Goal: Feedback & Contribution: Contribute content

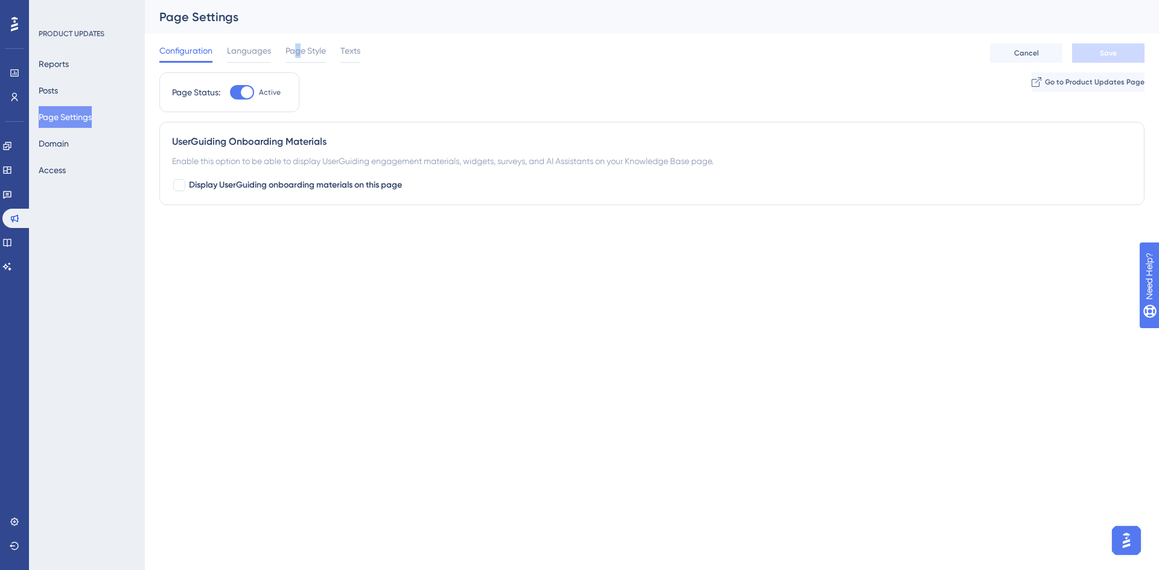
drag, startPoint x: 298, startPoint y: 59, endPoint x: 79, endPoint y: 113, distance: 225.3
click at [298, 59] on div "Page Style" at bounding box center [306, 52] width 40 height 19
click at [307, 50] on span "Page Style" at bounding box center [306, 50] width 40 height 14
click at [79, 113] on button "Page Settings" at bounding box center [65, 117] width 53 height 22
click at [302, 54] on span "Page Style" at bounding box center [306, 50] width 40 height 14
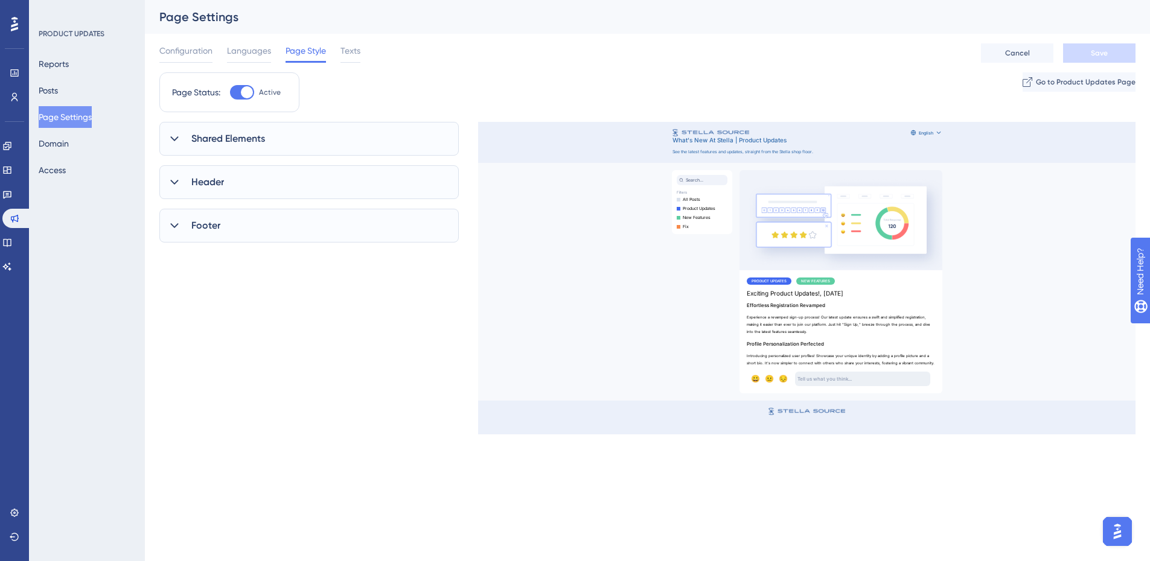
click at [263, 139] on span "Shared Elements" at bounding box center [228, 139] width 74 height 14
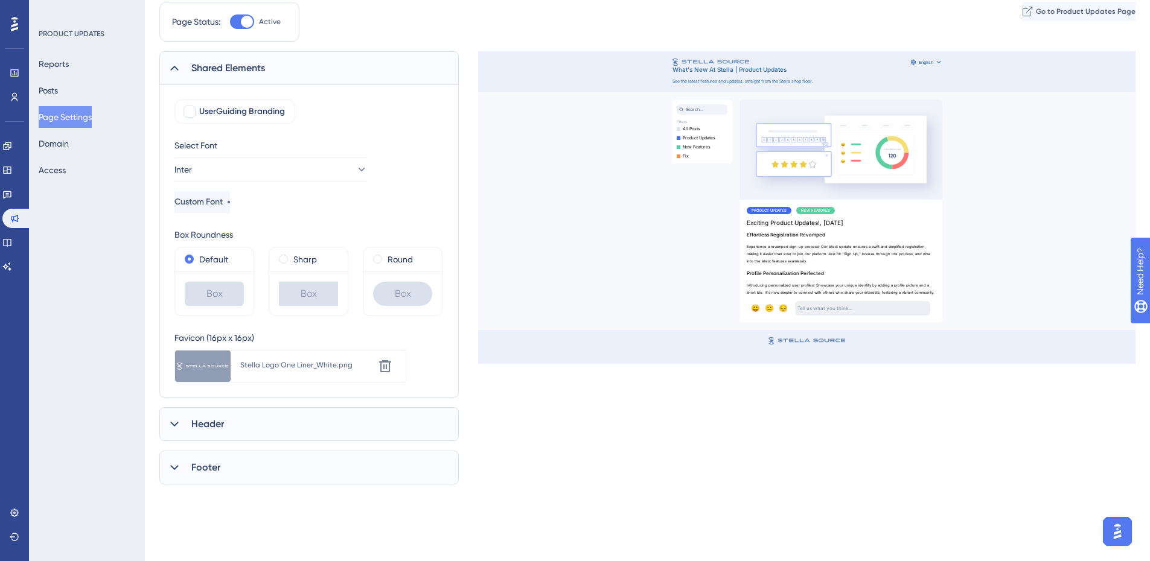
scroll to position [157, 0]
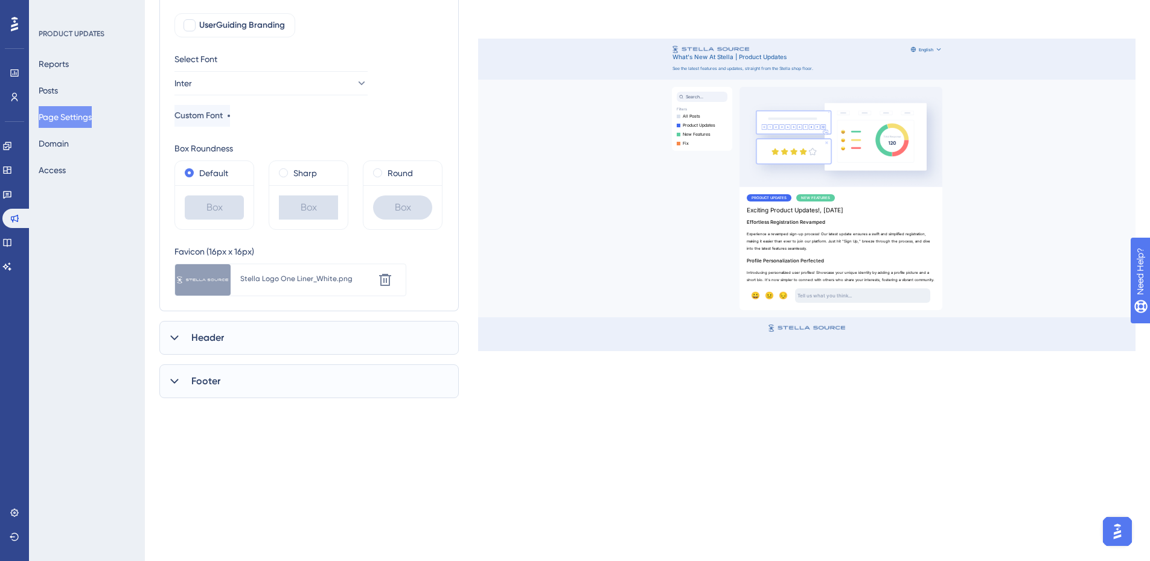
click at [270, 288] on div "Stella Logo One Liner_White.png" at bounding box center [307, 280] width 134 height 22
click at [391, 277] on icon at bounding box center [385, 280] width 14 height 14
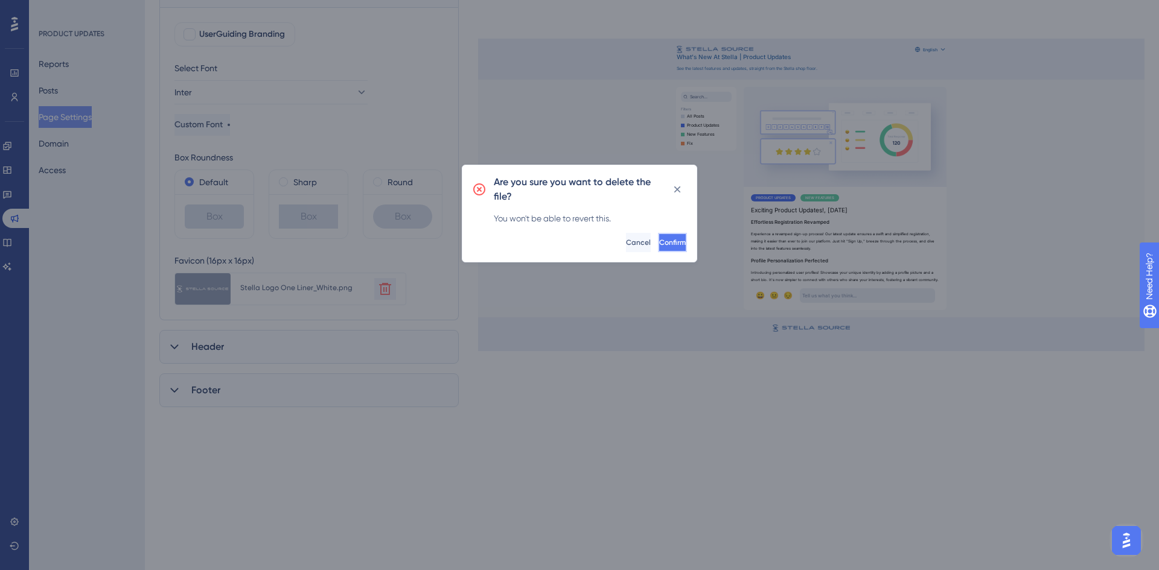
click at [658, 237] on button "Confirm" at bounding box center [672, 242] width 29 height 19
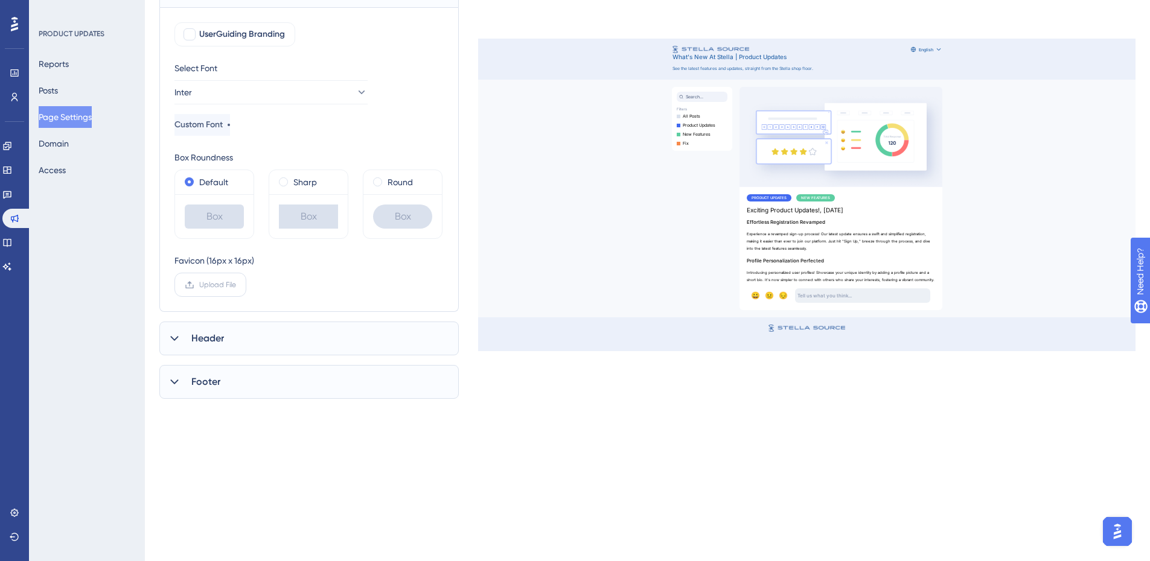
click at [234, 286] on span "Upload File" at bounding box center [217, 285] width 37 height 10
click at [236, 285] on input "Upload File" at bounding box center [236, 285] width 0 height 0
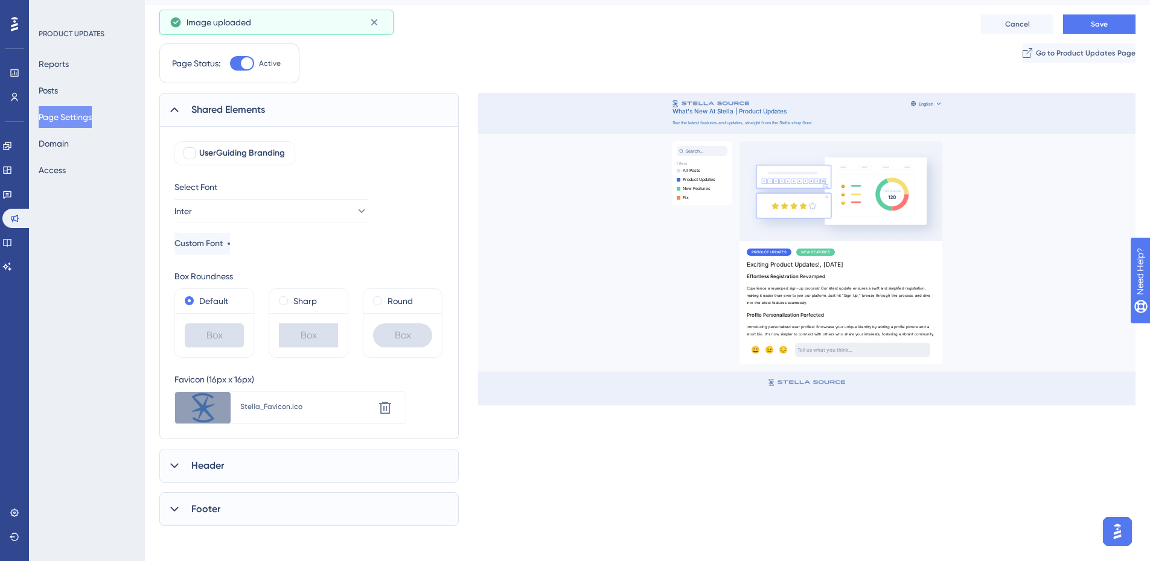
scroll to position [0, 0]
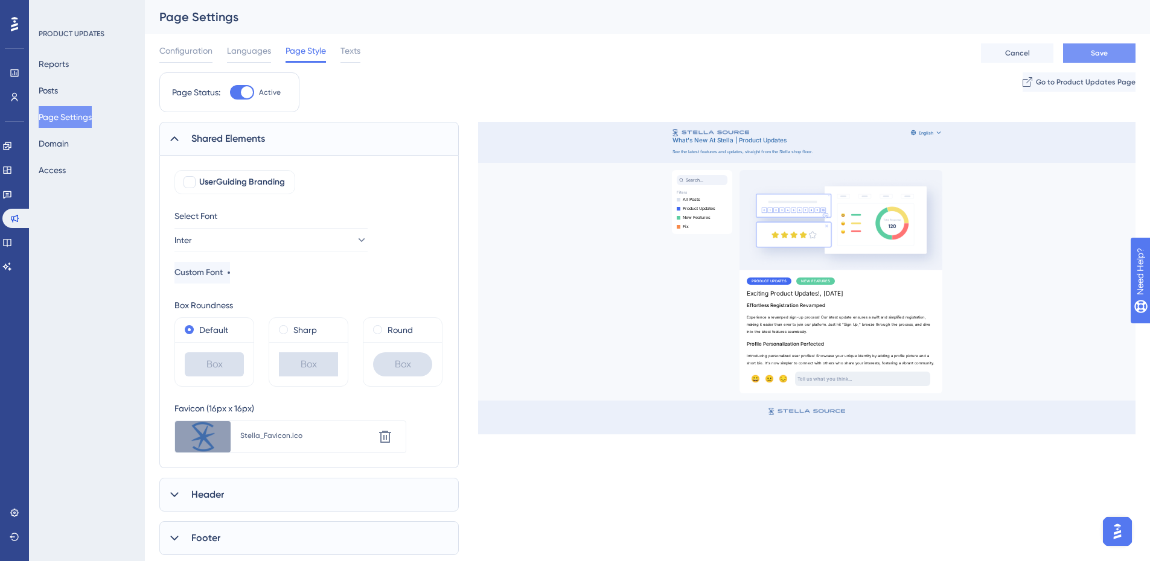
click at [1113, 47] on button "Save" at bounding box center [1099, 52] width 72 height 19
click at [180, 142] on icon at bounding box center [174, 139] width 12 height 12
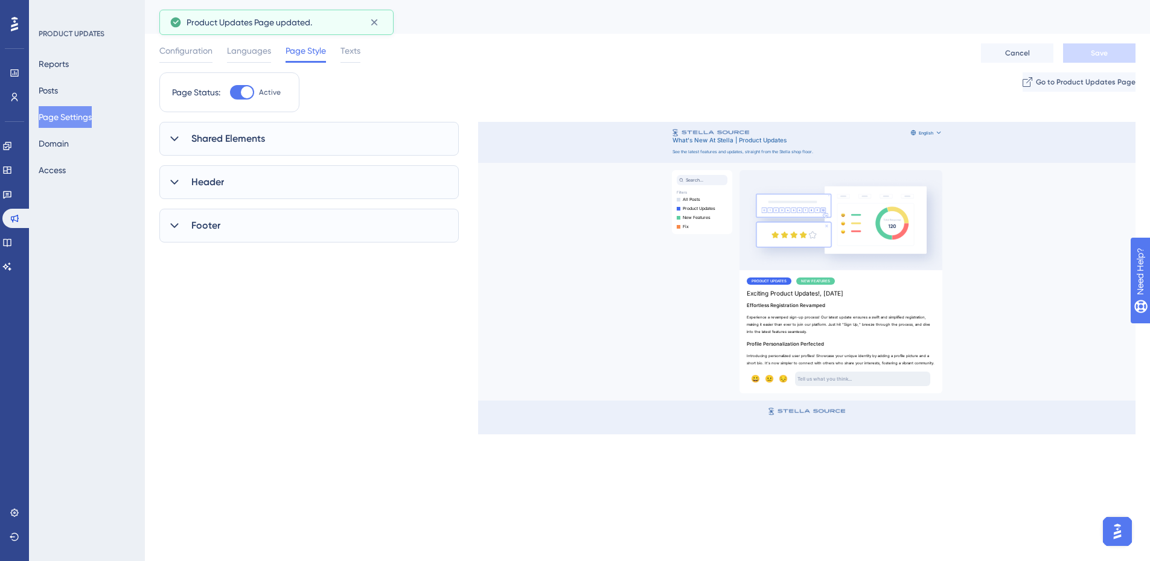
click at [203, 187] on span "Header" at bounding box center [207, 182] width 33 height 14
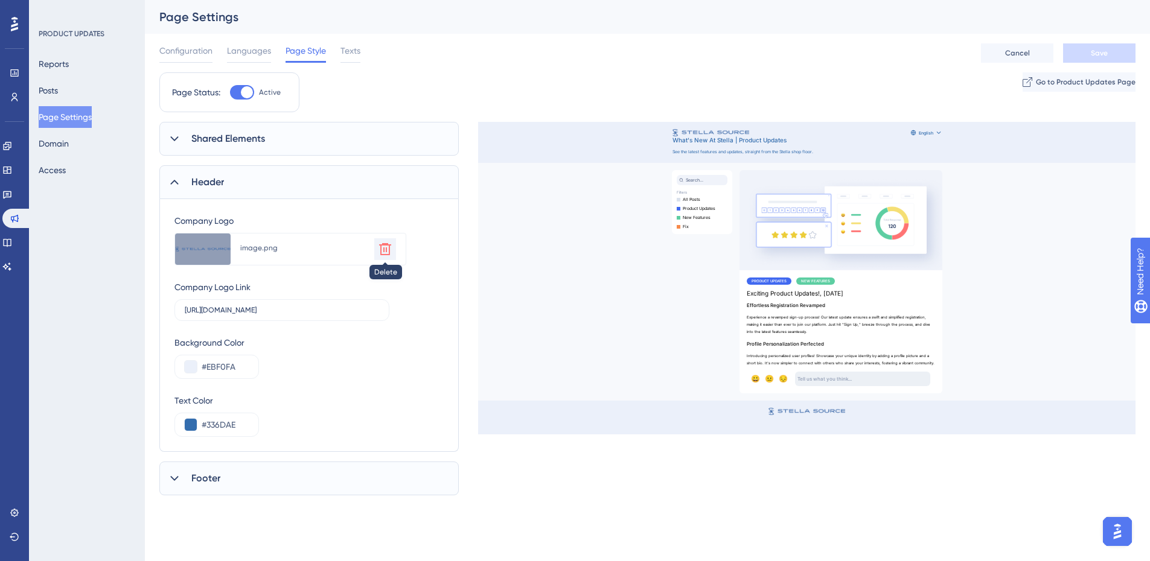
click at [385, 247] on icon at bounding box center [385, 249] width 14 height 14
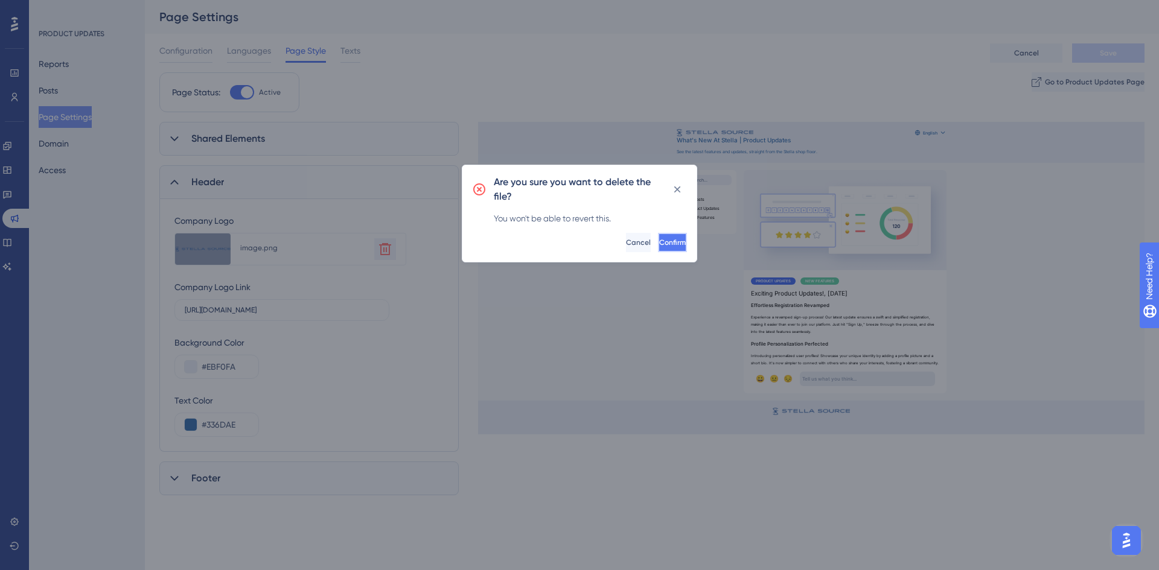
click at [669, 247] on button "Confirm" at bounding box center [672, 242] width 29 height 19
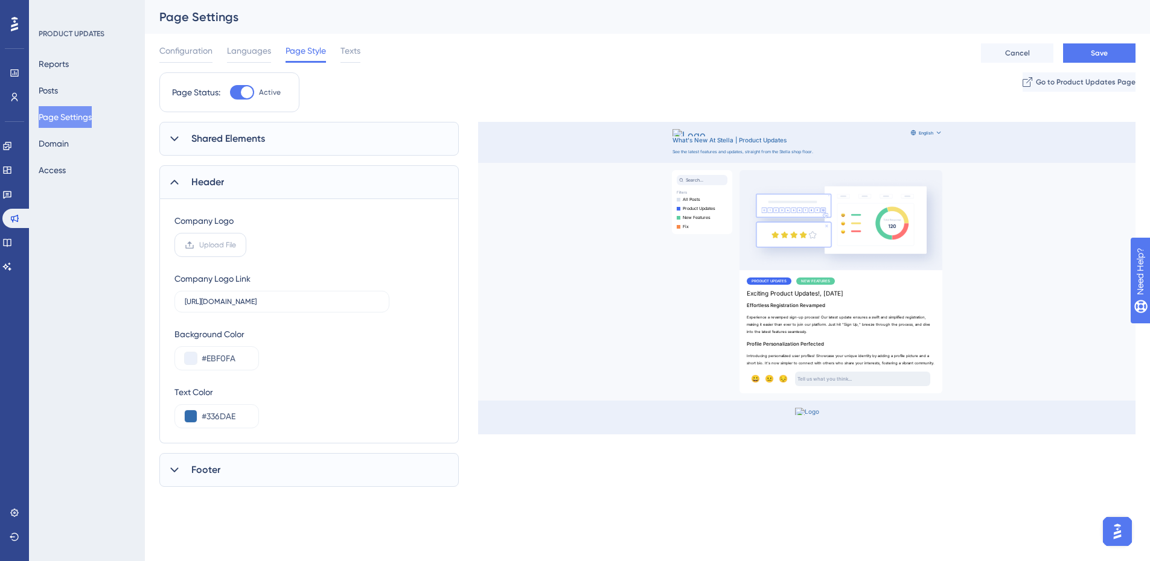
click at [216, 251] on label "Upload File" at bounding box center [210, 245] width 72 height 24
click at [236, 245] on input "Upload File" at bounding box center [236, 245] width 0 height 0
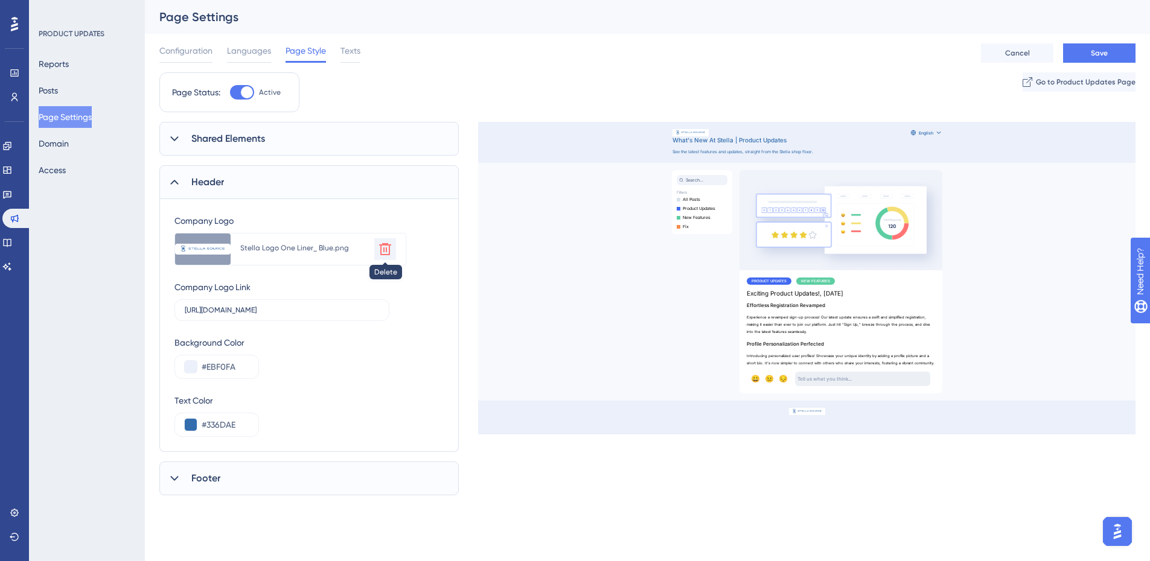
click at [384, 250] on icon at bounding box center [385, 249] width 12 height 12
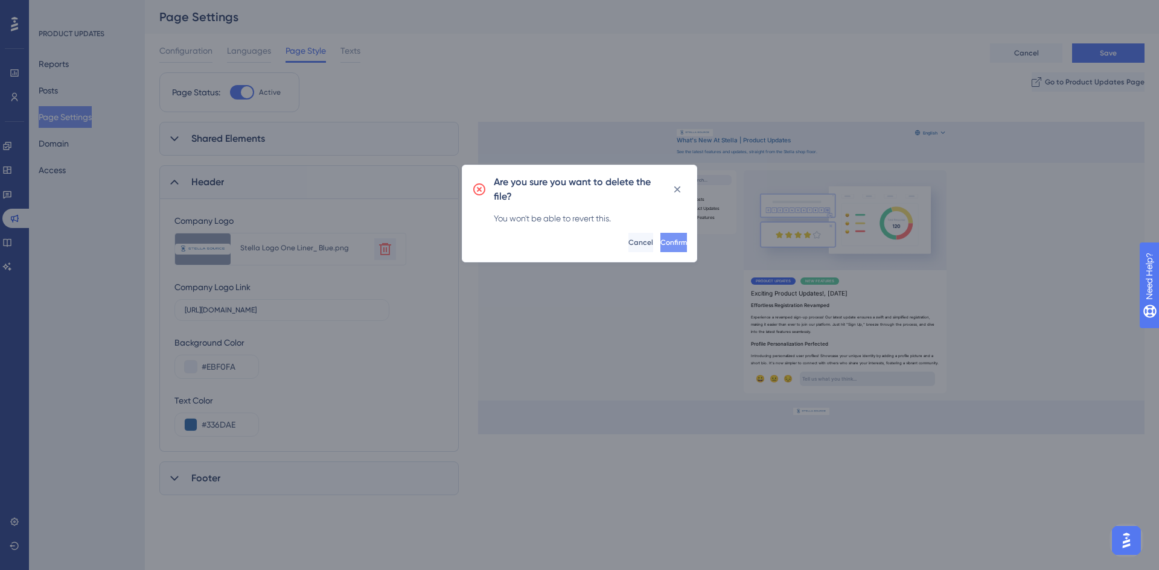
click at [660, 239] on span "Confirm" at bounding box center [673, 243] width 27 height 10
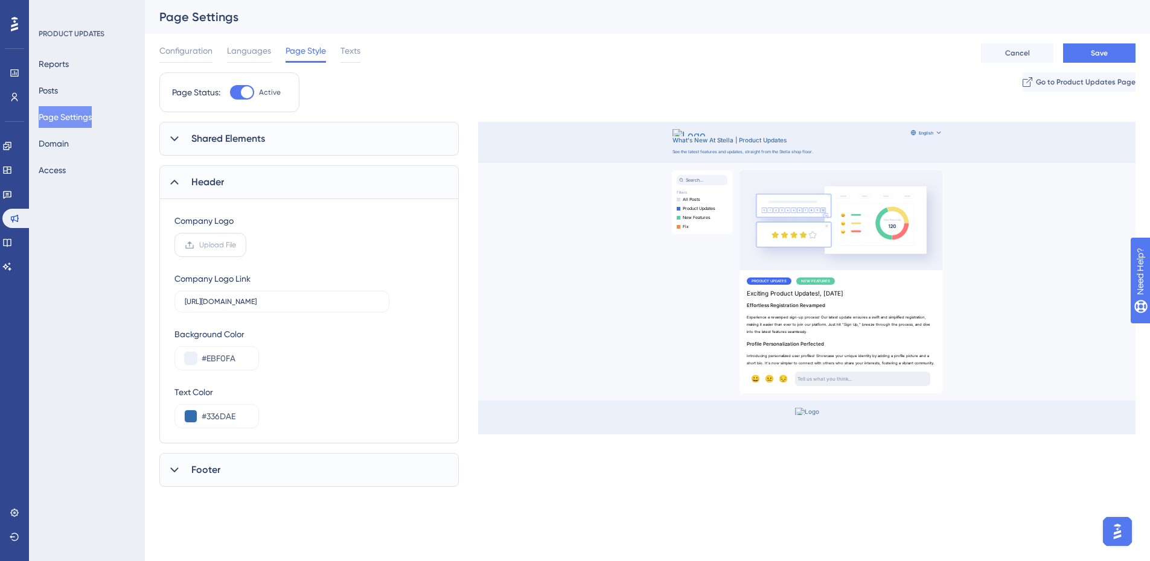
click at [198, 246] on label "Upload File" at bounding box center [210, 245] width 72 height 24
click at [236, 245] on input "Upload File" at bounding box center [236, 245] width 0 height 0
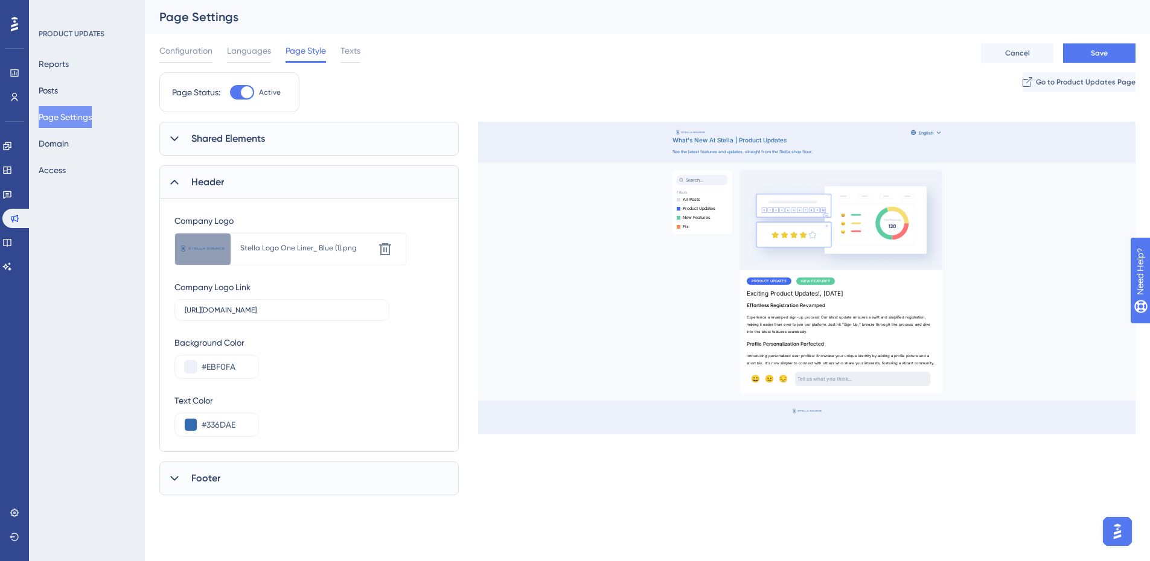
click at [373, 250] on div "Stella Logo One Liner_ Blue (1).png" at bounding box center [307, 249] width 134 height 22
click at [384, 250] on icon at bounding box center [385, 249] width 12 height 12
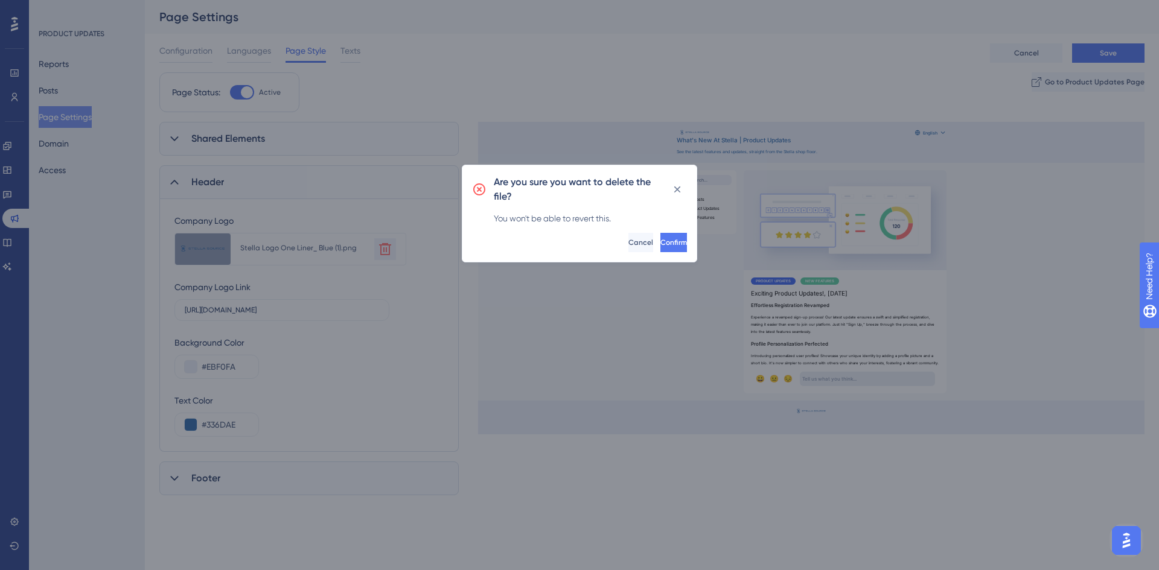
click at [660, 231] on div "Are you sure you want to delete the file? You won't be able to revert this. Con…" at bounding box center [579, 214] width 235 height 98
click at [660, 233] on button "Confirm" at bounding box center [673, 242] width 27 height 19
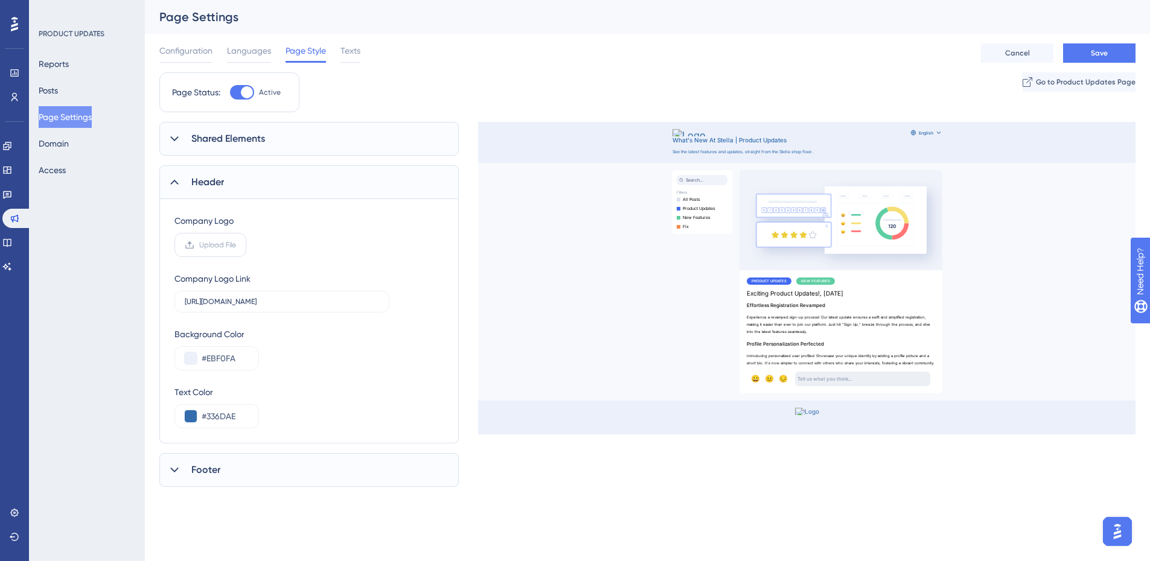
click at [228, 249] on span "Upload File" at bounding box center [217, 245] width 37 height 10
click at [236, 245] on input "Upload File" at bounding box center [236, 245] width 0 height 0
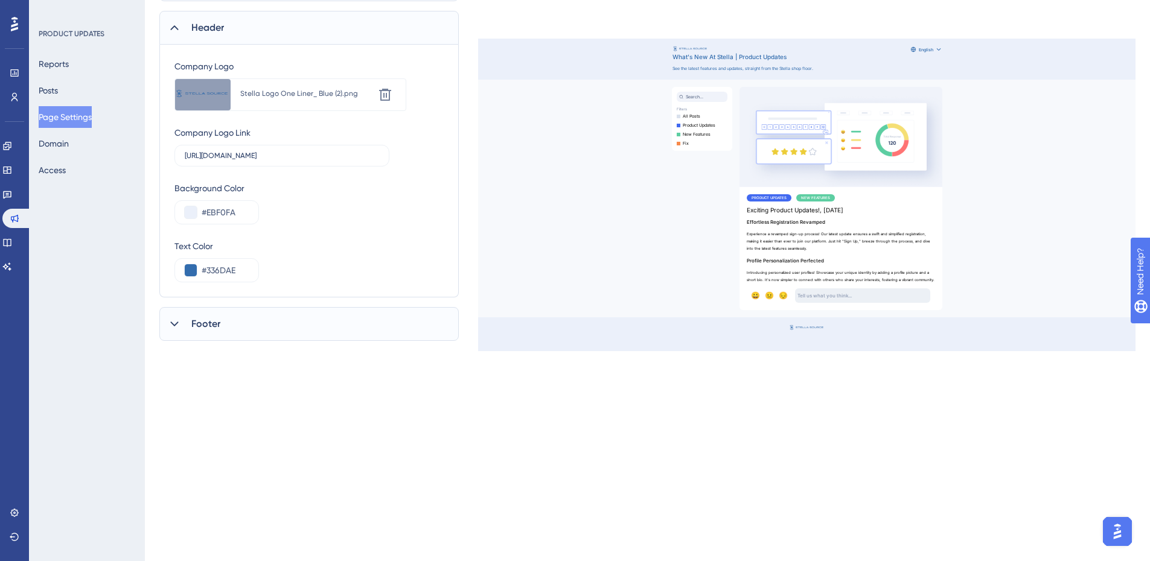
scroll to position [157, 0]
click at [307, 327] on div "Footer" at bounding box center [308, 322] width 299 height 34
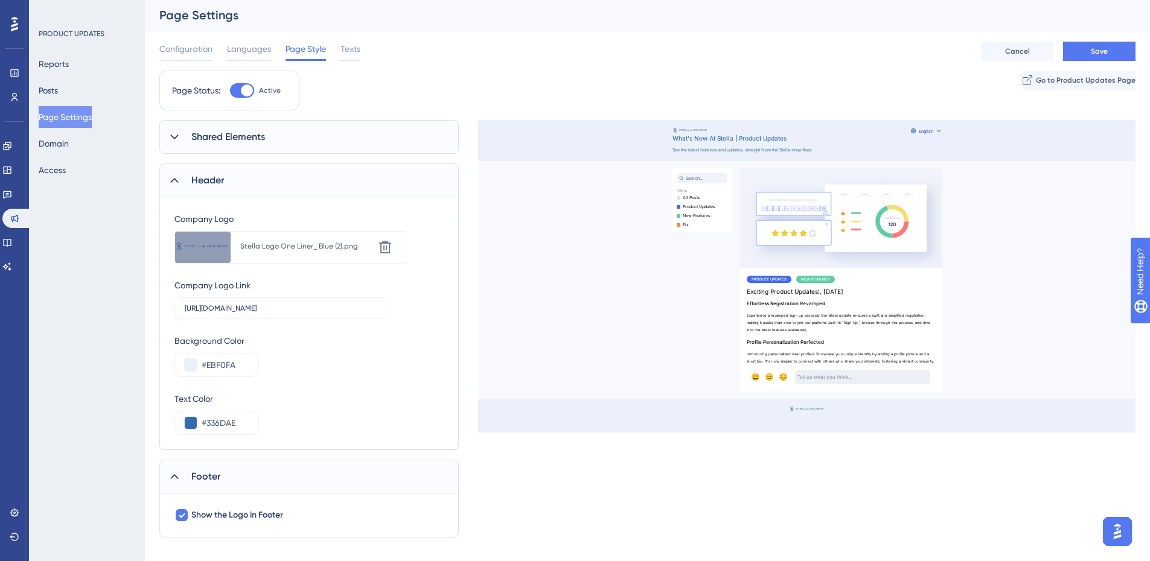
scroll to position [0, 0]
click at [1076, 51] on button "Save" at bounding box center [1099, 52] width 72 height 19
click at [58, 91] on button "Posts" at bounding box center [48, 91] width 19 height 22
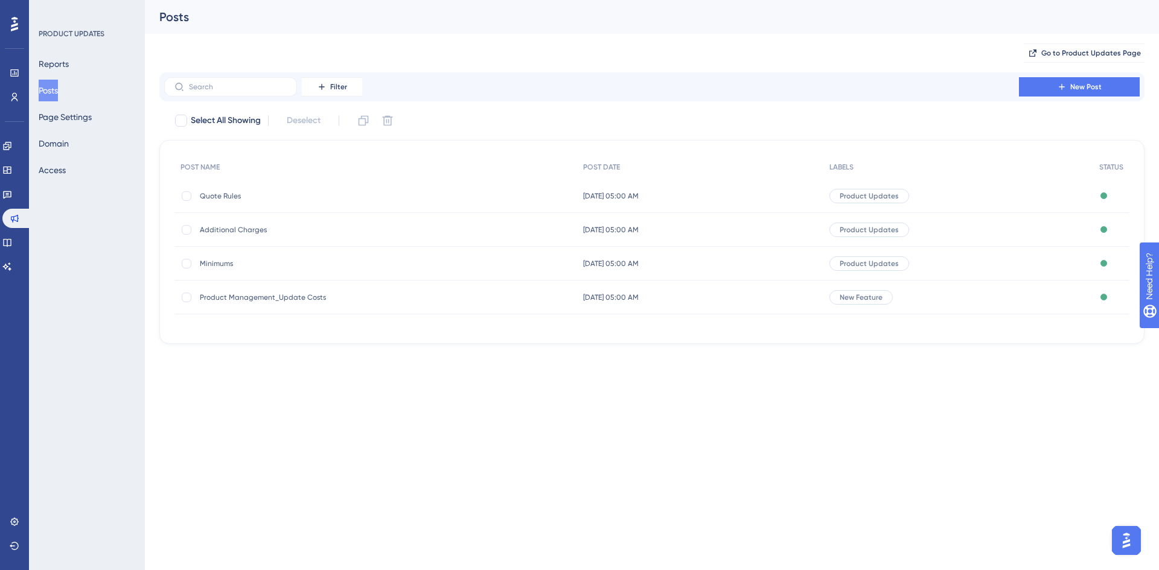
click at [229, 262] on span "Minimums" at bounding box center [296, 264] width 193 height 10
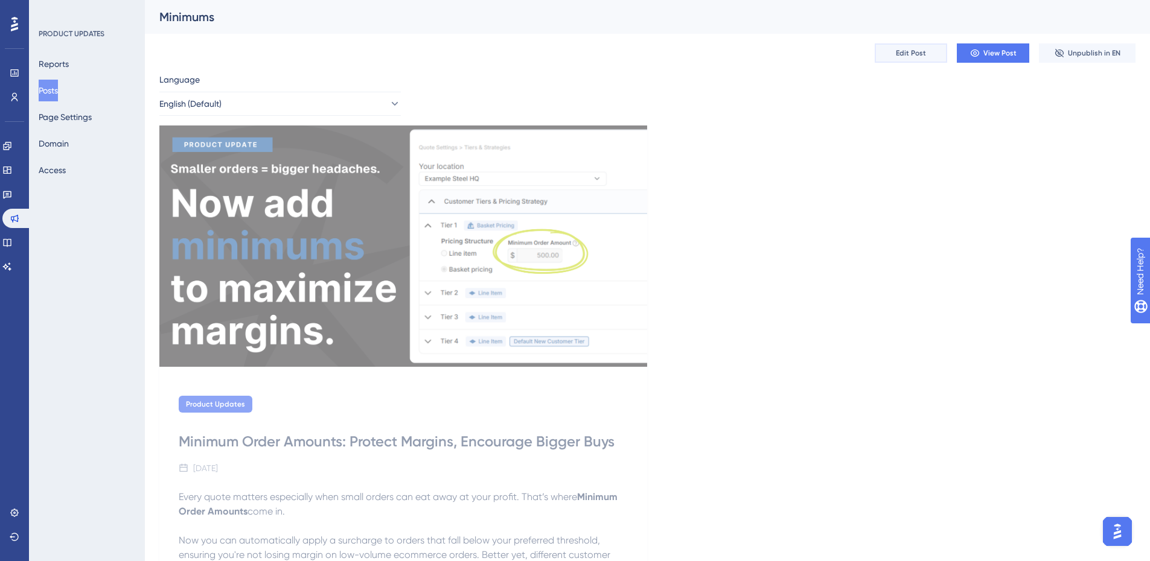
click at [898, 50] on span "Edit Post" at bounding box center [911, 53] width 30 height 10
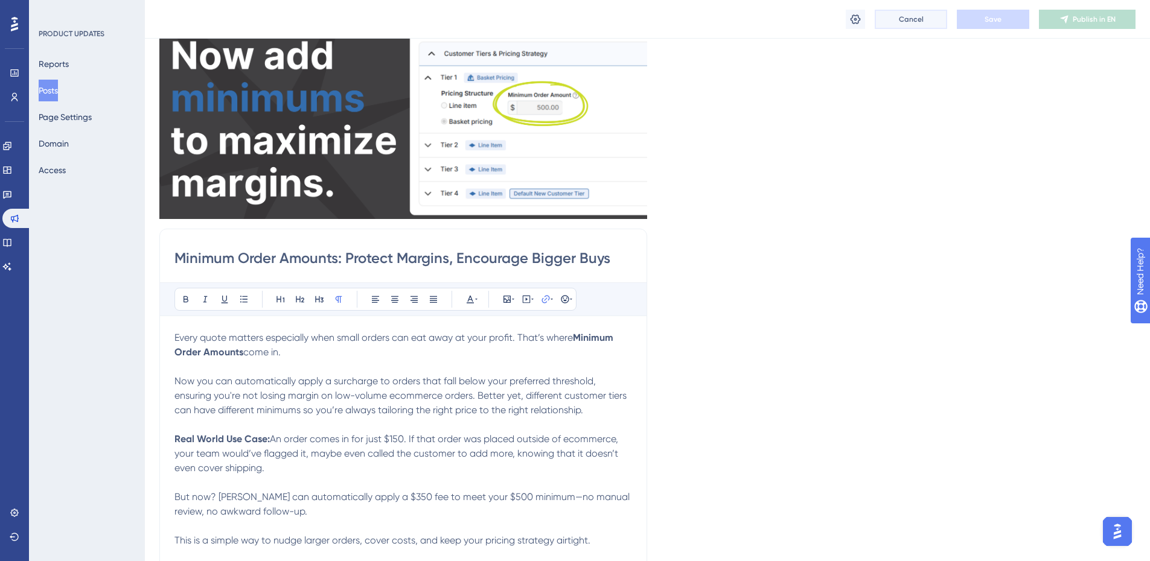
click at [895, 25] on button "Cancel" at bounding box center [911, 19] width 72 height 19
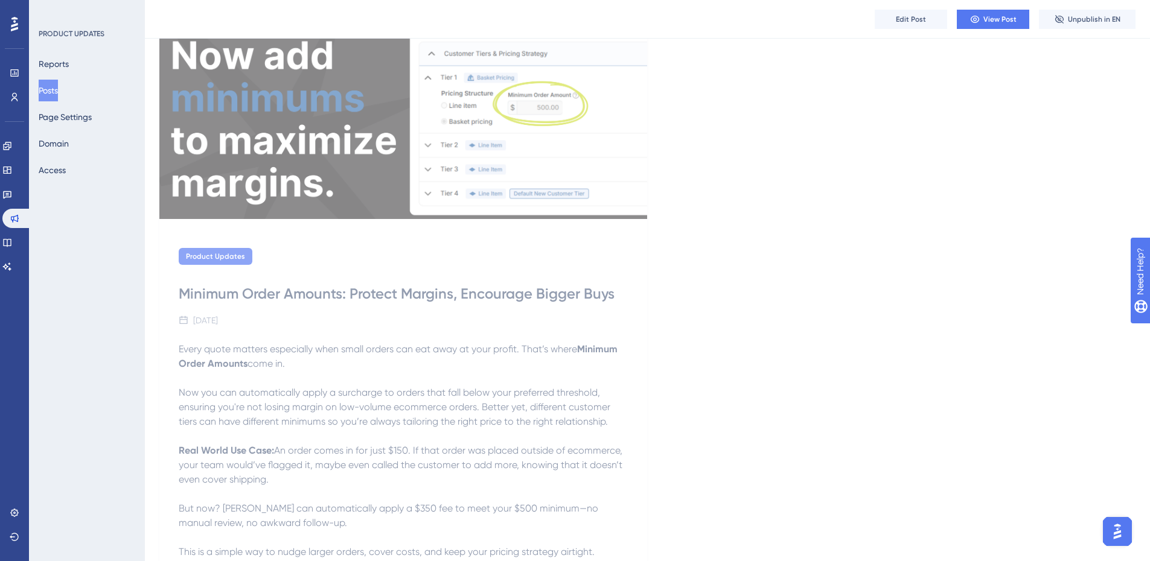
click at [50, 94] on button "Posts" at bounding box center [48, 91] width 19 height 22
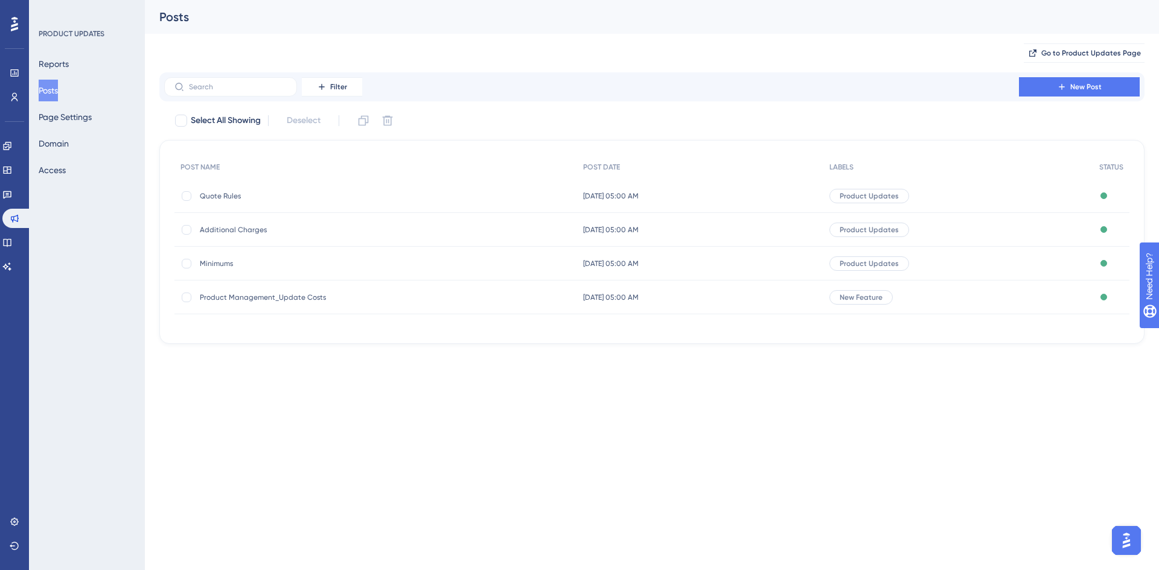
click at [267, 298] on span "Product Management_Update Costs" at bounding box center [296, 298] width 193 height 10
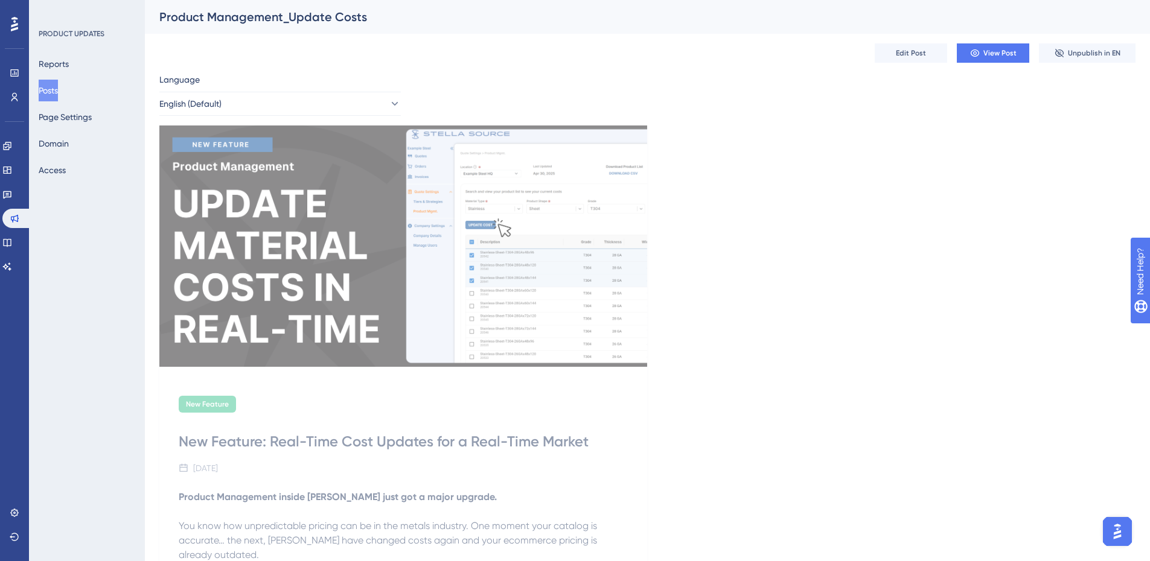
click at [921, 28] on div "Product Management_Update Costs" at bounding box center [647, 17] width 1005 height 34
click at [919, 49] on span "Edit Post" at bounding box center [911, 53] width 30 height 10
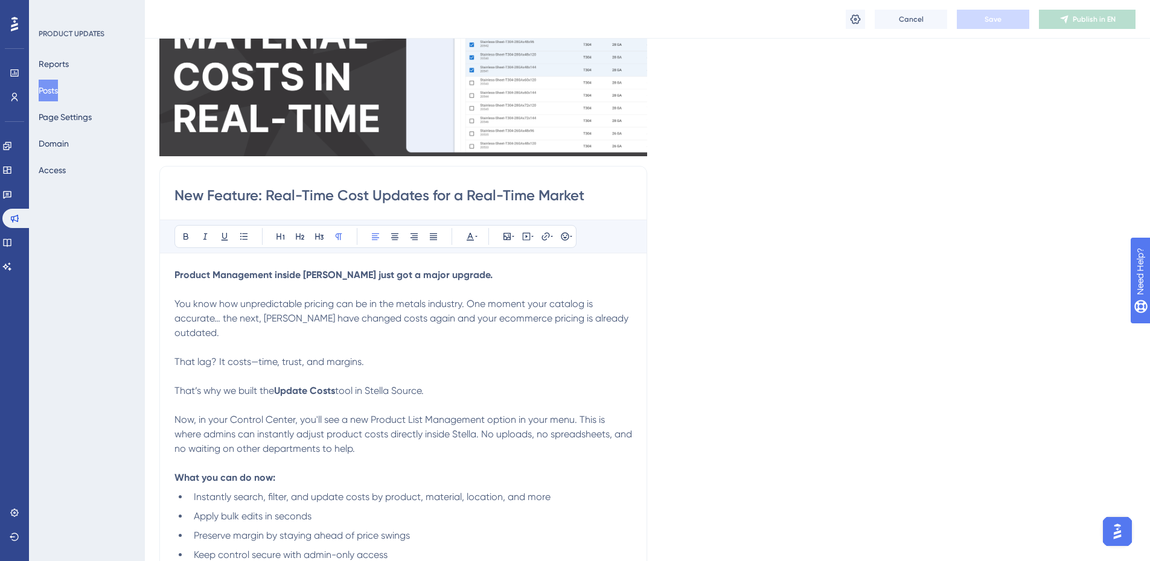
scroll to position [397, 0]
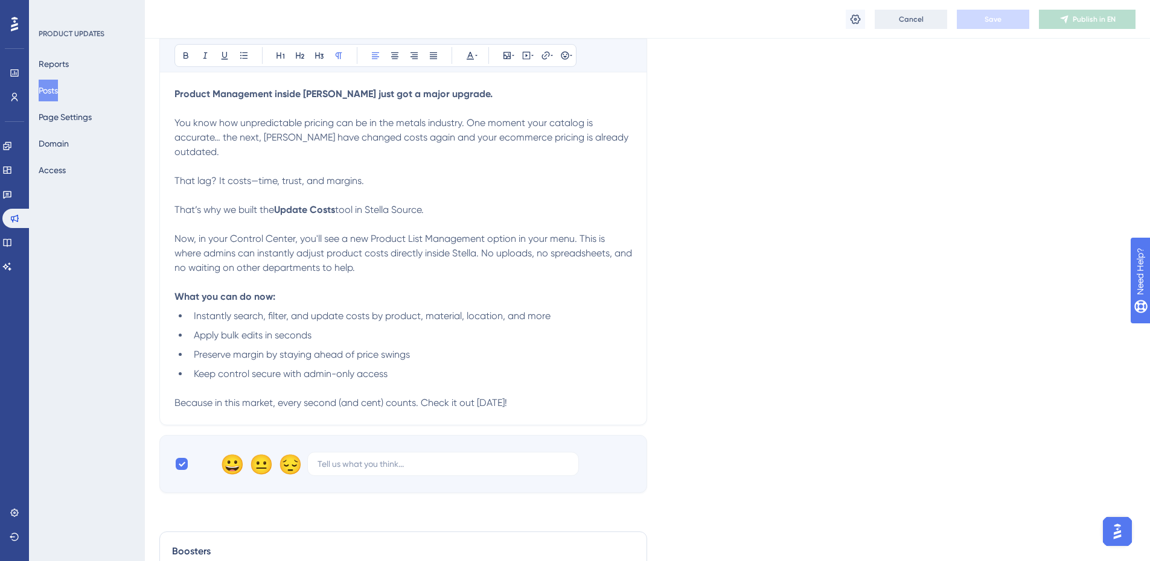
click at [917, 18] on span "Cancel" at bounding box center [911, 19] width 25 height 10
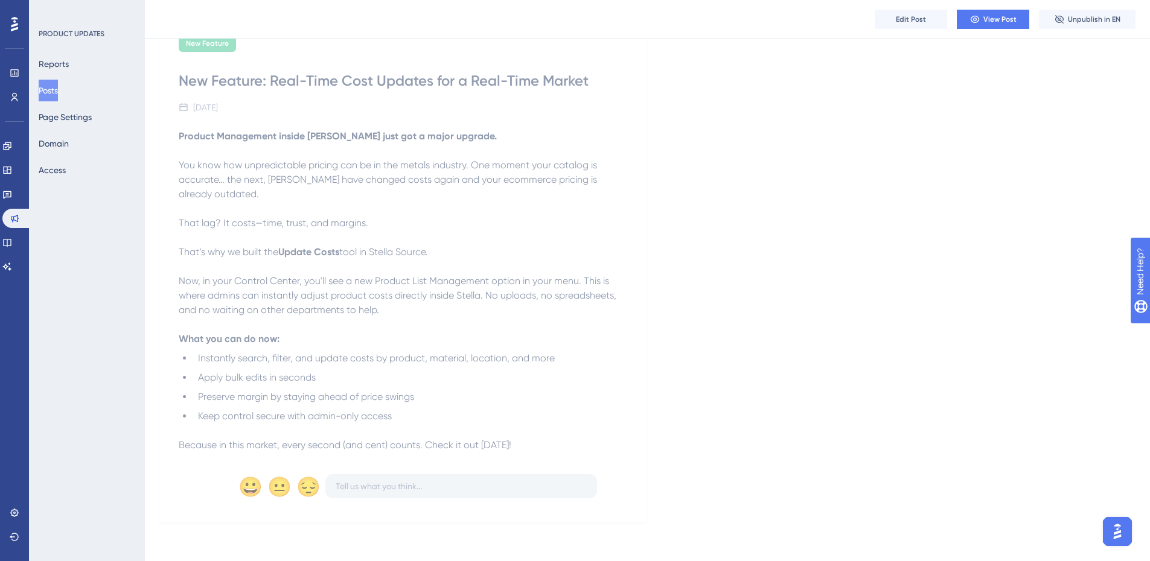
scroll to position [351, 0]
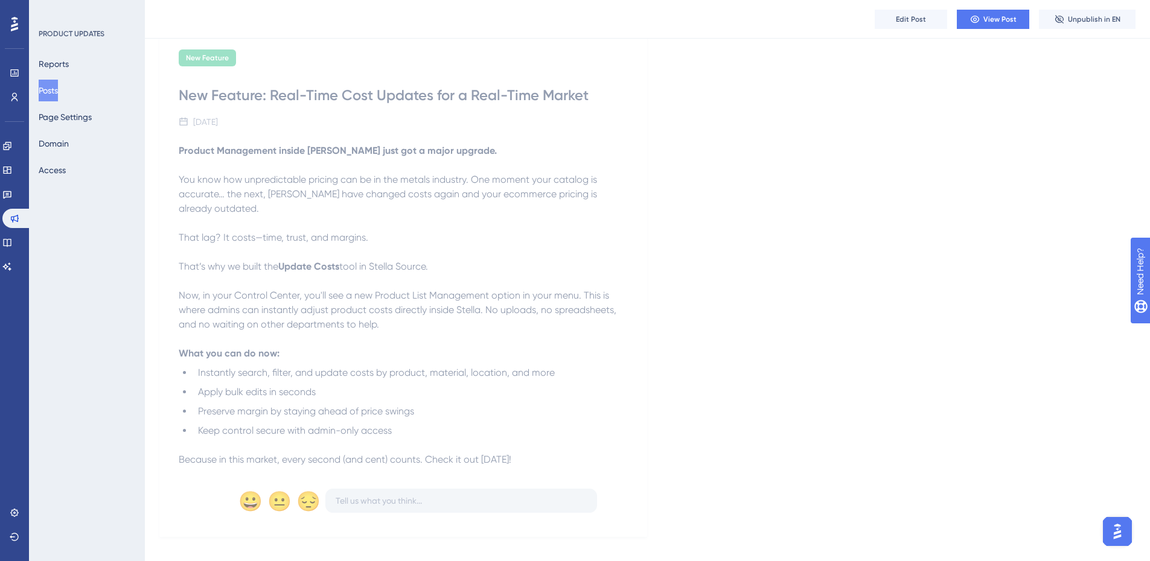
click at [49, 82] on button "Posts" at bounding box center [48, 91] width 19 height 22
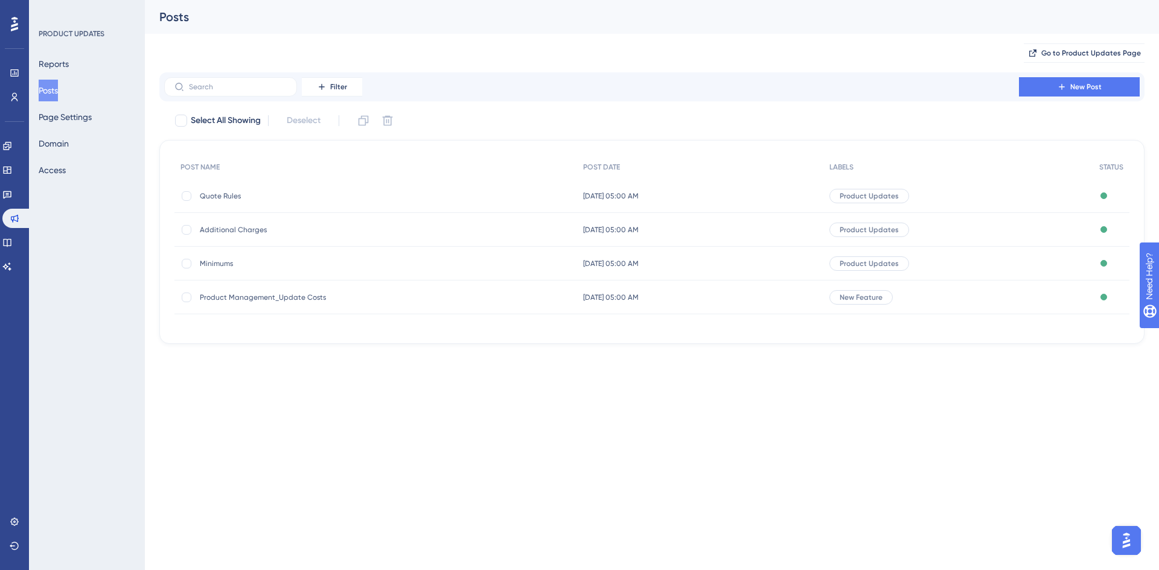
click at [232, 196] on span "Quote Rules" at bounding box center [296, 196] width 193 height 10
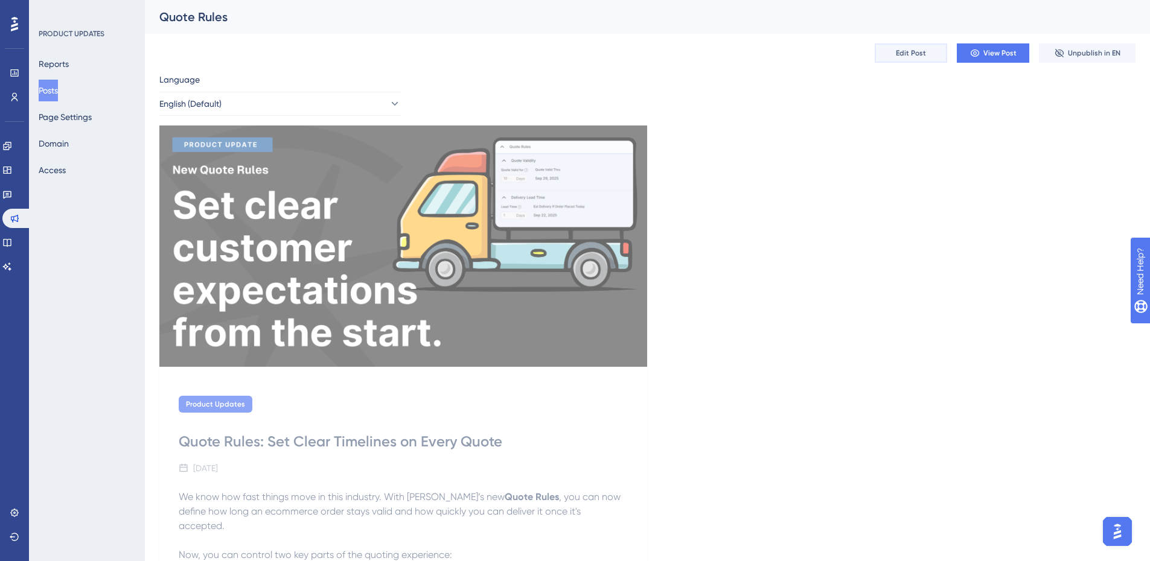
click at [908, 57] on span "Edit Post" at bounding box center [911, 53] width 30 height 10
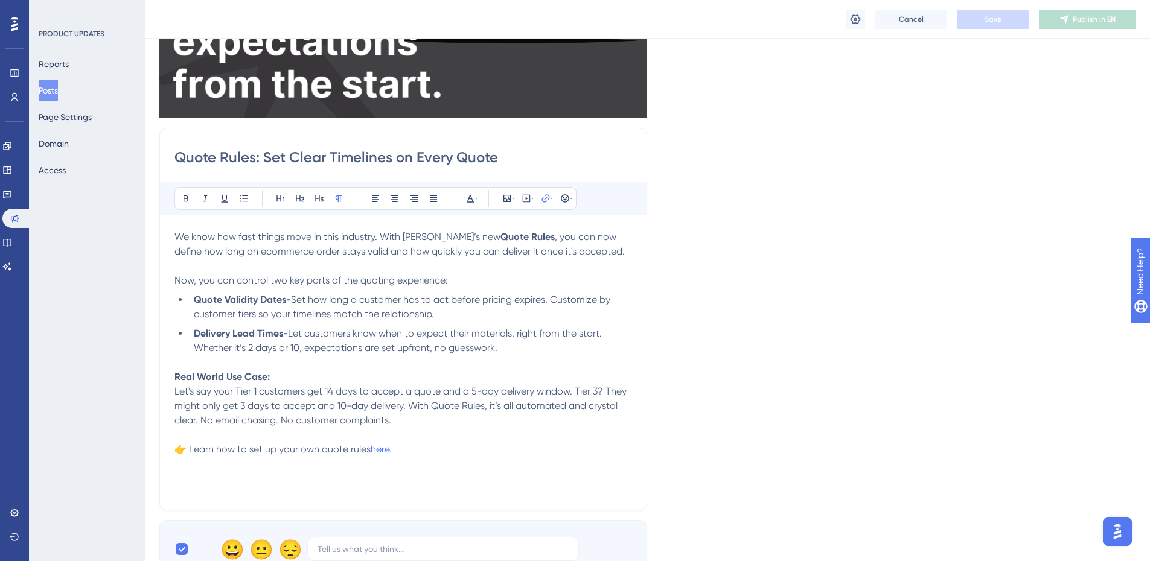
scroll to position [254, 0]
click at [404, 375] on p "Real World Use Case: Let's say your Tier 1 customers get 14 days to accept a qu…" at bounding box center [403, 398] width 458 height 58
click at [490, 352] on span "Let customers know when to expect their materials, right from the start. Whethe…" at bounding box center [399, 340] width 410 height 26
click at [304, 349] on span "Let customers know when to expect their materials, right from the start. Whethe…" at bounding box center [399, 340] width 410 height 26
drag, startPoint x: 447, startPoint y: 331, endPoint x: 380, endPoint y: 339, distance: 68.1
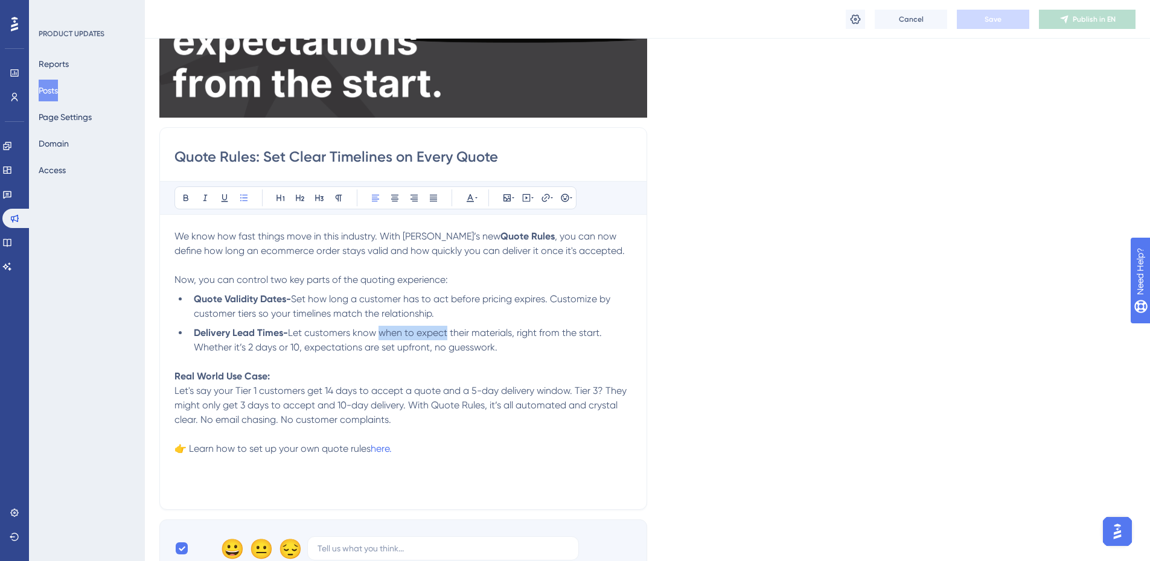
click at [380, 339] on li "Delivery Lead Times- Let customers know when to expect their materials, right f…" at bounding box center [410, 347] width 443 height 43
click at [504, 378] on p "Real World Use Case: Let's say your Tier 1 customers get 14 days to accept a qu…" at bounding box center [403, 398] width 458 height 58
drag, startPoint x: 459, startPoint y: 308, endPoint x: 550, endPoint y: 297, distance: 91.3
click at [550, 297] on li "Quote Validity Dates- Set how long a customer has to act before pricing expires…" at bounding box center [410, 306] width 443 height 29
click at [358, 313] on li "Quote Validity Dates- Set how long a customer has to act before pricing expires…" at bounding box center [410, 306] width 443 height 29
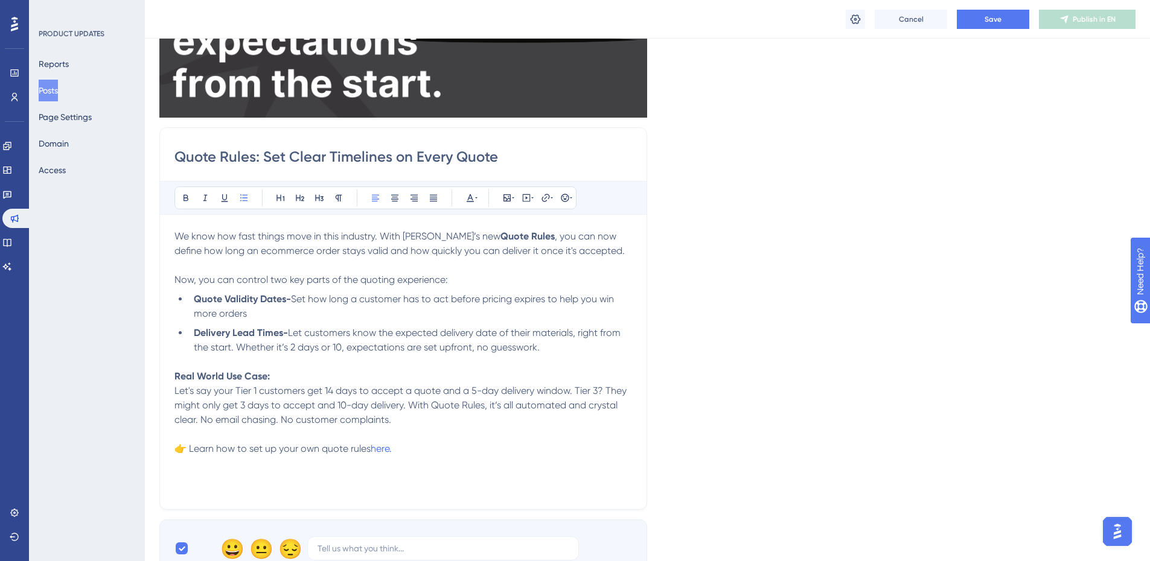
click at [256, 308] on li "Quote Validity Dates- Set how long a customer has to act before pricing expires…" at bounding box center [410, 306] width 443 height 29
drag, startPoint x: 257, startPoint y: 314, endPoint x: 296, endPoint y: 301, distance: 40.8
click at [296, 301] on li "Quote Validity Dates- Set how long a customer has to act before pricing expires…" at bounding box center [410, 306] width 443 height 29
click at [329, 321] on li "Quote Validity Dates- Set how long a customer has to act before pricing expires…" at bounding box center [410, 306] width 443 height 29
click at [411, 301] on span "Set how long a customer has to act before pricing expires to help you win more …" at bounding box center [405, 306] width 423 height 26
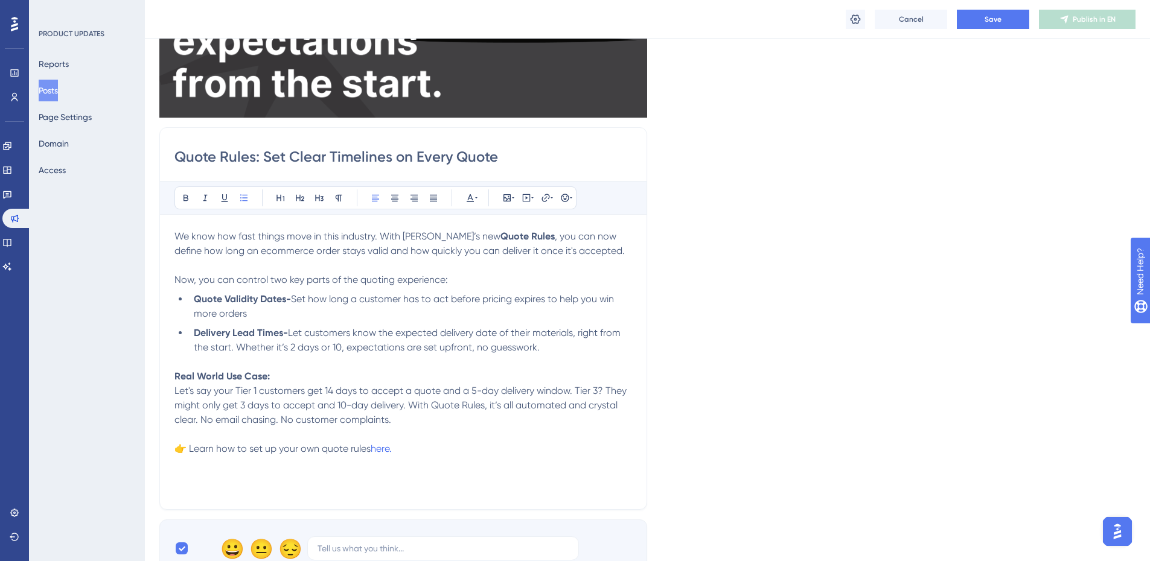
drag, startPoint x: 254, startPoint y: 311, endPoint x: 296, endPoint y: 296, distance: 44.3
click at [296, 296] on li "Quote Validity Dates- Set how long a customer has to act before pricing expires…" at bounding box center [410, 306] width 443 height 29
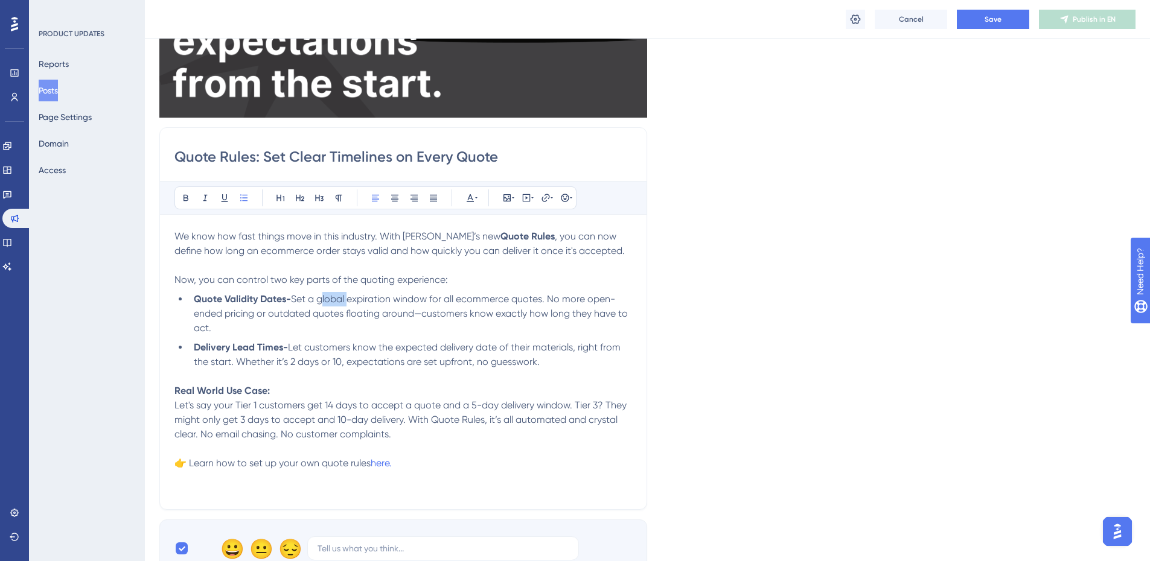
drag, startPoint x: 349, startPoint y: 301, endPoint x: 320, endPoint y: 301, distance: 29.0
click at [320, 301] on span "Set a global expiration window for all ecommerce quotes. No more open-ended pri…" at bounding box center [412, 313] width 436 height 40
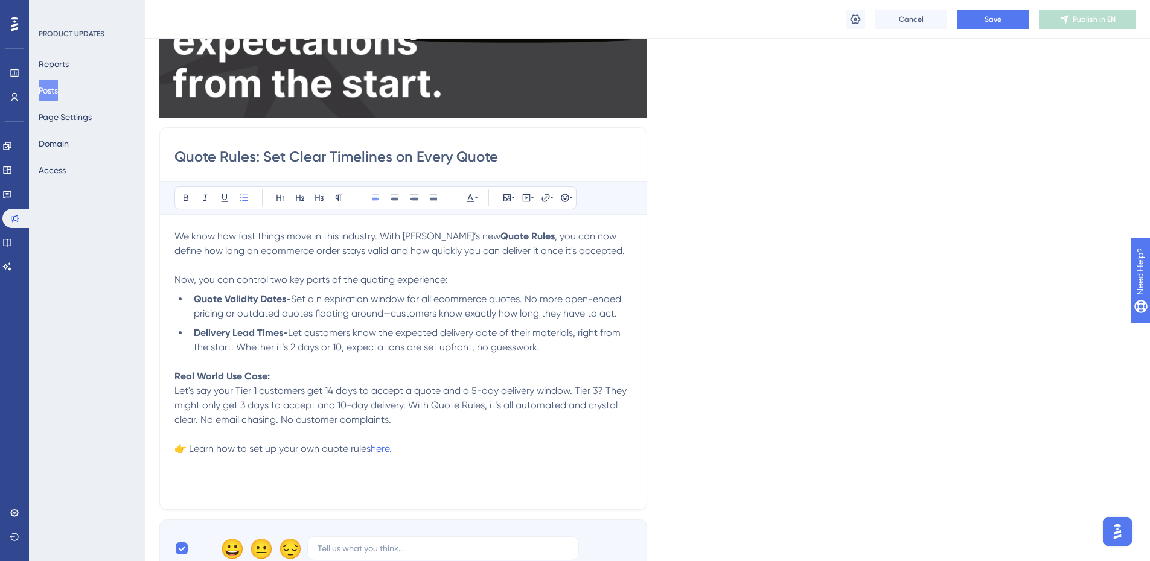
drag, startPoint x: 458, startPoint y: 245, endPoint x: 363, endPoint y: 344, distance: 136.6
click at [395, 385] on span "Let's say your Tier 1 customers get 14 days to accept a quote and a 5-day deliv…" at bounding box center [401, 405] width 455 height 40
click at [321, 300] on span "Set a n expiration window for all ecommerce quotes. No more open-ended pricing …" at bounding box center [409, 306] width 430 height 26
click at [521, 296] on span "Set an expiration window for all ecommerce quotes. No more open-ended pricing o…" at bounding box center [407, 306] width 427 height 26
click at [387, 313] on span "Set an expiration window for all ecommerce quotes. No more open-ended pricing o…" at bounding box center [407, 306] width 427 height 26
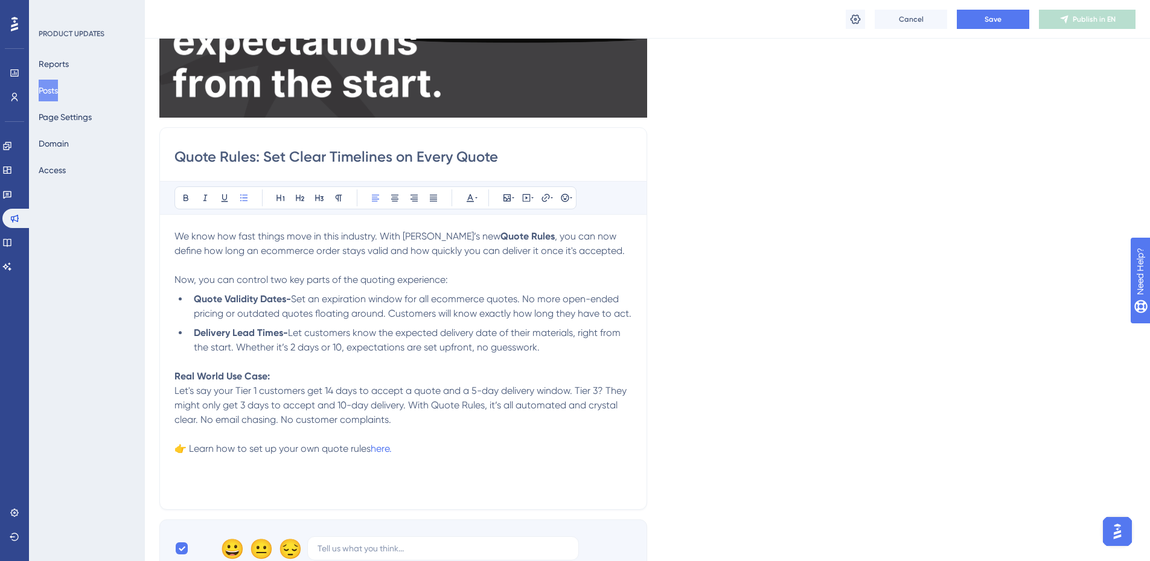
click at [633, 314] on div "Quote Rules: Set Clear Timelines on Every Quote Bold Italic Underline Bullet Po…" at bounding box center [403, 318] width 488 height 383
drag, startPoint x: 631, startPoint y: 313, endPoint x: 170, endPoint y: 295, distance: 461.5
click at [170, 295] on div "Quote Rules: Set Clear Timelines on Every Quote Bold Italic Underline Bullet Po…" at bounding box center [403, 318] width 488 height 383
copy li "Quote Validity Dates- Set an expiration window for all ecommerce quotes. No mor…"
click at [572, 353] on li "Delivery Lead Times- Let customers know the expected delivery date of their mat…" at bounding box center [410, 347] width 443 height 43
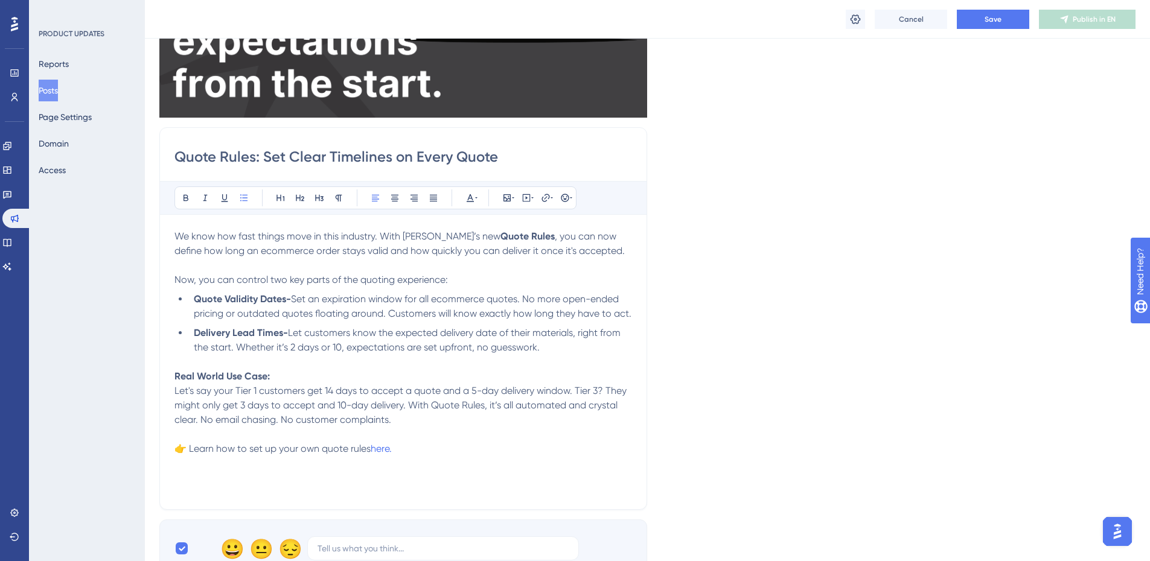
click at [558, 349] on li "Delivery Lead Times- Let customers know the expected delivery date of their mat…" at bounding box center [410, 347] width 443 height 43
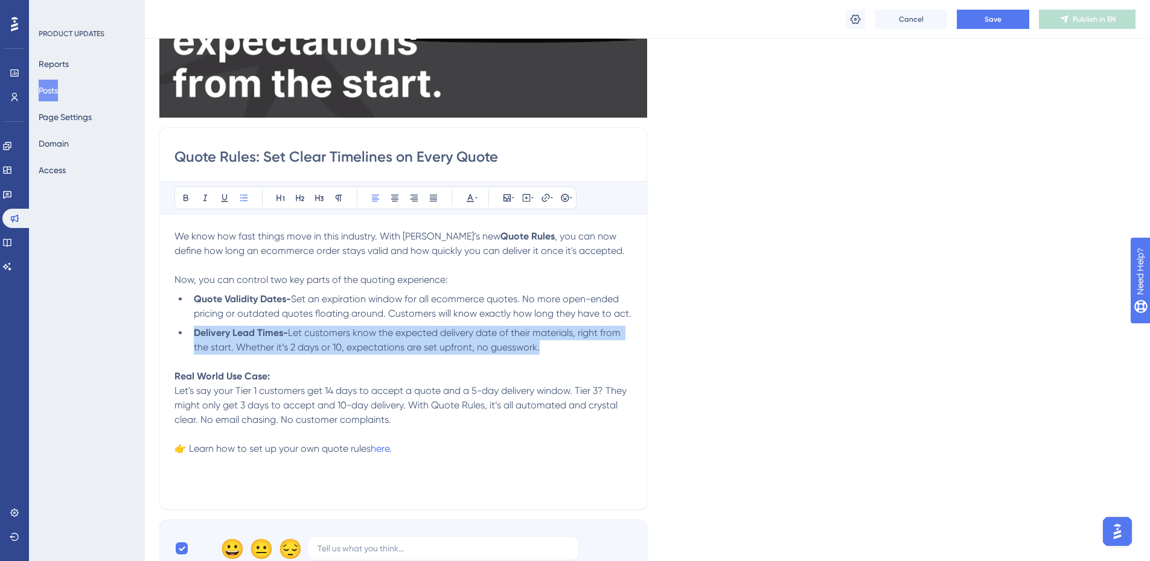
drag, startPoint x: 561, startPoint y: 346, endPoint x: 180, endPoint y: 331, distance: 380.6
click at [189, 331] on li "Delivery Lead Times- Let customers know the expected delivery date of their mat…" at bounding box center [410, 347] width 443 height 43
copy li "Delivery Lead Times- Let customers know the expected delivery date of their mat…"
click at [418, 356] on li "Delivery Lead Times- Let customers know the expected delivery date of their mat…" at bounding box center [410, 347] width 443 height 43
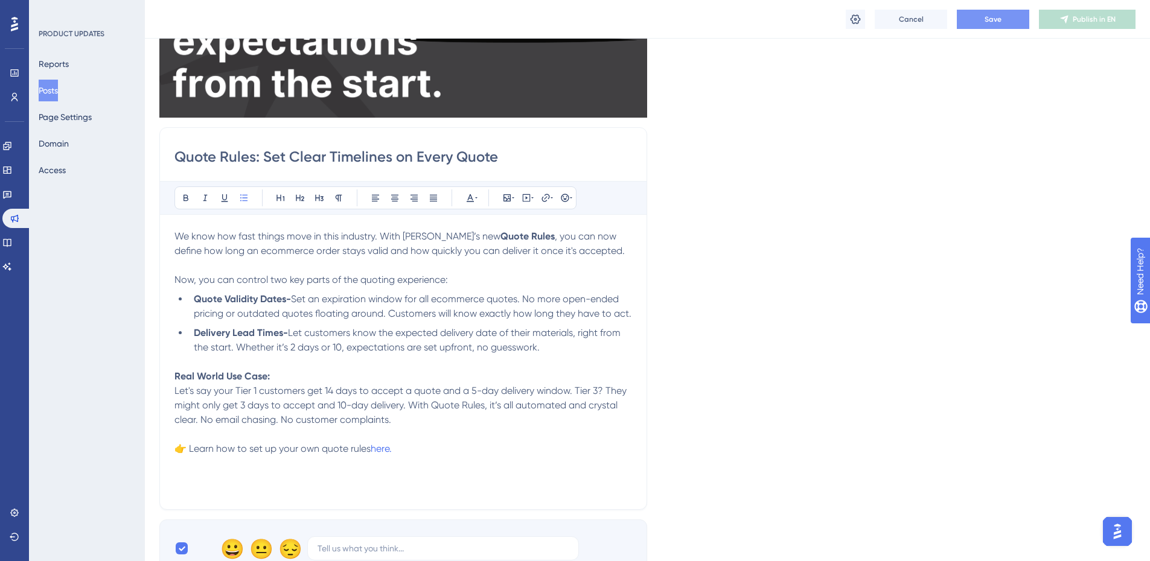
click at [999, 26] on button "Save" at bounding box center [993, 19] width 72 height 19
click at [75, 126] on button "Page Settings" at bounding box center [65, 117] width 53 height 22
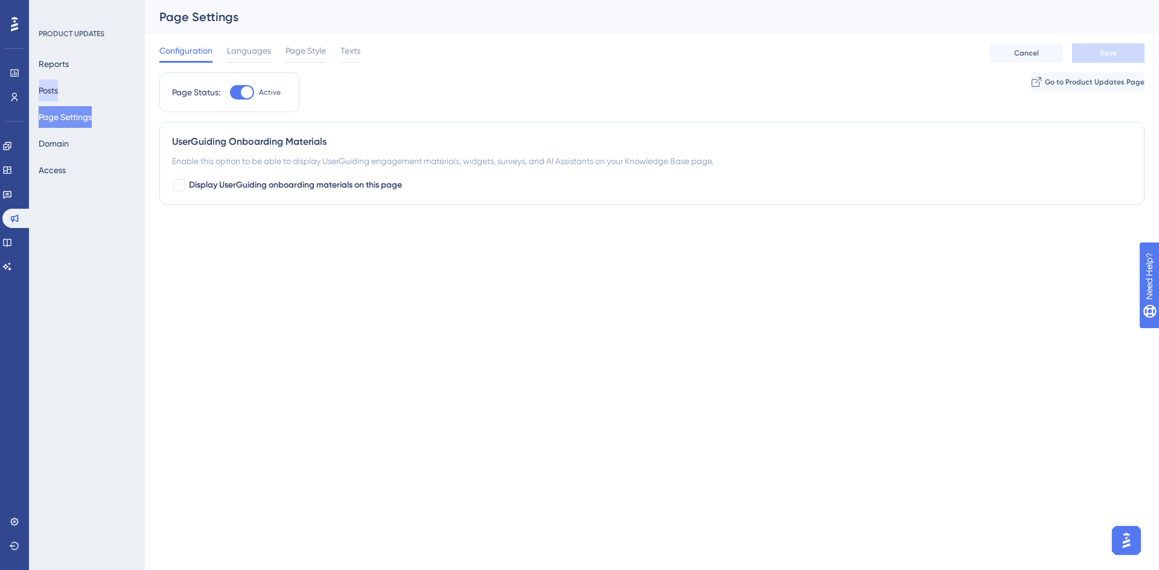
click at [58, 91] on button "Posts" at bounding box center [48, 91] width 19 height 22
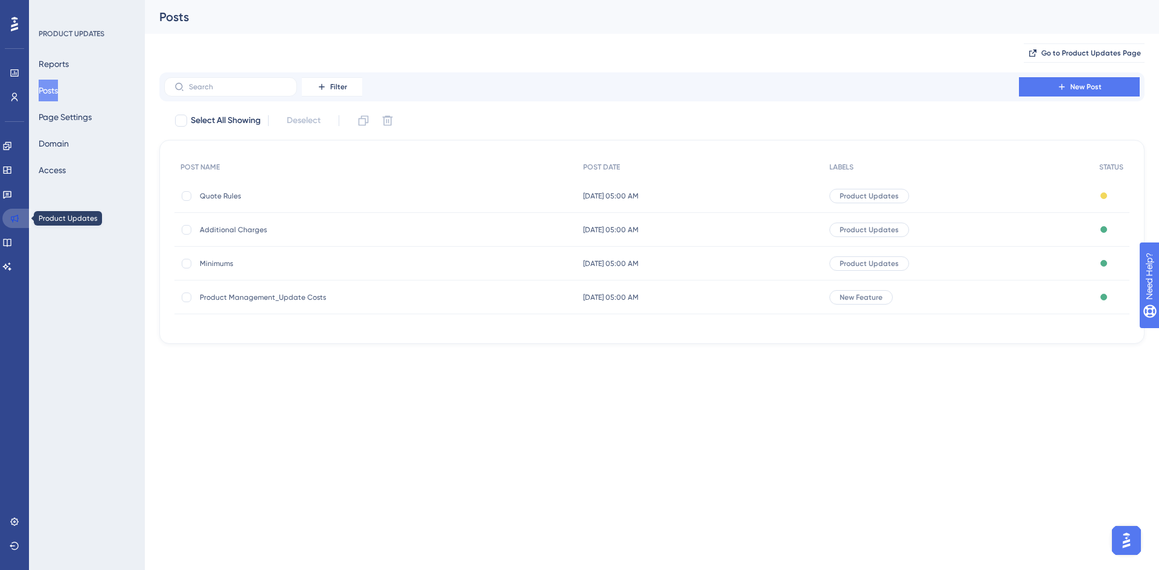
click at [13, 222] on icon at bounding box center [15, 219] width 8 height 8
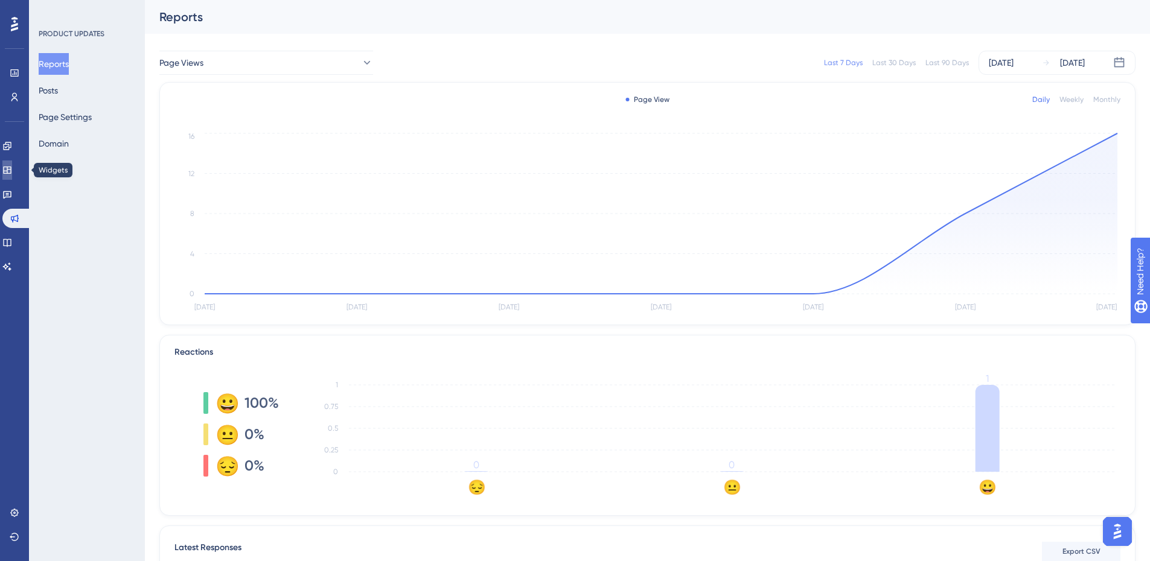
click at [12, 166] on icon at bounding box center [7, 170] width 10 height 10
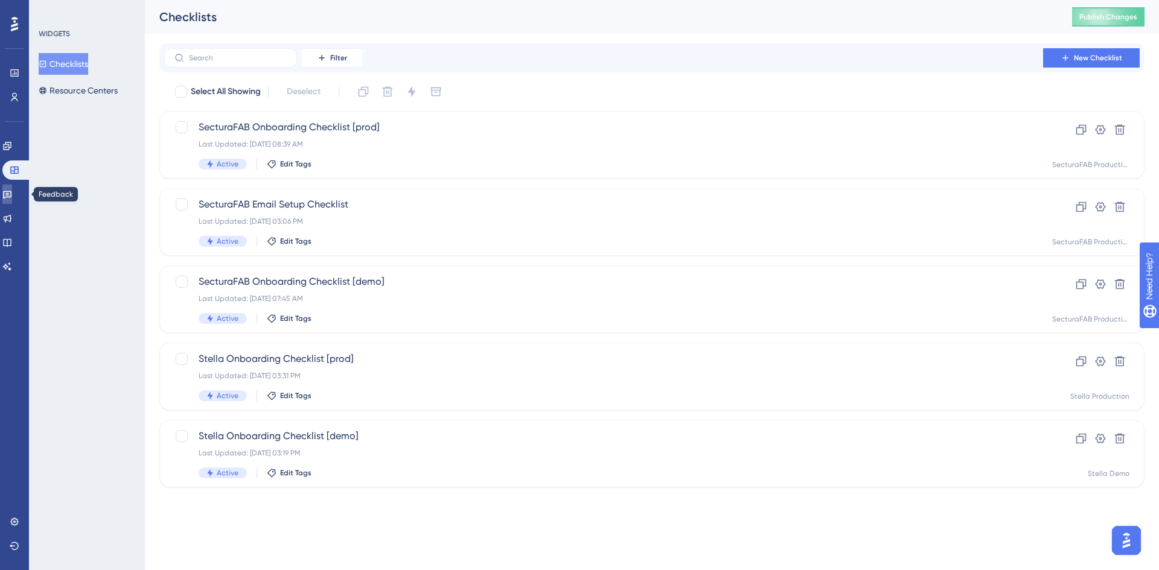
click at [12, 196] on icon at bounding box center [7, 195] width 10 height 10
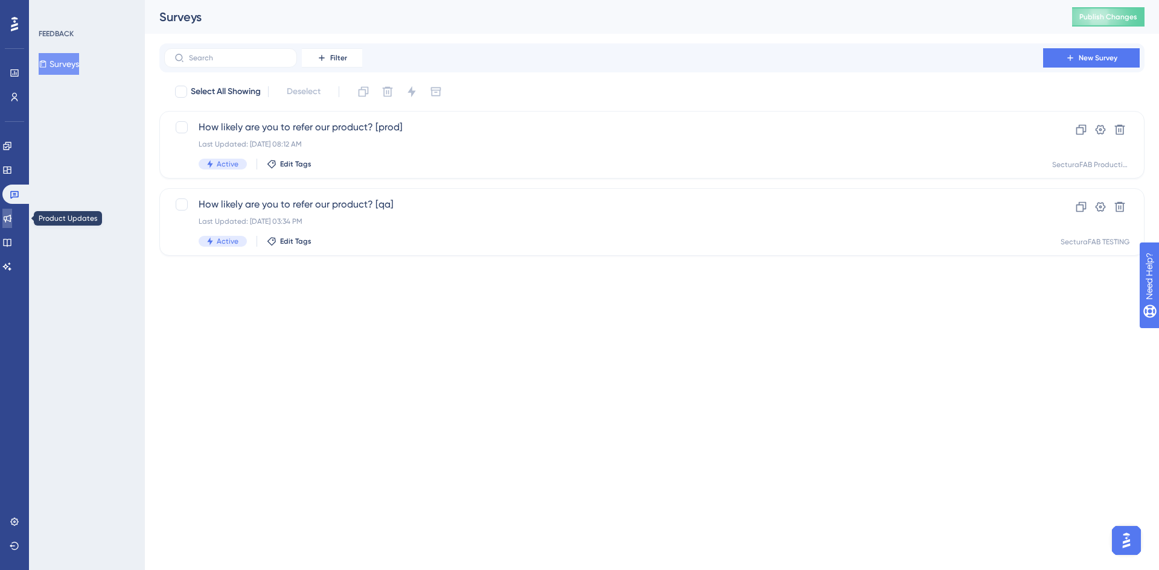
click at [12, 216] on icon at bounding box center [7, 219] width 10 height 10
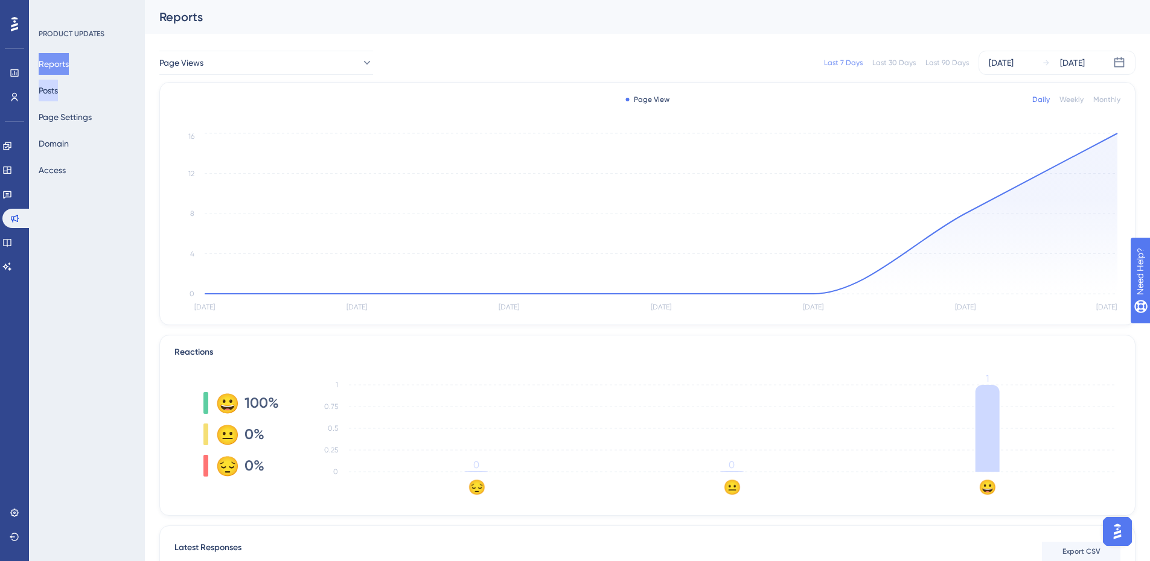
click at [51, 88] on button "Posts" at bounding box center [48, 91] width 19 height 22
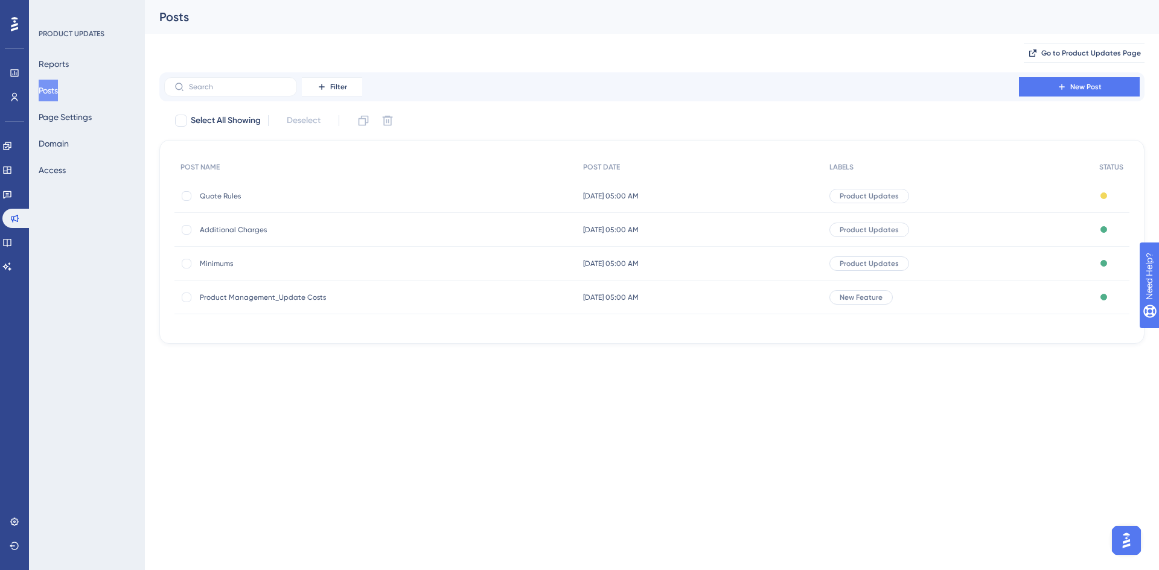
click at [253, 293] on span "Product Management_Update Costs" at bounding box center [296, 298] width 193 height 10
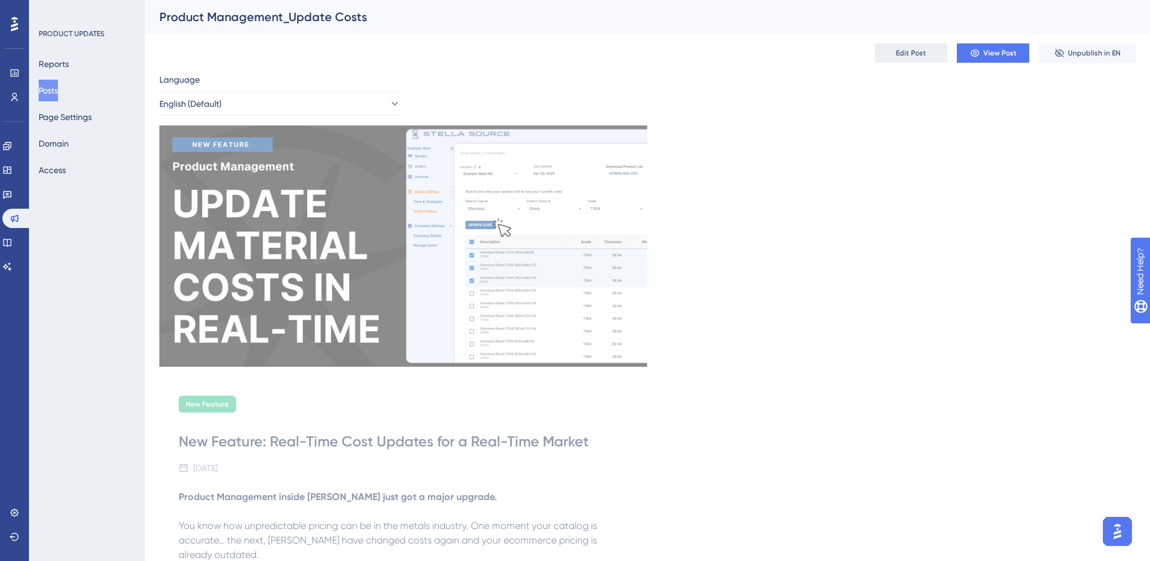
click at [919, 51] on span "Edit Post" at bounding box center [911, 53] width 30 height 10
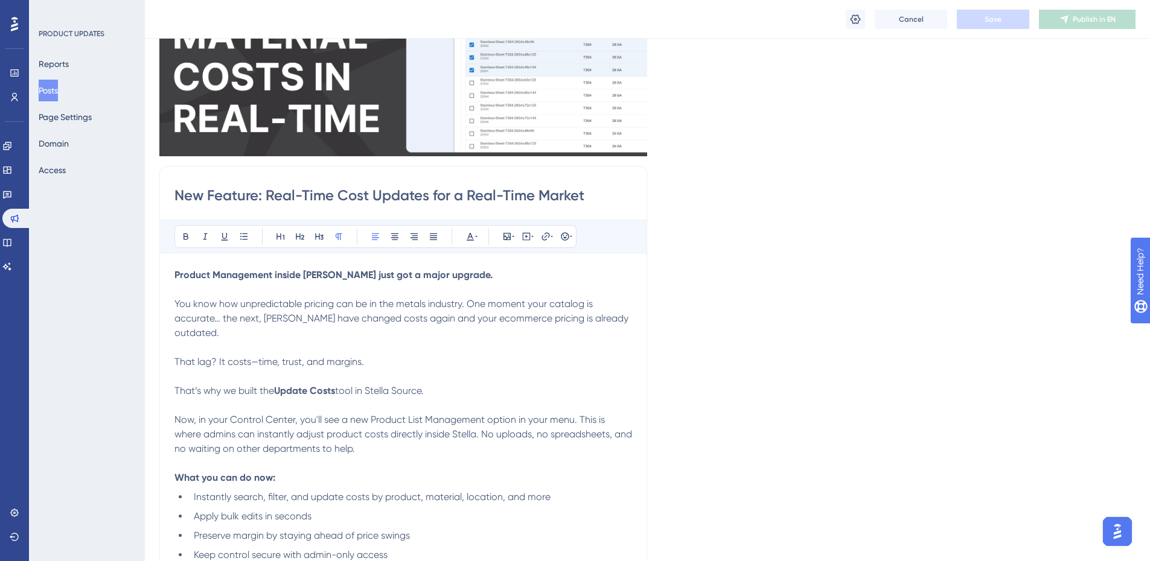
scroll to position [581, 0]
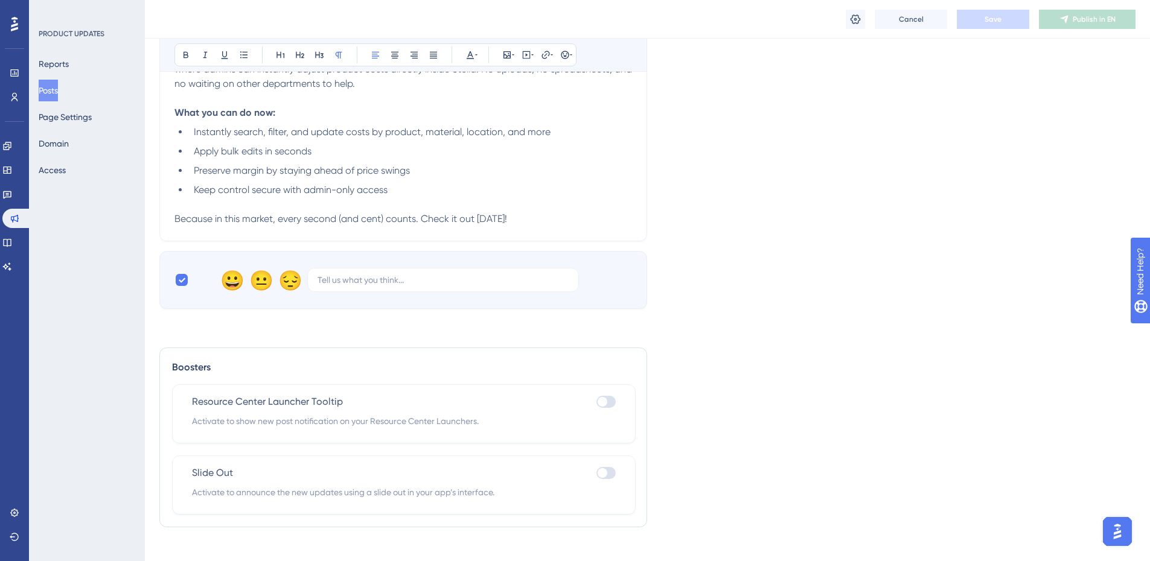
click at [612, 467] on div at bounding box center [605, 473] width 19 height 12
click at [596, 473] on input "checkbox" at bounding box center [596, 473] width 1 height 1
checkbox input "true"
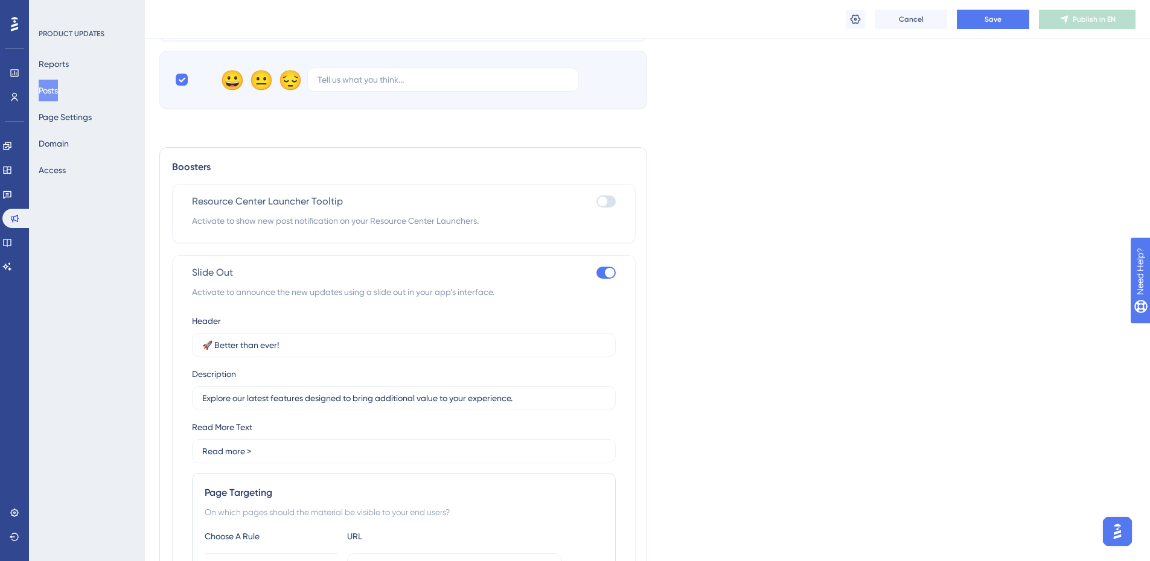
scroll to position [882, 0]
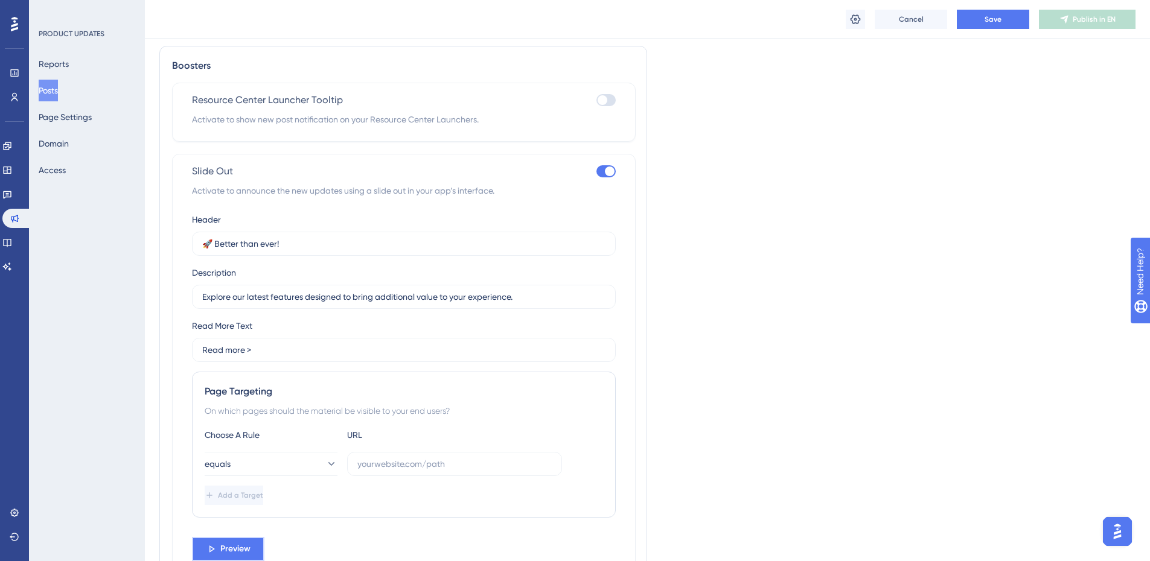
click at [228, 542] on span "Preview" at bounding box center [235, 549] width 30 height 14
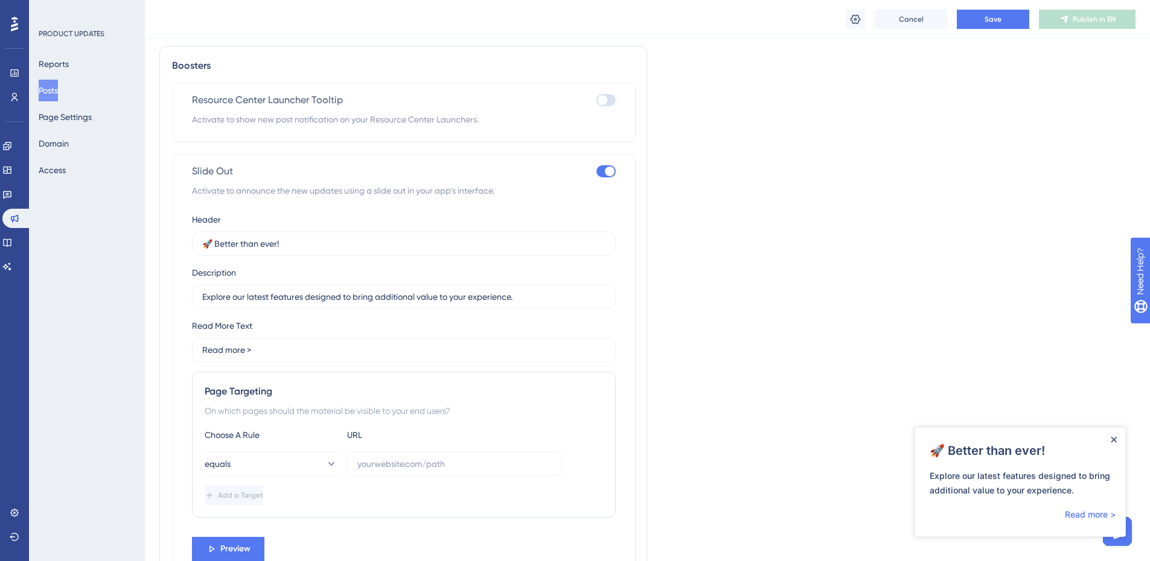
click at [1114, 439] on icon "Close Announcement" at bounding box center [1114, 440] width 6 height 6
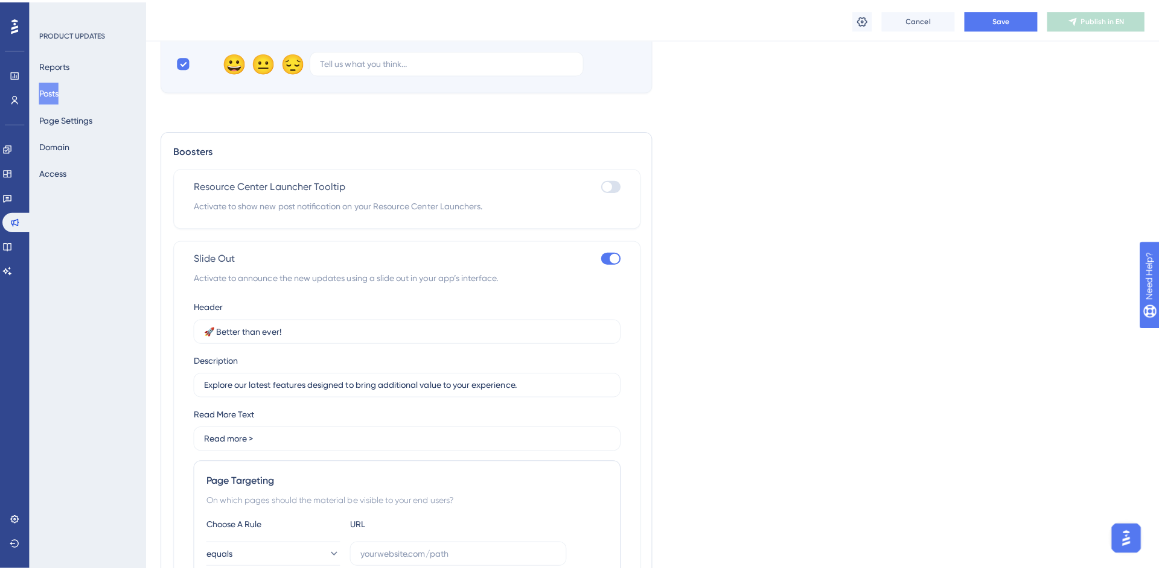
scroll to position [882, 0]
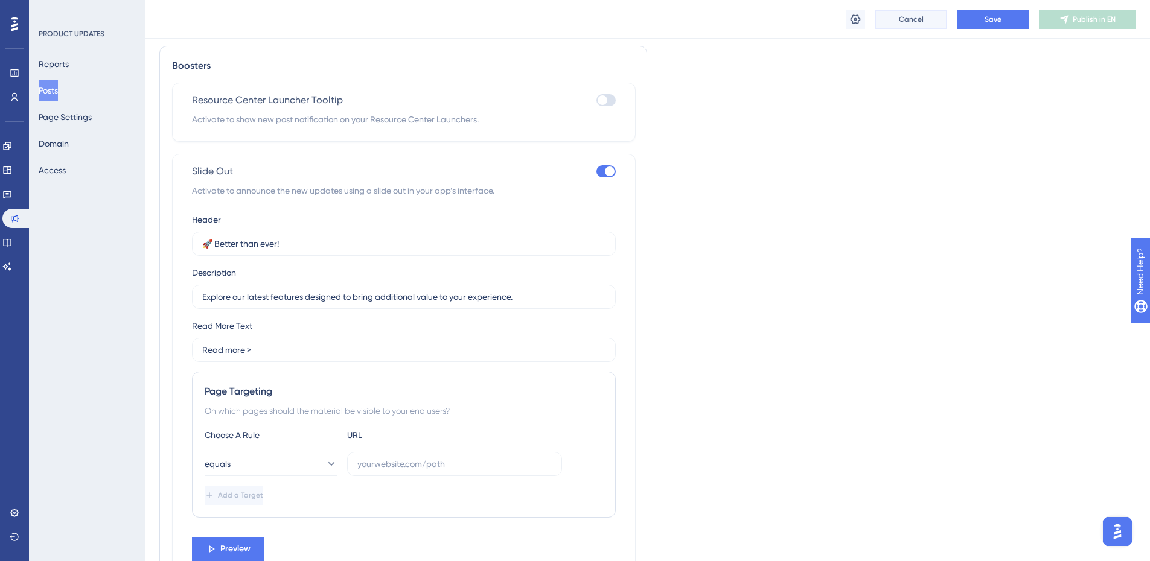
click at [930, 18] on button "Cancel" at bounding box center [911, 19] width 72 height 19
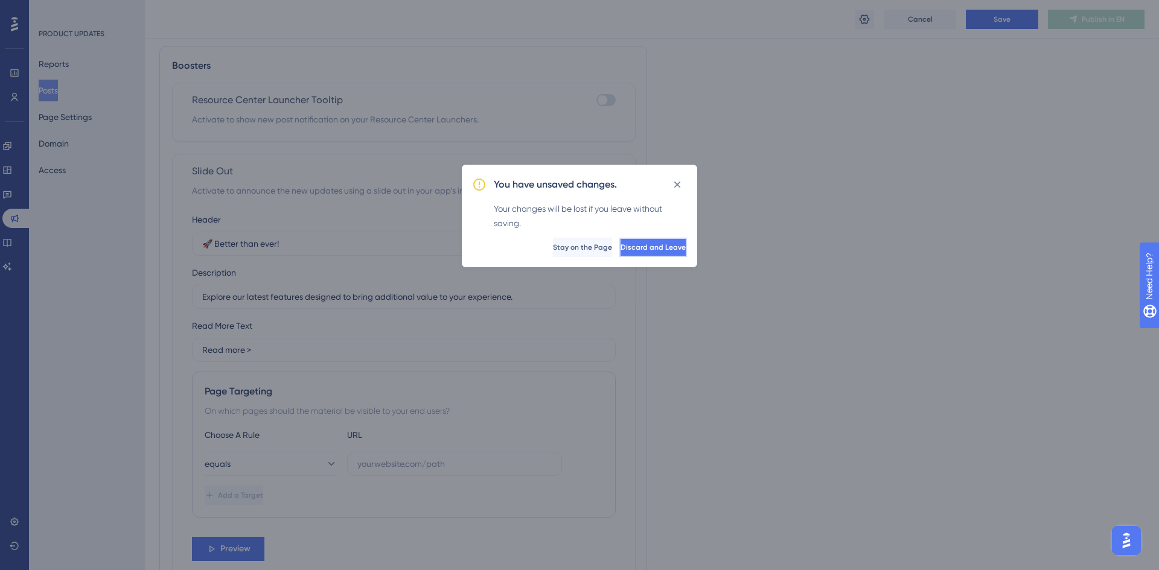
click at [627, 252] on span "Discard and Leave" at bounding box center [653, 248] width 65 height 10
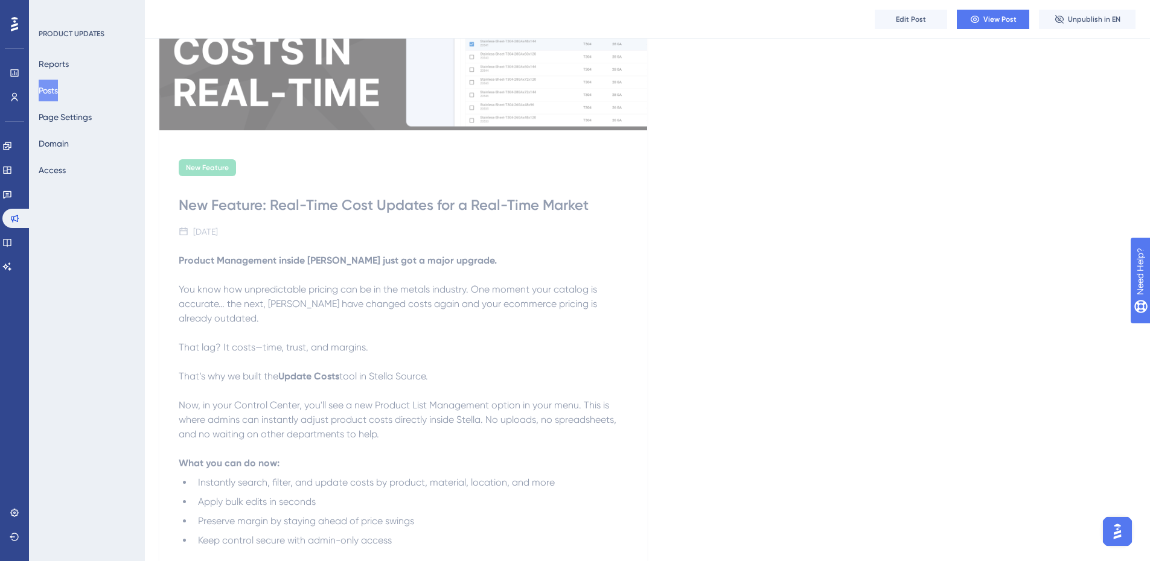
scroll to position [351, 0]
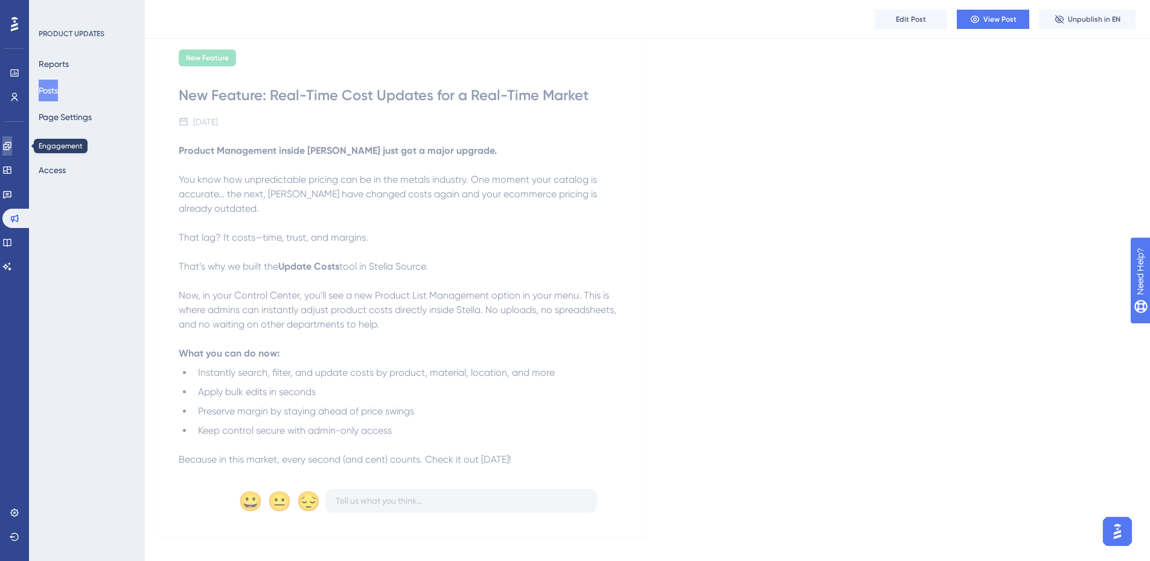
click at [12, 146] on icon at bounding box center [7, 146] width 10 height 10
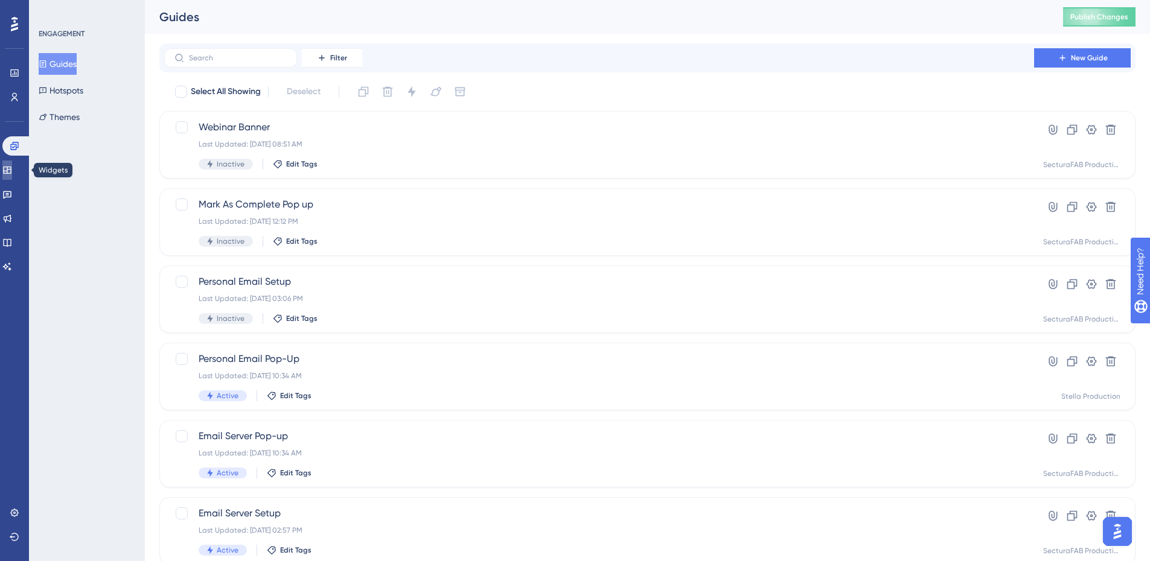
click at [11, 167] on icon at bounding box center [7, 170] width 8 height 7
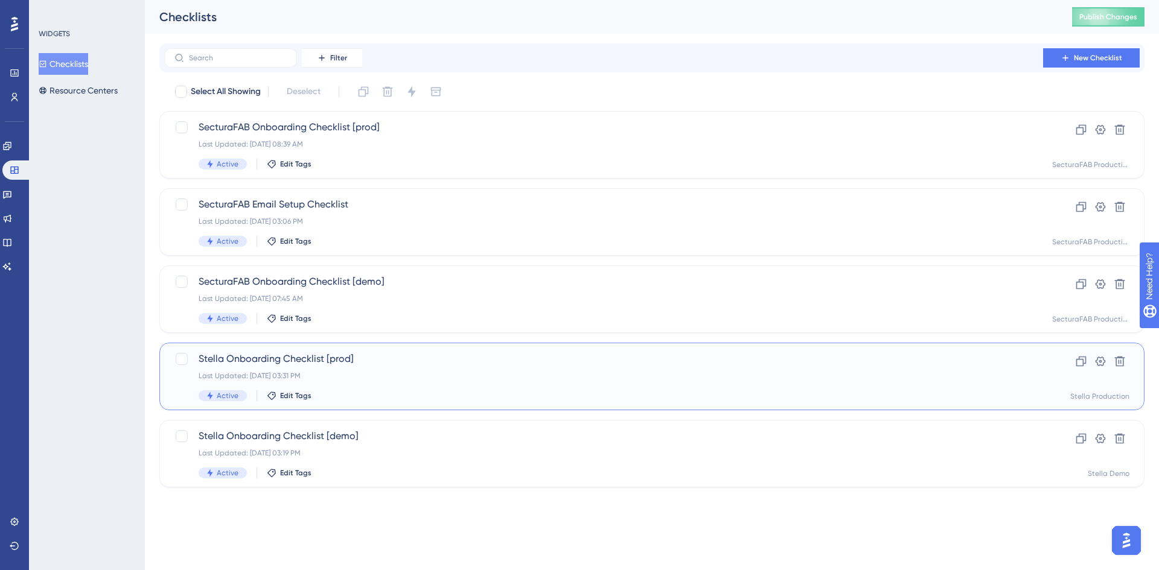
click at [397, 374] on div "Last Updated: [DATE] 03:31 PM" at bounding box center [604, 376] width 810 height 10
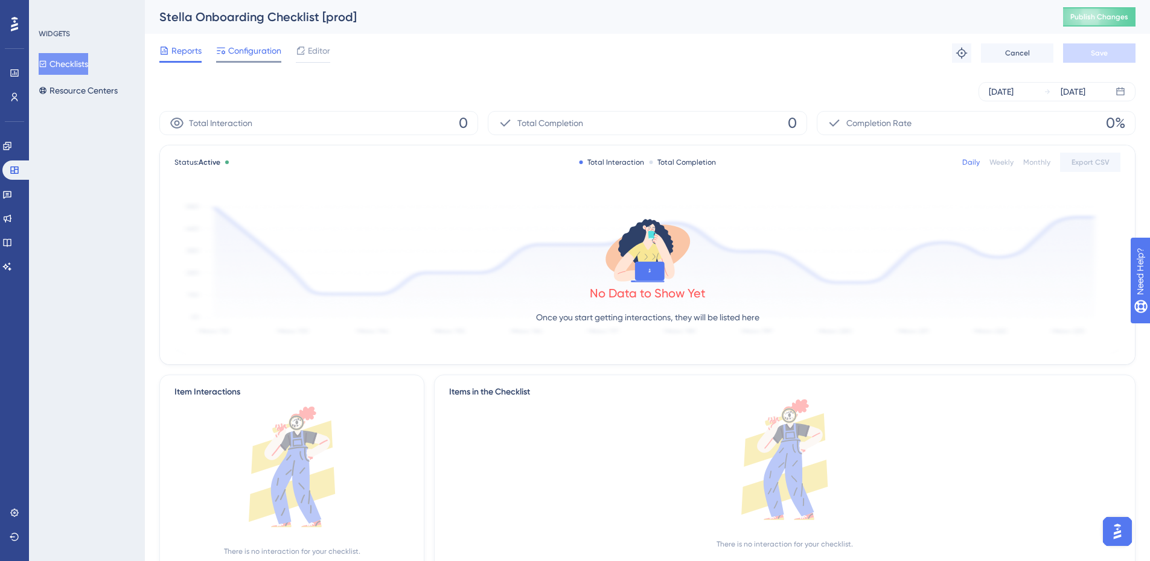
click at [254, 45] on span "Configuration" at bounding box center [254, 50] width 53 height 14
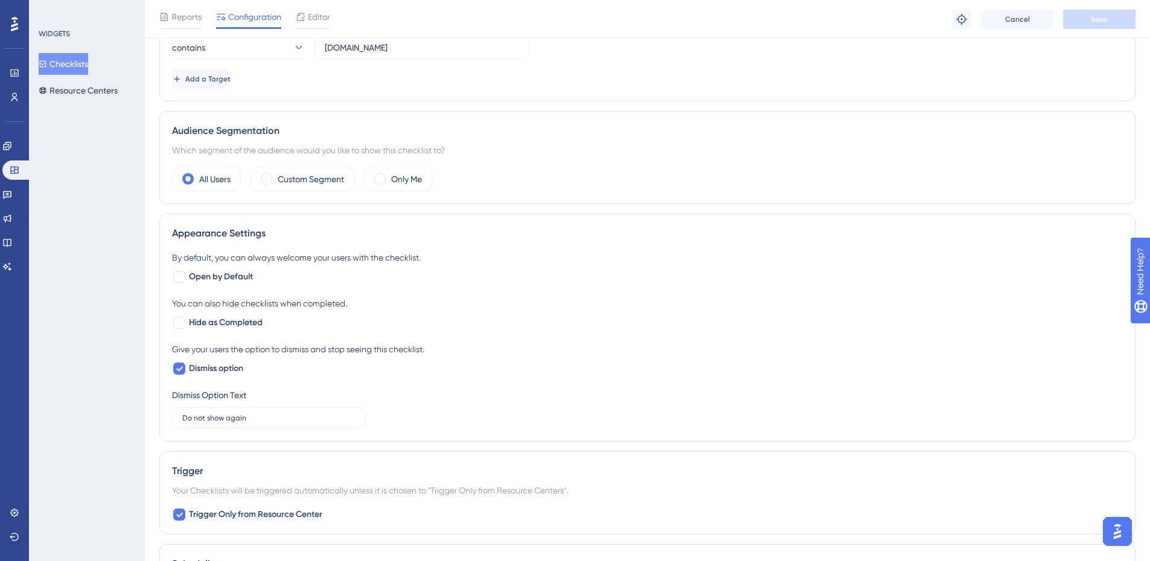
scroll to position [538, 0]
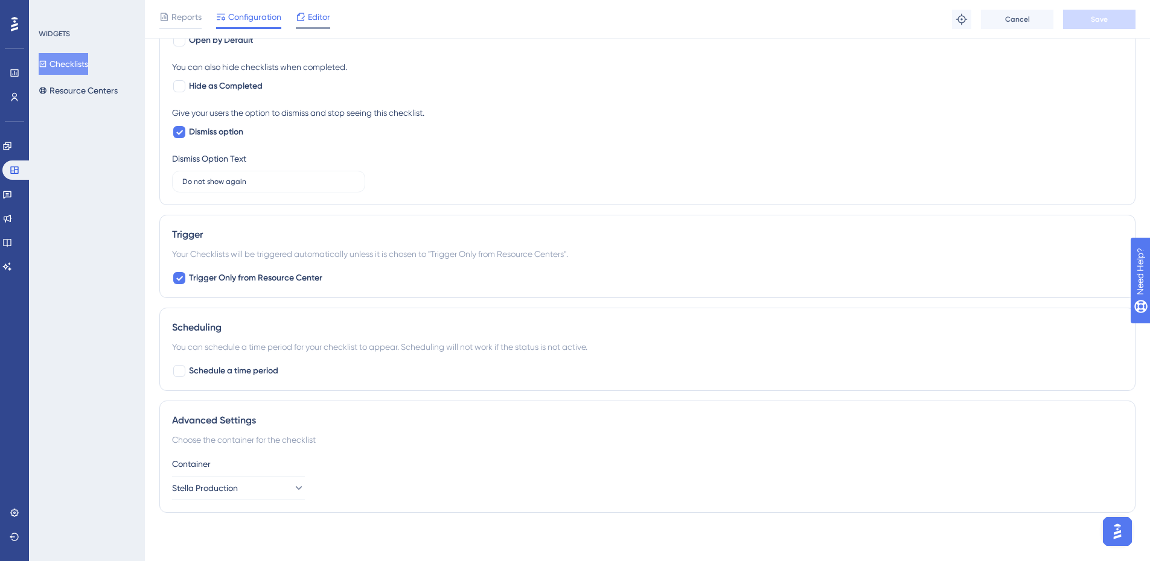
click at [312, 17] on span "Editor" at bounding box center [319, 17] width 22 height 14
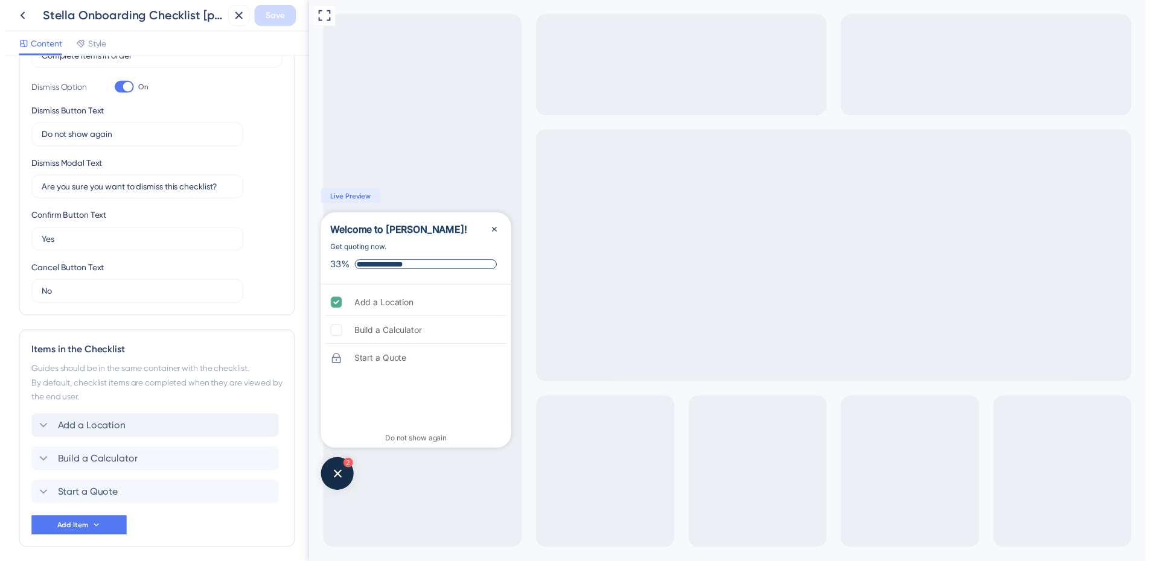
scroll to position [340, 0]
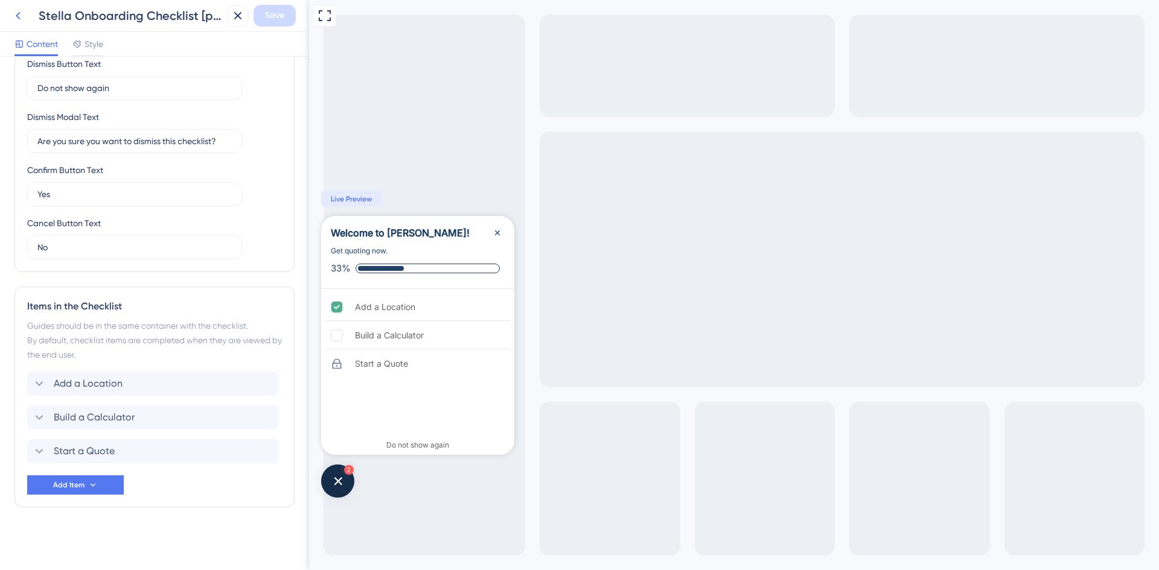
click at [22, 17] on icon at bounding box center [18, 15] width 14 height 14
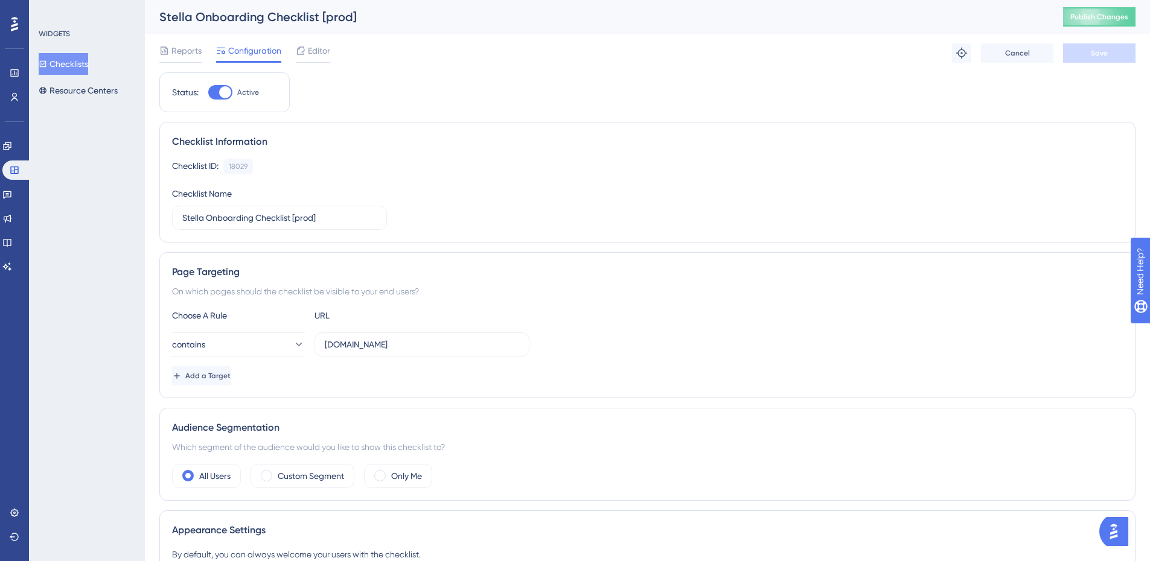
click at [223, 91] on div at bounding box center [225, 92] width 12 height 12
click at [208, 92] on input "Active" at bounding box center [208, 92] width 1 height 1
checkbox input "false"
click at [1087, 55] on button "Save" at bounding box center [1099, 52] width 72 height 19
click at [1115, 18] on button "Publish Changes" at bounding box center [1099, 16] width 72 height 19
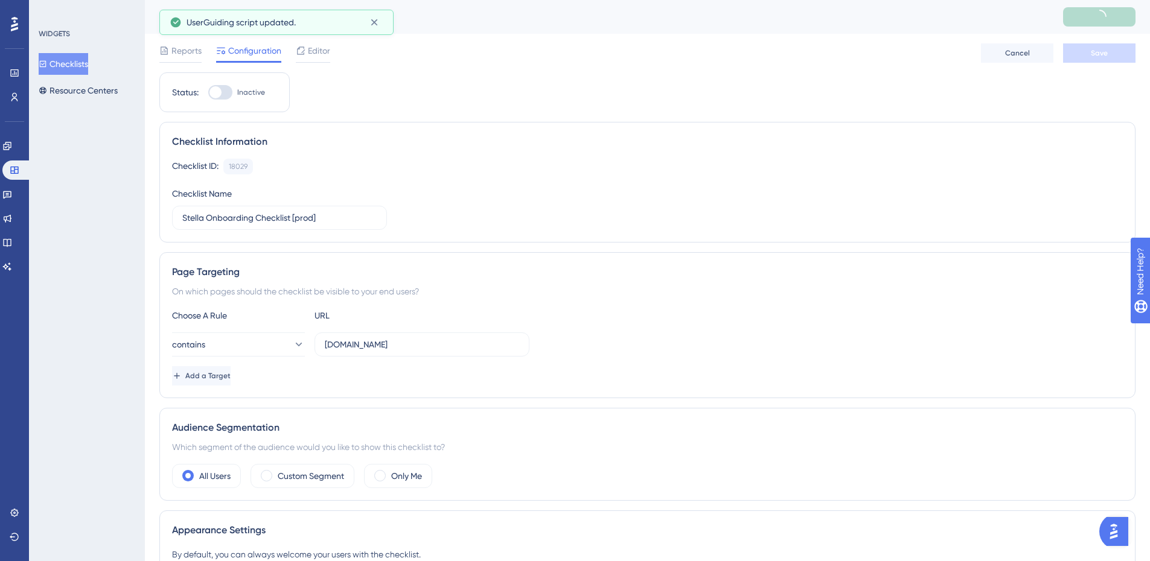
click at [64, 64] on button "Checklists" at bounding box center [63, 64] width 49 height 22
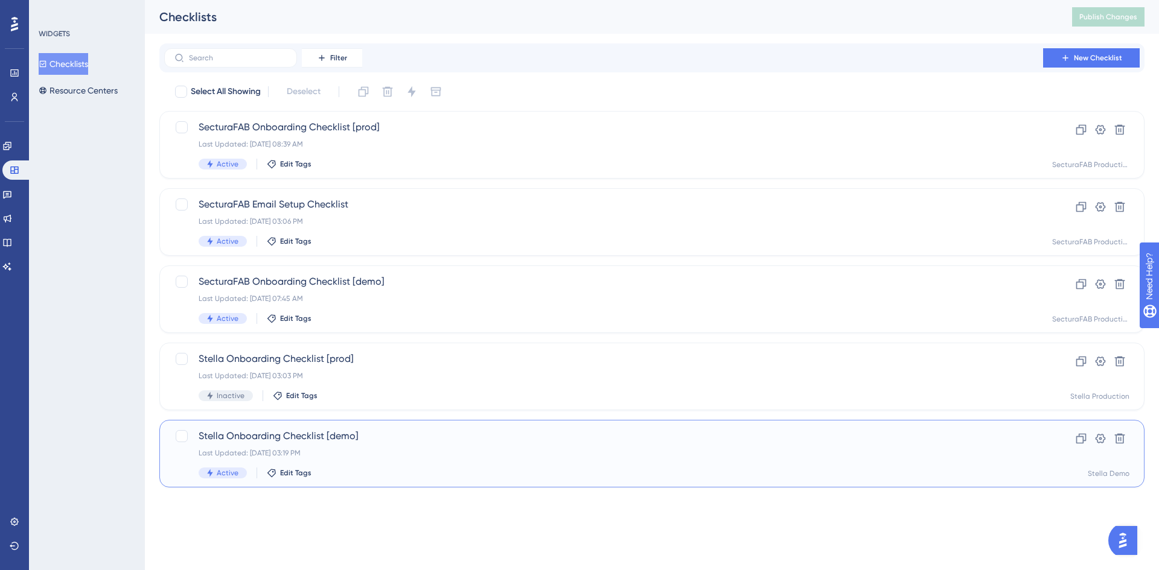
click at [339, 439] on span "Stella Onboarding Checklist [demo]" at bounding box center [604, 436] width 810 height 14
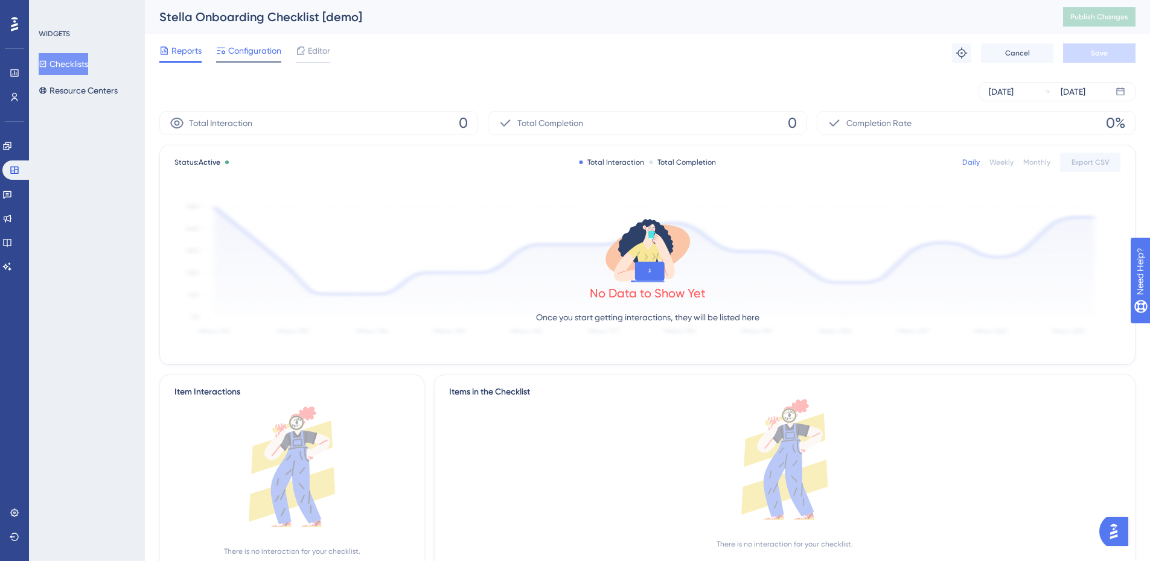
click at [252, 54] on span "Configuration" at bounding box center [254, 50] width 53 height 14
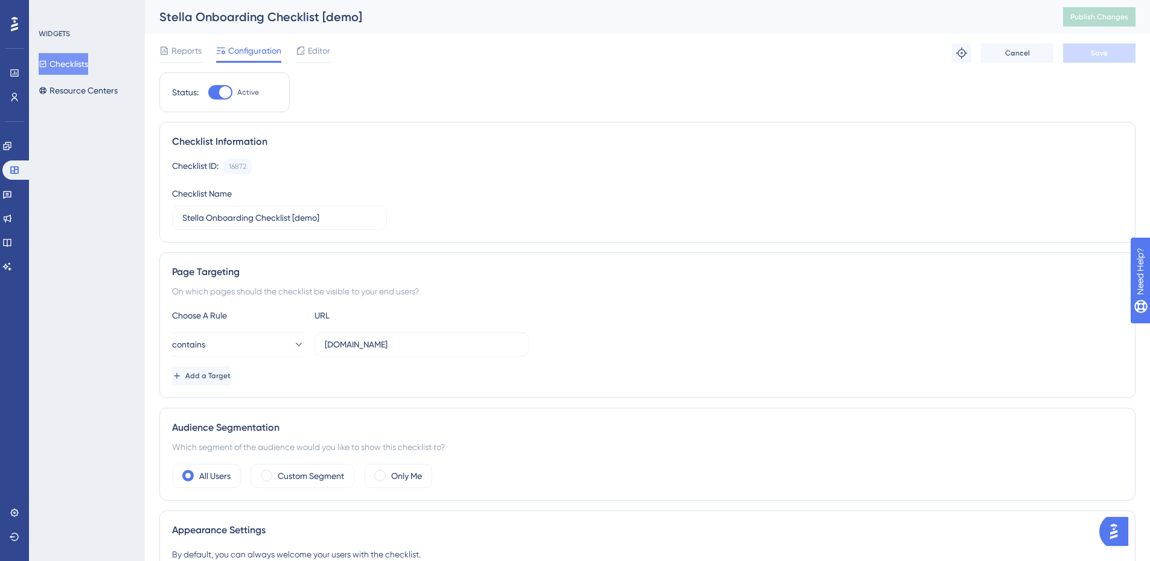
click at [230, 91] on div at bounding box center [225, 92] width 12 height 12
click at [208, 92] on input "Active" at bounding box center [208, 92] width 1 height 1
checkbox input "false"
click at [1106, 52] on span "Save" at bounding box center [1099, 53] width 17 height 10
click at [1111, 13] on span "Publish Changes" at bounding box center [1099, 17] width 58 height 10
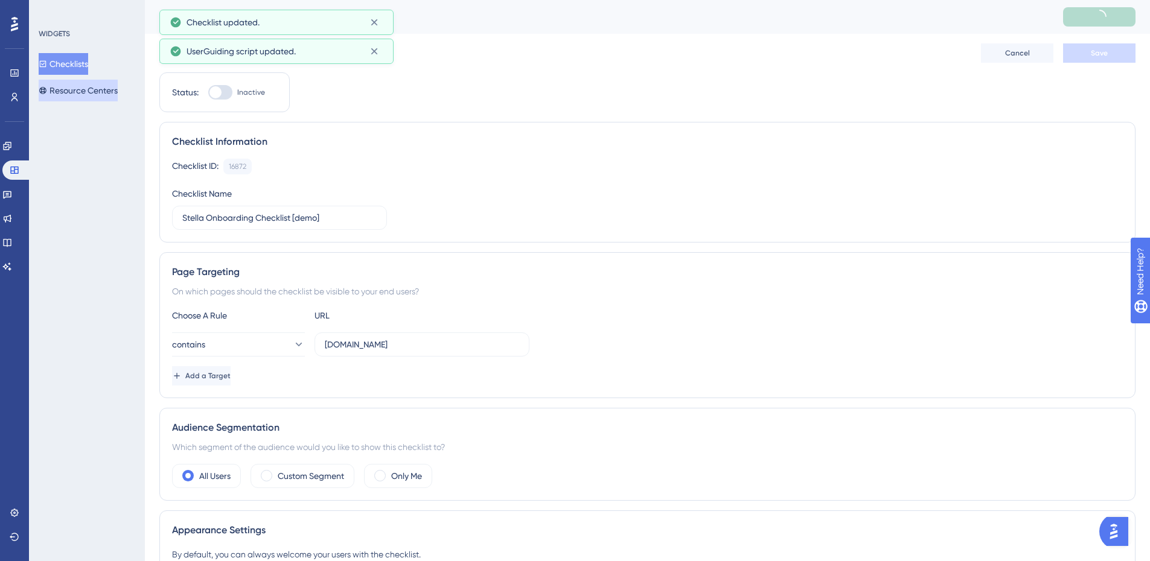
click at [103, 90] on button "Resource Centers" at bounding box center [78, 91] width 79 height 22
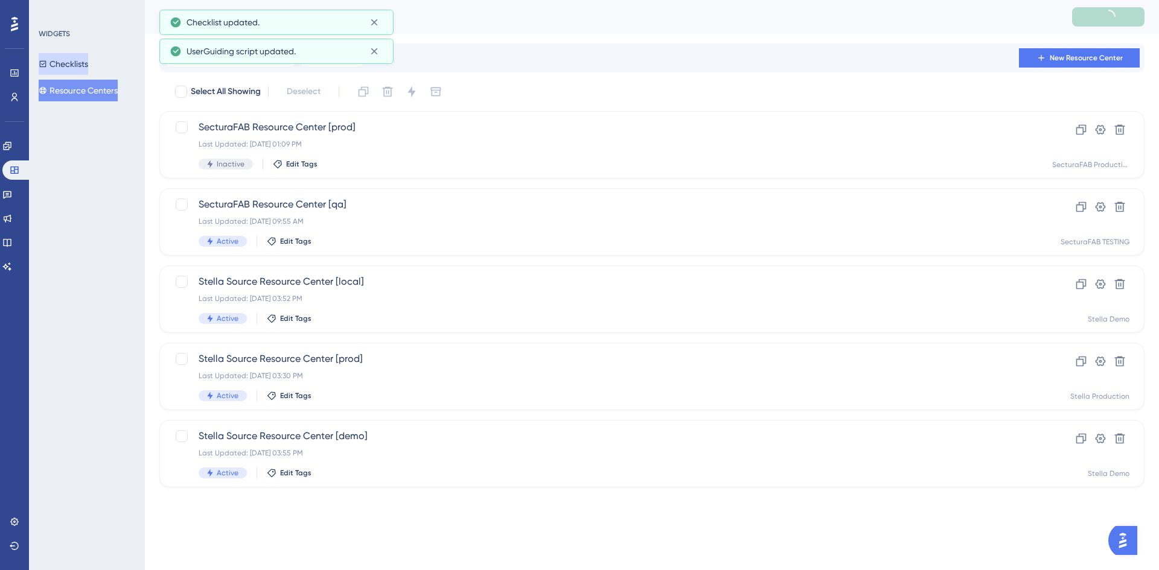
click at [80, 62] on button "Checklists" at bounding box center [63, 64] width 49 height 22
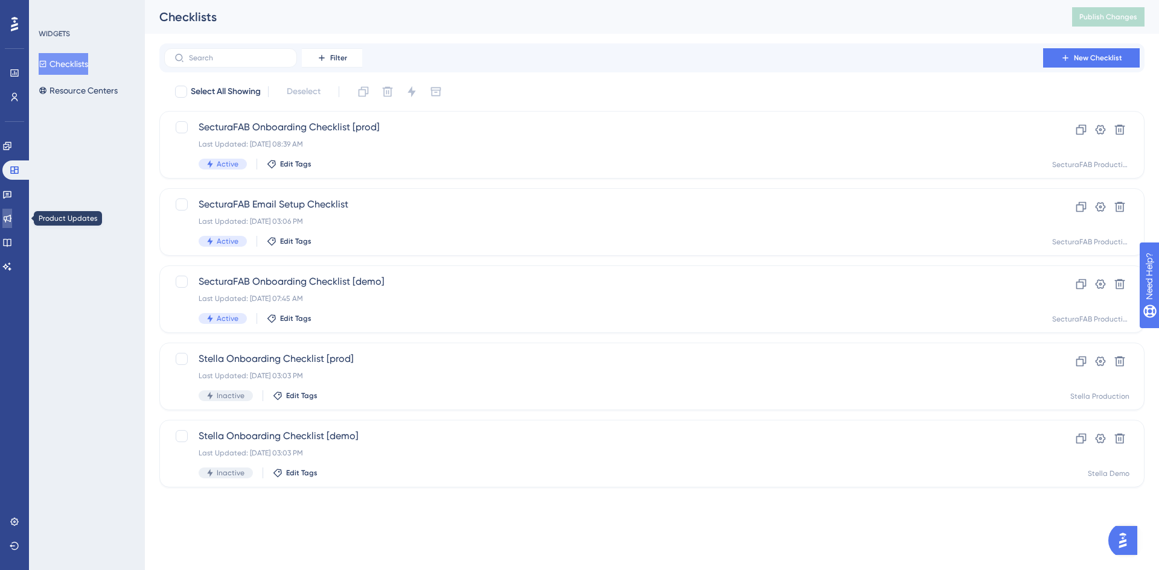
click at [12, 211] on link at bounding box center [7, 218] width 10 height 19
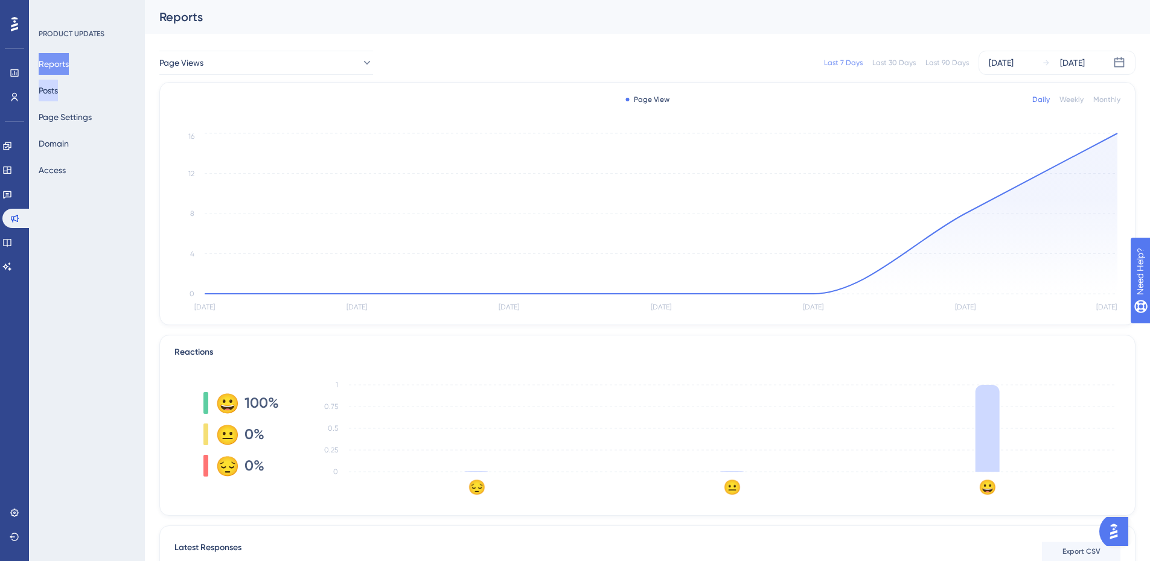
click at [58, 88] on button "Posts" at bounding box center [48, 91] width 19 height 22
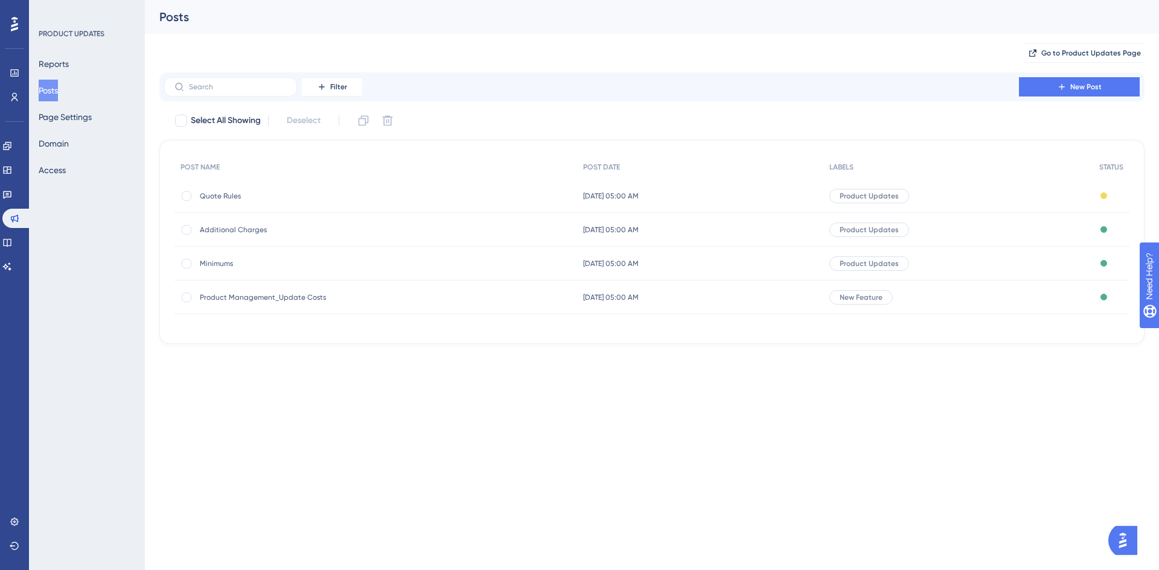
click at [237, 200] on span "Quote Rules" at bounding box center [296, 196] width 193 height 10
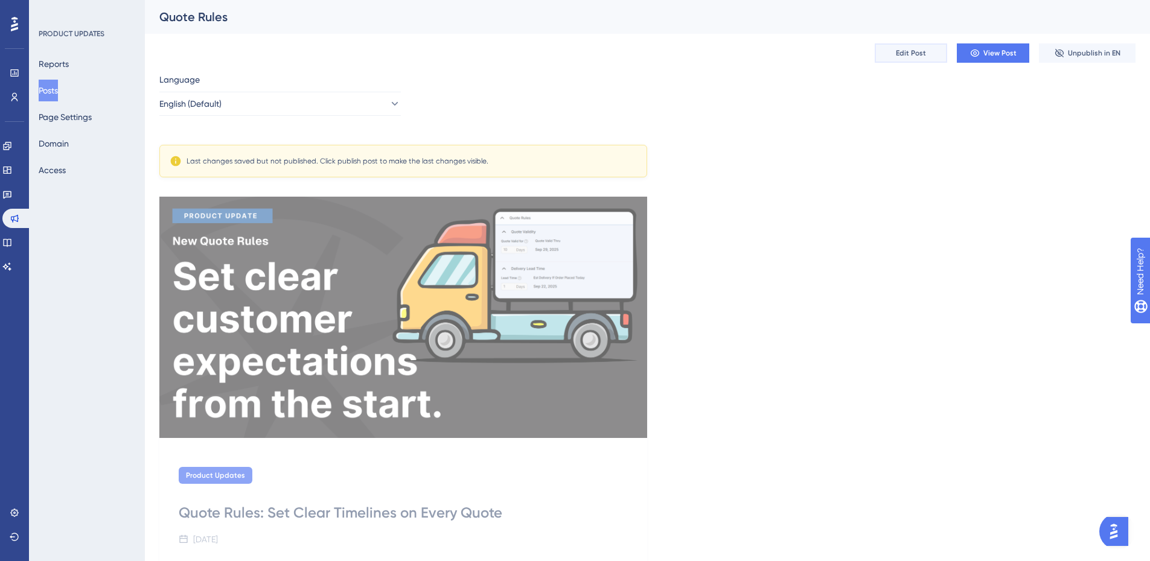
click at [911, 54] on span "Edit Post" at bounding box center [911, 53] width 30 height 10
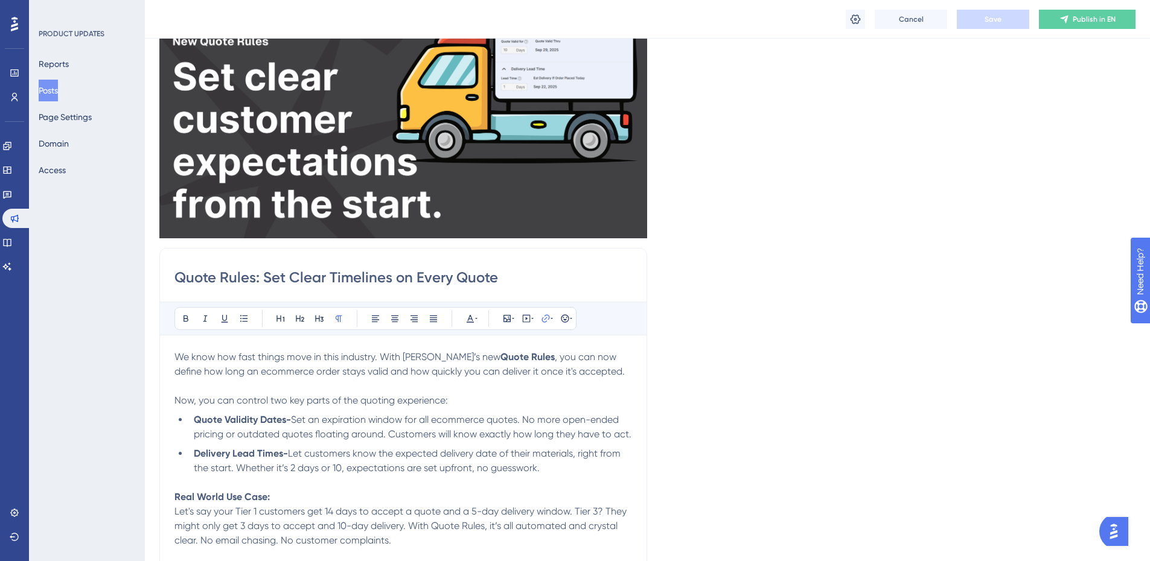
scroll to position [375, 0]
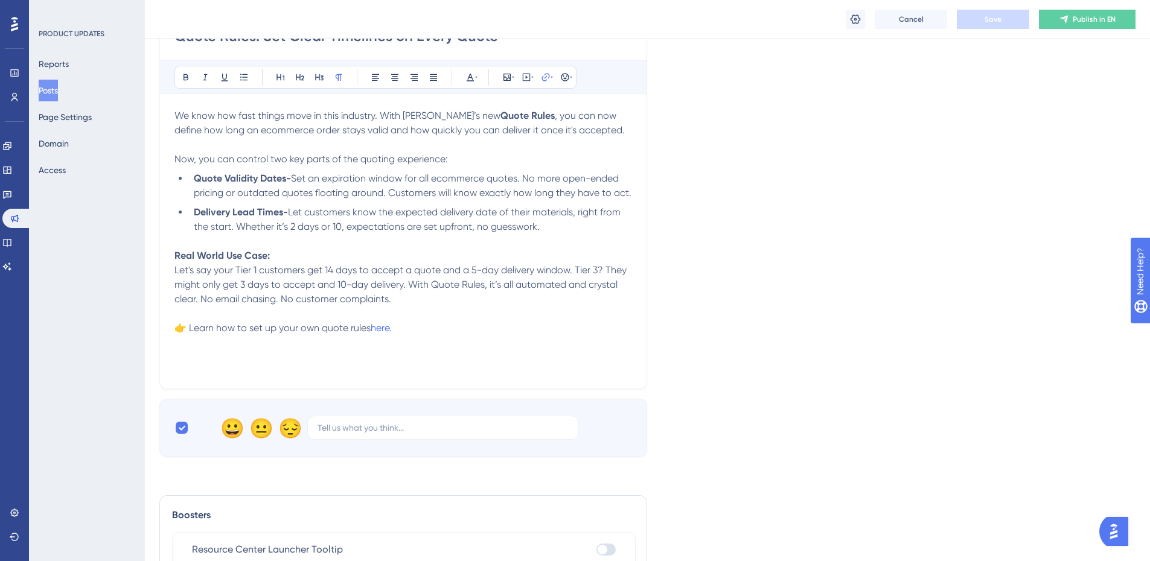
click at [517, 305] on p "Real World Use Case: Let's say your Tier 1 customers get 14 days to accept a qu…" at bounding box center [403, 278] width 458 height 58
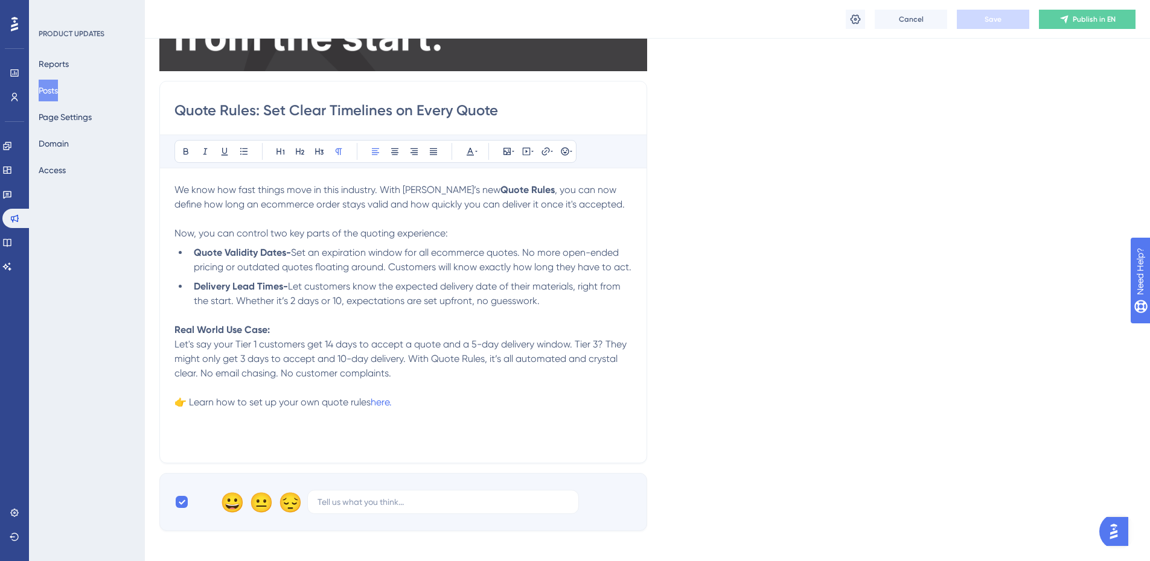
scroll to position [254, 0]
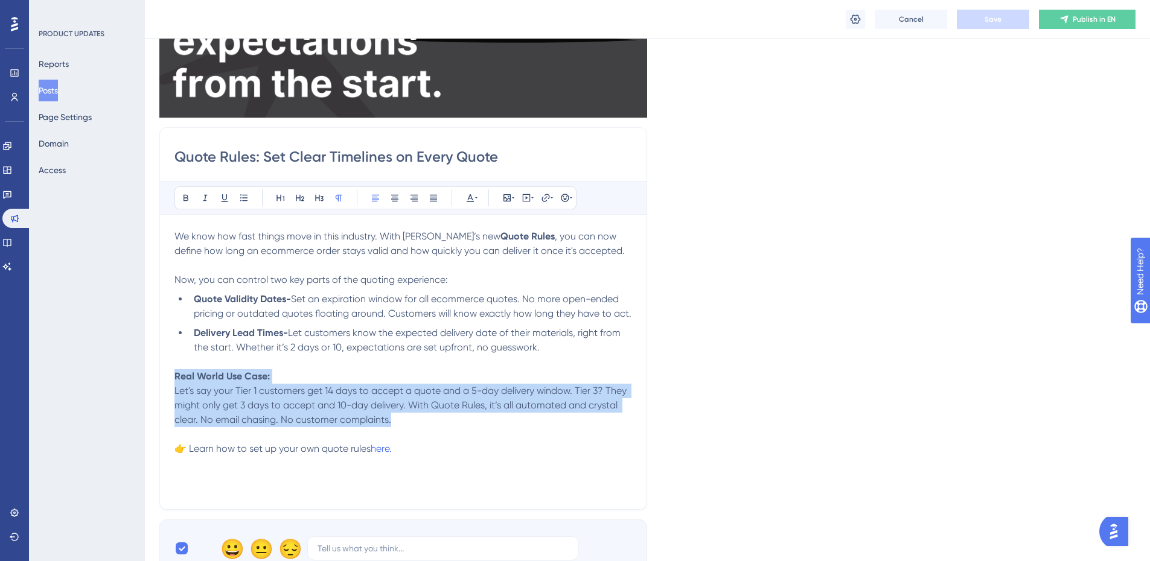
drag, startPoint x: 408, startPoint y: 425, endPoint x: 158, endPoint y: 375, distance: 255.3
click at [158, 375] on div "Performance Users Engagement Widgets Feedback Product Updates Knowledge Base AI…" at bounding box center [647, 285] width 1005 height 1079
copy p "Real World Use Case: Let's say your Tier 1 customers get 14 days to accept a qu…"
click at [266, 410] on span "Let's say your Tier 1 customers get 14 days to accept a quote and a 5-day deliv…" at bounding box center [401, 405] width 455 height 40
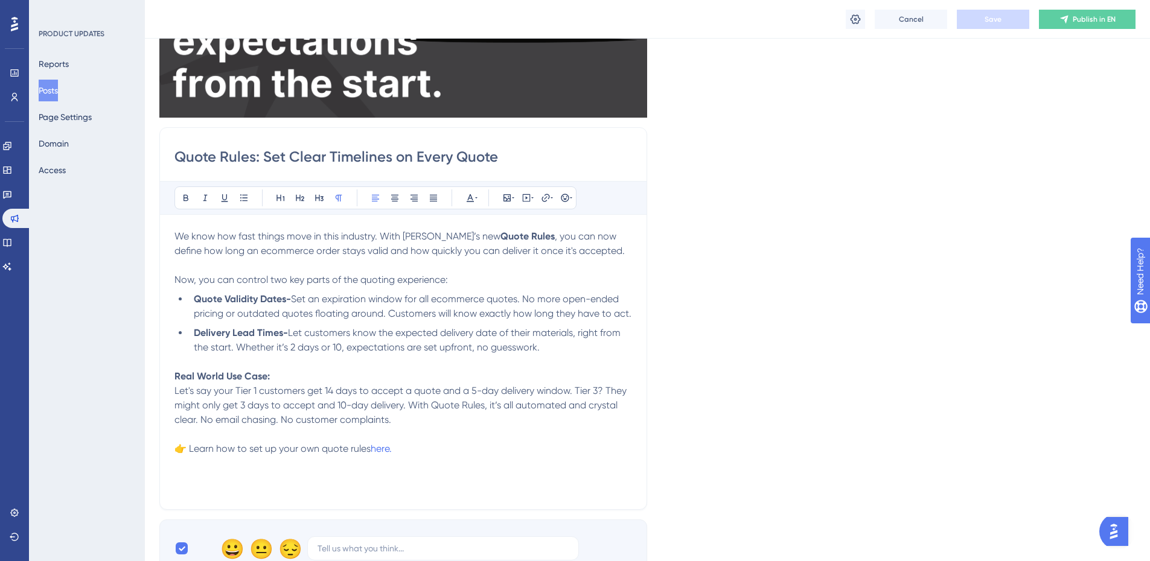
click at [309, 404] on span "Let's say your Tier 1 customers get 14 days to accept a quote and a 5-day deliv…" at bounding box center [401, 405] width 455 height 40
click at [360, 412] on p "Real World Use Case: Let's say your Tier 1 customers get 14 days to accept a qu…" at bounding box center [403, 398] width 458 height 58
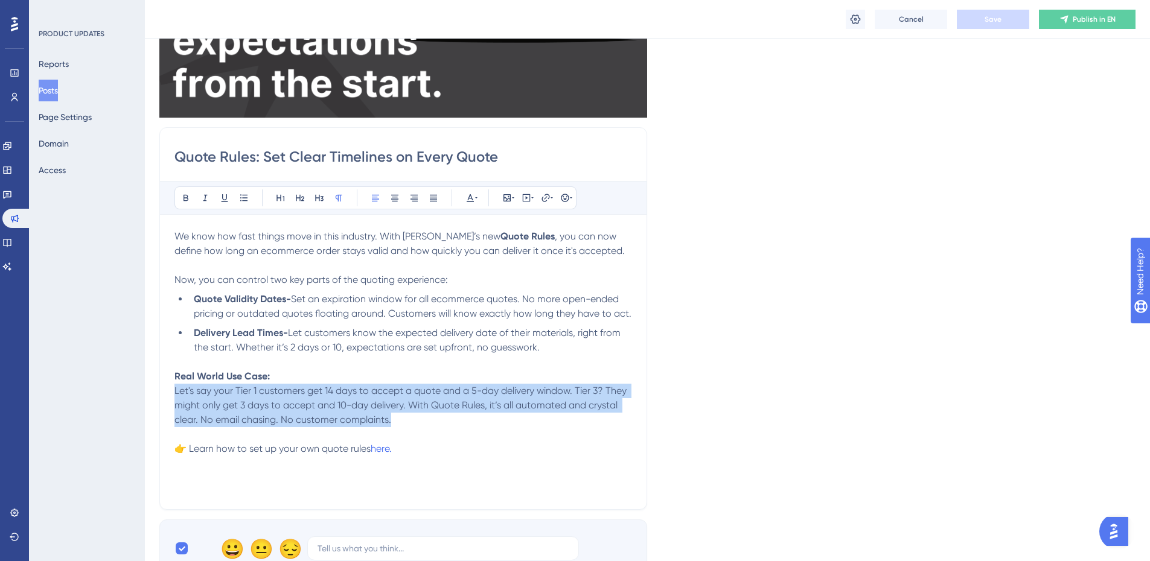
drag, startPoint x: 395, startPoint y: 421, endPoint x: 169, endPoint y: 395, distance: 227.2
click at [169, 395] on div "Quote Rules: Set Clear Timelines on Every Quote Bold Italic Underline Bullet Po…" at bounding box center [403, 318] width 488 height 383
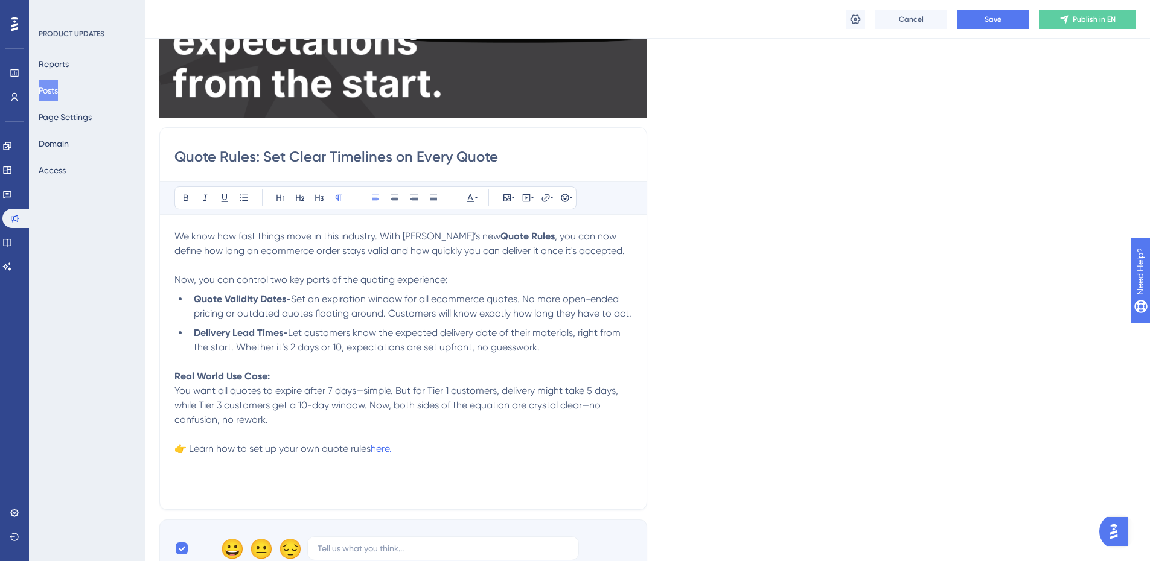
click at [259, 409] on span "You want all quotes to expire after 7 days—simple. But for Tier 1 customers, de…" at bounding box center [397, 405] width 446 height 40
click at [278, 424] on p "Real World Use Case: You want all quotes to expire after 7 days—simple. But for…" at bounding box center [403, 398] width 458 height 58
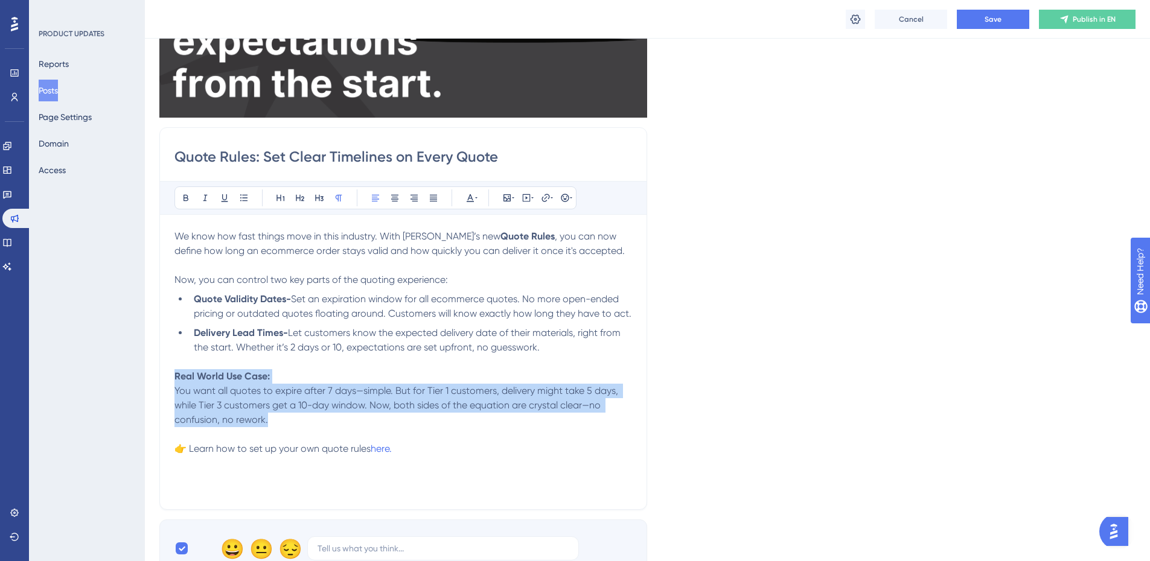
drag, startPoint x: 273, startPoint y: 417, endPoint x: 152, endPoint y: 380, distance: 126.8
click at [152, 380] on div "Performance Users Engagement Widgets Feedback Product Updates Knowledge Base AI…" at bounding box center [647, 285] width 1005 height 1079
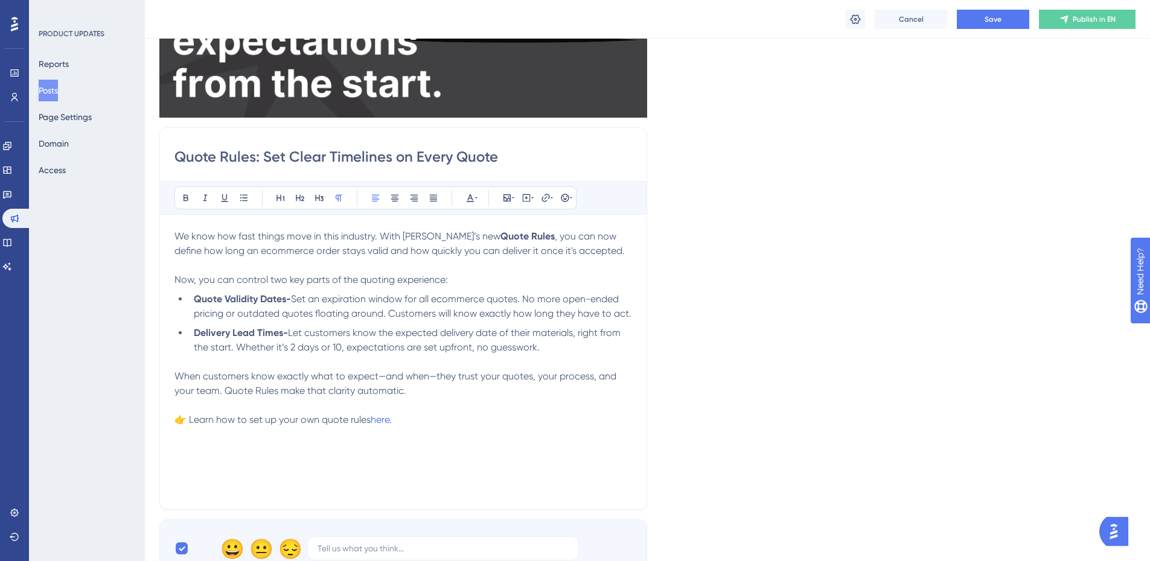
click at [389, 375] on span "When customers know exactly what to expect—and when—they trust your quotes, you…" at bounding box center [396, 384] width 444 height 26
click at [972, 18] on button "Save" at bounding box center [993, 19] width 72 height 19
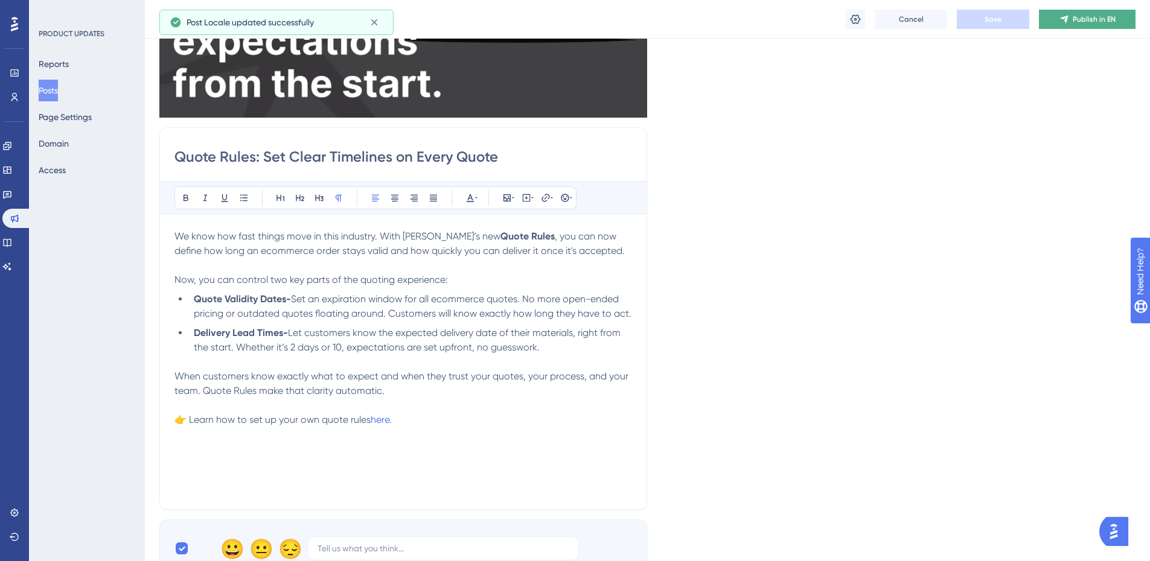
click at [1083, 24] on button "Publish in EN" at bounding box center [1087, 19] width 97 height 19
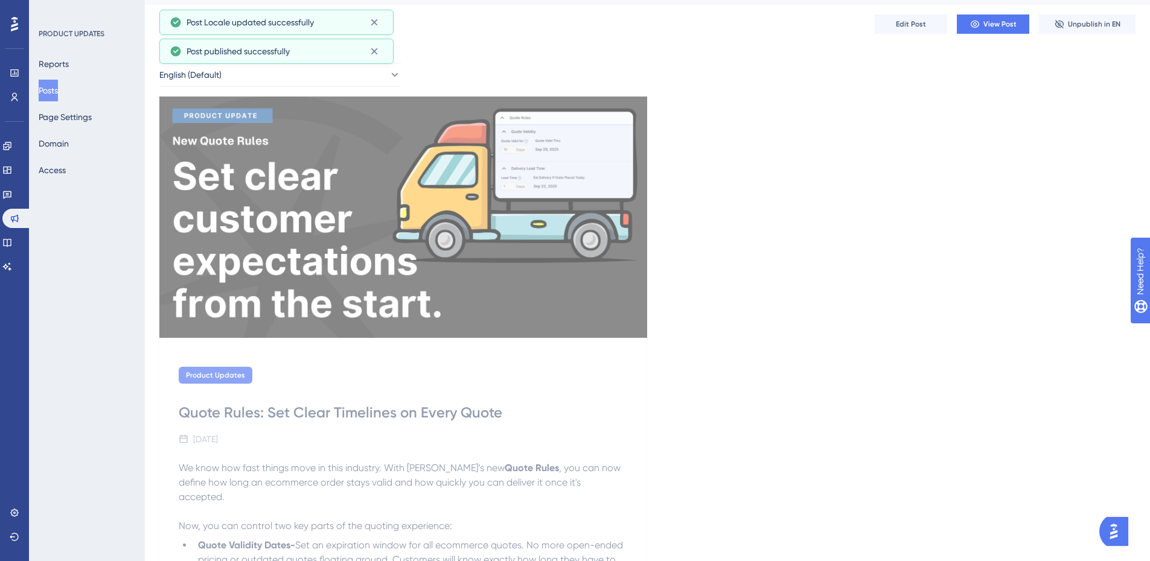
scroll to position [0, 0]
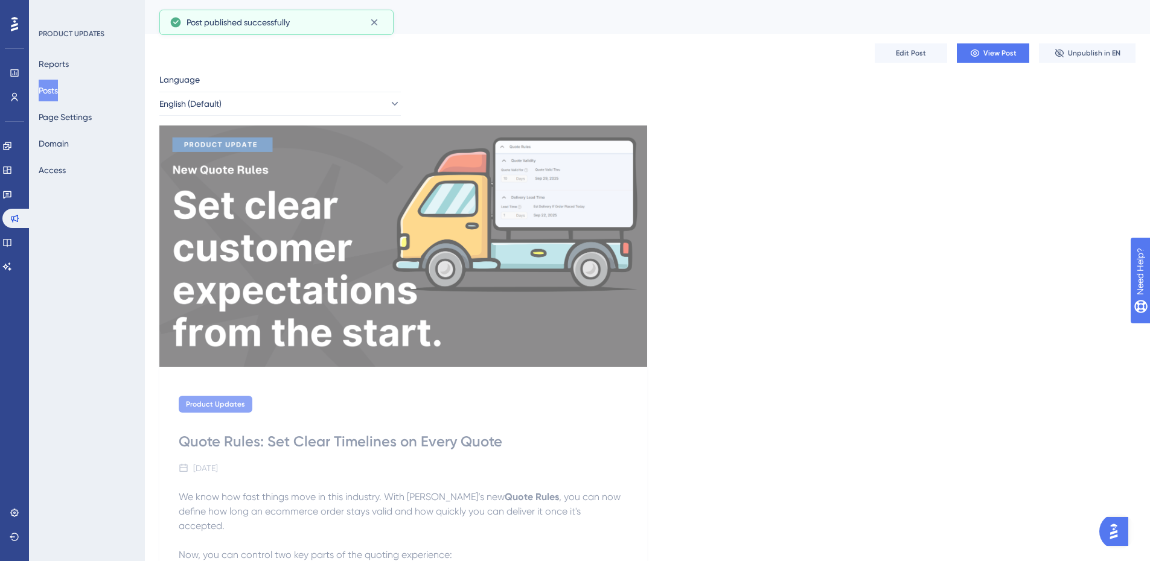
click at [51, 85] on button "Posts" at bounding box center [48, 91] width 19 height 22
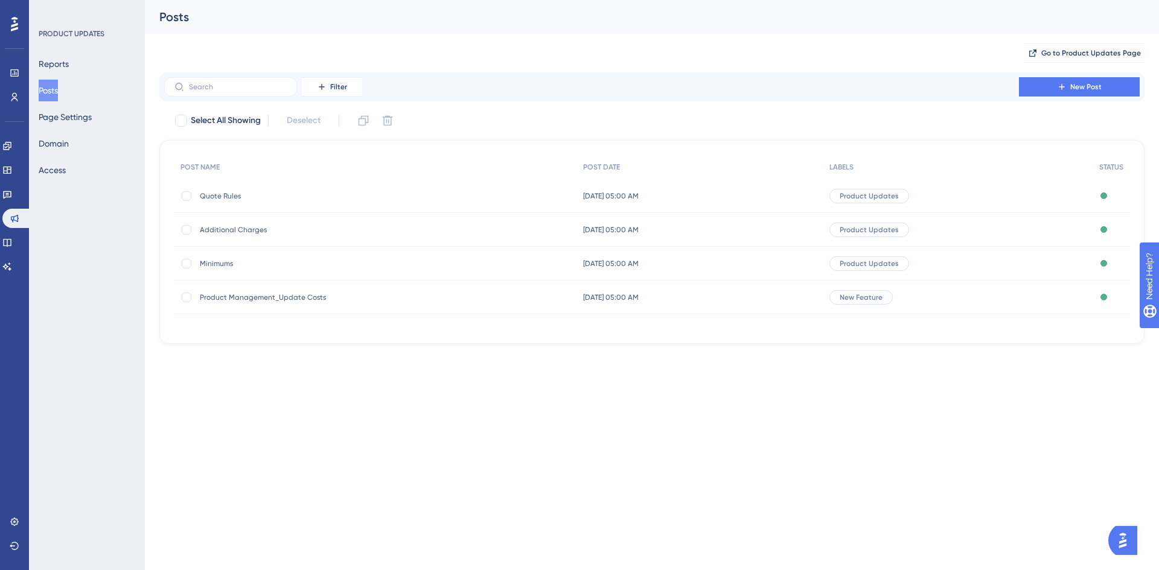
click at [54, 93] on button "Posts" at bounding box center [48, 91] width 19 height 22
click at [1071, 88] on span "New Post" at bounding box center [1085, 87] width 31 height 10
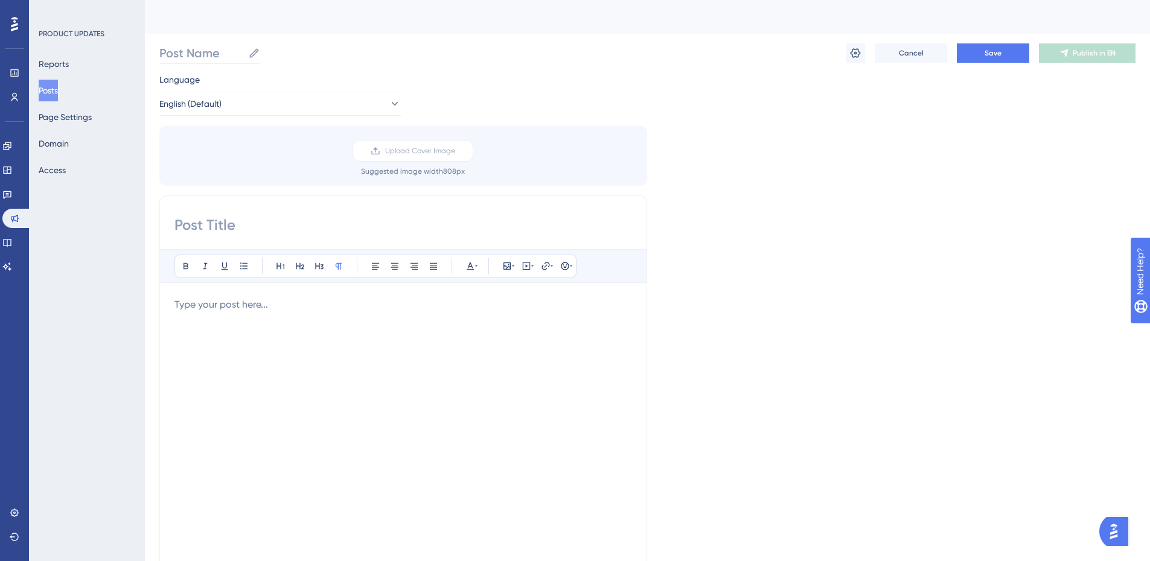
click at [172, 43] on label "Post Name" at bounding box center [209, 53] width 101 height 22
click at [172, 45] on input "Post Name" at bounding box center [201, 53] width 84 height 17
click at [180, 46] on input "Sr" at bounding box center [201, 53] width 84 height 17
click at [202, 56] on input "Sr" at bounding box center [201, 53] width 84 height 17
click at [191, 50] on input "Sr" at bounding box center [201, 53] width 84 height 17
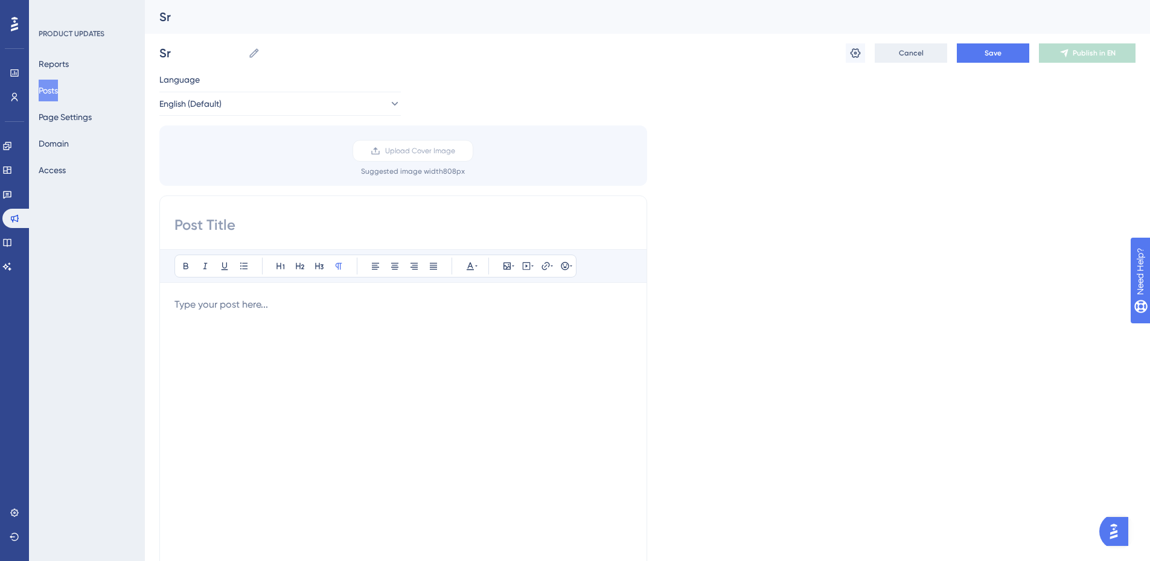
click at [357, 54] on div "Sr Sr Cancel Save Publish in EN" at bounding box center [647, 53] width 976 height 39
click at [206, 57] on input "Sr" at bounding box center [201, 53] width 84 height 17
click at [907, 60] on button "Cancel" at bounding box center [911, 52] width 72 height 19
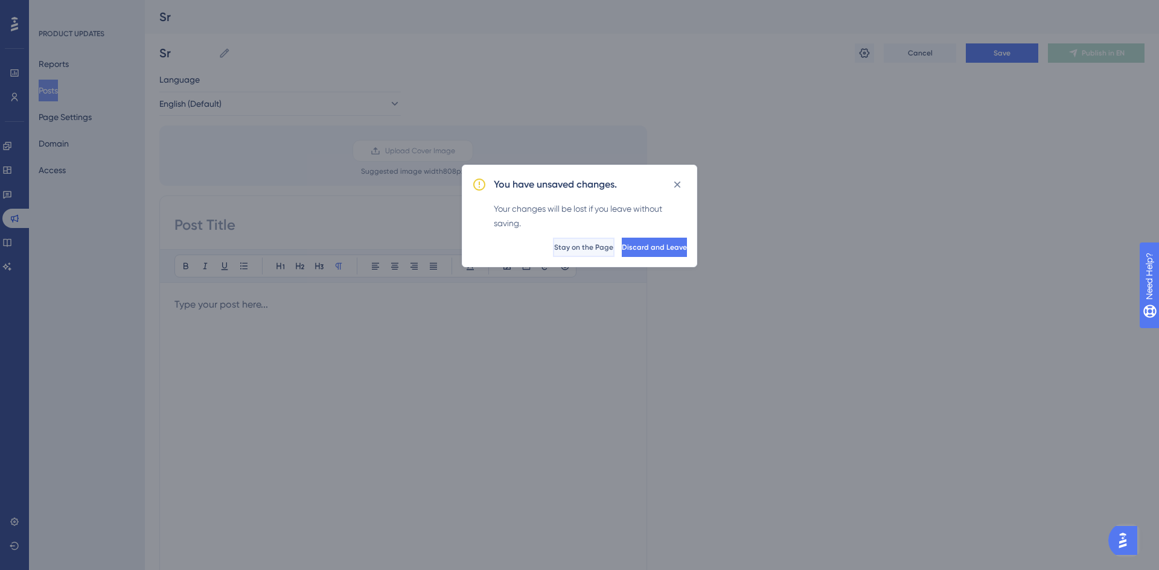
click at [553, 252] on button "Stay on the Page" at bounding box center [584, 247] width 62 height 19
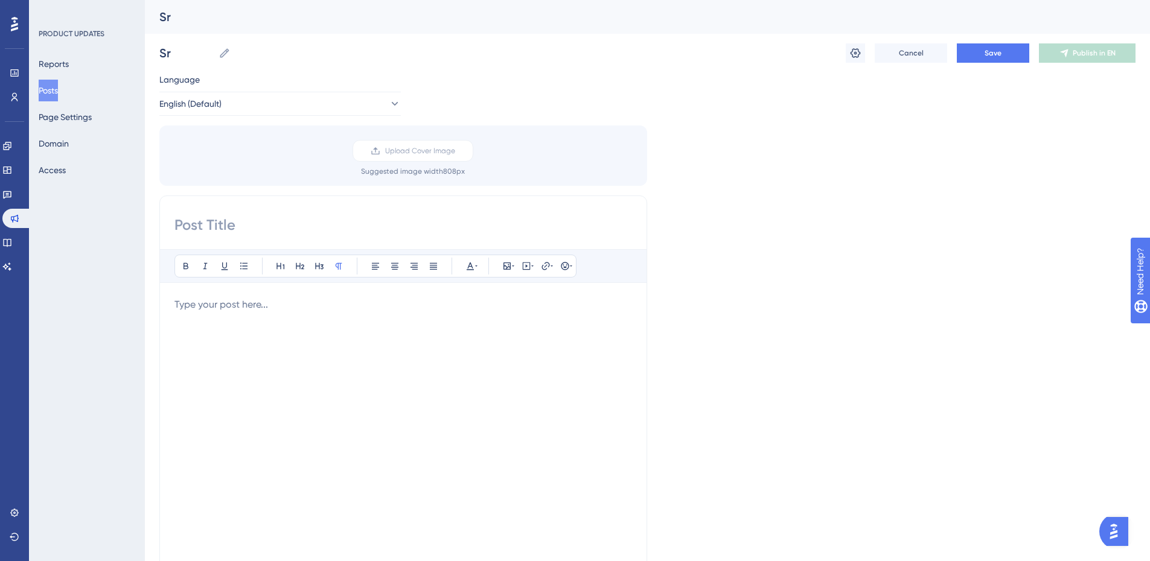
click at [155, 44] on div "Performance Users Engagement Widgets Feedback Product Updates Knowledge Base AI…" at bounding box center [647, 446] width 1005 height 893
click at [170, 49] on input "Sr" at bounding box center [186, 53] width 54 height 17
type input "Stella Launch"
click at [538, 51] on div "[PERSON_NAME] Launch Stella Launch Cancel Save Publish in EN" at bounding box center [647, 53] width 976 height 39
click at [229, 21] on div "Stella Launch" at bounding box center [632, 16] width 946 height 17
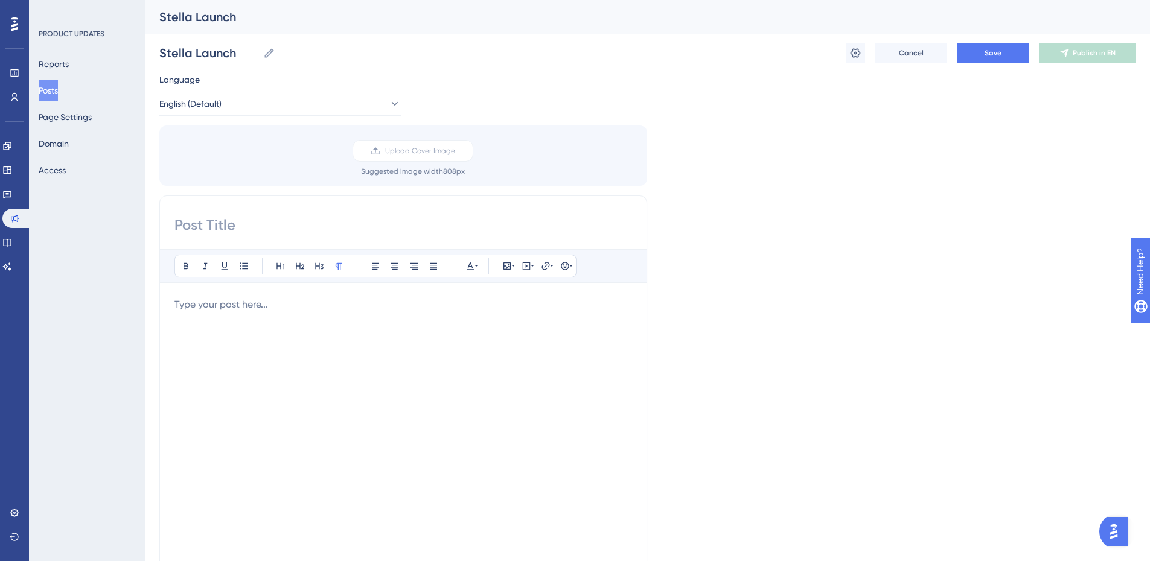
click at [232, 19] on div "Stella Launch" at bounding box center [632, 16] width 946 height 17
click at [222, 17] on div "Stella Launch" at bounding box center [632, 16] width 946 height 17
click at [170, 15] on div "Stella Launch" at bounding box center [632, 16] width 946 height 17
click at [231, 149] on div "Upload Cover Image Suggested image width 808 px" at bounding box center [413, 158] width 488 height 36
click at [233, 210] on div "Bold Italic Underline Bullet Point Heading 1 Heading 2 Heading 3 Normal Align L…" at bounding box center [403, 387] width 488 height 383
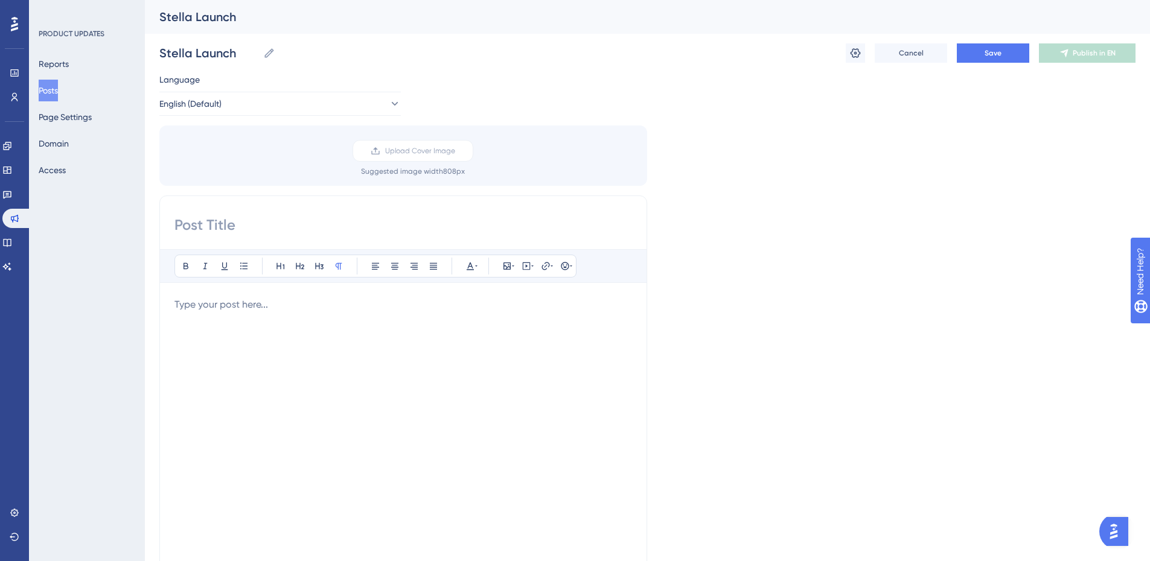
click at [224, 231] on input at bounding box center [403, 224] width 458 height 19
click at [301, 224] on input at bounding box center [403, 224] width 458 height 19
type input "Stella Source Ecommerce is LIVE!"
drag, startPoint x: 240, startPoint y: 318, endPoint x: 238, endPoint y: 311, distance: 7.5
click at [240, 318] on div at bounding box center [403, 431] width 458 height 266
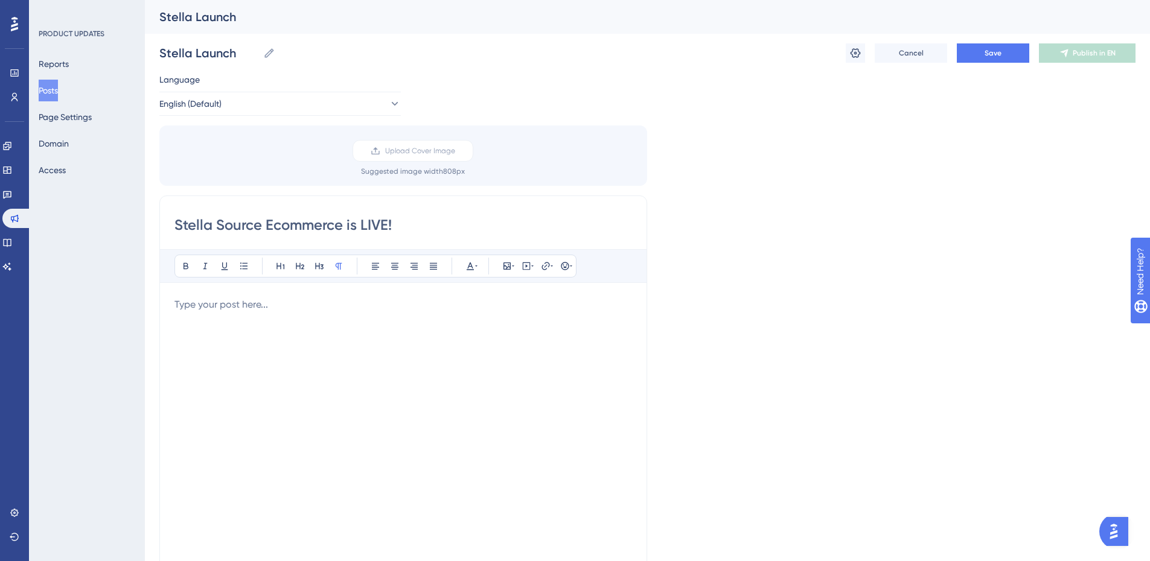
click at [238, 310] on p at bounding box center [403, 305] width 458 height 14
paste div
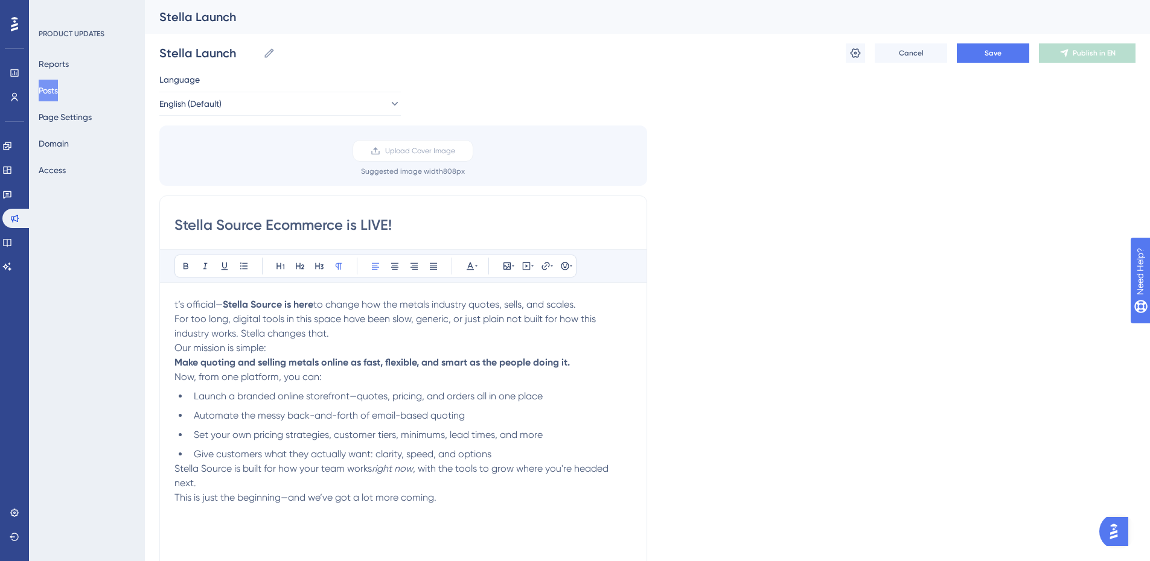
click at [174, 304] on span "t’s official—" at bounding box center [198, 304] width 48 height 11
click at [223, 305] on span "It’s official—" at bounding box center [199, 304] width 51 height 11
click at [174, 317] on span "For too long, digital tools in this space have been slow, generic, or just plai…" at bounding box center [386, 326] width 424 height 26
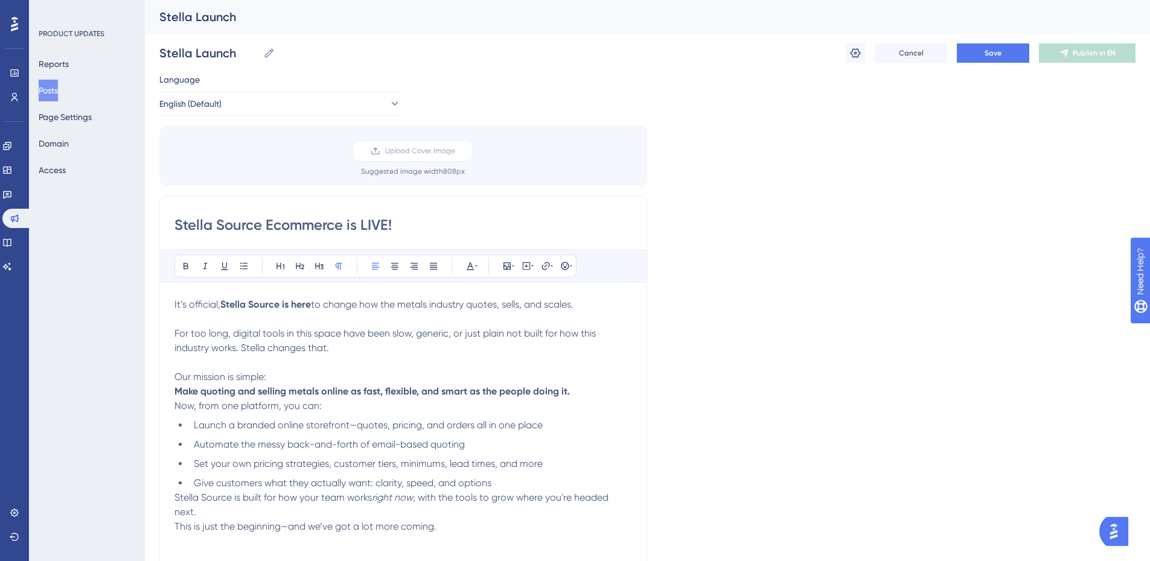
click at [177, 403] on span "Now, from one platform, you can:" at bounding box center [247, 405] width 147 height 11
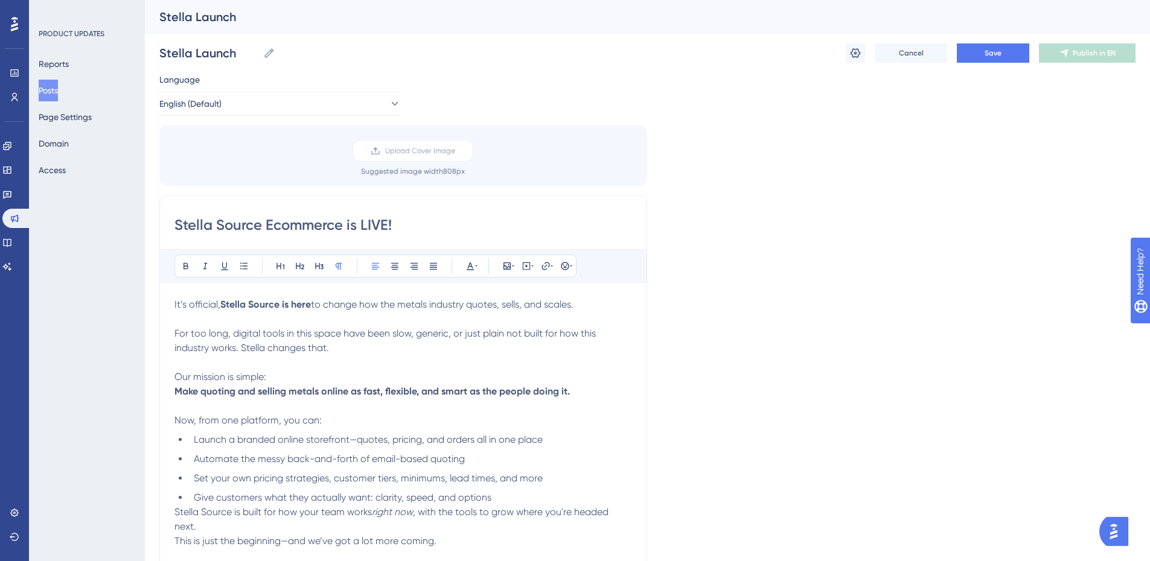
click at [305, 337] on span "For too long, digital tools in this space have been slow, generic, or just plai…" at bounding box center [386, 341] width 424 height 26
click at [482, 347] on p "For too long, digital tools in this space have been slow, generic, or just plai…" at bounding box center [403, 333] width 458 height 43
click at [333, 352] on p "For too long, digital tools in this space have been slow, generic, or just plai…" at bounding box center [403, 333] width 458 height 43
click at [388, 356] on p at bounding box center [403, 363] width 458 height 14
drag, startPoint x: 362, startPoint y: 354, endPoint x: 212, endPoint y: 345, distance: 150.0
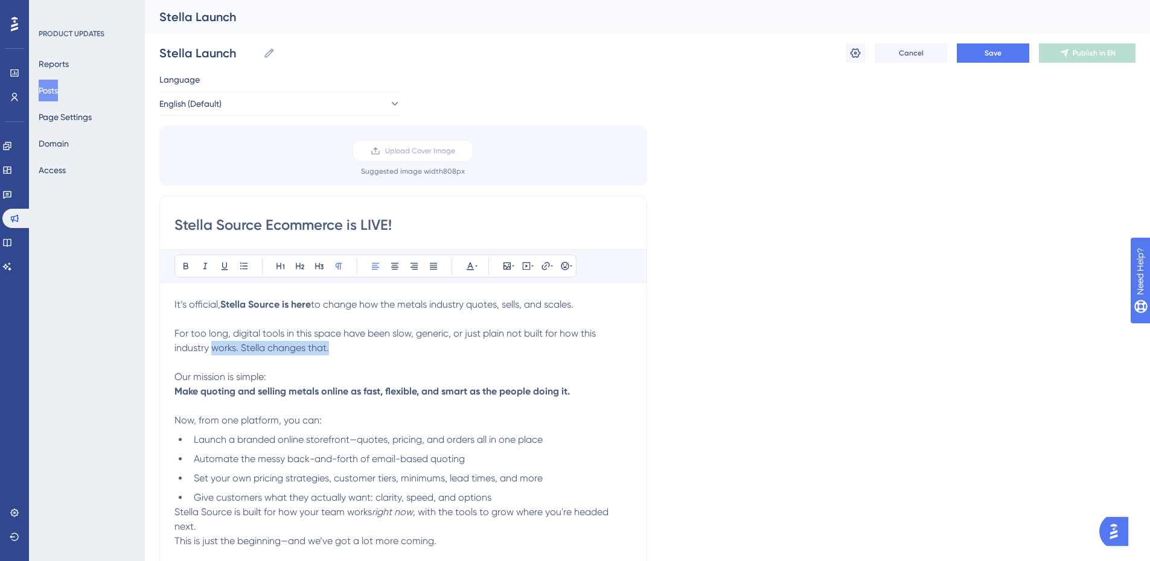
click at [212, 345] on p "For too long, digital tools in this space have been slow, generic, or just plai…" at bounding box center [403, 333] width 458 height 43
click at [340, 361] on p at bounding box center [403, 363] width 458 height 14
click at [367, 354] on p "For too long, digital tools in this space have been slow, generic, or just plai…" at bounding box center [403, 333] width 458 height 43
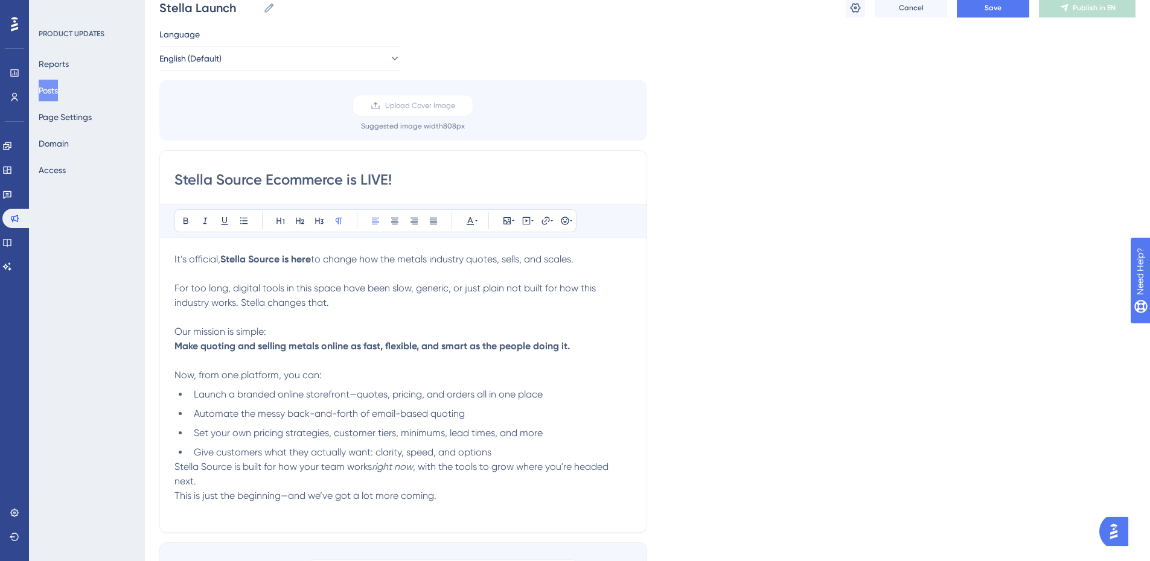
scroll to position [121, 0]
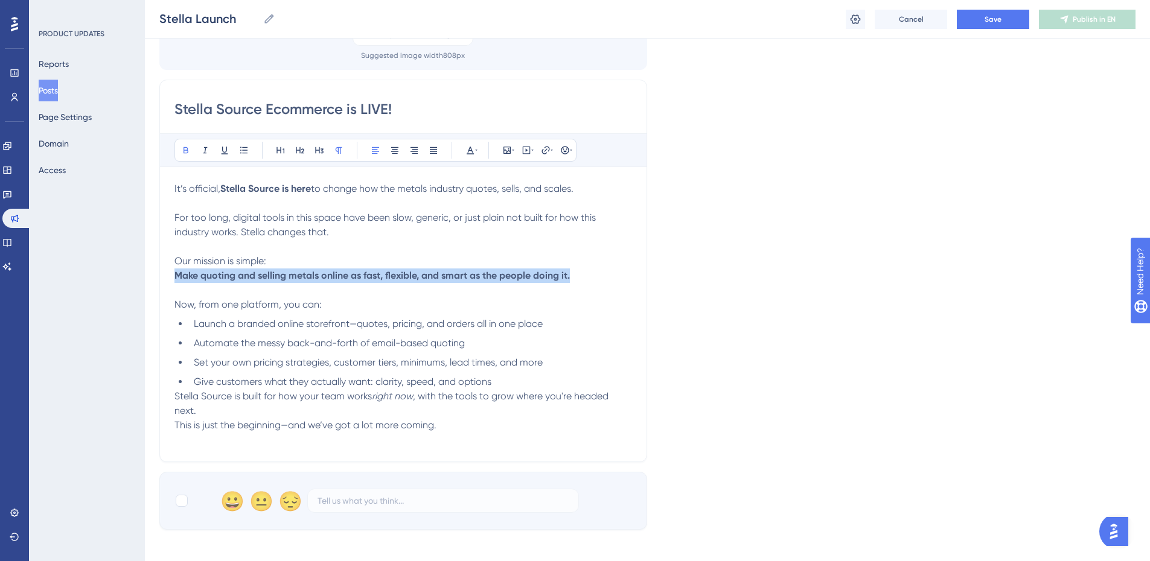
drag, startPoint x: 566, startPoint y: 273, endPoint x: 164, endPoint y: 278, distance: 401.4
click at [164, 278] on div "Stella Source Ecommerce is LIVE! Bold Italic Underline Bullet Point Heading 1 H…" at bounding box center [403, 271] width 488 height 383
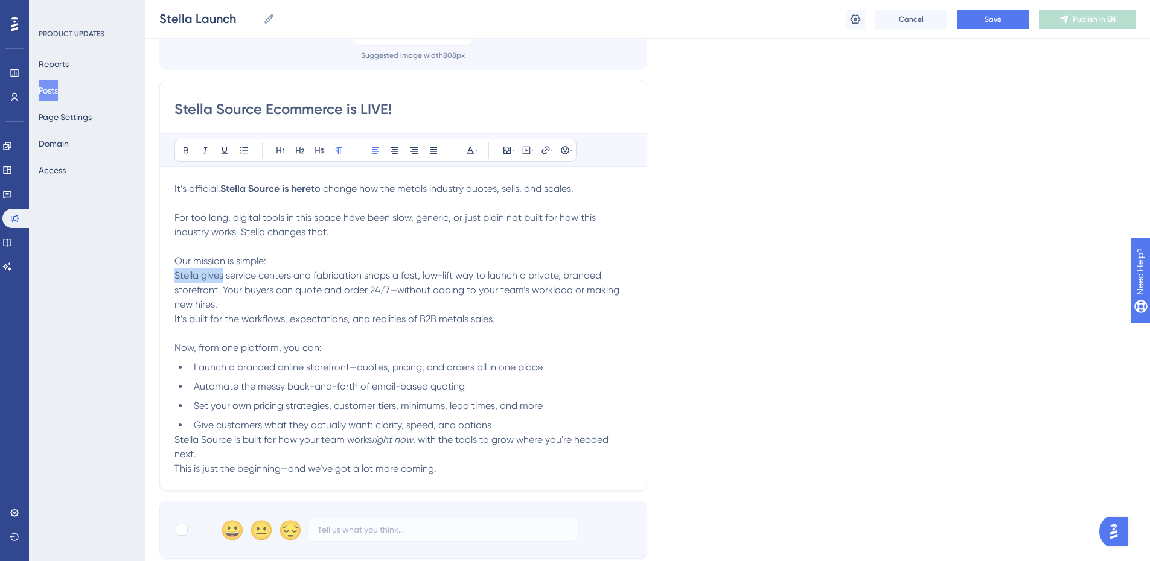
drag, startPoint x: 223, startPoint y: 278, endPoint x: 164, endPoint y: 277, distance: 59.8
click at [164, 277] on div "Stella Source Ecommerce is LIVE! Bold Italic Underline Bullet Point Heading 1 H…" at bounding box center [403, 286] width 488 height 412
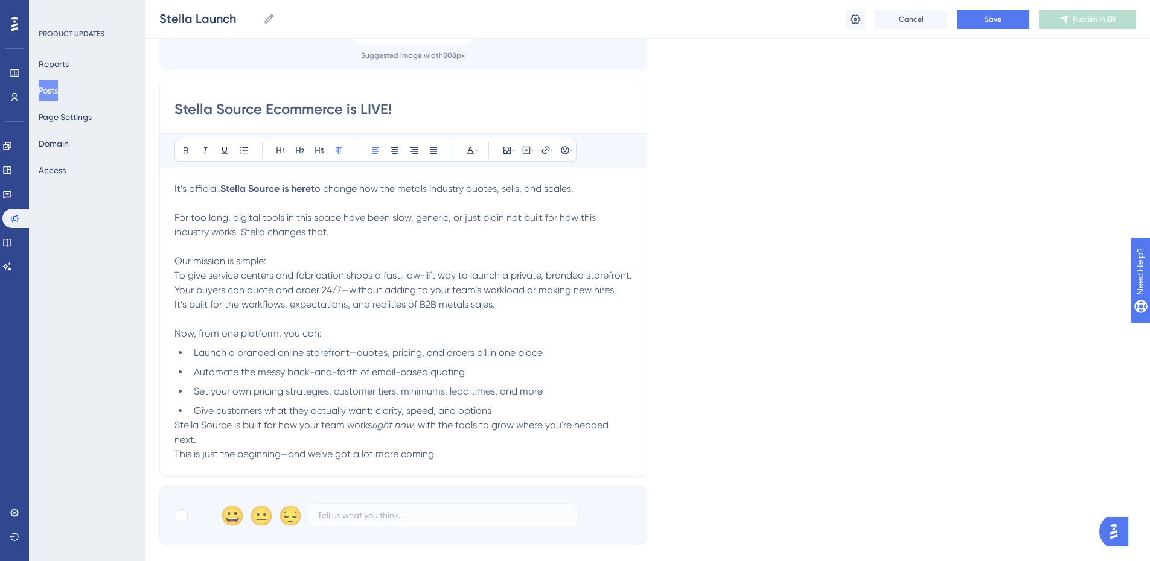
click at [396, 290] on span "To give service centers and fabrication shops a fast, low-lift way to launch a …" at bounding box center [404, 283] width 460 height 26
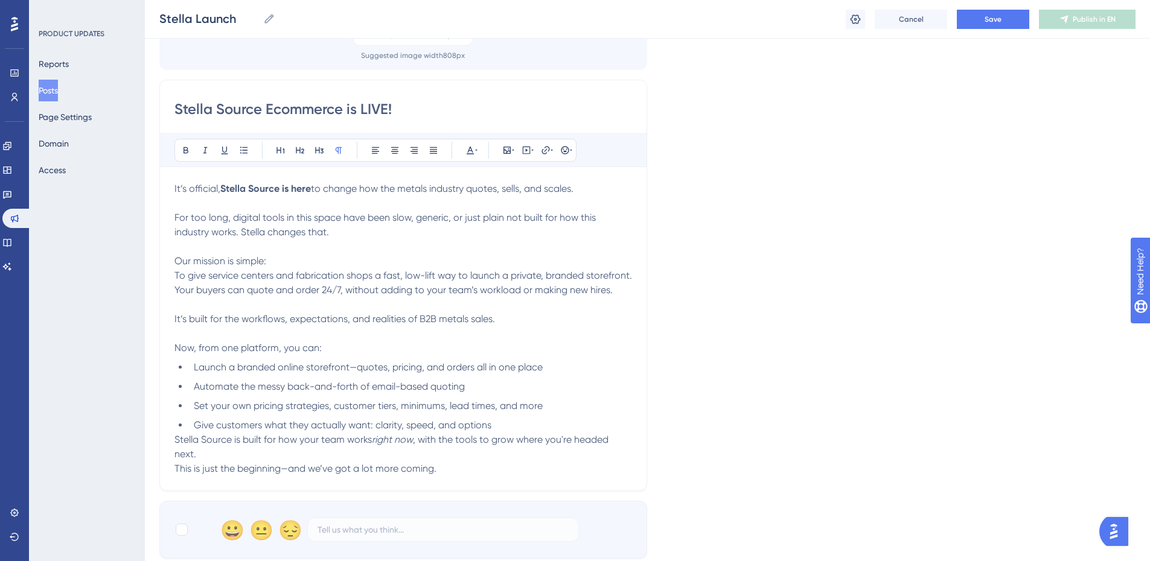
click at [407, 373] on span "Launch a branded online storefront—quotes, pricing, and orders all in one place" at bounding box center [368, 367] width 349 height 11
click at [474, 412] on span "Set your own pricing strategies, customer tiers, minimums, lead times, and more" at bounding box center [368, 405] width 349 height 11
click at [311, 341] on p at bounding box center [403, 334] width 458 height 14
drag, startPoint x: 514, startPoint y: 338, endPoint x: 169, endPoint y: 330, distance: 345.4
click at [169, 330] on div "Stella Source Ecommerce is LIVE! Bold Italic Underline Bullet Point Heading 1 H…" at bounding box center [403, 286] width 488 height 412
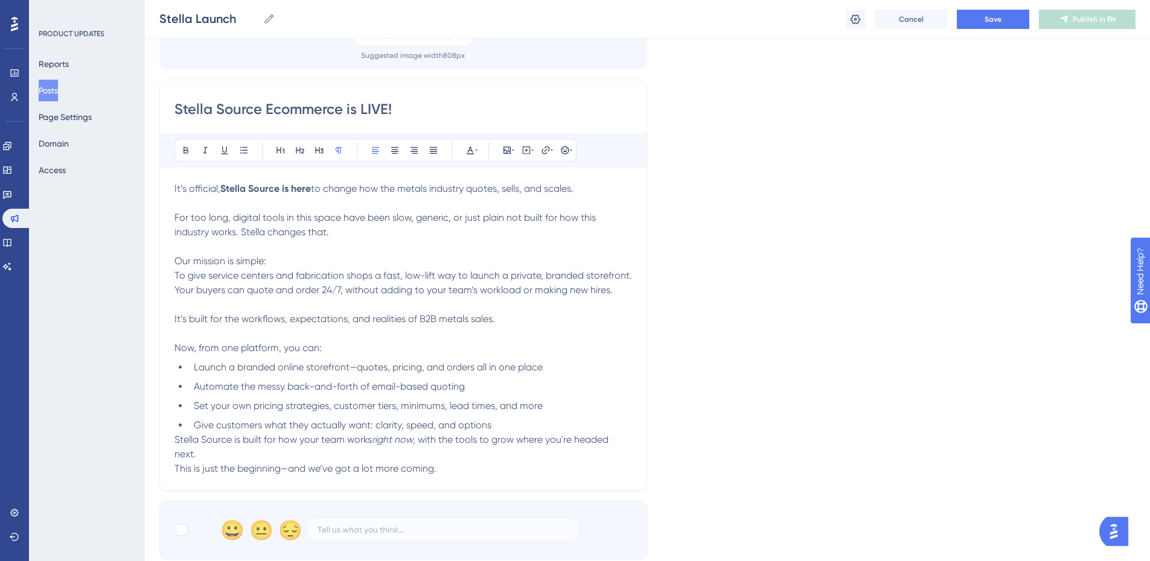
click at [398, 341] on p at bounding box center [403, 334] width 458 height 14
click at [491, 356] on p "Now, from one platform, you can:" at bounding box center [403, 348] width 458 height 14
click at [362, 341] on p at bounding box center [403, 334] width 458 height 14
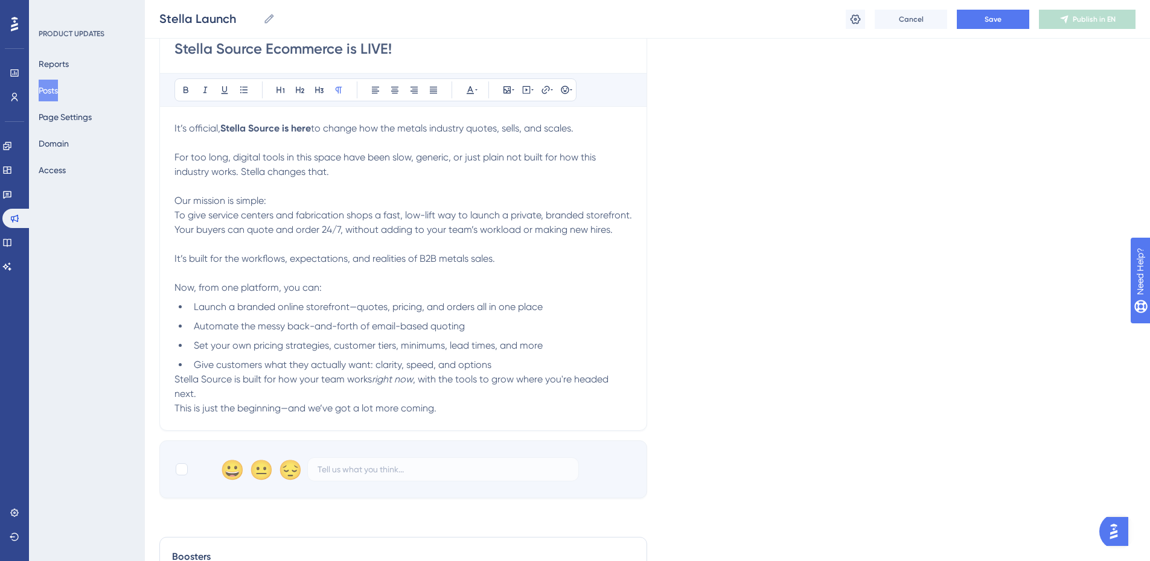
click at [515, 372] on li "Give customers what they actually want: clarity, speed, and options" at bounding box center [410, 365] width 443 height 14
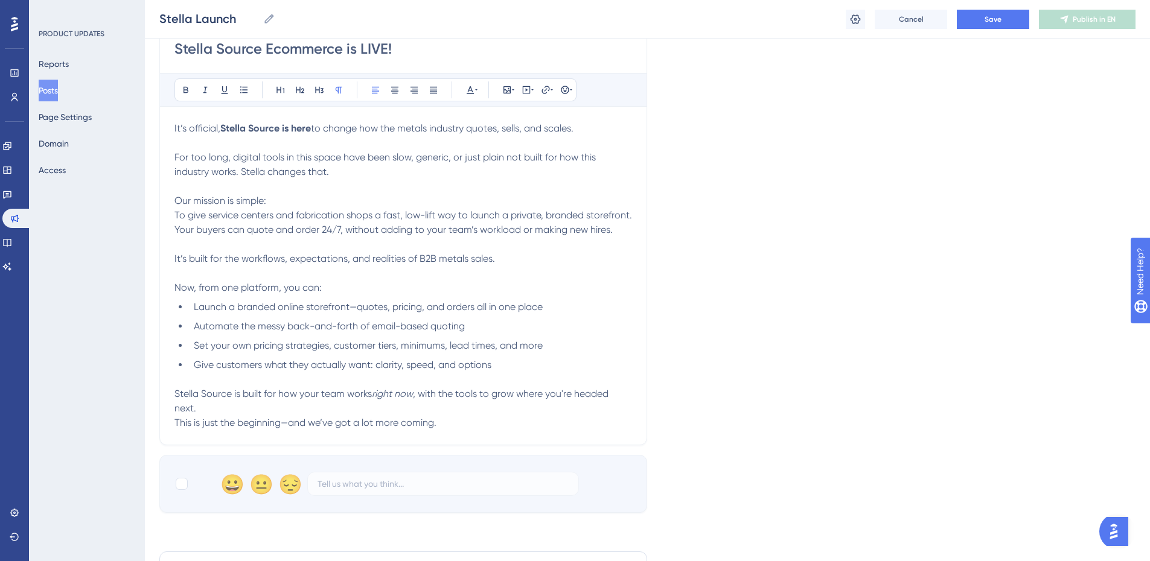
click at [486, 416] on p "[PERSON_NAME] Source is built for how your team works right now , with the tool…" at bounding box center [403, 401] width 458 height 29
drag, startPoint x: 296, startPoint y: 275, endPoint x: 165, endPoint y: 263, distance: 132.1
click at [165, 263] on div "Stella Source Ecommerce is LIVE! Bold Italic Underline Bullet Point Heading 1 H…" at bounding box center [403, 232] width 488 height 426
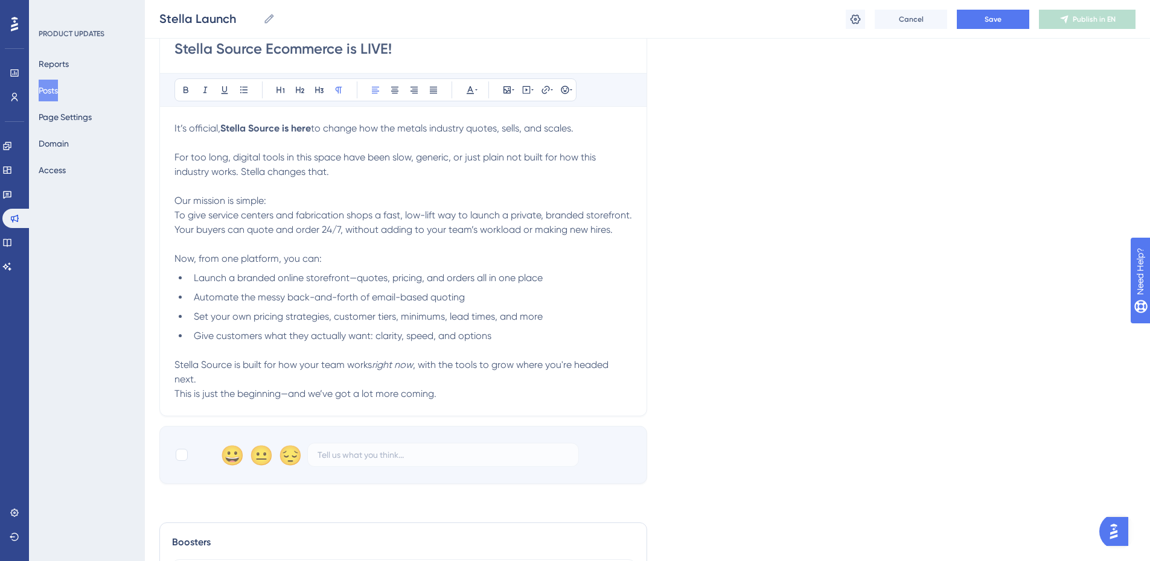
click at [285, 400] on span "This is just the beginning—and we’ve got a lot more coming." at bounding box center [305, 393] width 262 height 11
click at [334, 387] on p "[PERSON_NAME] Source is built for how your team works right now , with the tool…" at bounding box center [403, 372] width 458 height 29
click at [177, 400] on span "This is just the beginning and we’ve got a lot more coming." at bounding box center [302, 393] width 257 height 11
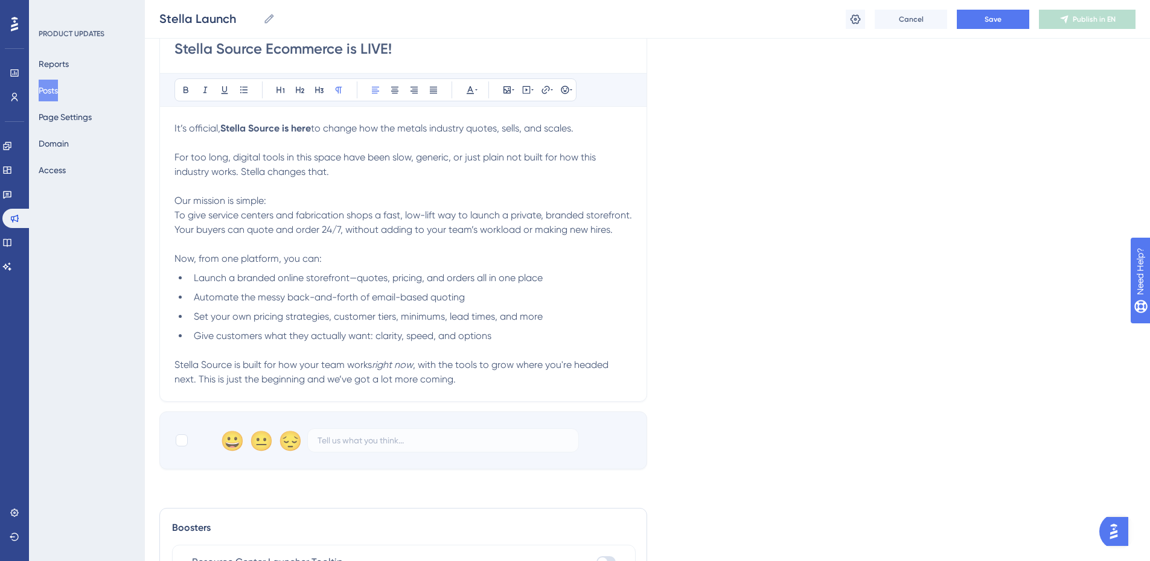
click at [464, 387] on p "[PERSON_NAME] Source is built for how your team works right now , with the tool…" at bounding box center [403, 372] width 458 height 29
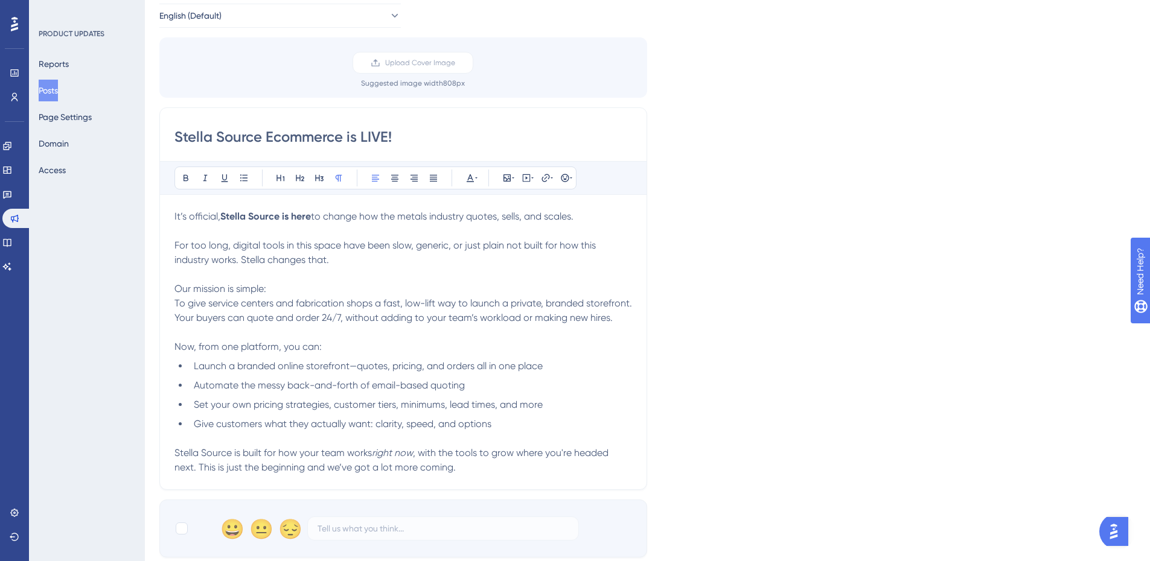
scroll to position [0, 0]
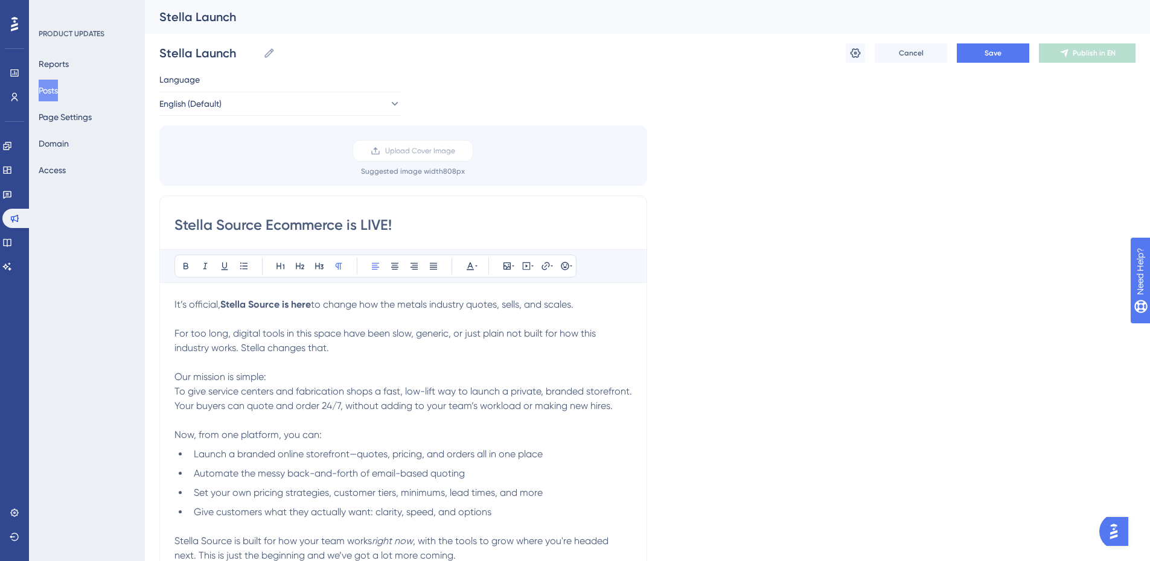
drag, startPoint x: 867, startPoint y: 68, endPoint x: 867, endPoint y: 52, distance: 15.7
click at [867, 63] on div "[PERSON_NAME] Launch Stella Launch Cancel Save Publish in EN" at bounding box center [647, 53] width 976 height 39
click at [854, 58] on icon at bounding box center [855, 53] width 12 height 12
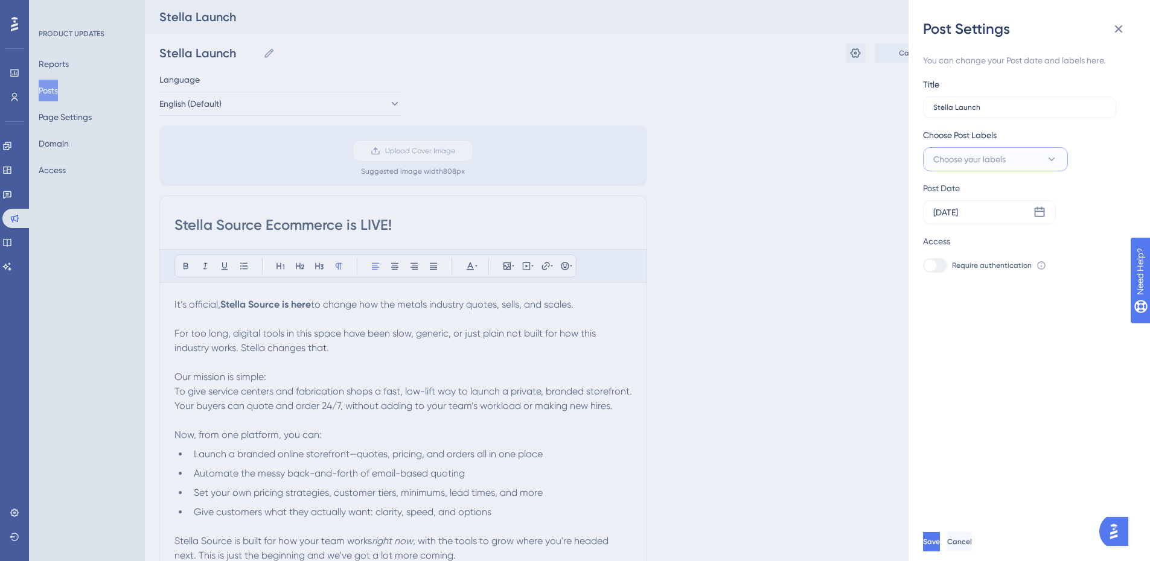
click at [980, 162] on span "Choose your labels" at bounding box center [969, 159] width 72 height 14
click at [965, 161] on span "Choose your labels" at bounding box center [969, 159] width 72 height 14
click at [970, 160] on span "Choose your labels" at bounding box center [969, 159] width 72 height 14
click at [934, 279] on div at bounding box center [937, 281] width 10 height 10
checkbox input "true"
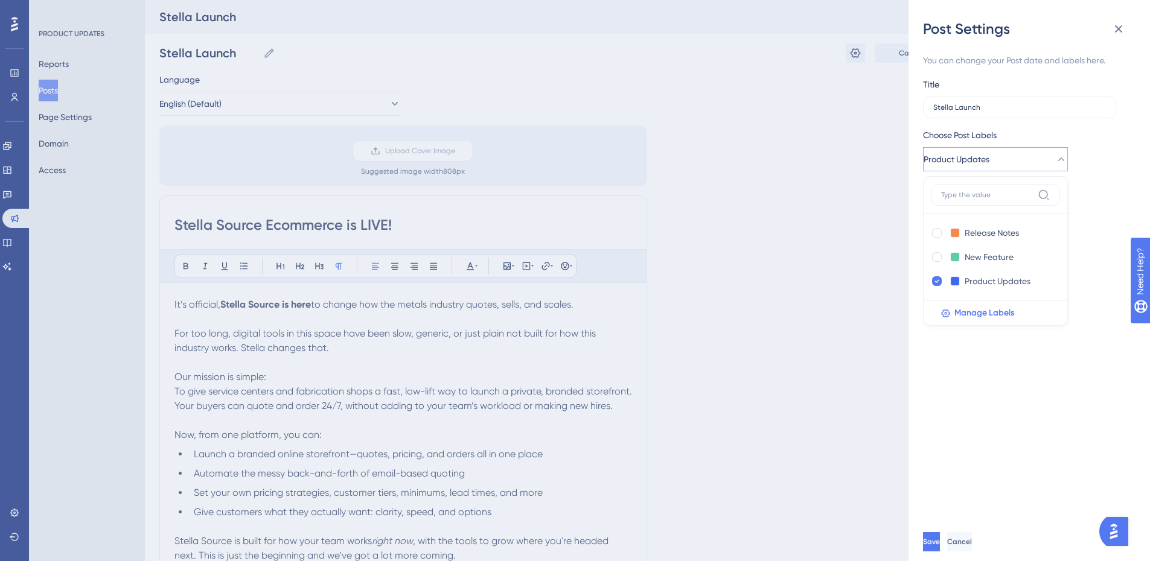
click at [1079, 196] on div "Post Date [DATE]" at bounding box center [1021, 202] width 197 height 43
click at [958, 217] on div "[DATE]" at bounding box center [945, 212] width 25 height 14
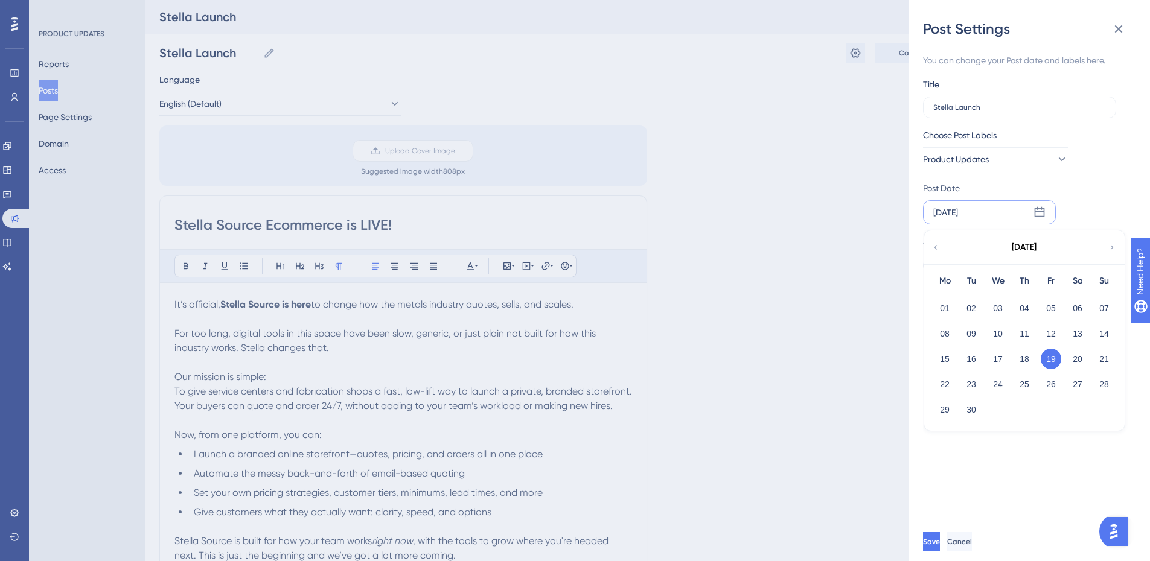
click at [936, 248] on icon at bounding box center [935, 247] width 8 height 11
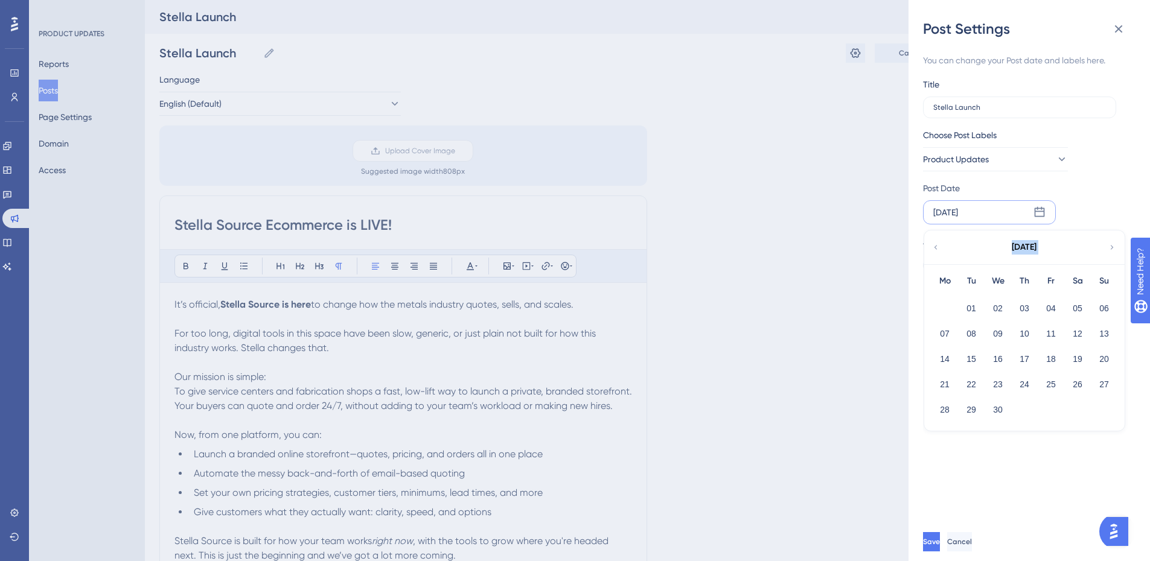
click at [936, 248] on icon at bounding box center [935, 247] width 8 height 11
click at [1111, 250] on icon at bounding box center [1112, 247] width 8 height 11
click at [974, 335] on button "08" at bounding box center [971, 334] width 21 height 21
click at [1030, 325] on div "You can change your Post date and labels here. Title [PERSON_NAME] Launch Choos…" at bounding box center [1034, 281] width 222 height 484
click at [942, 544] on button "Save" at bounding box center [932, 541] width 19 height 19
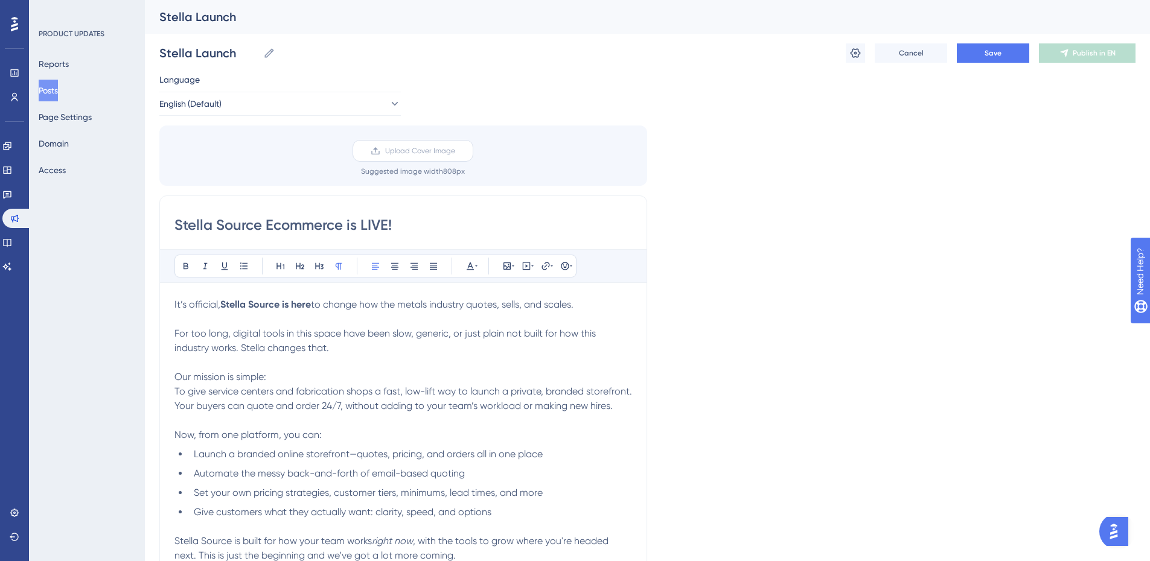
click at [424, 156] on label "Upload Cover Image" at bounding box center [413, 151] width 121 height 22
click at [455, 151] on input "Upload Cover Image" at bounding box center [455, 151] width 0 height 0
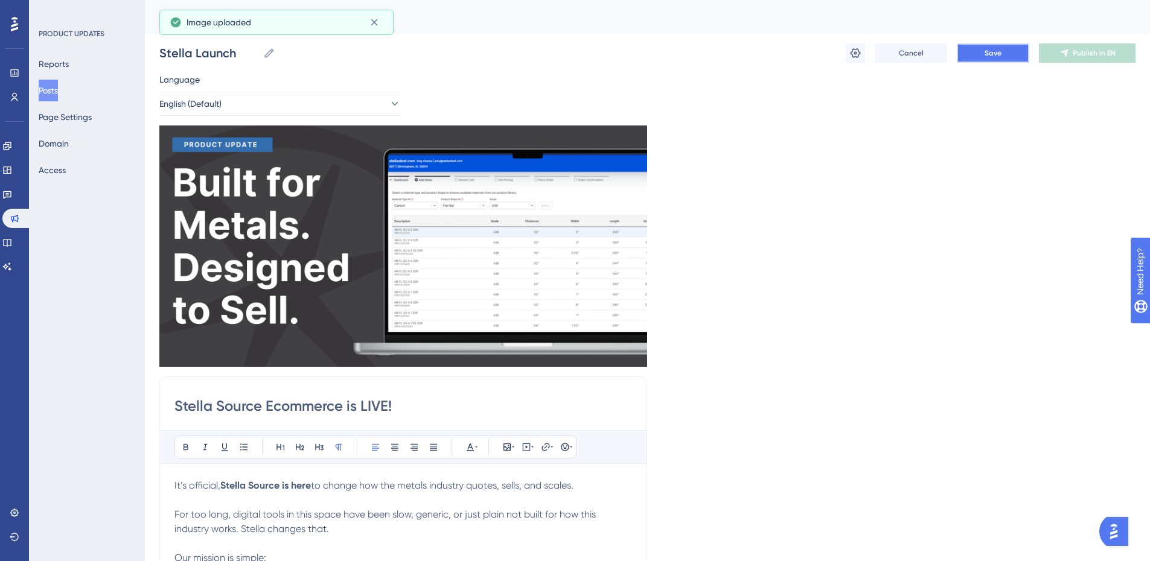
click at [1000, 53] on span "Save" at bounding box center [992, 53] width 17 height 10
click at [1084, 54] on span "Publish in EN" at bounding box center [1094, 53] width 43 height 10
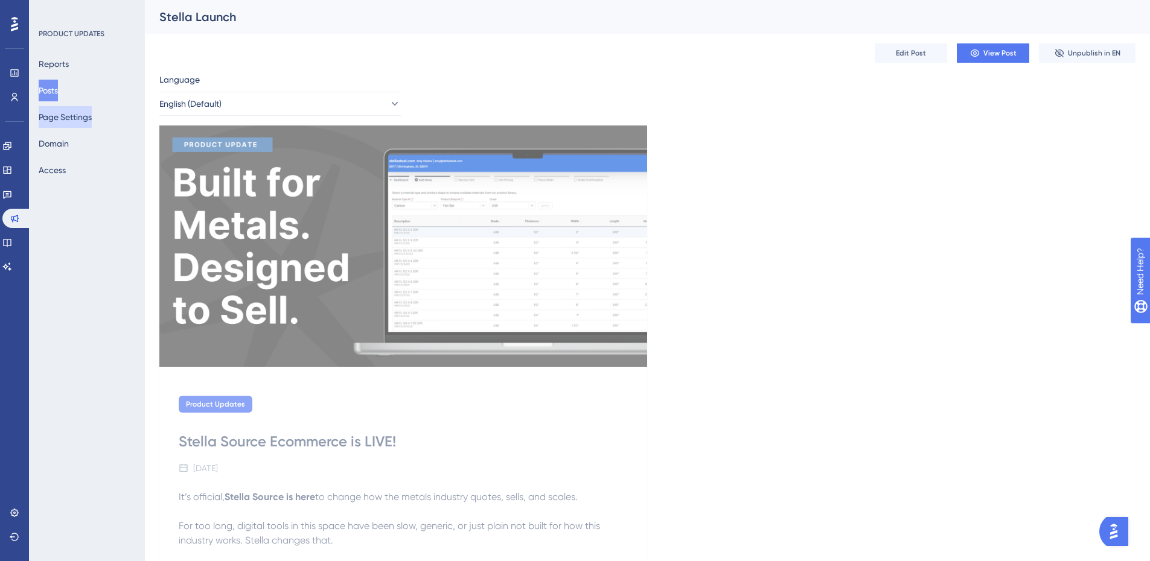
click at [71, 112] on button "Page Settings" at bounding box center [65, 117] width 53 height 22
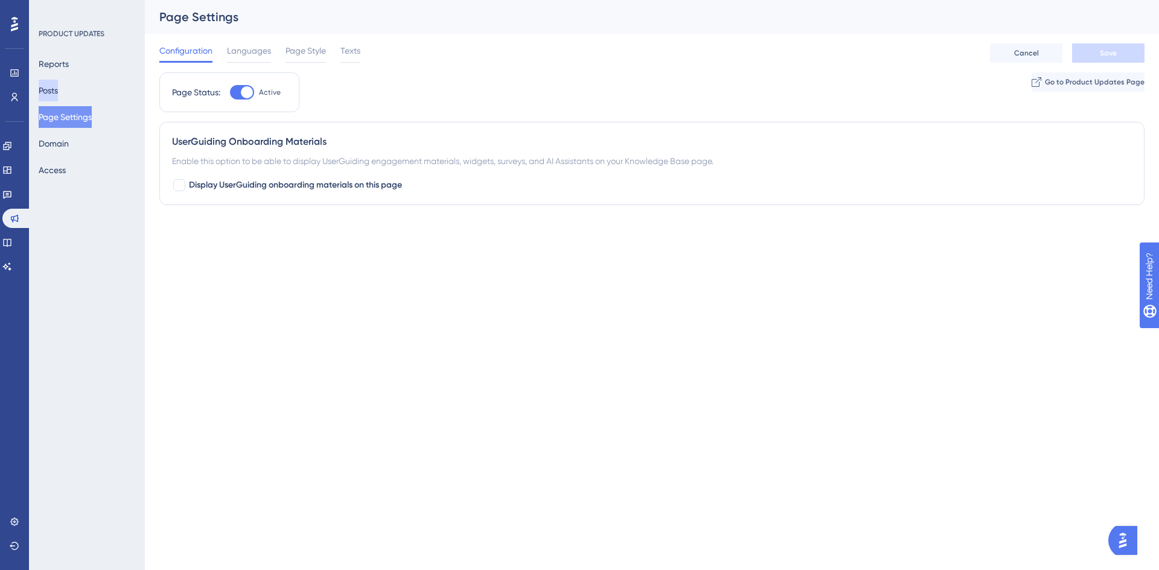
click at [58, 87] on button "Posts" at bounding box center [48, 91] width 19 height 22
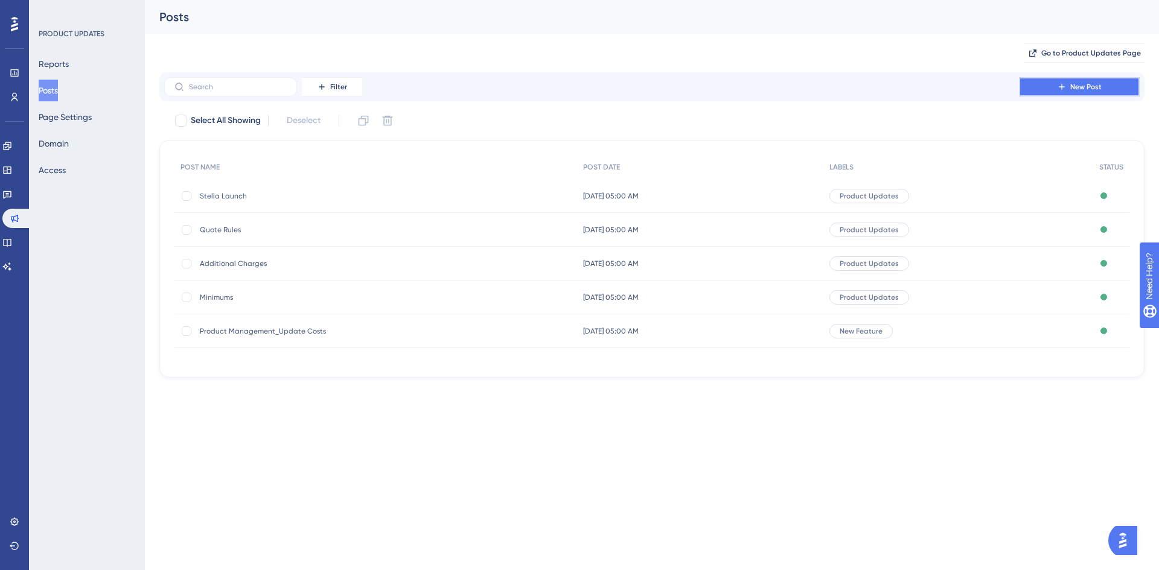
click at [1090, 88] on span "New Post" at bounding box center [1085, 87] width 31 height 10
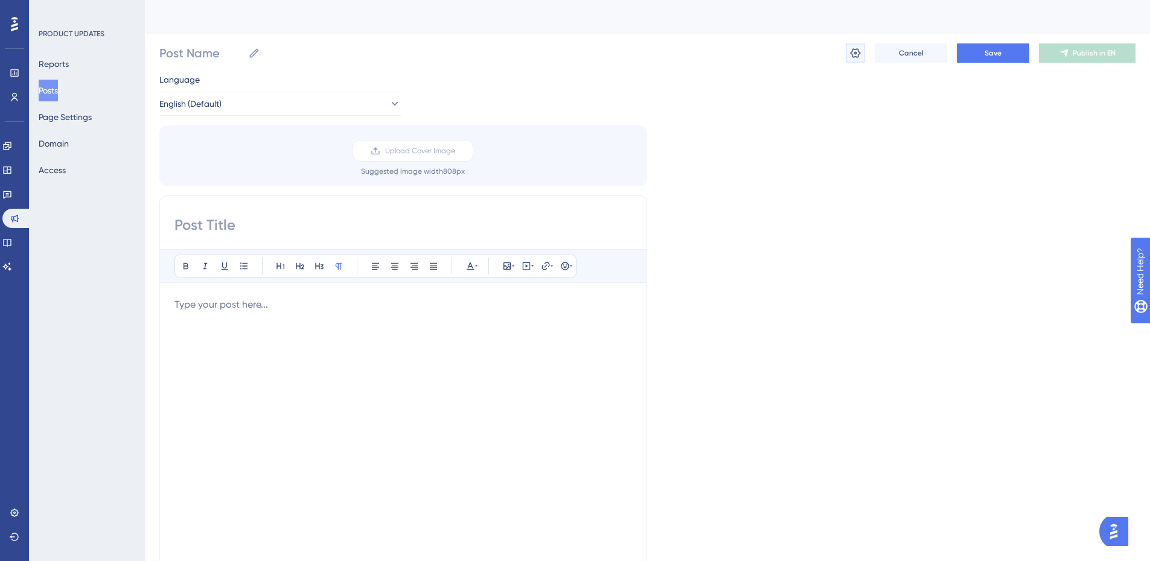
click at [857, 58] on icon at bounding box center [855, 53] width 12 height 12
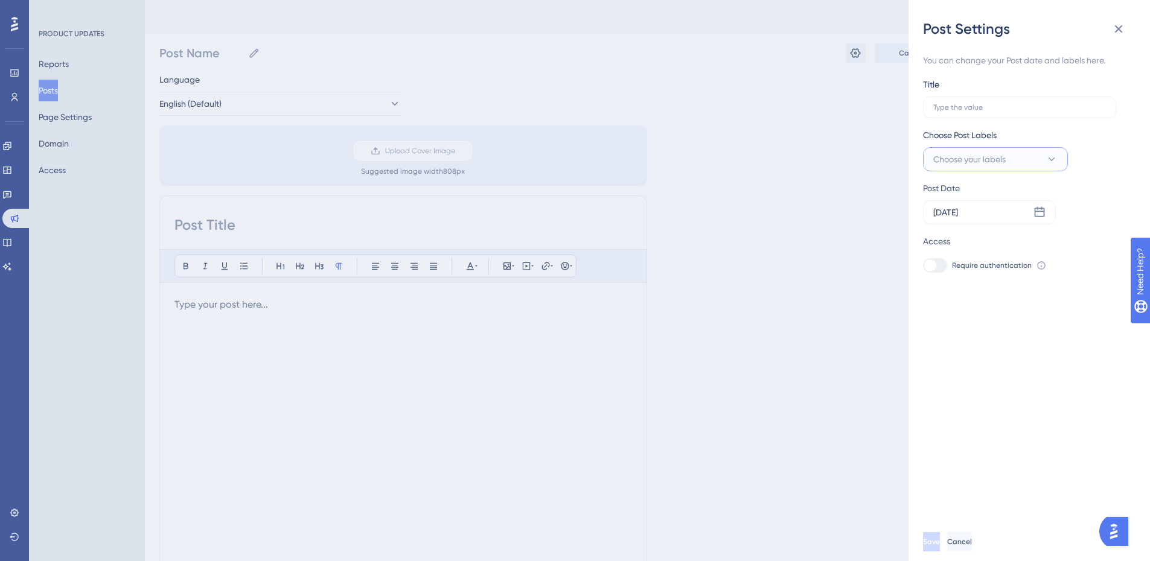
click at [972, 167] on button "Choose your labels" at bounding box center [995, 159] width 145 height 24
click at [934, 235] on div at bounding box center [937, 233] width 10 height 10
checkbox input "true"
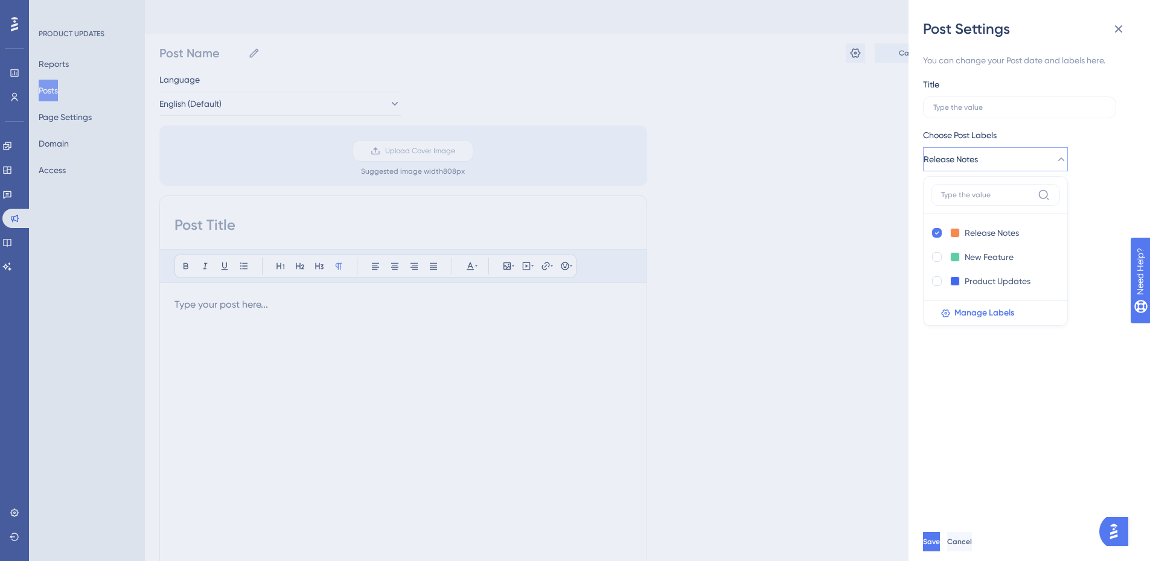
click at [1123, 195] on div "You can change your Post date and labels here. Title Choose Post Labels Release…" at bounding box center [1034, 281] width 222 height 484
click at [988, 212] on div "[DATE]" at bounding box center [989, 212] width 133 height 24
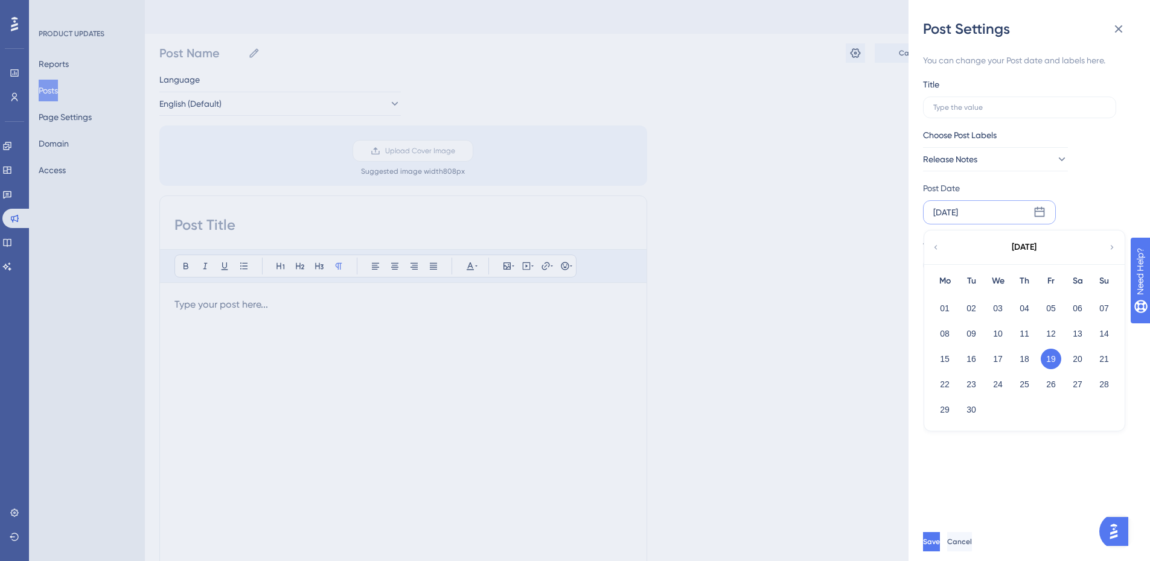
click at [933, 246] on icon at bounding box center [935, 247] width 8 height 11
click at [1026, 383] on button "19" at bounding box center [1024, 384] width 21 height 21
click at [971, 410] on div "You can change your Post date and labels here. Title Choose Post Labels Release…" at bounding box center [1034, 281] width 222 height 484
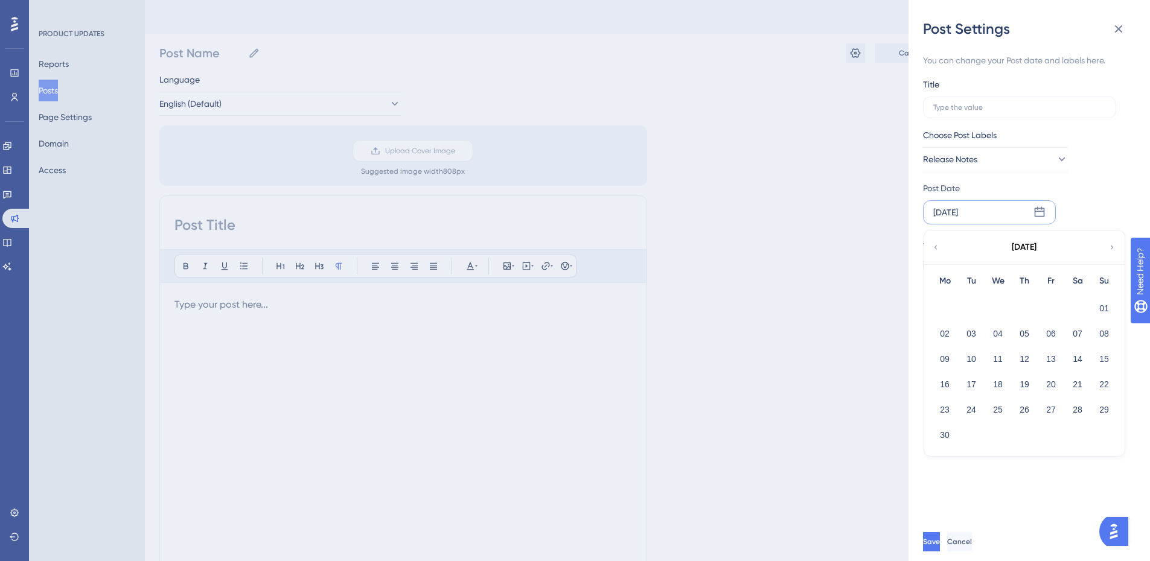
click at [974, 410] on div "You can change your Post date and labels here. Title Choose Post Labels Release…" at bounding box center [1034, 281] width 222 height 484
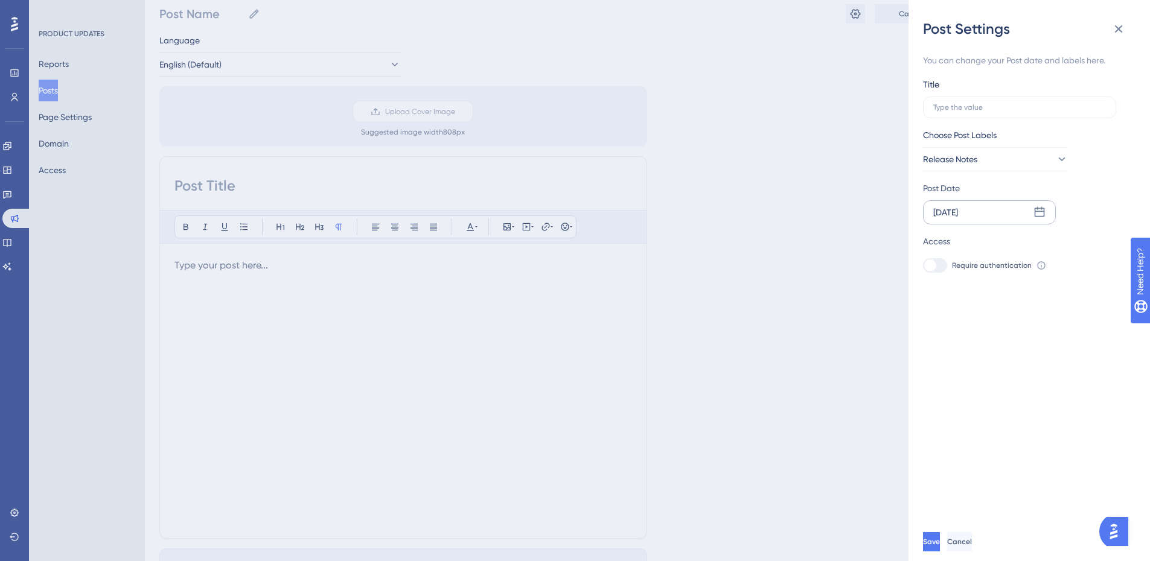
click at [980, 203] on div "[DATE]" at bounding box center [989, 212] width 133 height 24
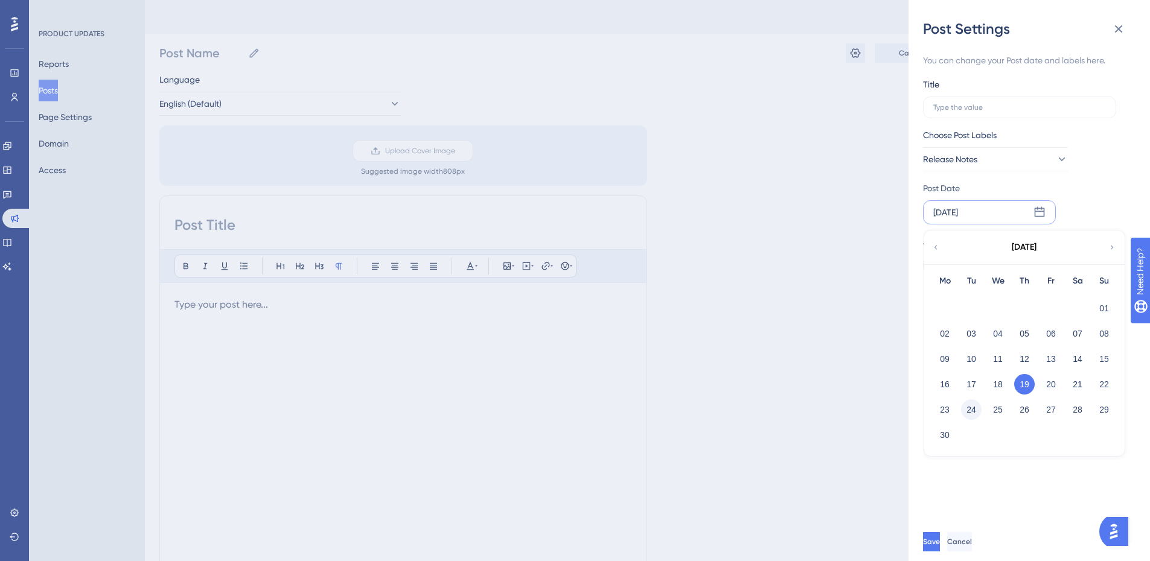
click at [978, 406] on button "24" at bounding box center [971, 410] width 21 height 21
click at [971, 297] on div "You can change your Post date and labels here. Title Choose Post Labels Release…" at bounding box center [1034, 281] width 222 height 484
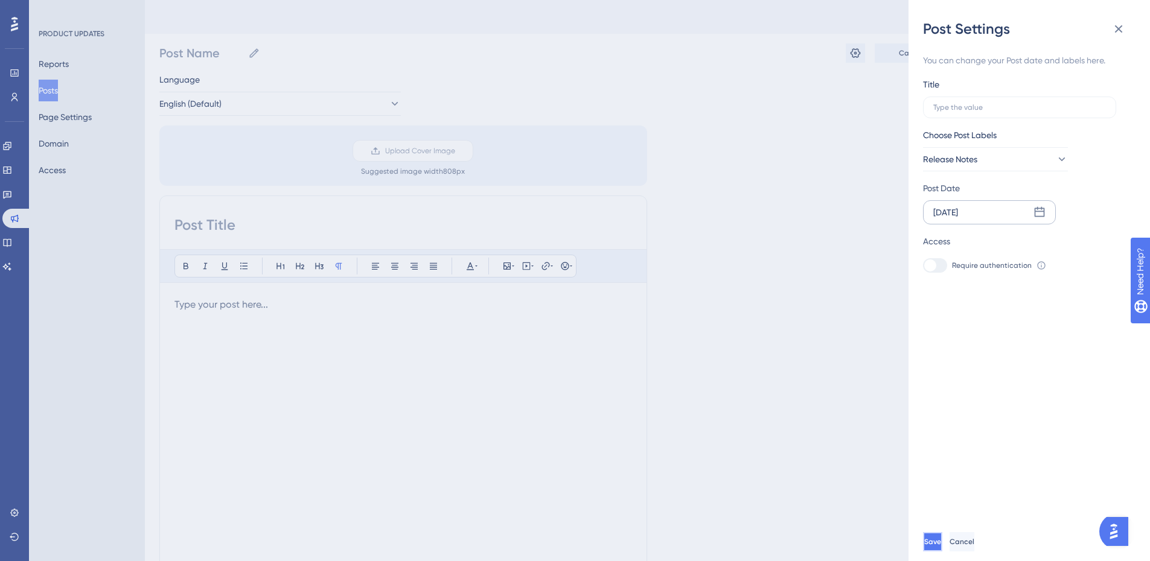
click at [942, 552] on button "Save" at bounding box center [932, 541] width 19 height 19
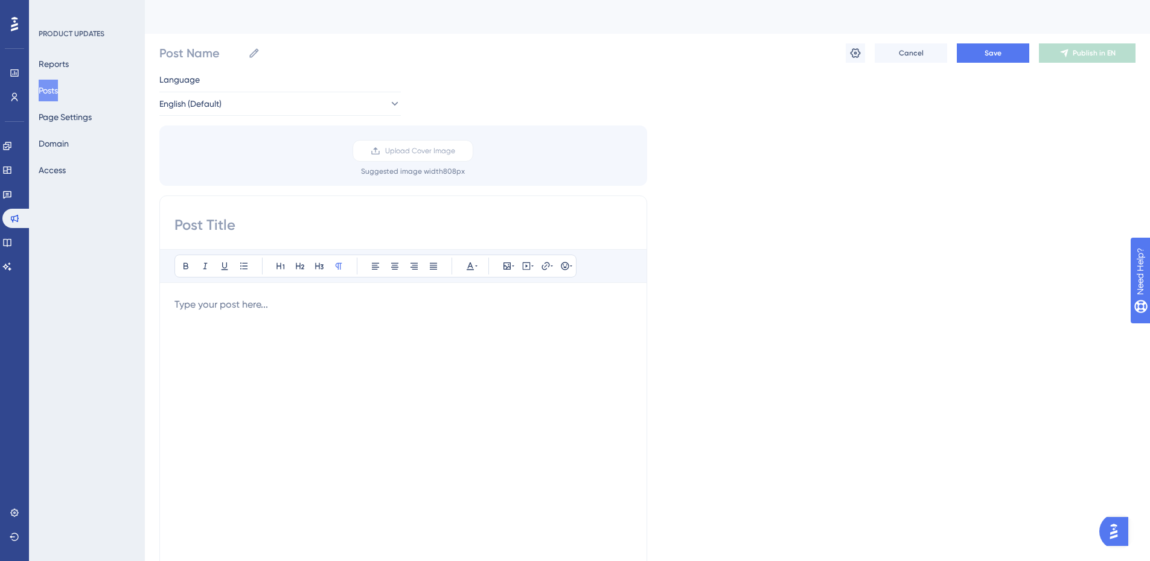
click at [268, 238] on div "Bold Italic Underline Bullet Point Heading 1 Heading 2 Heading 3 Normal Align L…" at bounding box center [403, 387] width 488 height 383
click at [191, 227] on input at bounding box center [403, 224] width 458 height 19
click at [206, 47] on input "Post Name" at bounding box center [201, 53] width 84 height 17
type input "May/June Release Notes"
click at [512, 51] on div "May/June Release Notes May/June Release Notes Cancel Save Publish in EN" at bounding box center [647, 53] width 976 height 39
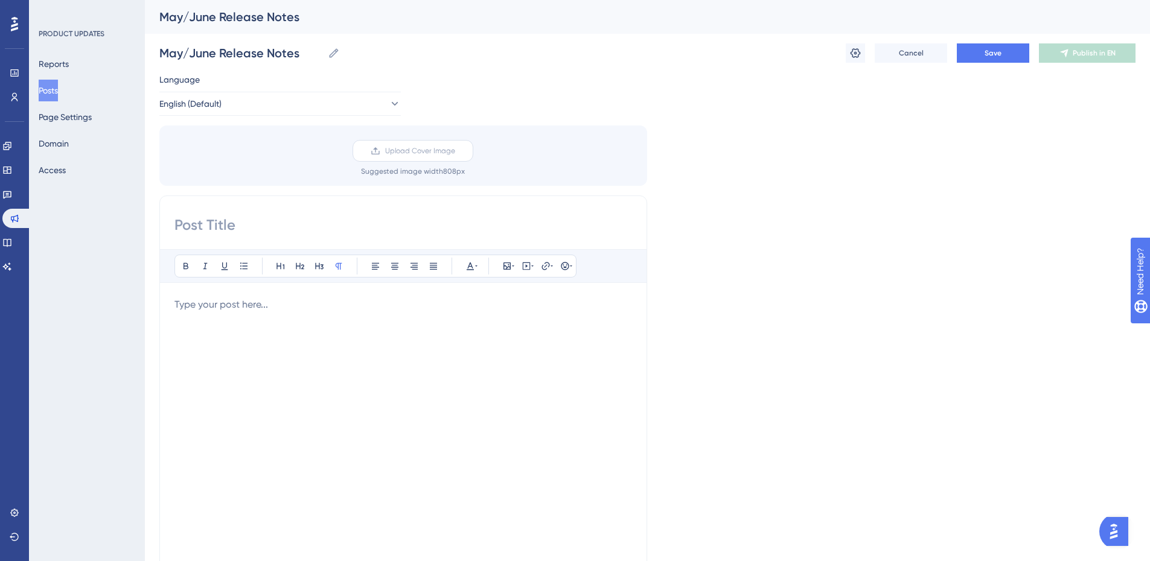
click at [413, 149] on span "Upload Cover Image" at bounding box center [420, 151] width 70 height 10
click at [455, 151] on input "Upload Cover Image" at bounding box center [455, 151] width 0 height 0
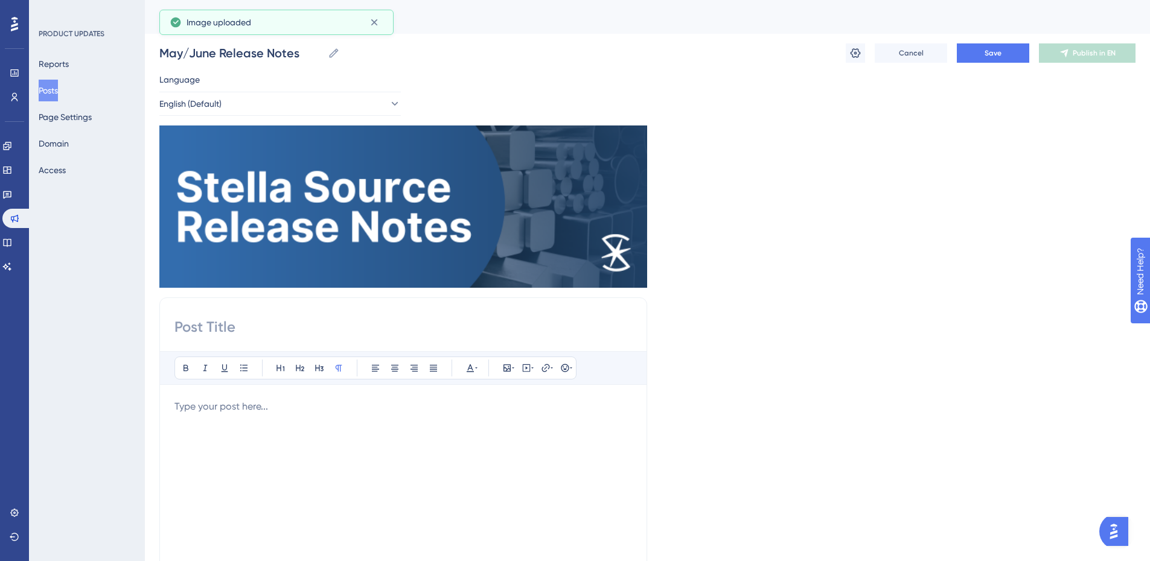
click at [250, 331] on input at bounding box center [403, 326] width 458 height 19
click at [221, 328] on input at bounding box center [403, 326] width 458 height 19
paste input "May + June Updates: More Visibility, Smoother Ordering, and Better Product Cont…"
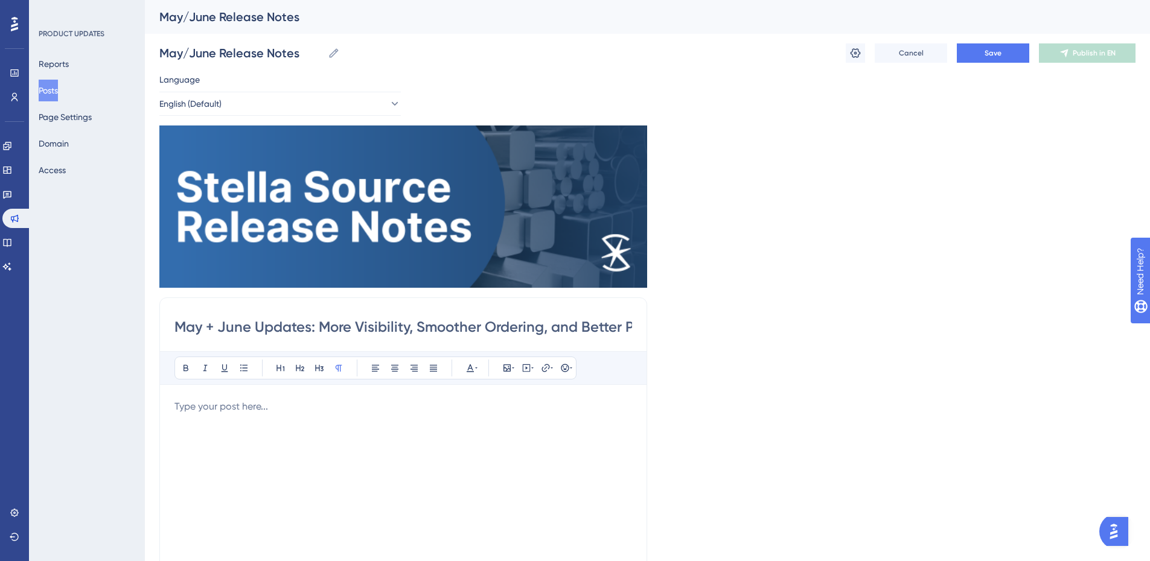
scroll to position [0, 100]
click at [205, 322] on input "May + June Updates: More Visibility, Smoother Ordering, and Better Product Cont…" at bounding box center [403, 326] width 458 height 19
click at [292, 408] on p at bounding box center [403, 407] width 458 height 14
click at [414, 329] on input "May + June Updates: More Visibility, Smoother Ordering, and Better Product Cont…" at bounding box center [403, 326] width 458 height 19
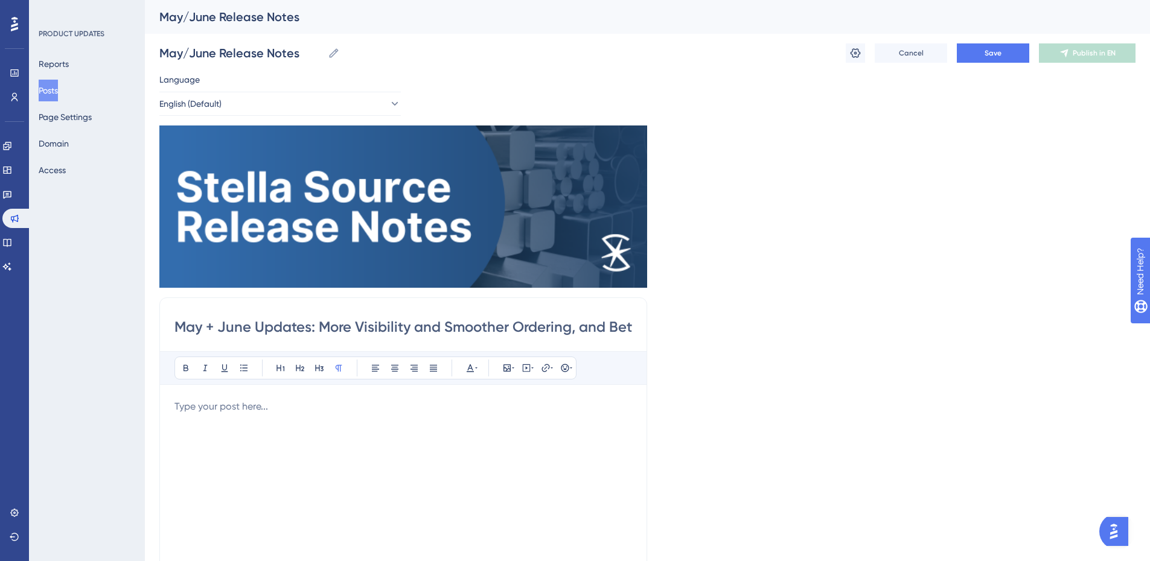
scroll to position [0, 128]
drag, startPoint x: 572, startPoint y: 329, endPoint x: 806, endPoint y: 330, distance: 234.2
click at [806, 330] on div "Language English (Default) Insert an Image Delete May + June Updates: More Visi…" at bounding box center [647, 409] width 976 height 675
type input "May + June Updates: More Visibility and Smoother Ordering"
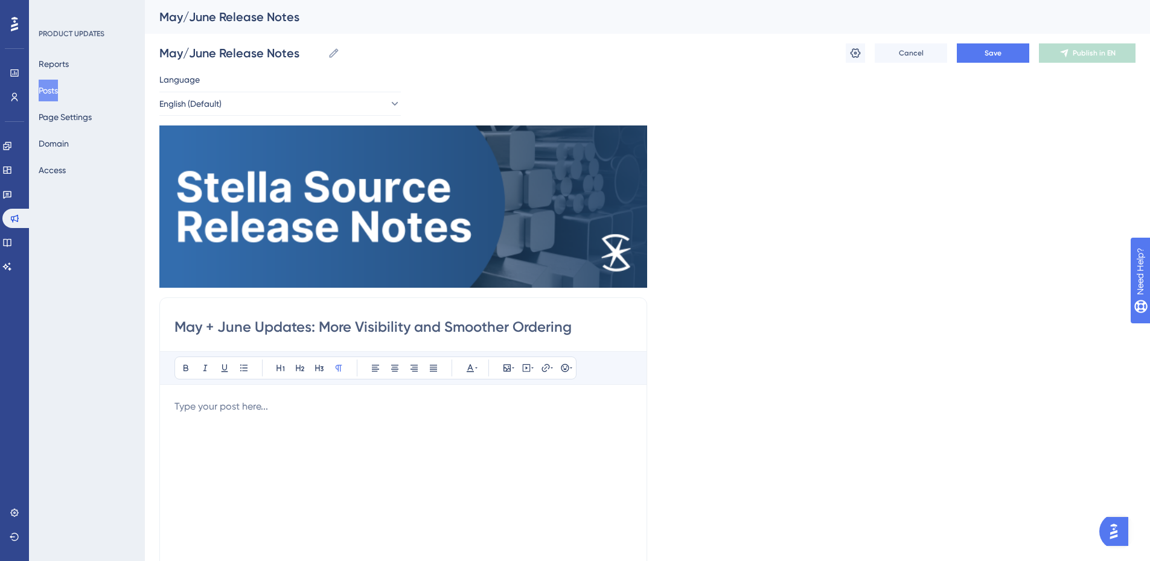
click at [327, 454] on div at bounding box center [403, 533] width 458 height 266
click at [279, 415] on div at bounding box center [403, 533] width 458 height 266
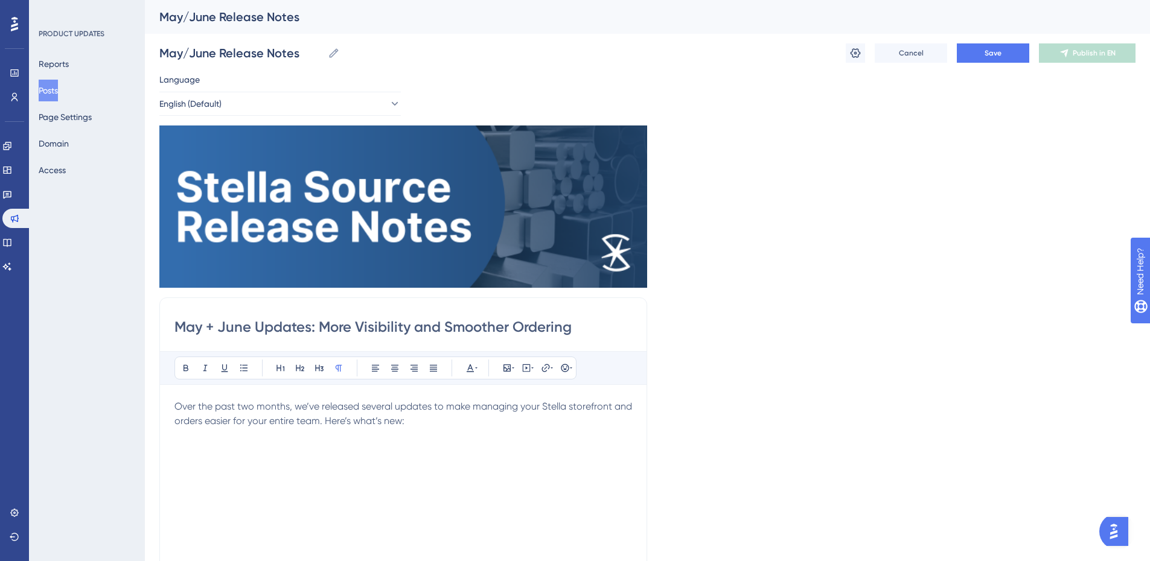
click at [349, 423] on span "Over the past two months, we’ve released several updates to make managing your …" at bounding box center [404, 414] width 460 height 26
click at [216, 458] on div "Over the past two months, we’ve released several updates to make managing your …" at bounding box center [403, 533] width 458 height 266
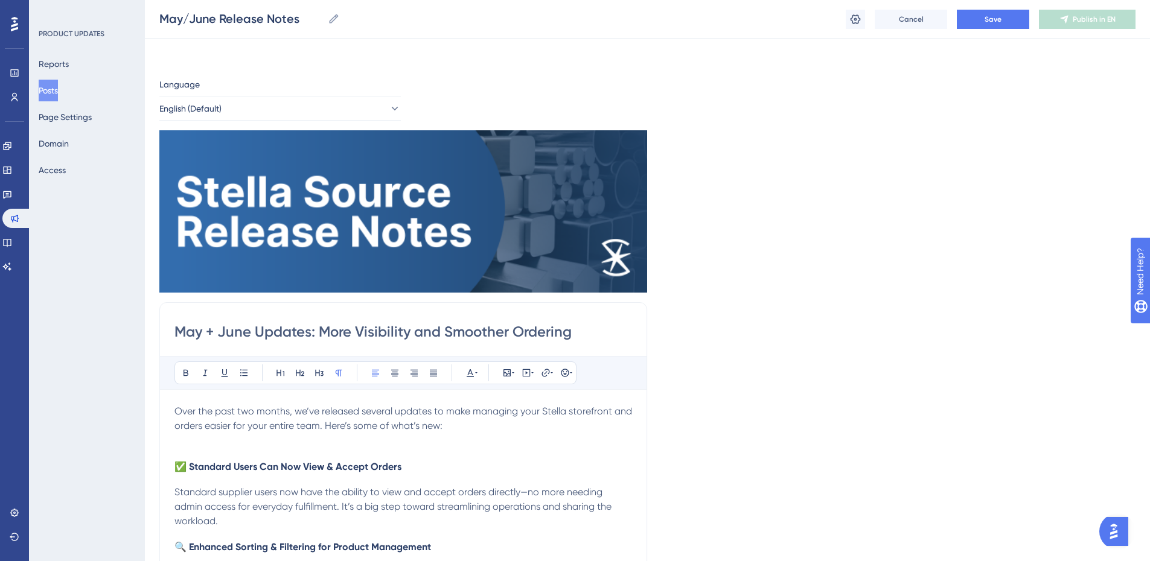
scroll to position [183, 0]
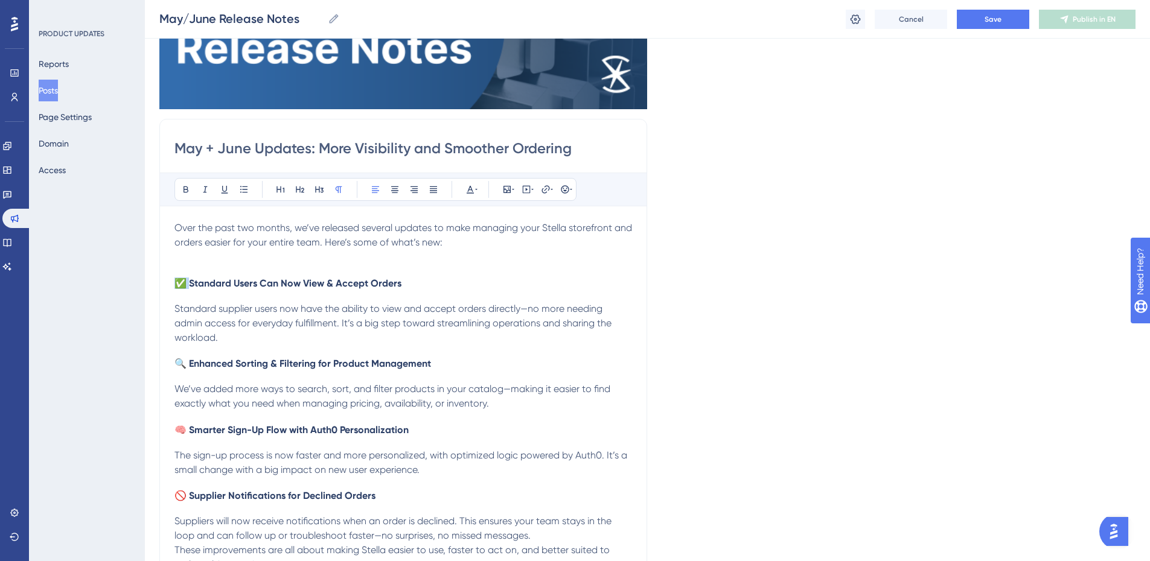
drag, startPoint x: 190, startPoint y: 282, endPoint x: 155, endPoint y: 288, distance: 35.4
click at [155, 288] on div "Performance Users Engagement Widgets Feedback Product Updates Knowledge Base AI…" at bounding box center [647, 360] width 1005 height 1086
click at [508, 190] on icon at bounding box center [507, 190] width 10 height 10
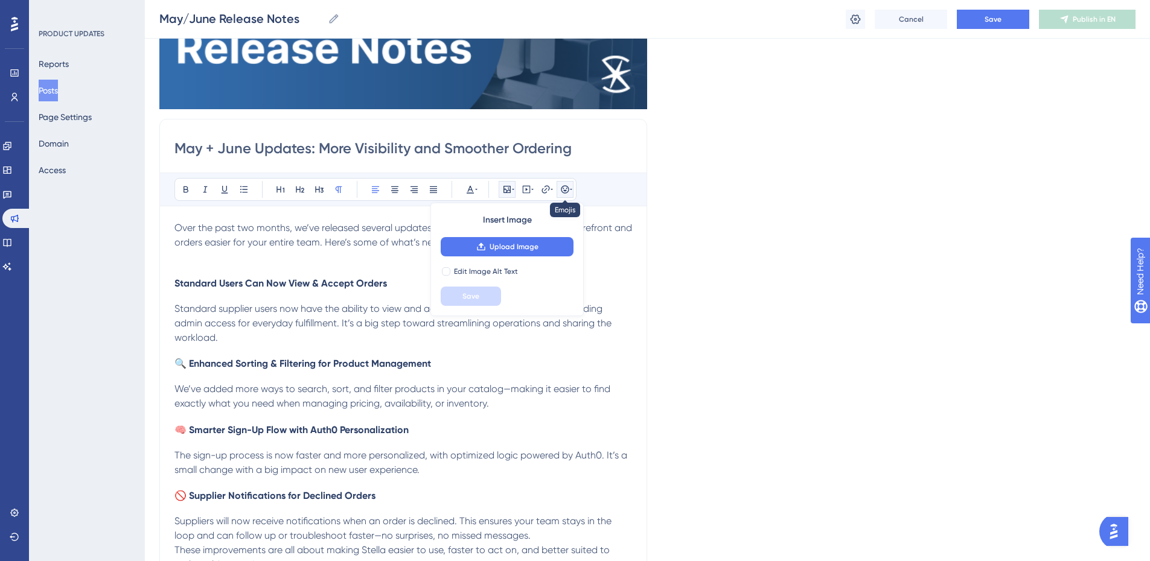
click at [566, 187] on icon at bounding box center [565, 190] width 10 height 10
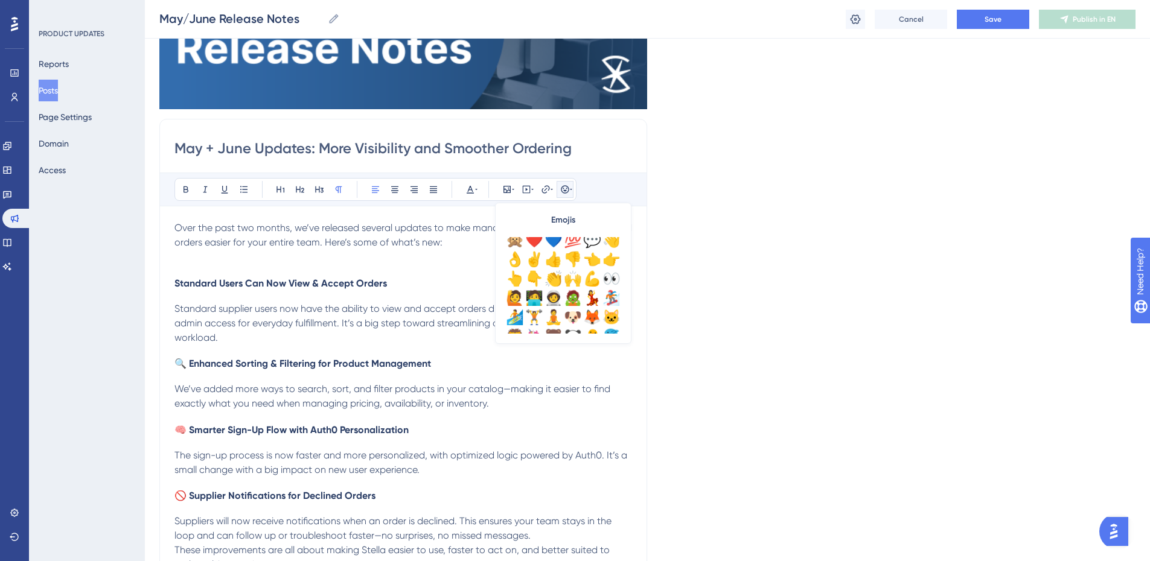
scroll to position [121, 0]
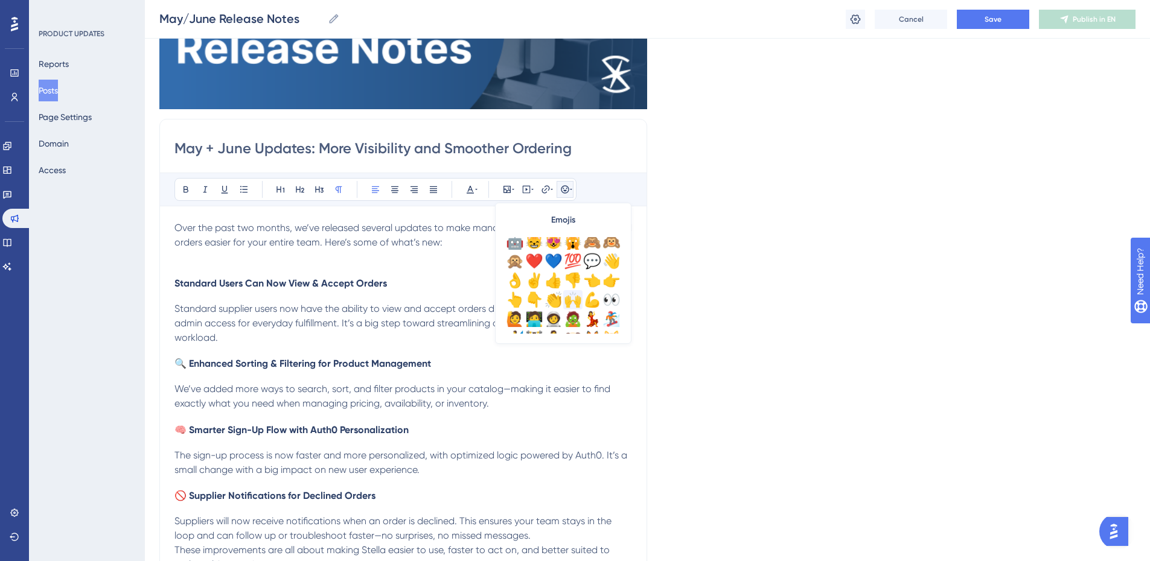
click at [576, 301] on div "🙌" at bounding box center [572, 299] width 19 height 19
click at [340, 316] on p "Standard supplier users now have the ability to view and accept orders directly…" at bounding box center [403, 323] width 458 height 43
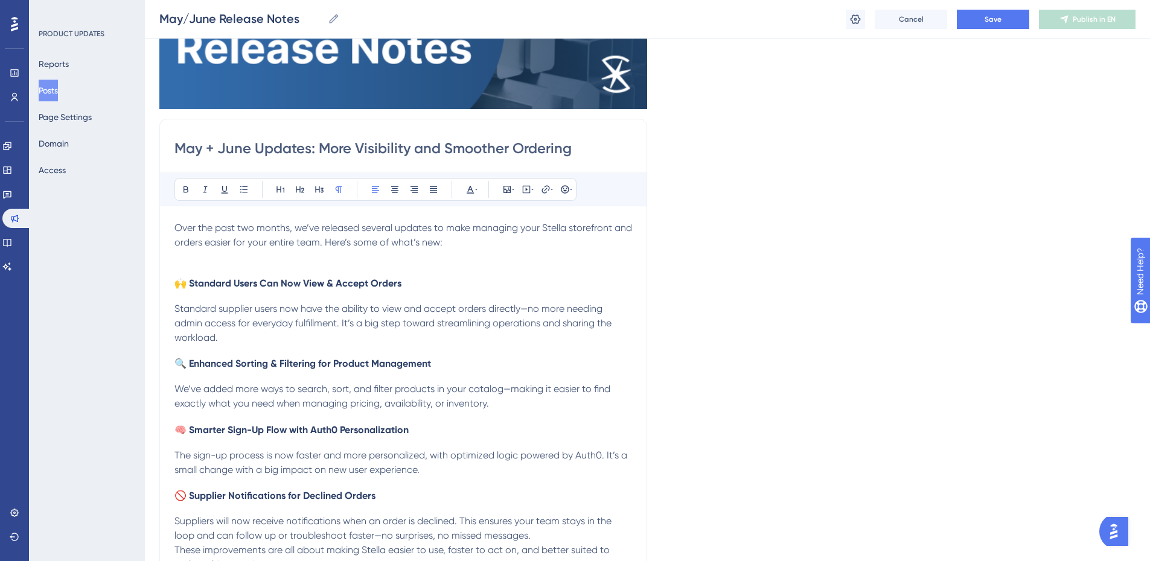
click at [254, 305] on span "Standard supplier users now have the ability to view and accept orders directly…" at bounding box center [393, 323] width 439 height 40
drag, startPoint x: 254, startPoint y: 310, endPoint x: 219, endPoint y: 310, distance: 35.0
click at [219, 310] on span "Standard supplier users now have the ability to view and accept orders directly…" at bounding box center [393, 323] width 439 height 40
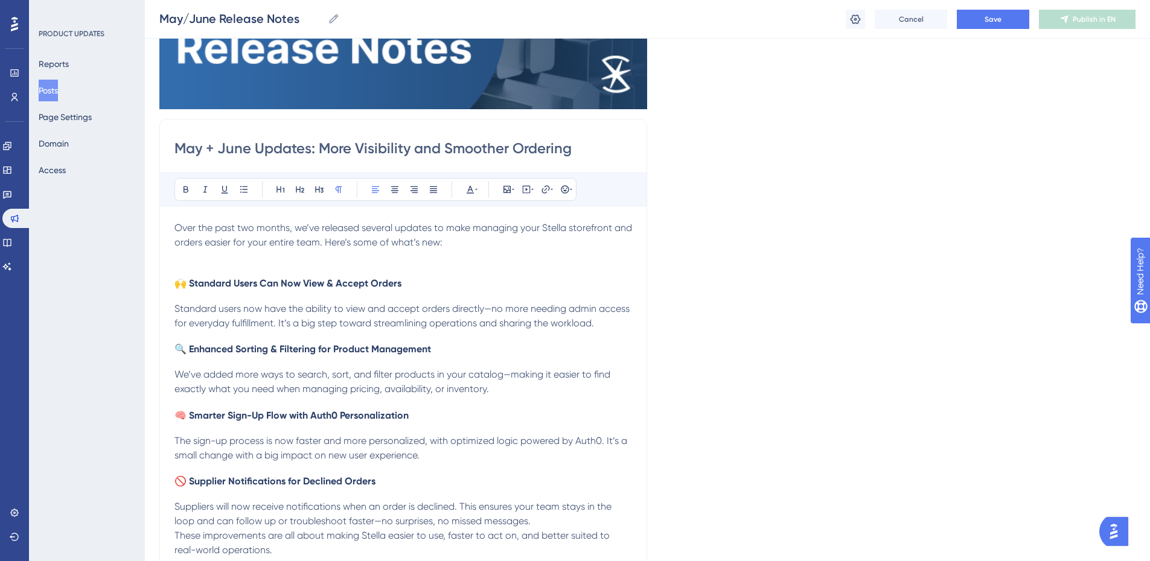
click at [489, 312] on span "Standard users now have the ability to view and accept orders directly—no more …" at bounding box center [403, 316] width 458 height 26
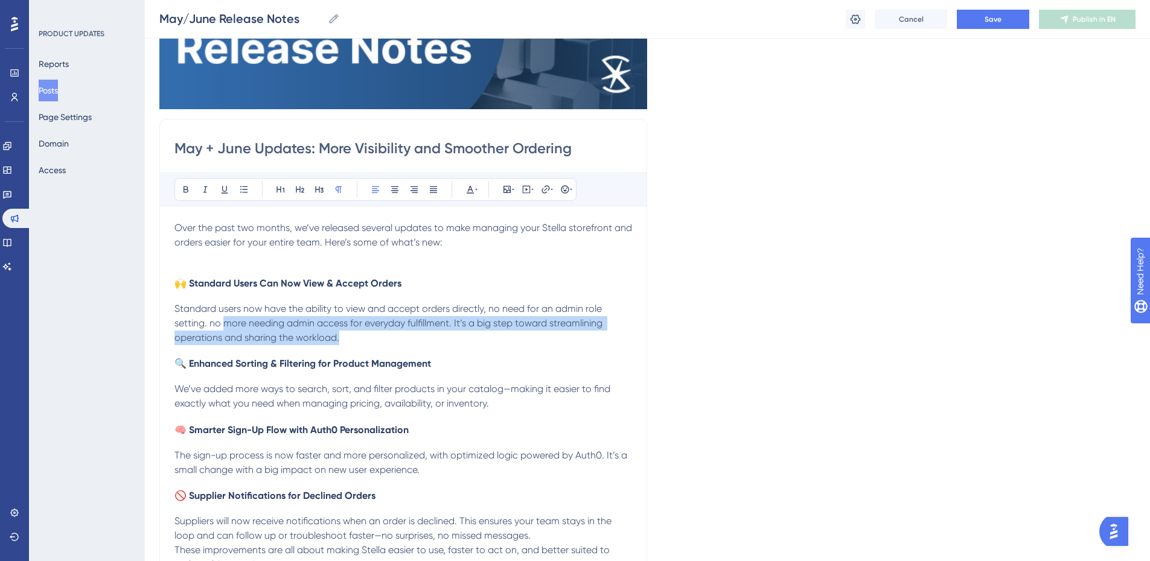
drag, startPoint x: 351, startPoint y: 336, endPoint x: 224, endPoint y: 324, distance: 127.3
click at [224, 324] on p "Standard users now have the ability to view and accept orders directly, no need…" at bounding box center [403, 323] width 458 height 43
click at [379, 326] on span "Standard users now have the ability to view and accept orders directly, no need…" at bounding box center [389, 323] width 430 height 40
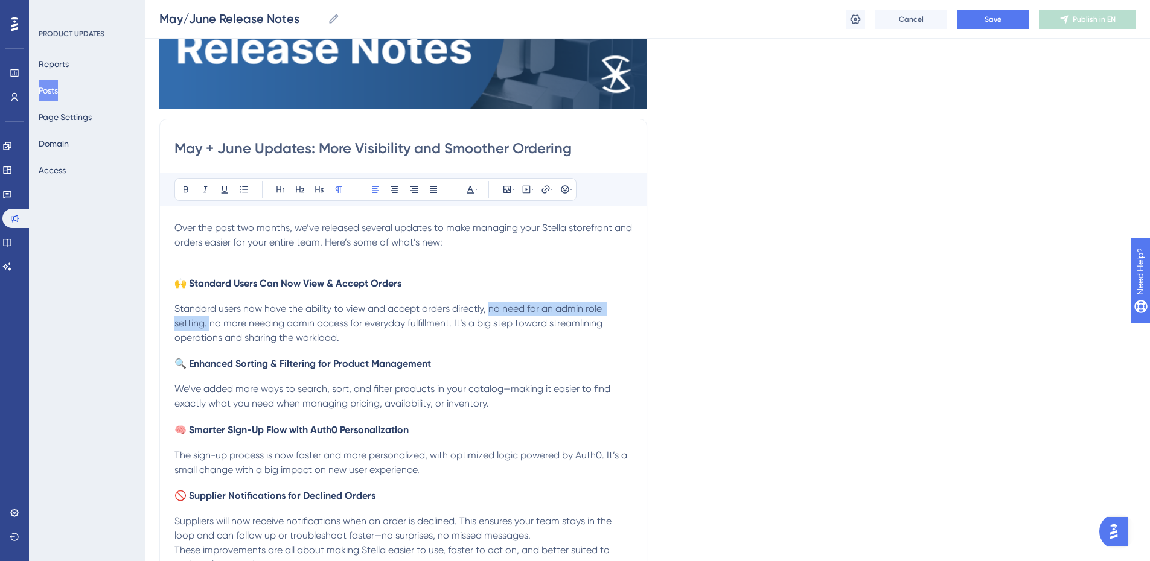
drag, startPoint x: 210, startPoint y: 326, endPoint x: 491, endPoint y: 309, distance: 281.2
click at [491, 309] on span "Standard users now have the ability to view and accept orders directly, no need…" at bounding box center [389, 323] width 430 height 40
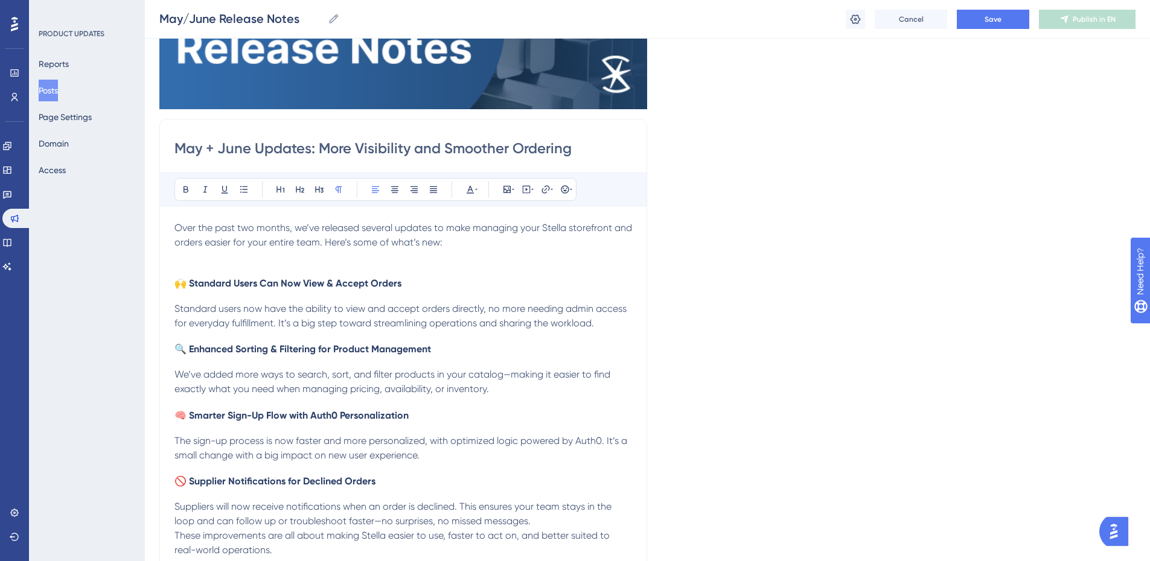
click at [330, 330] on p "Standard users now have the ability to view and accept orders directly, no more…" at bounding box center [403, 316] width 458 height 29
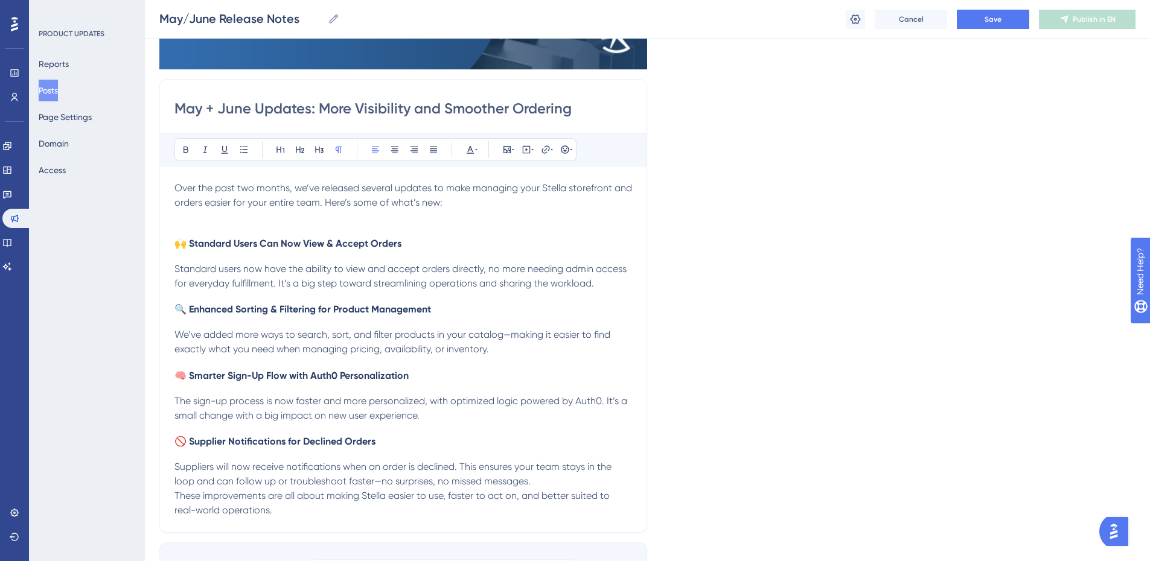
scroll to position [244, 0]
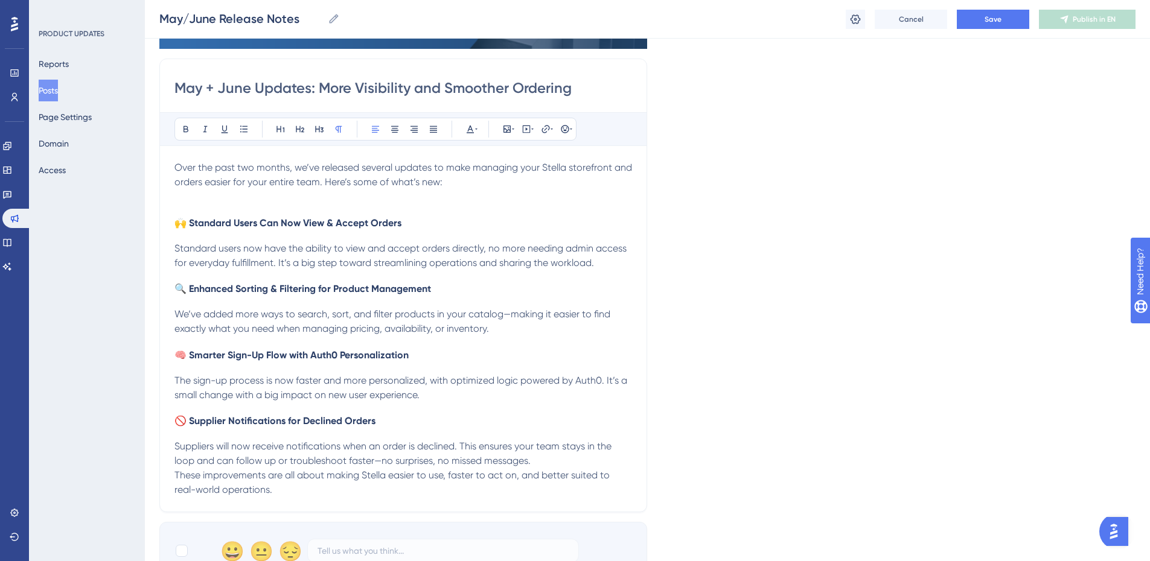
click at [196, 238] on div "Over the past two months, we’ve released several updates to make managing your …" at bounding box center [403, 329] width 458 height 337
click at [174, 249] on span "Standard users now have the ability to view and accept orders directly, no more…" at bounding box center [401, 256] width 455 height 26
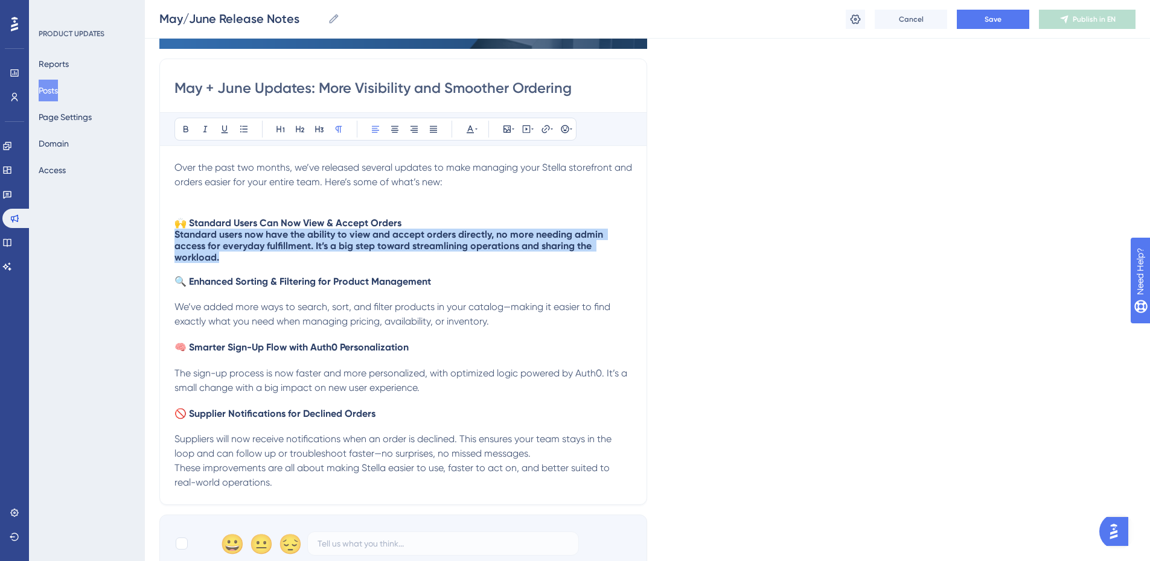
drag, startPoint x: 197, startPoint y: 250, endPoint x: 142, endPoint y: 231, distance: 58.8
click at [145, 231] on div "Performance Users Engagement Widgets Feedback Product Updates Knowledge Base AI…" at bounding box center [647, 288] width 1005 height 1064
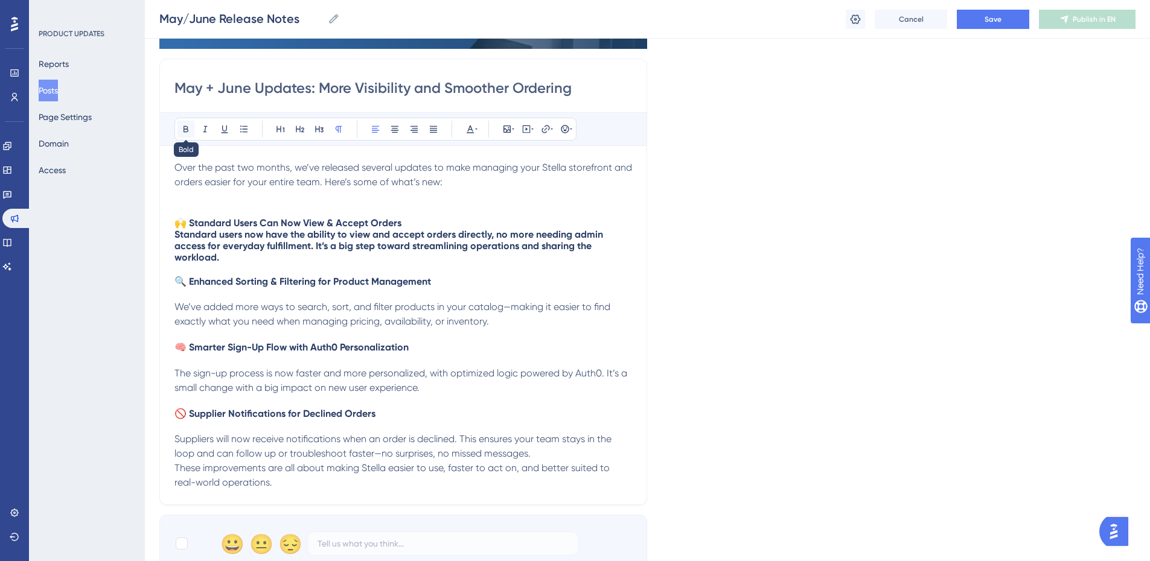
click at [183, 132] on icon at bounding box center [185, 129] width 5 height 7
click at [184, 131] on icon at bounding box center [185, 129] width 5 height 7
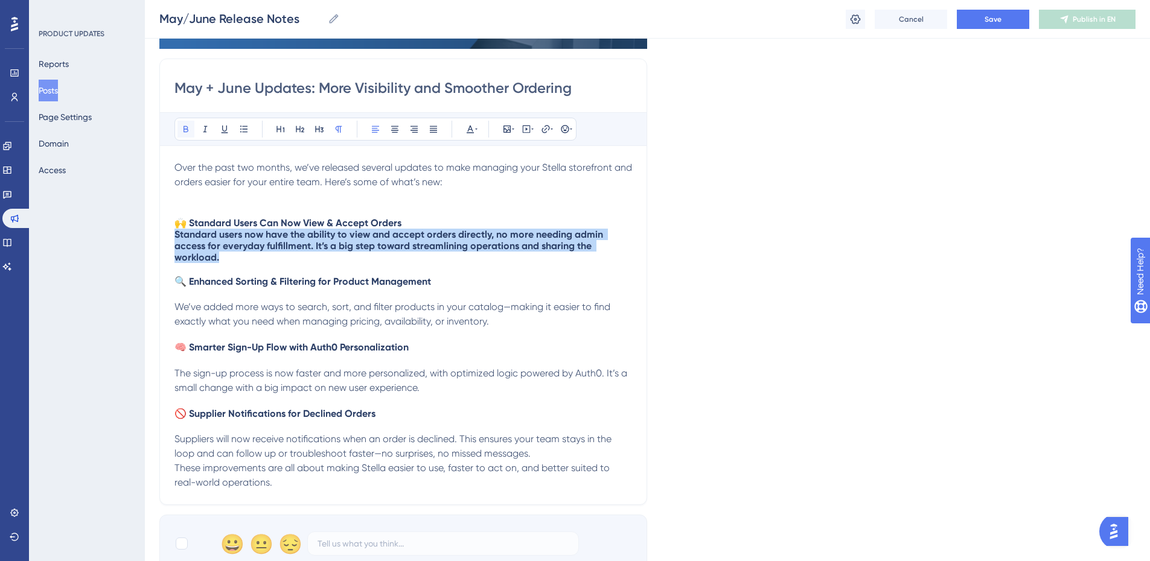
click at [191, 127] on button at bounding box center [185, 129] width 17 height 17
click at [188, 127] on icon at bounding box center [186, 129] width 10 height 10
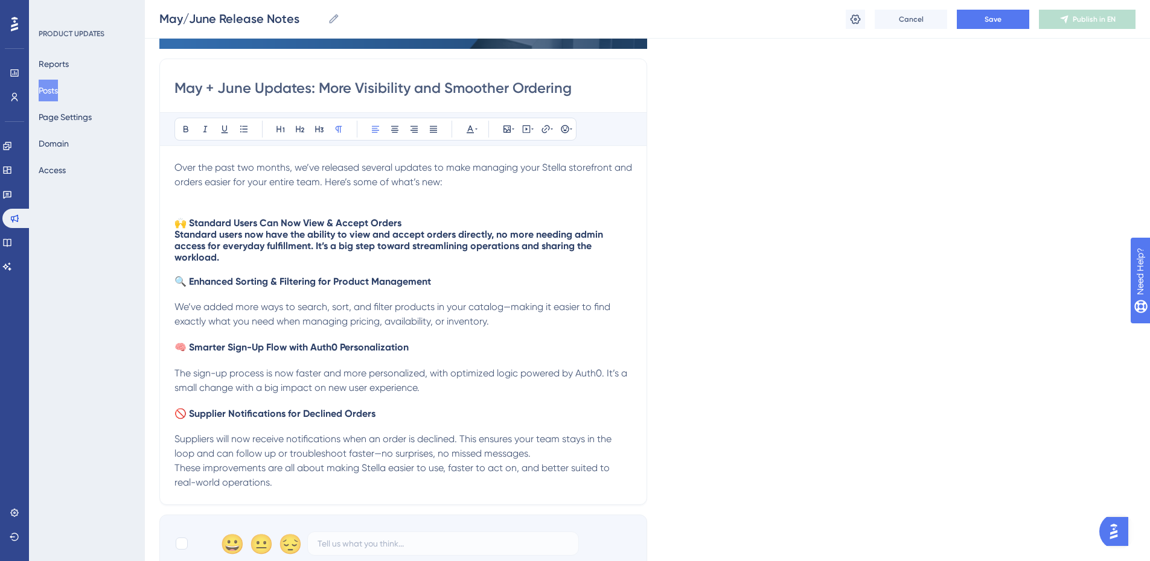
click at [265, 272] on div "Over the past two months, we’ve released several updates to make managing your …" at bounding box center [403, 326] width 458 height 330
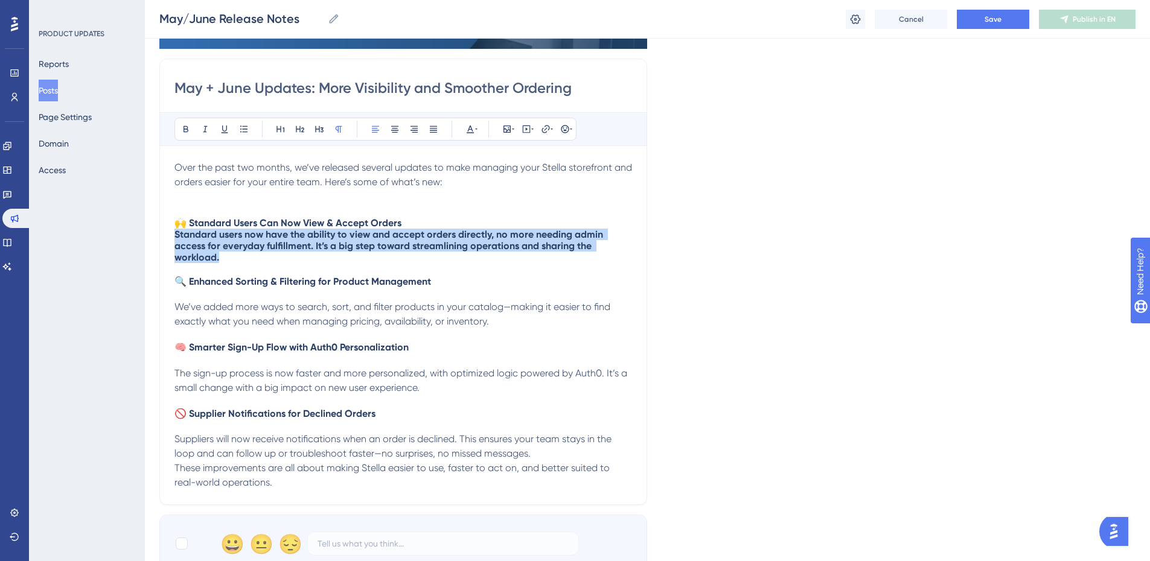
drag, startPoint x: 228, startPoint y: 261, endPoint x: 162, endPoint y: 233, distance: 71.4
click at [162, 233] on div "May + June Updates: More Visibility and Smoother Ordering Bold Italic Underline…" at bounding box center [403, 282] width 488 height 447
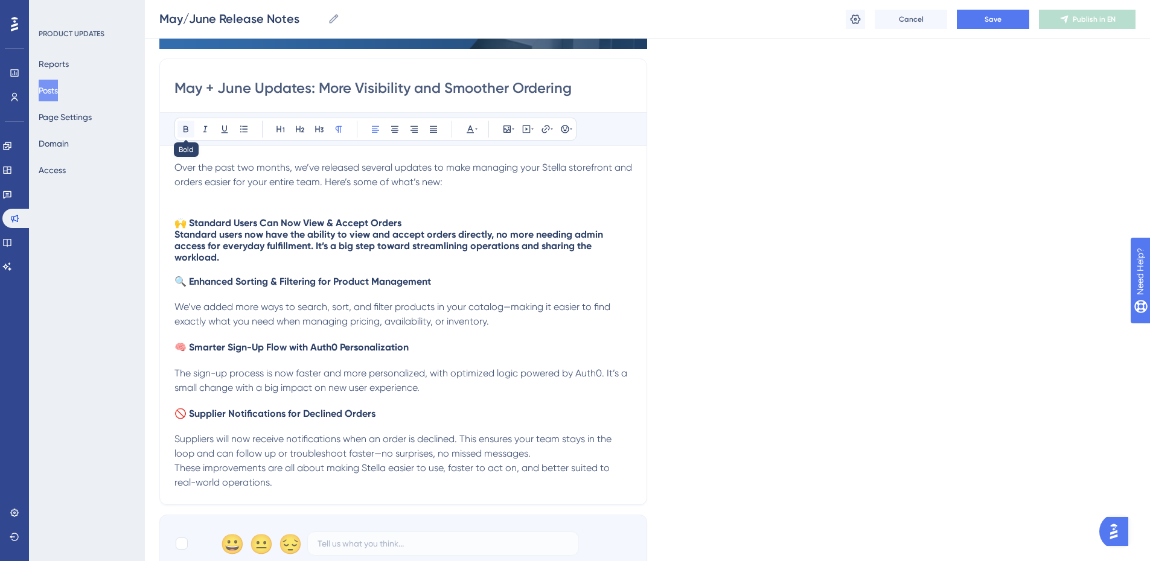
click at [185, 133] on icon at bounding box center [186, 129] width 10 height 10
click at [373, 281] on span "🔍 Enhanced Sorting & Filtering for Product Management" at bounding box center [302, 281] width 257 height 11
click at [240, 264] on div "Over the past two months, we’ve released several updates to make managing your …" at bounding box center [403, 326] width 458 height 330
click at [235, 255] on h4 "🙌 Standard Users Can Now View & Accept Orders Standard users now have the abili…" at bounding box center [403, 240] width 458 height 46
click at [455, 212] on div "Over the past two months, we’ve released several updates to make managing your …" at bounding box center [403, 326] width 458 height 330
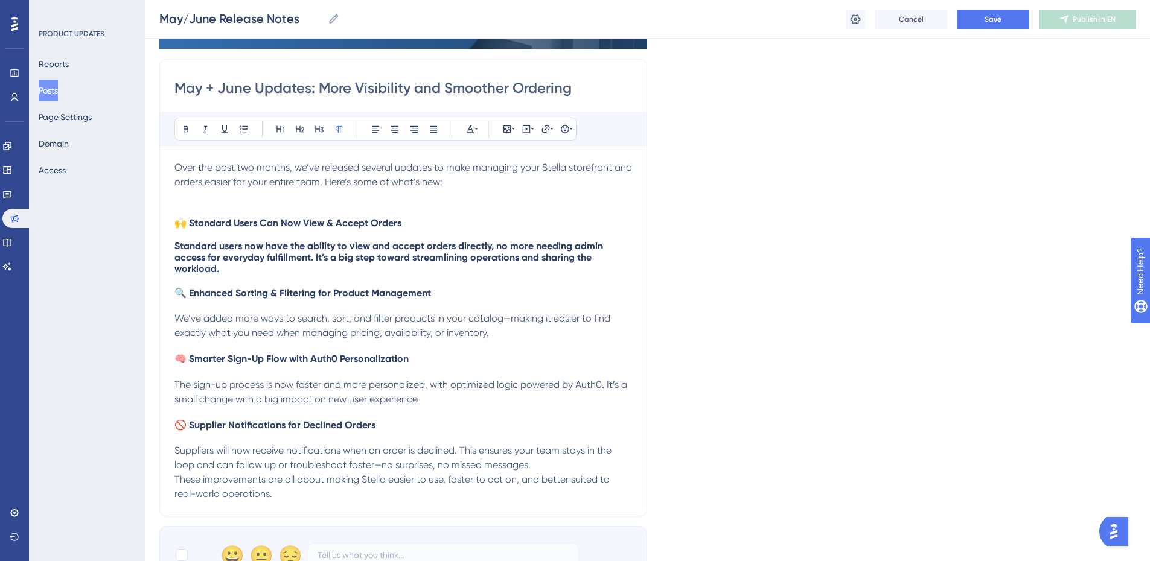
click at [259, 252] on strong "Standard users now have the ability to view and accept orders directly, no more…" at bounding box center [389, 257] width 431 height 34
click at [250, 253] on strong "Standard users now have the ability to view and accept orders directly, no more…" at bounding box center [389, 257] width 431 height 34
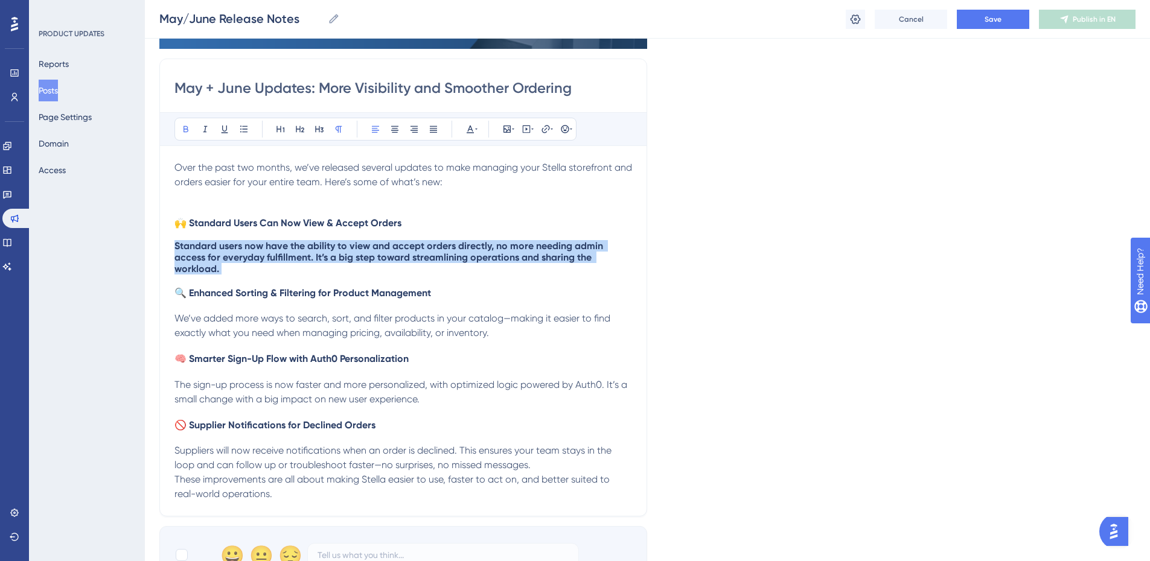
click at [250, 253] on strong "Standard users now have the ability to view and accept orders directly, no more…" at bounding box center [389, 257] width 431 height 34
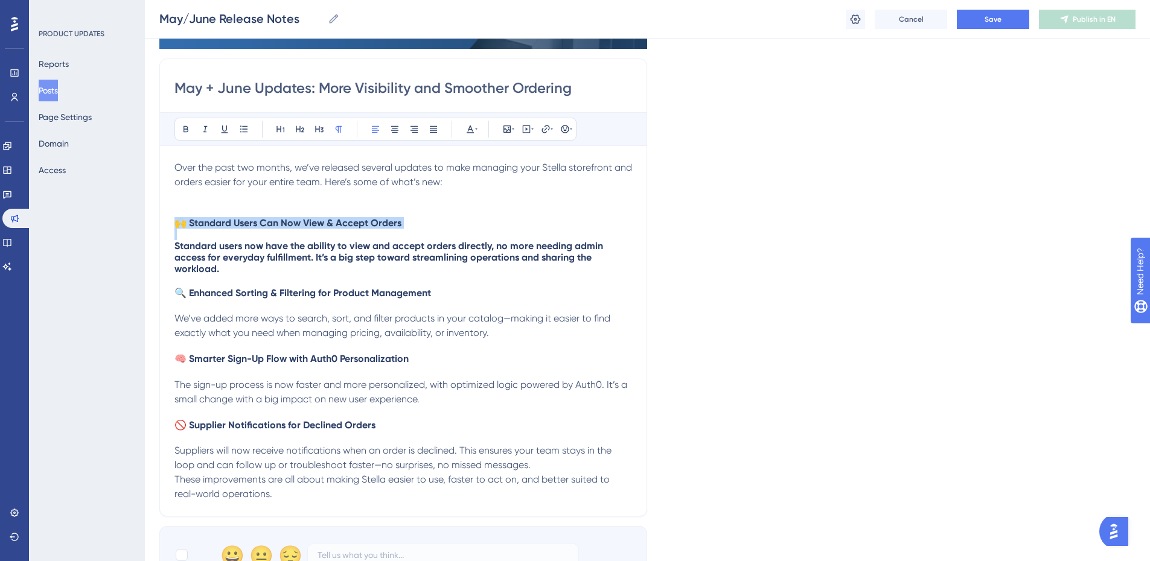
click at [252, 259] on strong "Standard users now have the ability to view and accept orders directly, no more…" at bounding box center [389, 257] width 431 height 34
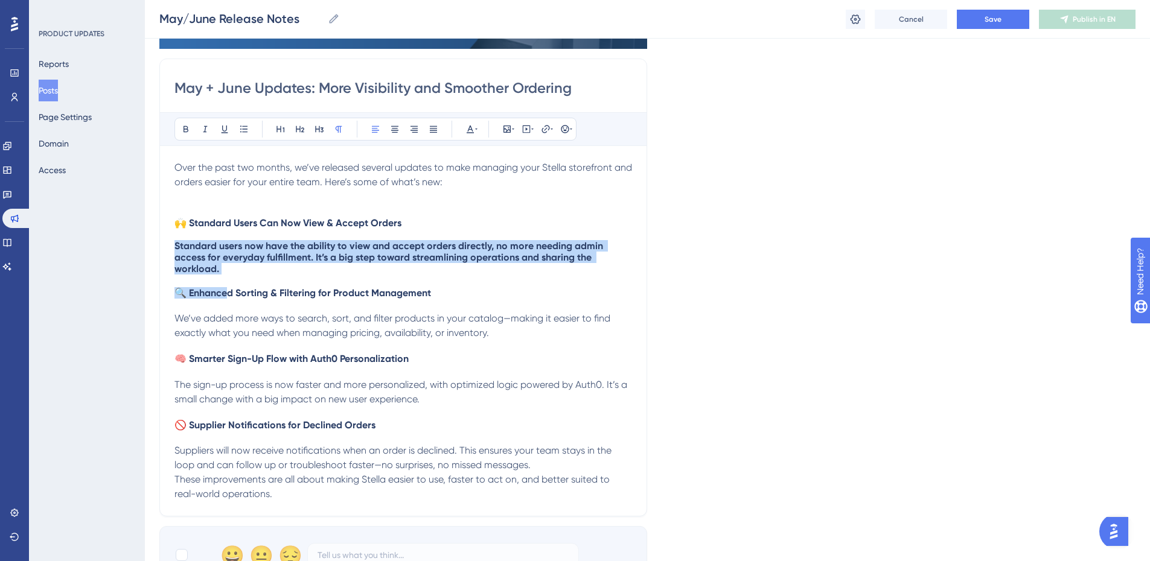
drag, startPoint x: 230, startPoint y: 276, endPoint x: 168, endPoint y: 249, distance: 68.1
click at [168, 249] on div "May + June Updates: More Visibility and Smoother Ordering Bold Italic Underline…" at bounding box center [403, 288] width 488 height 458
click at [246, 270] on h4 "🙌 Standard Users Can Now View & Accept Orders Standard users now have the abili…" at bounding box center [403, 245] width 458 height 57
drag, startPoint x: 224, startPoint y: 265, endPoint x: 173, endPoint y: 249, distance: 53.8
click at [173, 249] on div "May + June Updates: More Visibility and Smoother Ordering Bold Italic Underline…" at bounding box center [403, 288] width 488 height 458
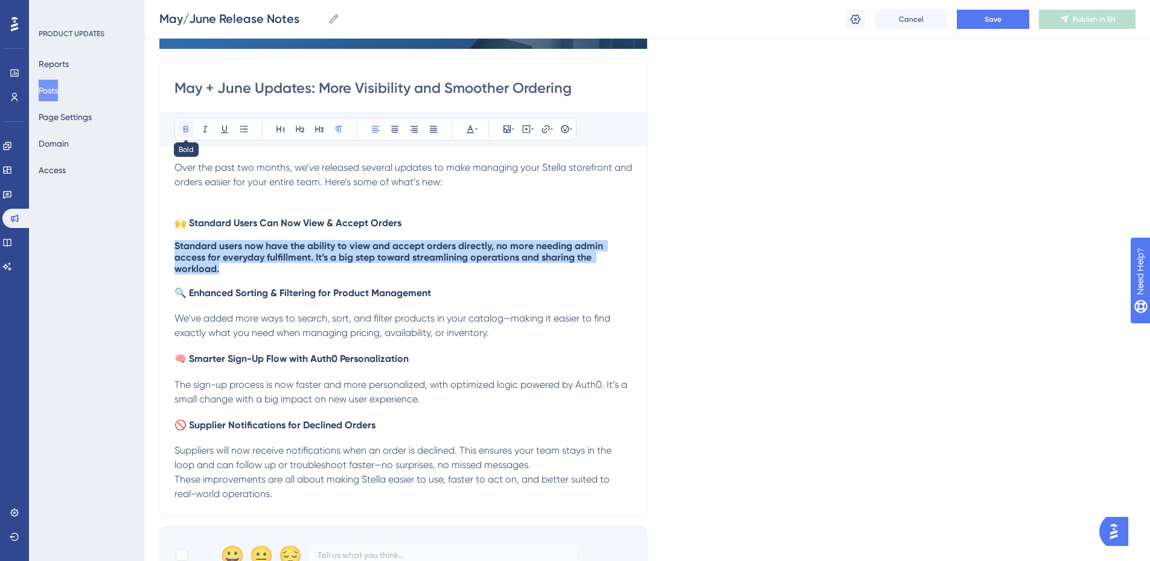
click at [185, 128] on icon at bounding box center [186, 129] width 10 height 10
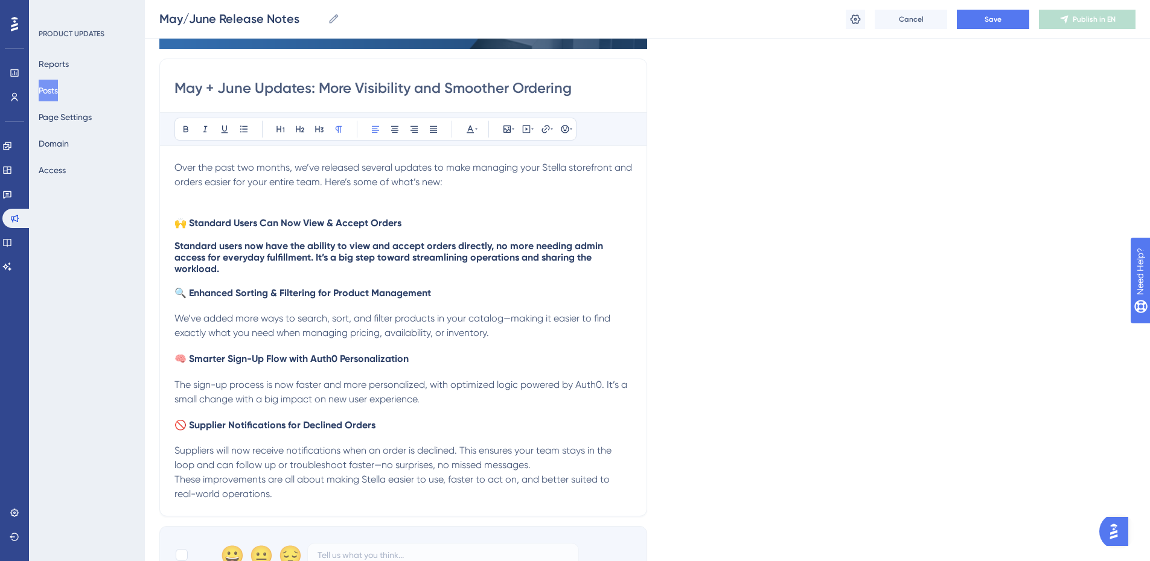
click at [253, 253] on span "Standard users now have the ability to view and accept orders directly, no more…" at bounding box center [389, 257] width 431 height 34
drag, startPoint x: 232, startPoint y: 215, endPoint x: 235, endPoint y: 272, distance: 56.8
click at [233, 217] on div "Over the past two months, we’ve released several updates to make managing your …" at bounding box center [403, 331] width 458 height 341
click at [235, 272] on h4 "🙌 Standard Users Can Now View & Accept Orders Standard users now have the abili…" at bounding box center [403, 245] width 458 height 57
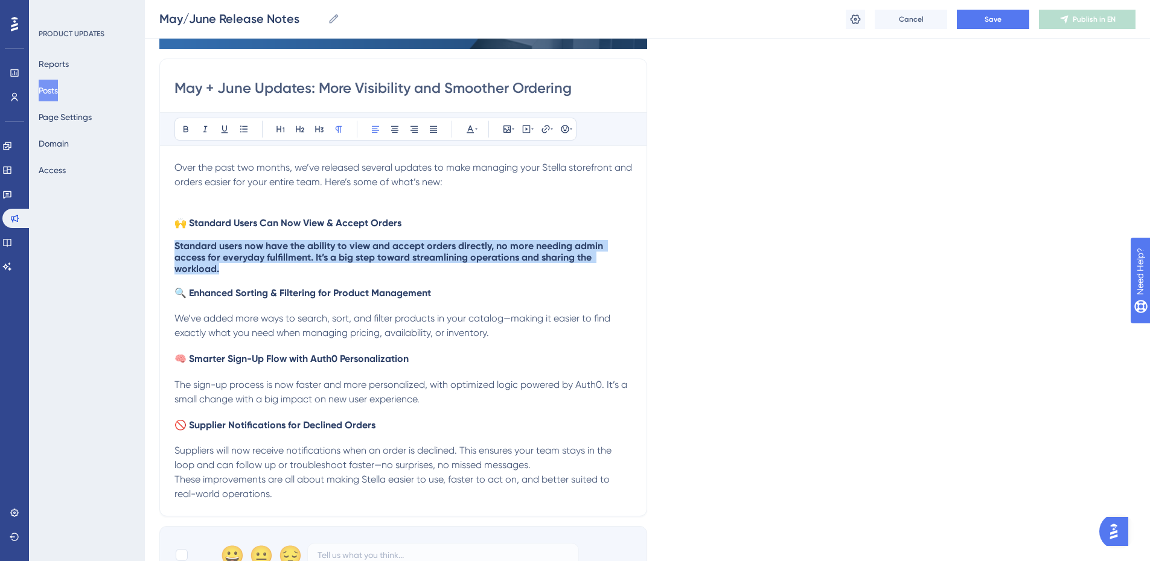
drag, startPoint x: 222, startPoint y: 272, endPoint x: 165, endPoint y: 242, distance: 64.0
click at [165, 242] on div "May + June Updates: More Visibility and Smoother Ordering Bold Italic Underline…" at bounding box center [403, 288] width 488 height 458
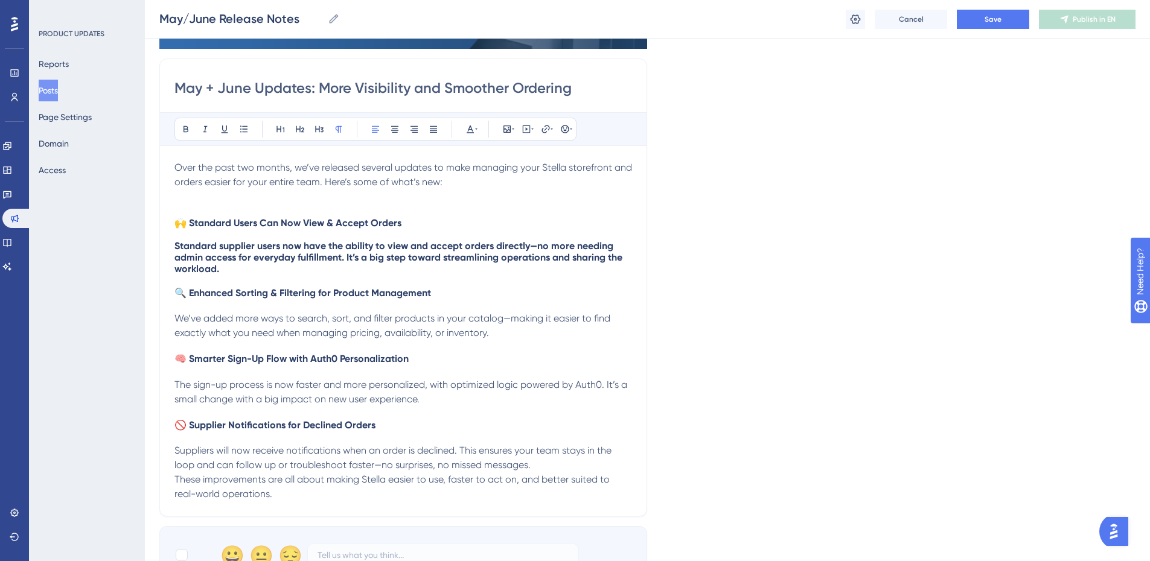
click at [311, 343] on div "Over the past two months, we’ve released several updates to make managing your …" at bounding box center [403, 331] width 458 height 341
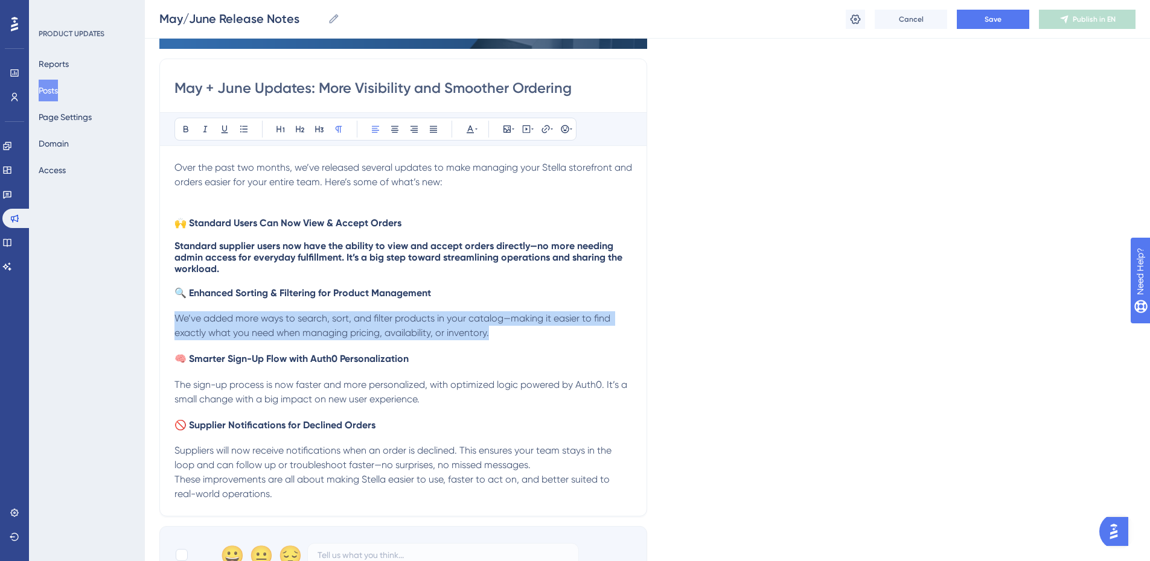
drag, startPoint x: 491, startPoint y: 335, endPoint x: 174, endPoint y: 320, distance: 317.3
click at [174, 320] on p "We’ve added more ways to search, sort, and filter products in your catalog—maki…" at bounding box center [403, 325] width 458 height 29
copy span "We’ve added more ways to search, sort, and filter products in your catalog—maki…"
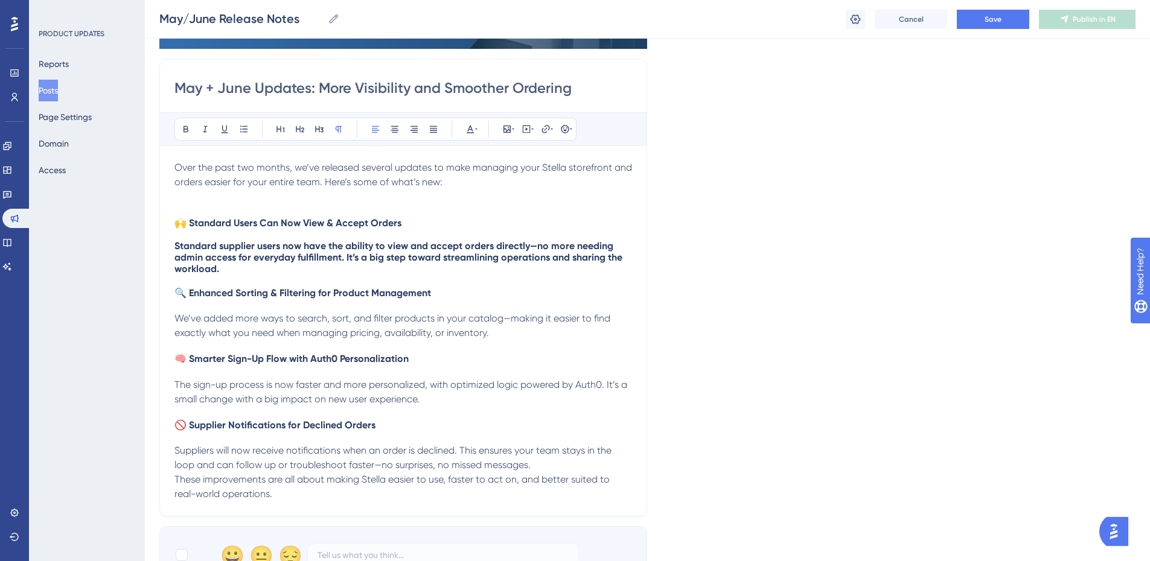
click at [307, 257] on span "Standard supplier users now have the ability to view and accept orders directly…" at bounding box center [399, 257] width 450 height 34
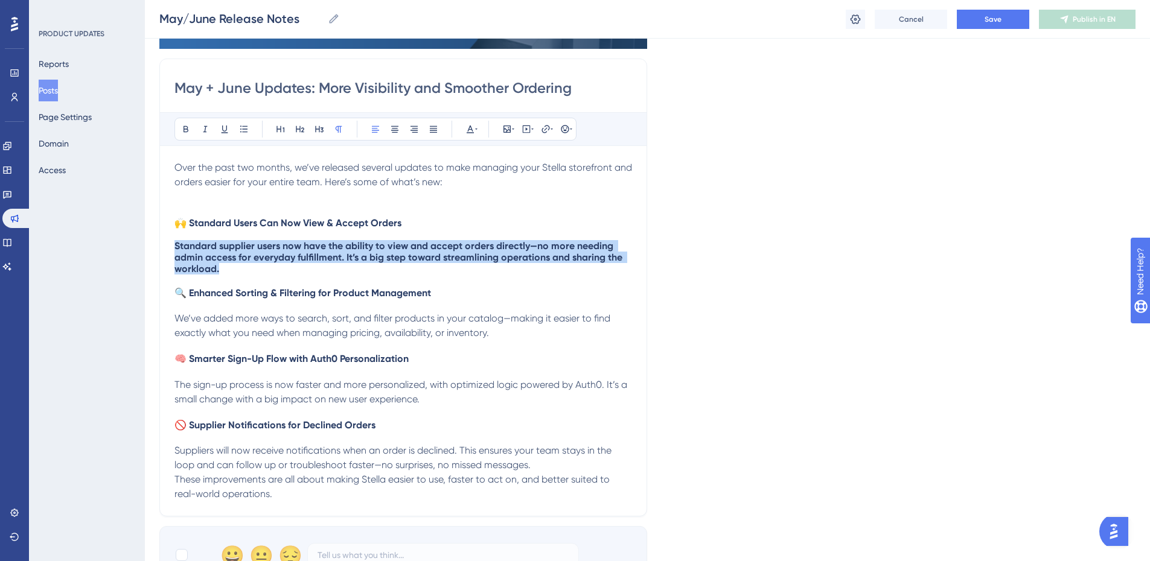
drag, startPoint x: 237, startPoint y: 269, endPoint x: 172, endPoint y: 249, distance: 67.4
click at [172, 249] on div "May + June Updates: More Visibility and Smoother Ordering Bold Italic Underline…" at bounding box center [403, 288] width 488 height 458
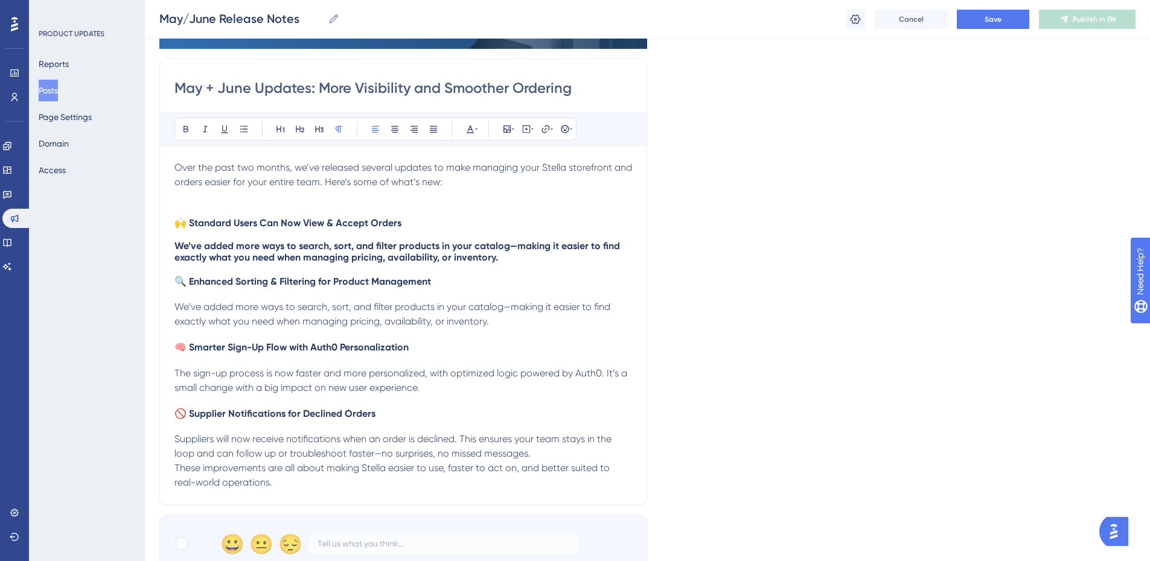
click at [442, 188] on p "Over the past two months, we’ve released several updates to make managing your …" at bounding box center [403, 175] width 458 height 29
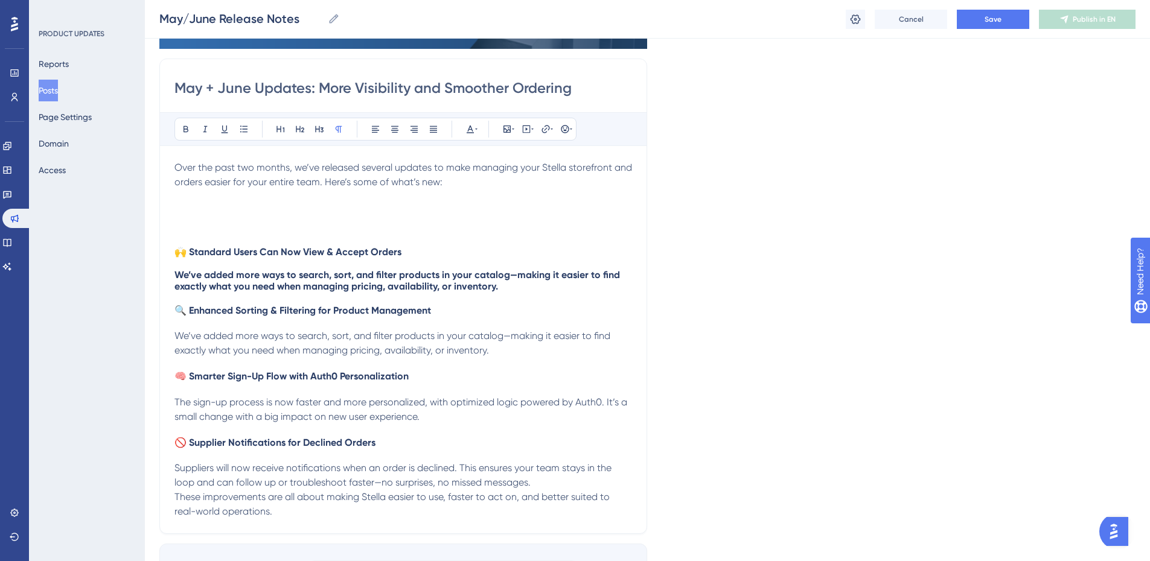
click at [286, 197] on p "Over the past two months, we’ve released several updates to make managing your …" at bounding box center [403, 190] width 458 height 58
click at [284, 215] on p "Over the past two months, we’ve released several updates to make managing your …" at bounding box center [403, 190] width 458 height 58
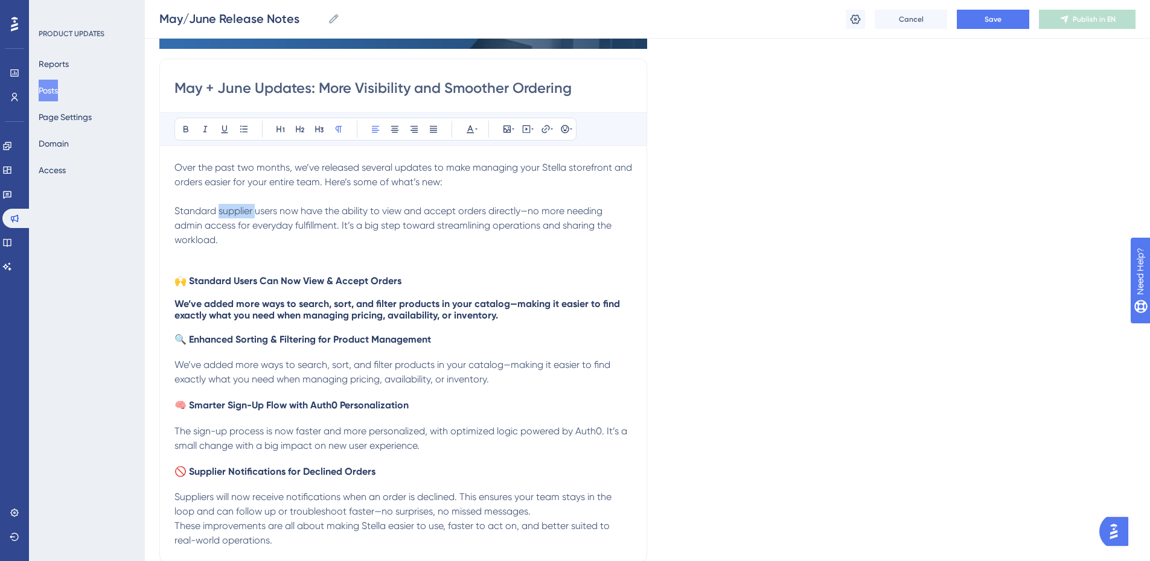
drag, startPoint x: 255, startPoint y: 212, endPoint x: 219, endPoint y: 215, distance: 36.9
click at [219, 215] on span "Standard supplier users now have the ability to view and accept orders directly…" at bounding box center [393, 225] width 439 height 40
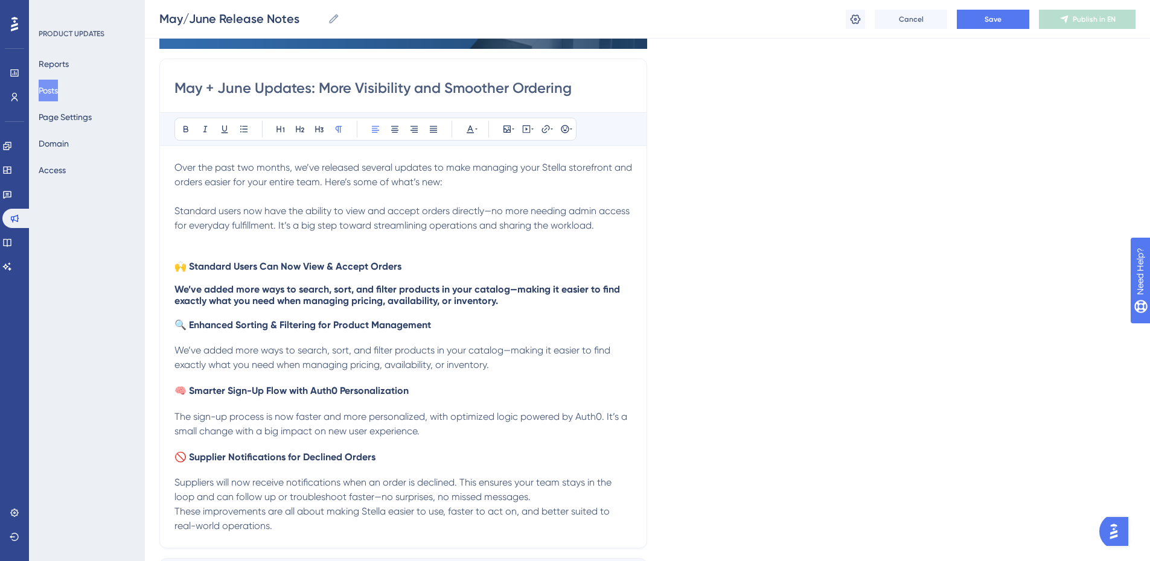
click at [494, 211] on span "Standard users now have the ability to view and accept orders directly—no more …" at bounding box center [403, 218] width 458 height 26
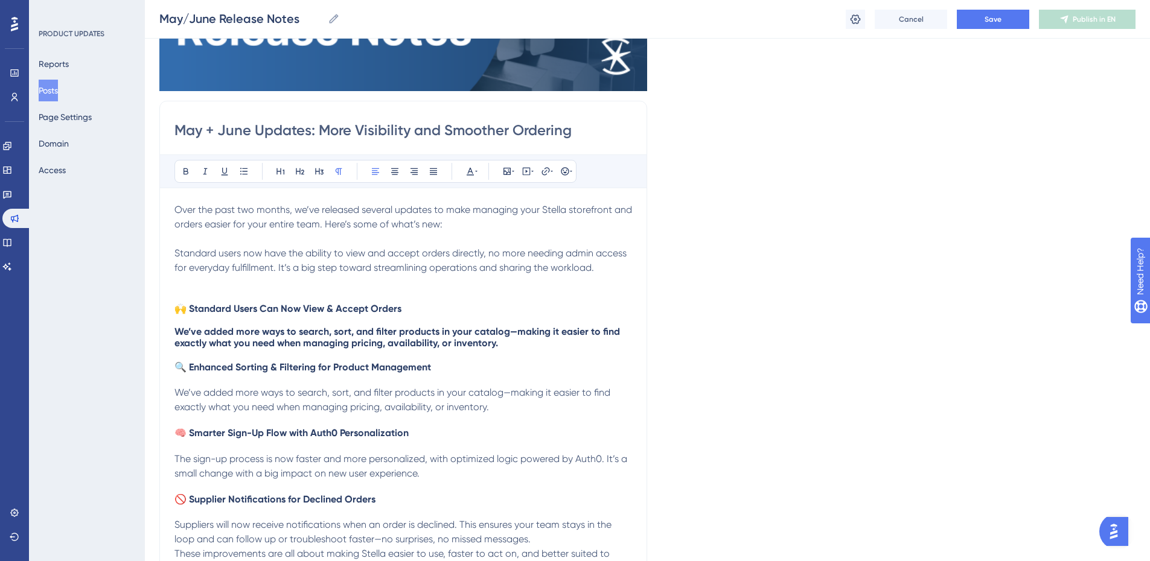
scroll to position [183, 0]
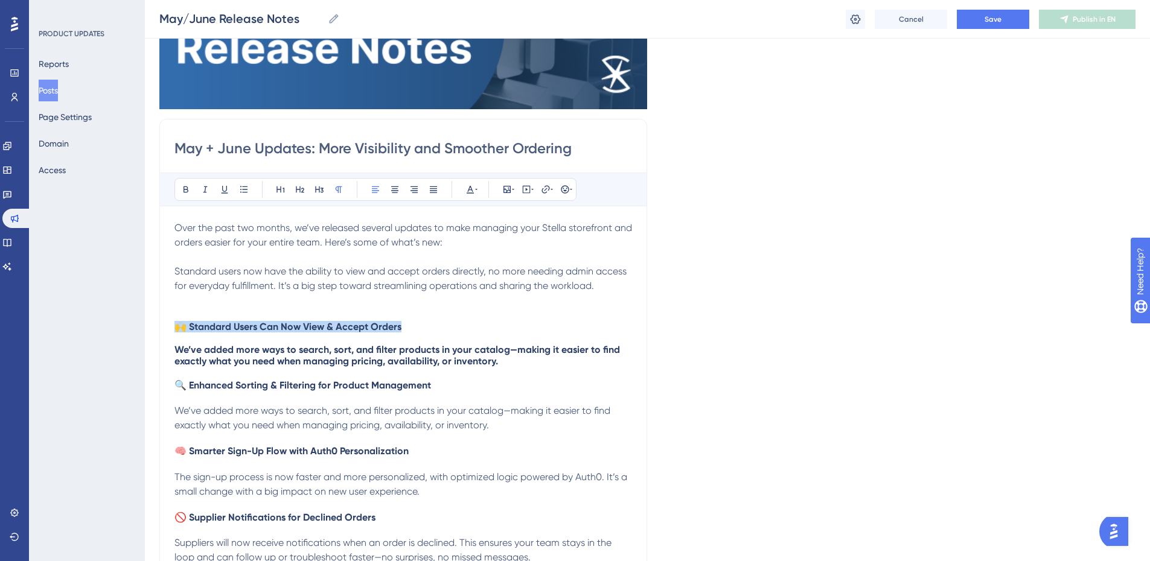
drag, startPoint x: 348, startPoint y: 332, endPoint x: 122, endPoint y: 331, distance: 226.4
click at [145, 331] on div "Performance Users Engagement Widgets Feedback Product Updates Knowledge Base AI…" at bounding box center [647, 371] width 1005 height 1108
copy span "🙌 Standard Users Can Now View & Accept Orders"
click at [535, 255] on p "Over the past two months, we’ve released several updates to make managing your …" at bounding box center [403, 257] width 458 height 72
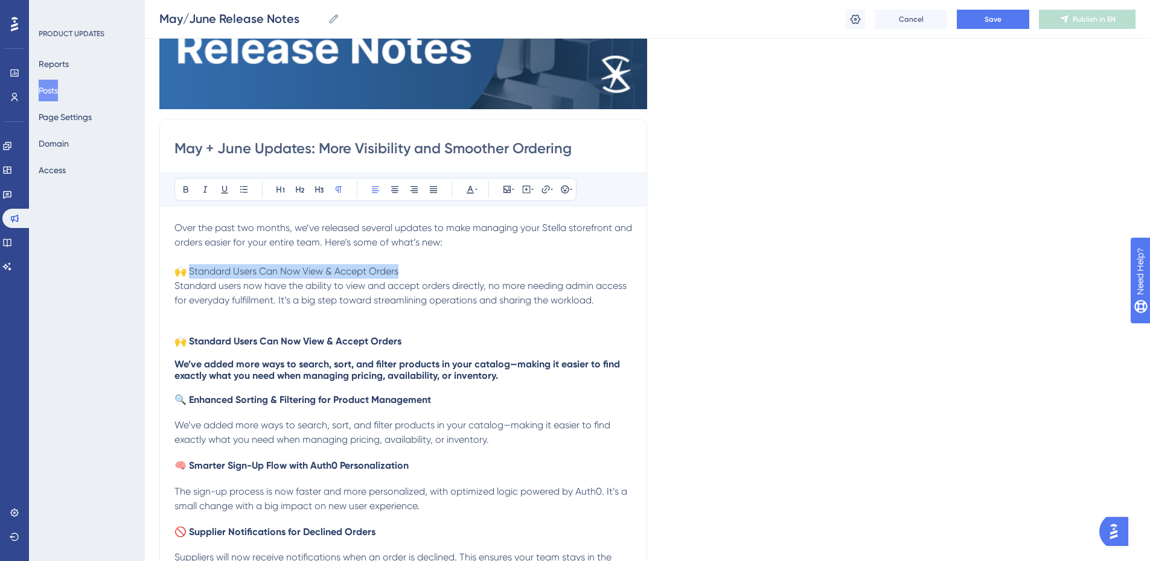
drag, startPoint x: 405, startPoint y: 270, endPoint x: 191, endPoint y: 270, distance: 214.3
click at [191, 270] on p "Over the past two months, we’ve released several updates to make managing your …" at bounding box center [403, 264] width 458 height 87
click at [179, 196] on button at bounding box center [185, 189] width 17 height 17
click at [357, 363] on span "We’ve added more ways to search, sort, and filter products in your catalog—maki…" at bounding box center [398, 370] width 448 height 23
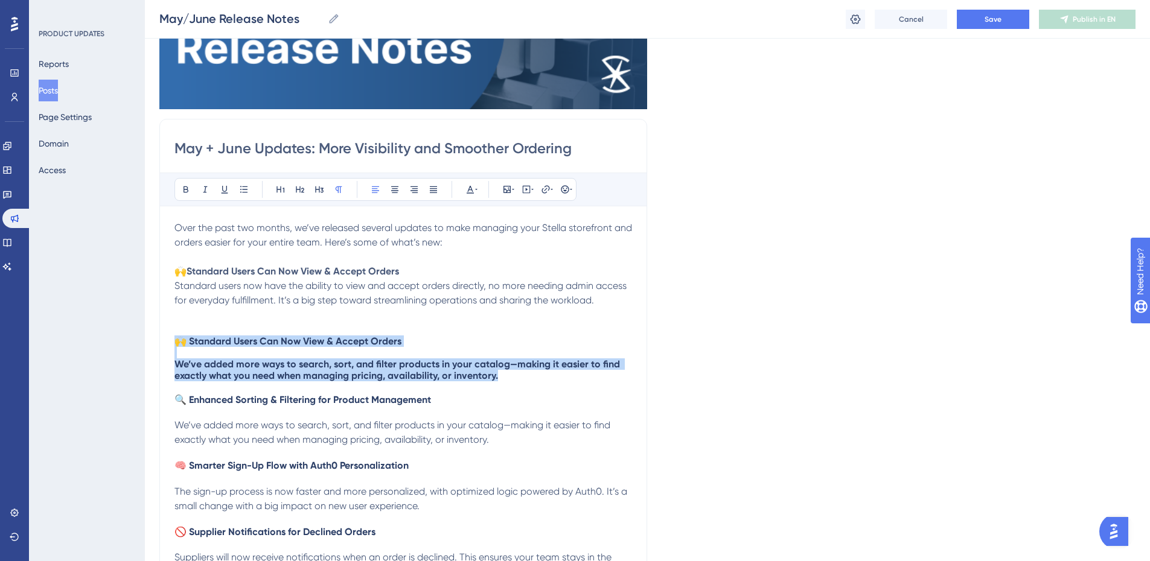
drag, startPoint x: 530, startPoint y: 378, endPoint x: 160, endPoint y: 330, distance: 373.2
click at [160, 330] on div "May + June Updates: More Visibility and Smoother Ordering Bold Italic Underline…" at bounding box center [403, 371] width 488 height 505
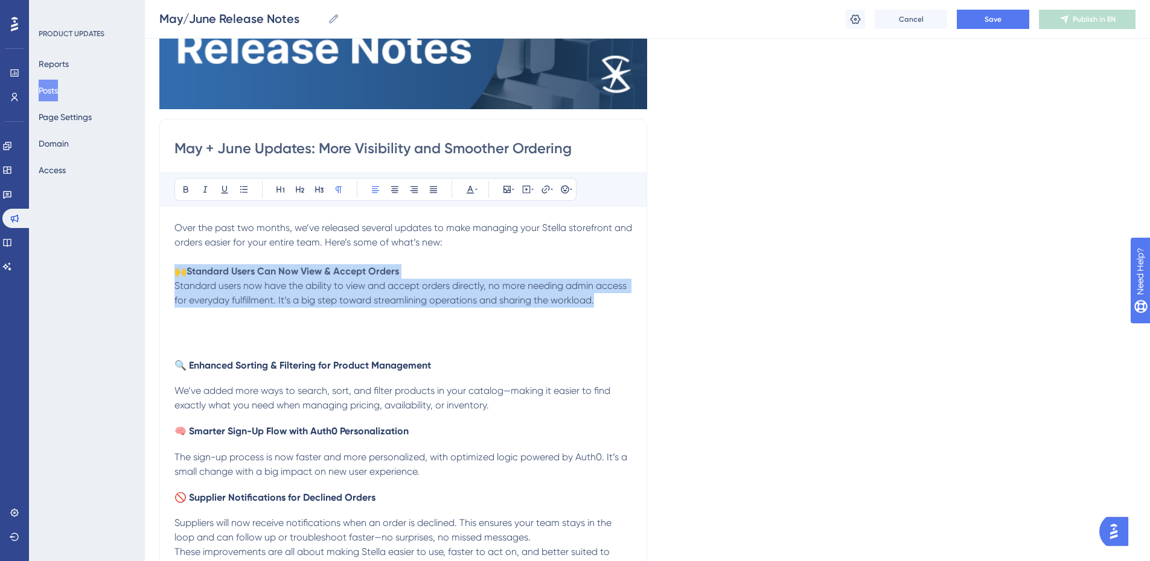
drag, startPoint x: 614, startPoint y: 302, endPoint x: 157, endPoint y: 275, distance: 457.8
click at [157, 275] on div "Performance Users Engagement Widgets Feedback Product Updates Knowledge Base AI…" at bounding box center [647, 361] width 1005 height 1088
copy p "🙌 Standard Users Can Now View & Accept Orders Standard users now have the abili…"
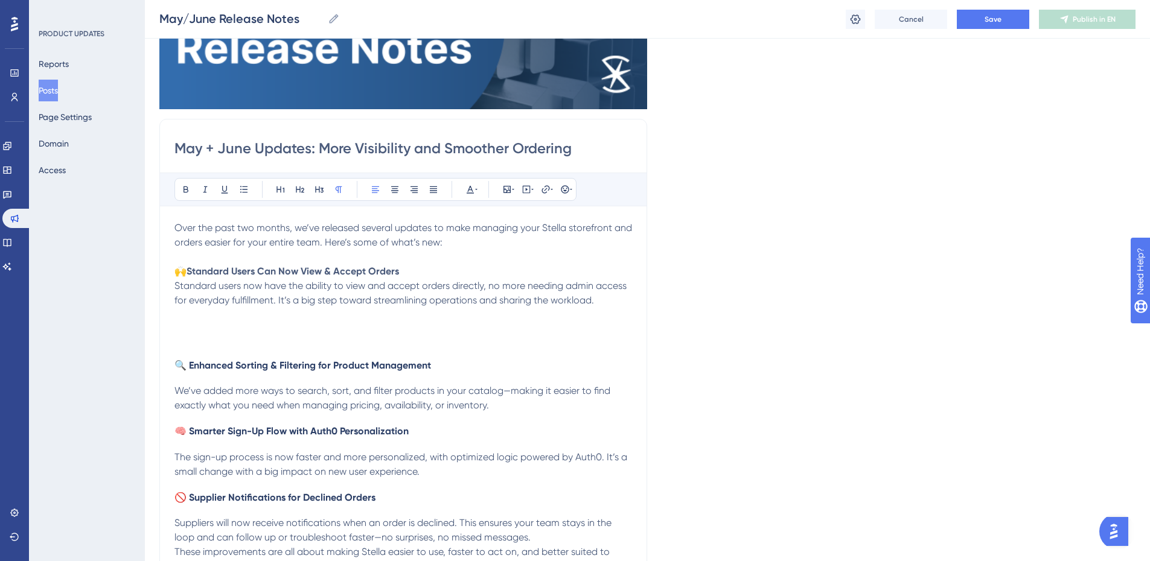
click at [196, 334] on div "Over the past two months, we’ve released several updates to make managing your …" at bounding box center [403, 397] width 458 height 353
click at [193, 324] on div "Over the past two months, we’ve released several updates to make managing your …" at bounding box center [403, 397] width 458 height 353
click at [195, 330] on div "Over the past two months, we’ve released several updates to make managing your …" at bounding box center [403, 397] width 458 height 353
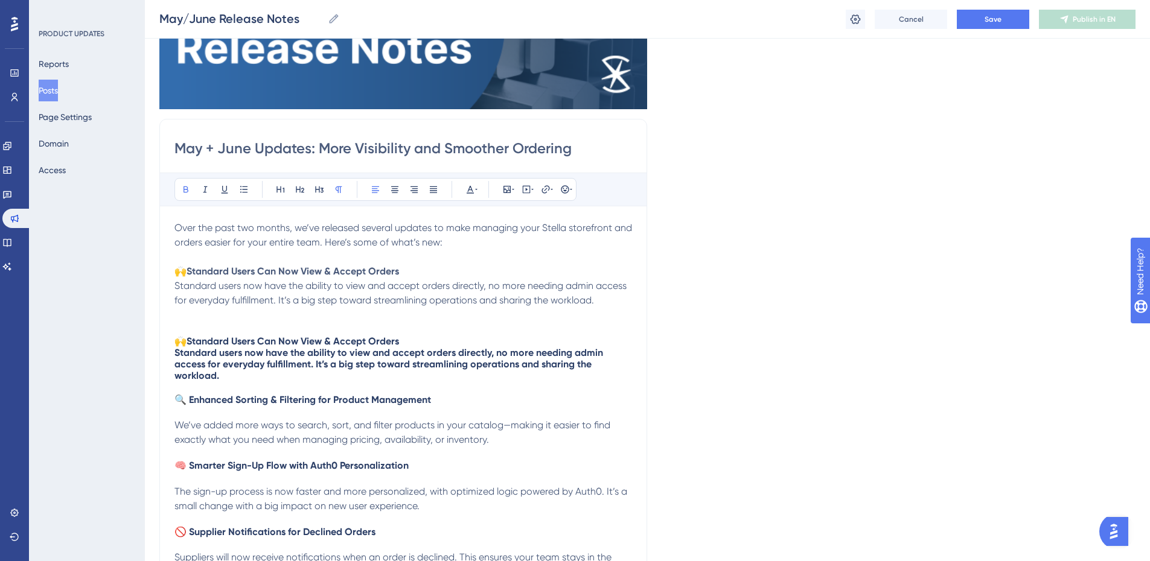
click at [201, 325] on div "Over the past two months, we’ve released several updates to make managing your …" at bounding box center [403, 415] width 458 height 388
click at [282, 359] on span "Standard users now have the ability to view and accept orders directly, no more…" at bounding box center [389, 364] width 431 height 34
click at [236, 374] on h4 "🙌 Standard Users Can Now View & Accept Orders Standard users now have the abili…" at bounding box center [403, 359] width 458 height 46
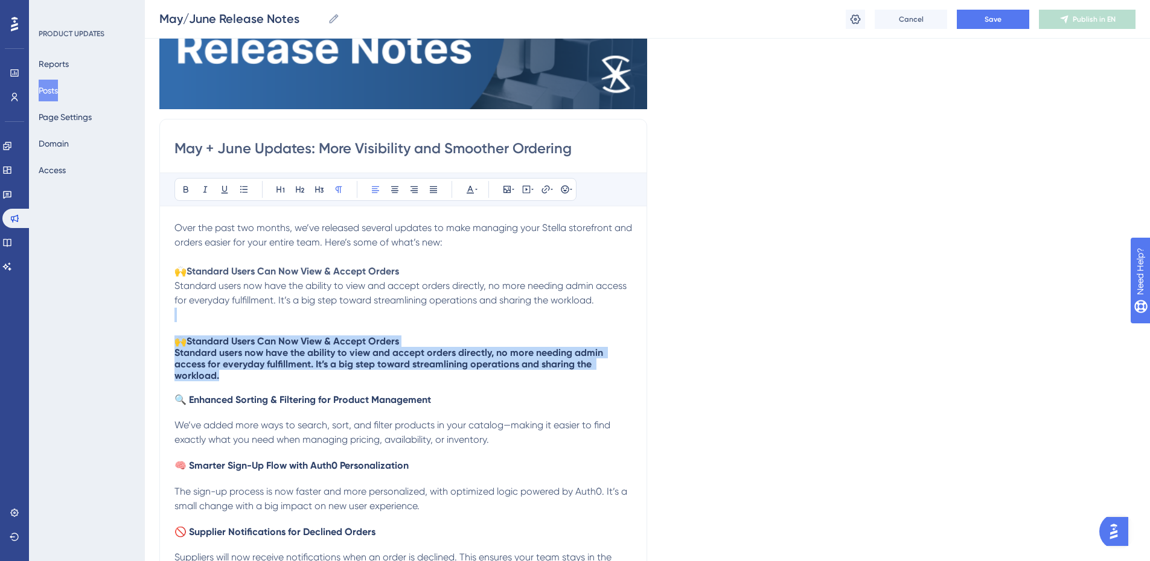
drag, startPoint x: 225, startPoint y: 377, endPoint x: 167, endPoint y: 313, distance: 85.5
click at [167, 313] on div "May + June Updates: More Visibility and Smoother Ordering Bold Italic Underline…" at bounding box center [403, 371] width 488 height 505
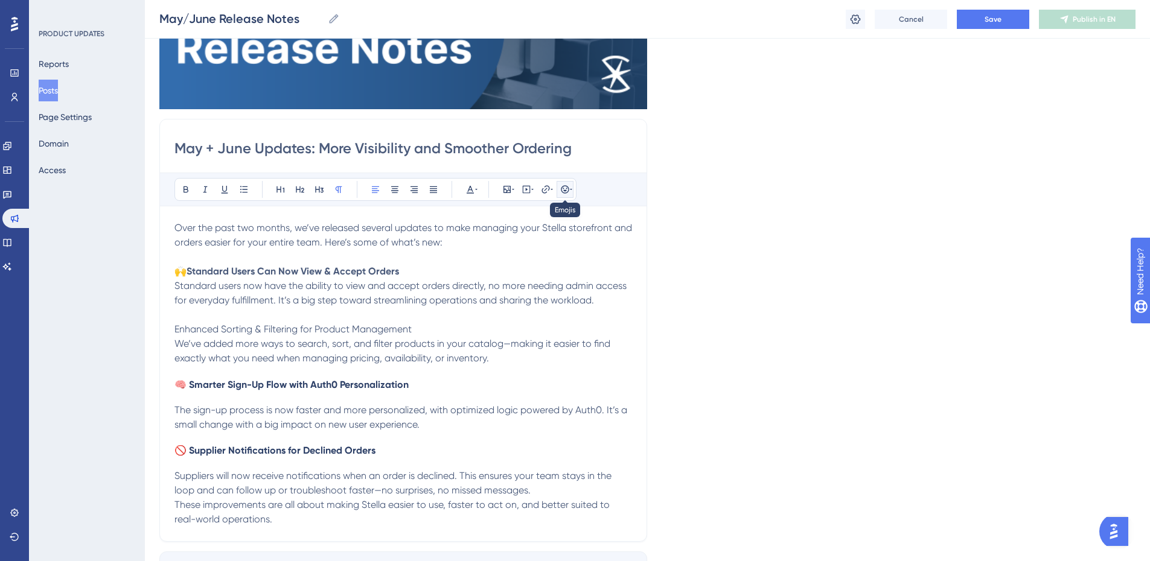
click at [570, 187] on icon at bounding box center [571, 190] width 2 height 10
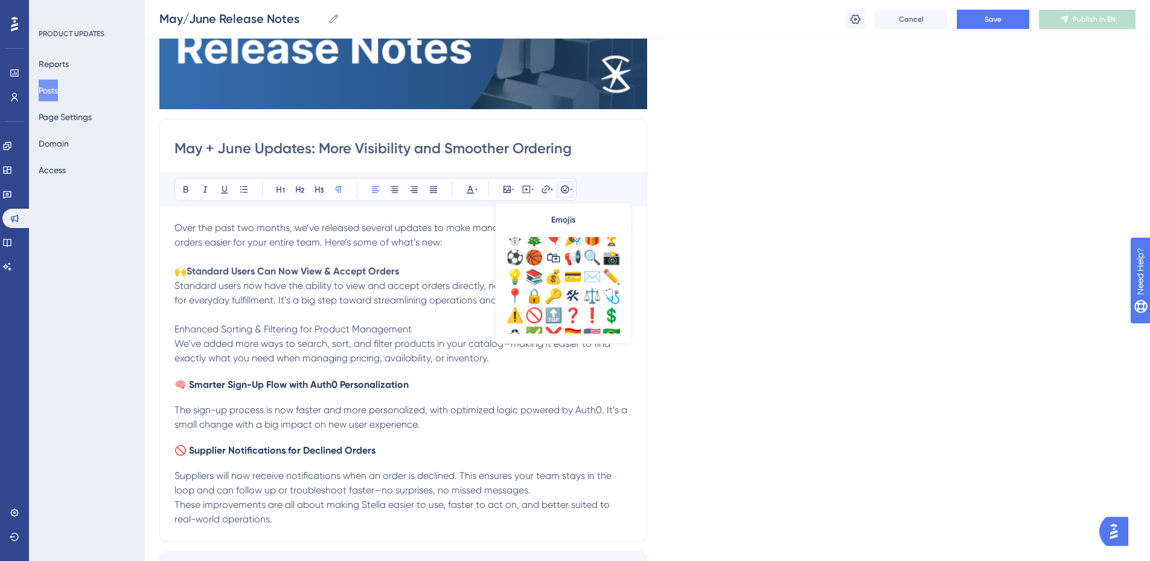
scroll to position [362, 0]
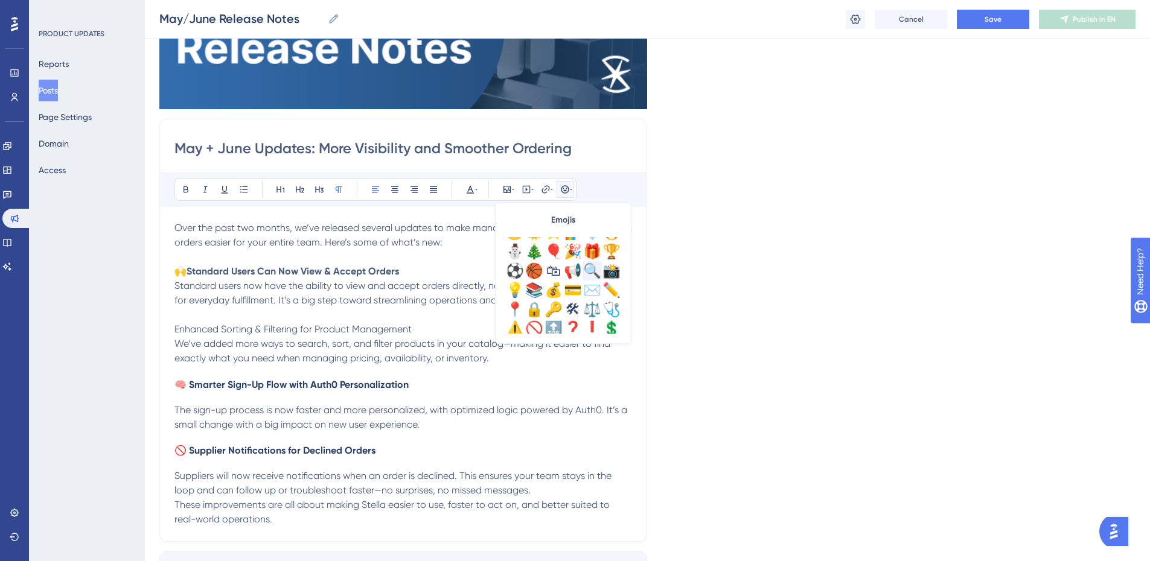
click at [596, 273] on div "🔍" at bounding box center [591, 270] width 19 height 19
click at [380, 327] on span "🔍Enhanced Sorting & Filtering for Product Management" at bounding box center [298, 329] width 249 height 11
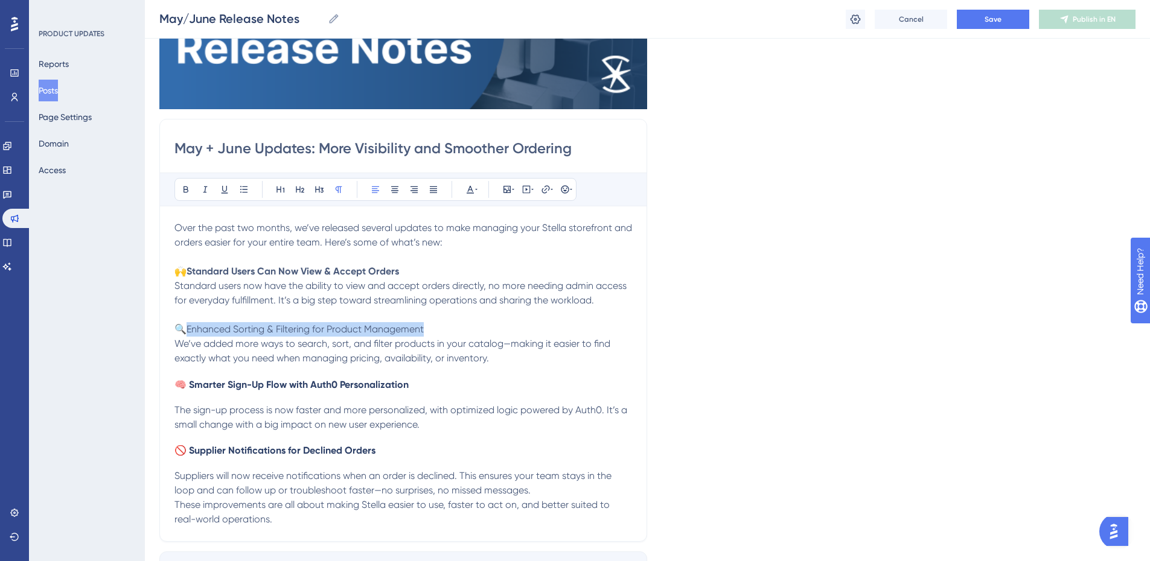
drag, startPoint x: 440, startPoint y: 325, endPoint x: 190, endPoint y: 325, distance: 250.5
click at [190, 325] on p "🔍Enhanced Sorting & Filtering for Product Management" at bounding box center [403, 322] width 458 height 29
click at [397, 346] on span "We’ve added more ways to search, sort, and filter products in your catalog—maki…" at bounding box center [393, 351] width 438 height 26
click at [513, 342] on span "We’ve added more ways to search, sort, and filter products in your catalog—maki…" at bounding box center [393, 351] width 438 height 26
click at [572, 342] on span "We’ve added more ways to search, sort, and filter products in your catalog maki…" at bounding box center [390, 351] width 433 height 26
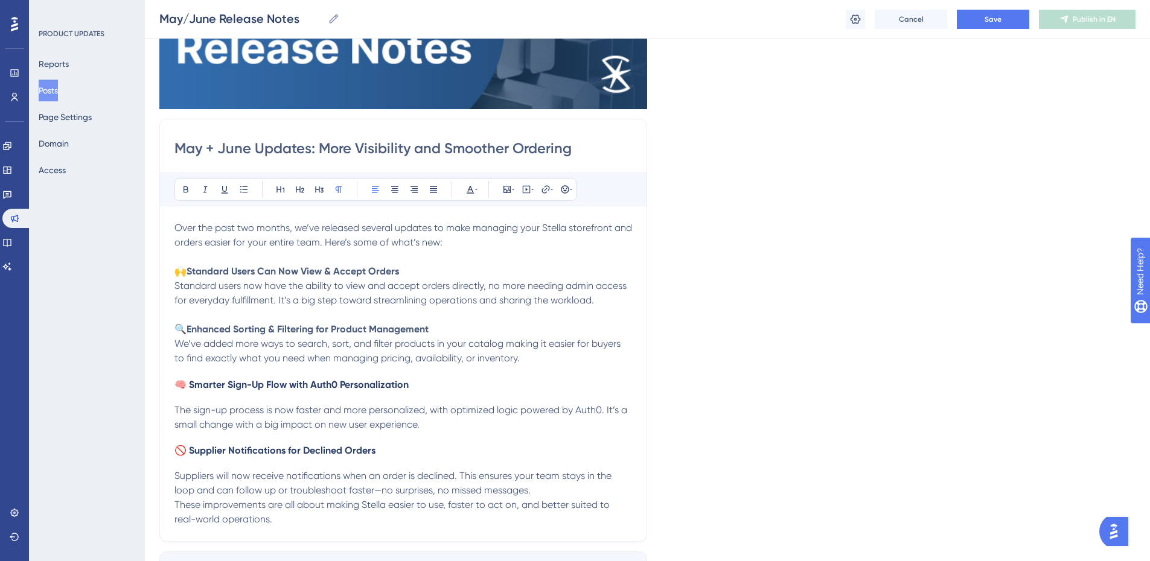
click at [535, 357] on p "We’ve added more ways to search, sort, and filter products in your catalog maki…" at bounding box center [403, 351] width 458 height 29
drag, startPoint x: 377, startPoint y: 357, endPoint x: 307, endPoint y: 359, distance: 70.6
click at [307, 359] on p "We’ve added more ways to search, sort, and filter products in your catalog maki…" at bounding box center [403, 351] width 458 height 29
click at [413, 398] on div "Over the past two months, we’ve released several updates to make managing your …" at bounding box center [403, 374] width 458 height 306
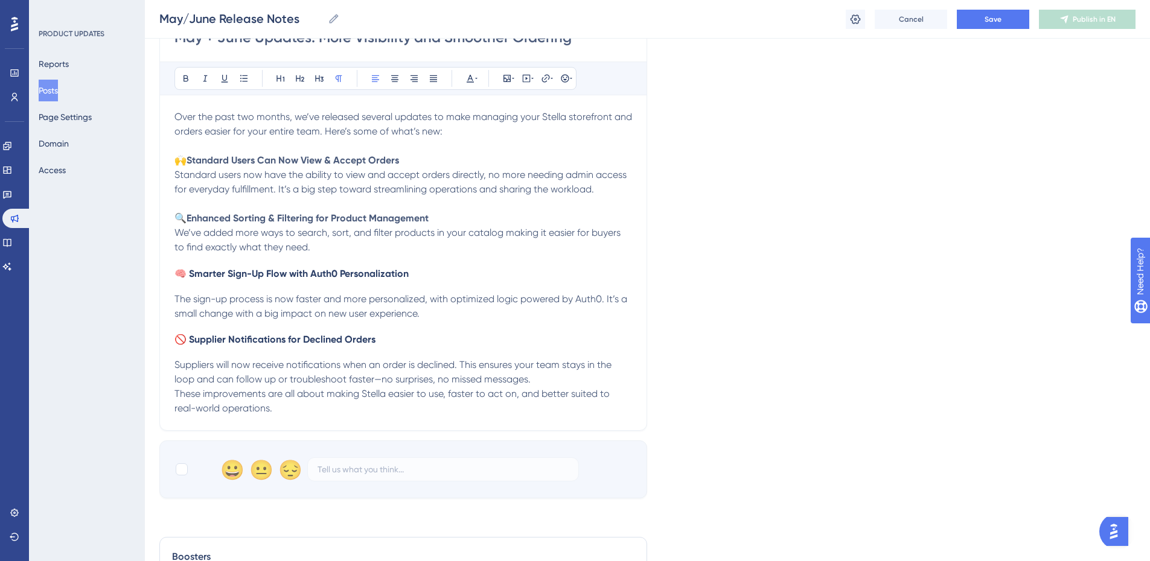
scroll to position [304, 0]
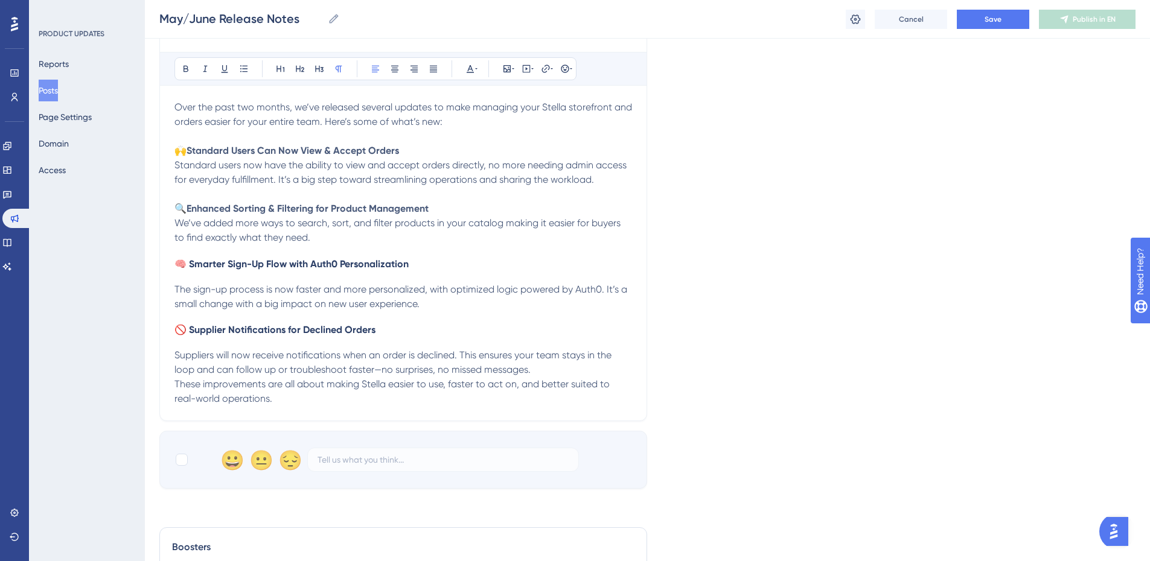
click at [243, 292] on span "The sign-up process is now faster and more personalized, with optimized logic p…" at bounding box center [401, 297] width 455 height 26
click at [231, 262] on span "🧠 Smarter Sign-Up Flow with Auth0 Personalization" at bounding box center [291, 263] width 234 height 11
drag, startPoint x: 225, startPoint y: 267, endPoint x: 191, endPoint y: 270, distance: 34.6
click at [191, 270] on span "🧠 Smarter Sign-Up Flow with Auth0 Personalization" at bounding box center [291, 263] width 234 height 11
click at [423, 290] on span "The sign-up process is now faster and more personalized, with optimized logic p…" at bounding box center [401, 297] width 455 height 26
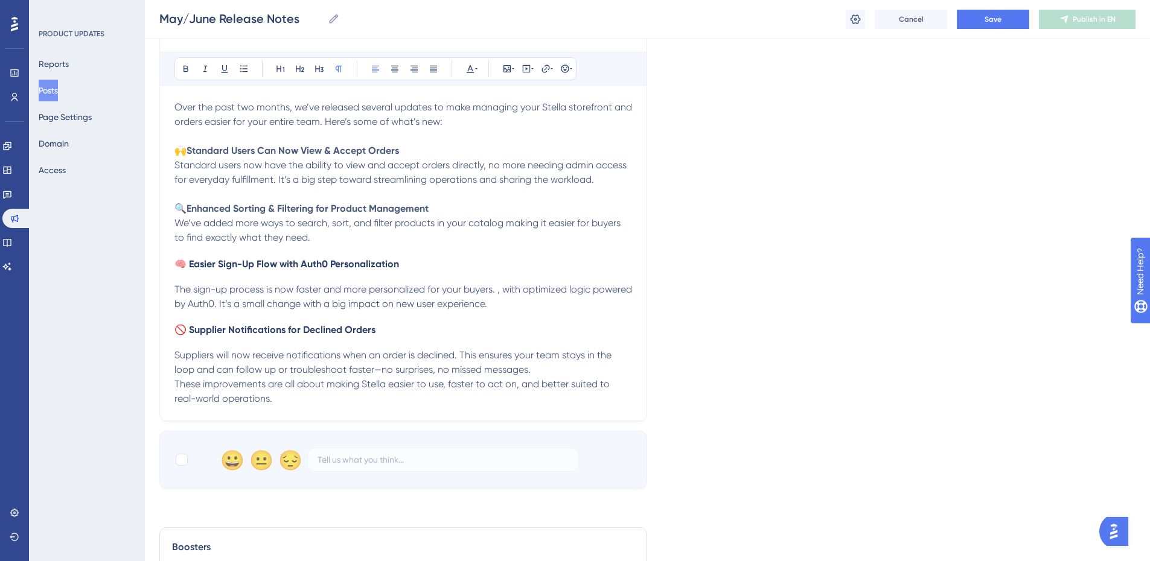
click at [221, 307] on span "The sign-up process is now faster and more personalized for your buyers. , with…" at bounding box center [404, 297] width 460 height 26
drag, startPoint x: 217, startPoint y: 307, endPoint x: 496, endPoint y: 295, distance: 278.5
click at [496, 295] on span "The sign-up process is now faster and more personalized for your buyers. , with…" at bounding box center [404, 297] width 460 height 26
click at [244, 303] on span "The sign-up process is now faster and more personalized for your buyers. It’s a…" at bounding box center [400, 297] width 452 height 26
click at [334, 300] on p "The sign-up process is now faster and more personalized for your buyers. It’s a…" at bounding box center [403, 296] width 458 height 29
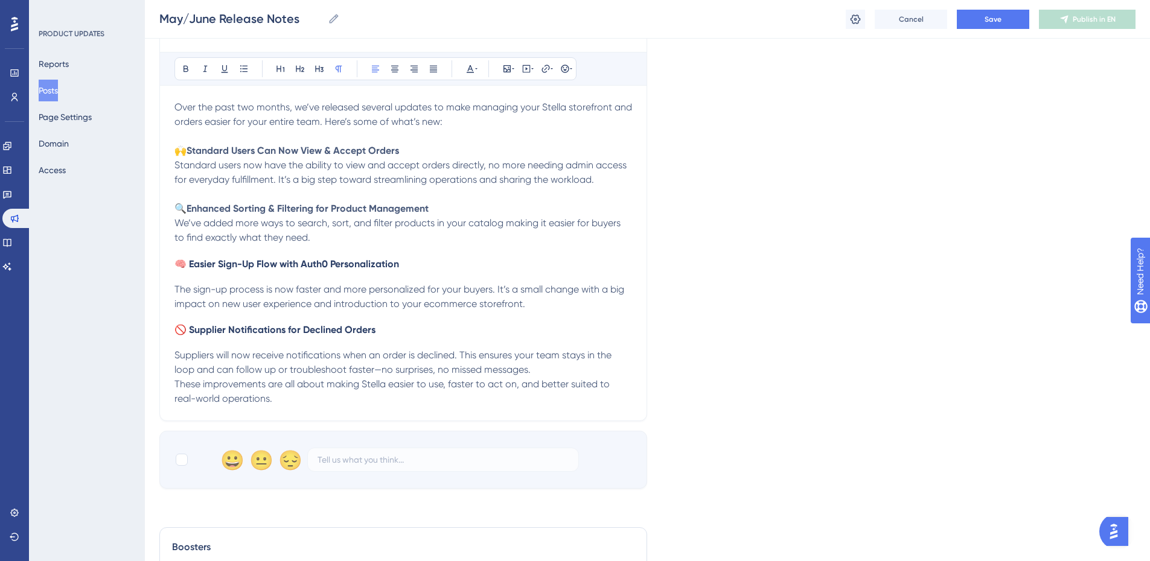
click at [190, 266] on span "🧠 Easier Sign-Up Flow with Auth0 Personalization" at bounding box center [286, 263] width 225 height 11
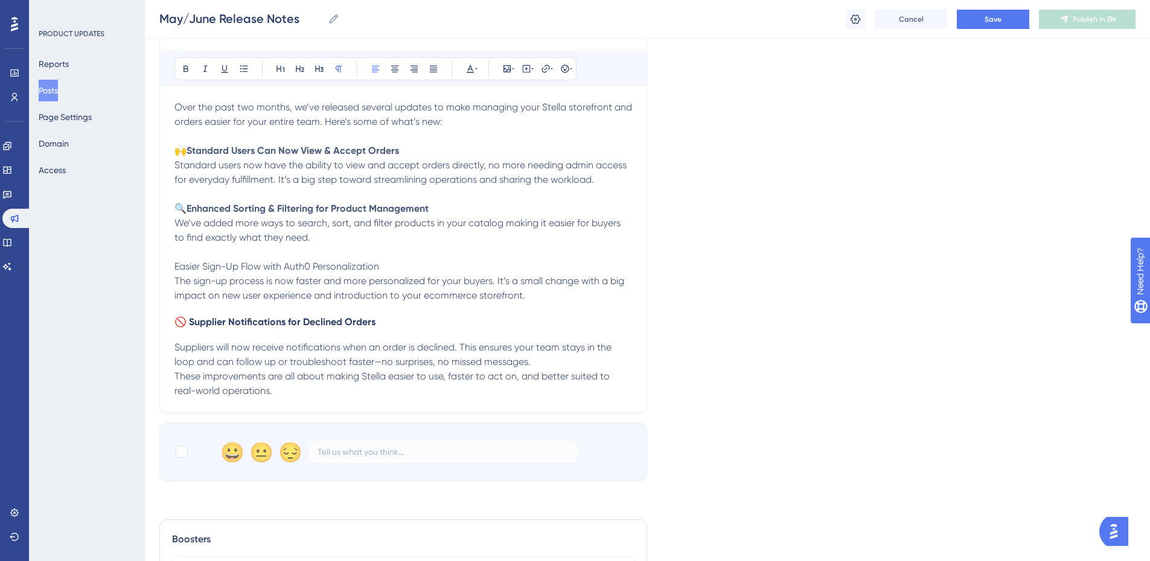
click at [310, 270] on span "Easier Sign-Up Flow with Auth0 Personalization" at bounding box center [276, 266] width 205 height 11
drag, startPoint x: 313, startPoint y: 267, endPoint x: 287, endPoint y: 269, distance: 26.6
click at [287, 269] on span "Easier Sign-Up Flow with Auth0 Personalization" at bounding box center [276, 266] width 205 height 11
click at [173, 267] on div "May + June Updates: More Visibility and Smoother Ordering Bold Italic Underline…" at bounding box center [403, 205] width 488 height 415
click at [178, 266] on span "Easier Sign-Up Flow with Personalization" at bounding box center [262, 266] width 176 height 11
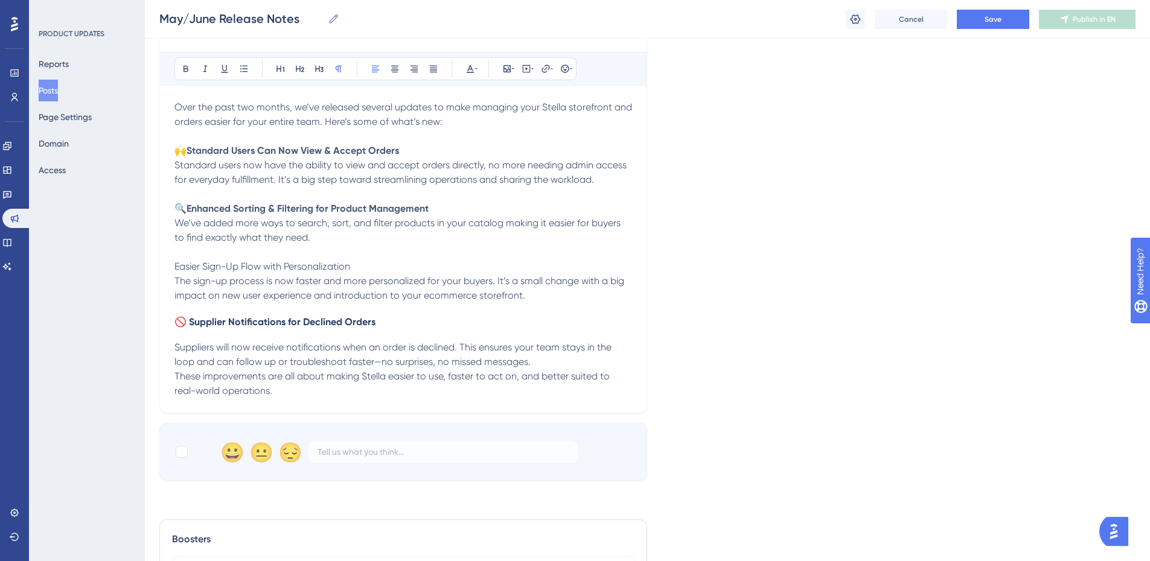
click at [174, 266] on div "May + June Updates: More Visibility and Smoother Ordering Bold Italic Underline…" at bounding box center [403, 205] width 488 height 415
click at [177, 266] on span "Easier Sign-Up Flow with Personalization" at bounding box center [262, 266] width 176 height 11
click at [564, 72] on icon at bounding box center [565, 69] width 8 height 8
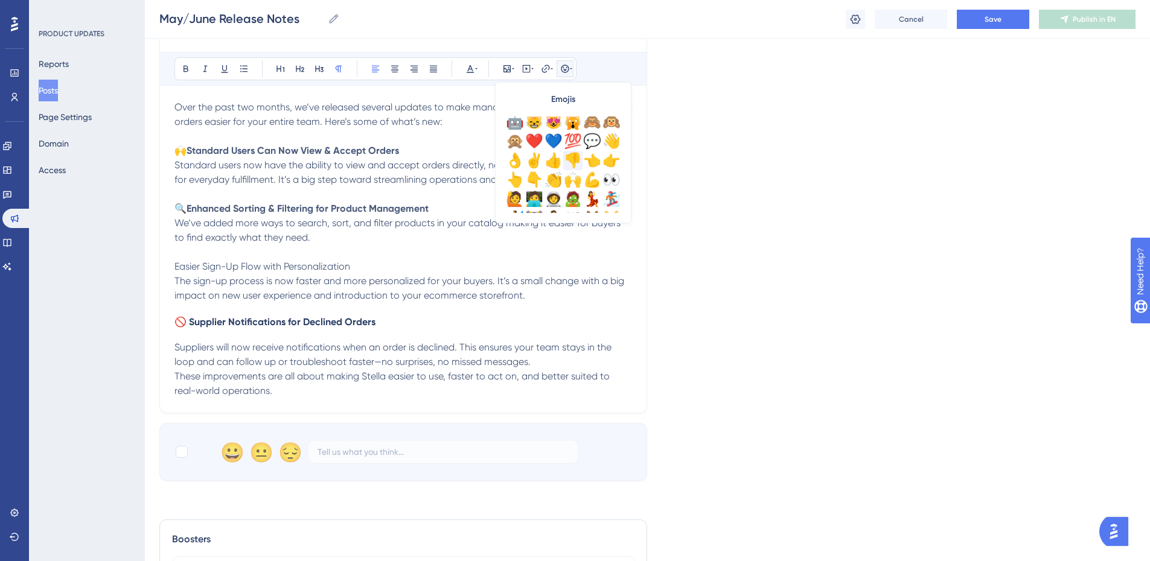
scroll to position [121, 0]
click at [592, 183] on div "💪" at bounding box center [591, 179] width 19 height 19
click at [247, 293] on span "The sign-up process is now faster and more personalized for your buyers. It’s a…" at bounding box center [400, 288] width 452 height 26
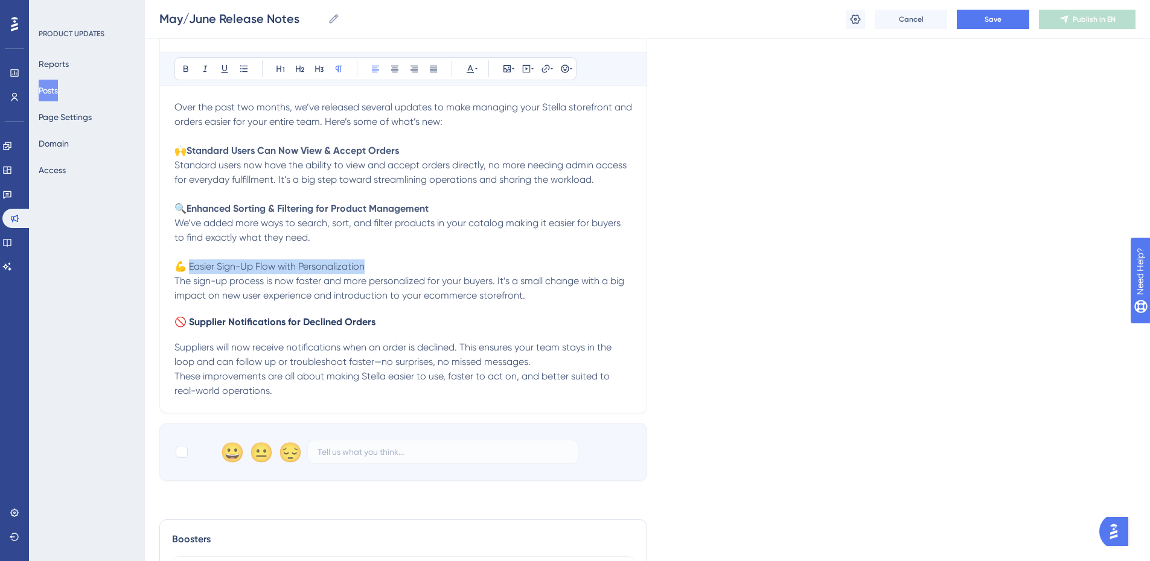
drag, startPoint x: 374, startPoint y: 261, endPoint x: 190, endPoint y: 266, distance: 184.1
click at [190, 266] on p "We’ve added more ways to search, sort, and filter products in your catalog maki…" at bounding box center [403, 245] width 458 height 58
click at [316, 339] on div "Over the past two months, we’ve released several updates to make managing your …" at bounding box center [403, 249] width 458 height 298
click at [213, 339] on div "Over the past two months, we’ve released several updates to make managing your …" at bounding box center [403, 249] width 458 height 298
click at [191, 327] on span "🚫 Supplier Notifications for Declined Orders" at bounding box center [274, 321] width 201 height 11
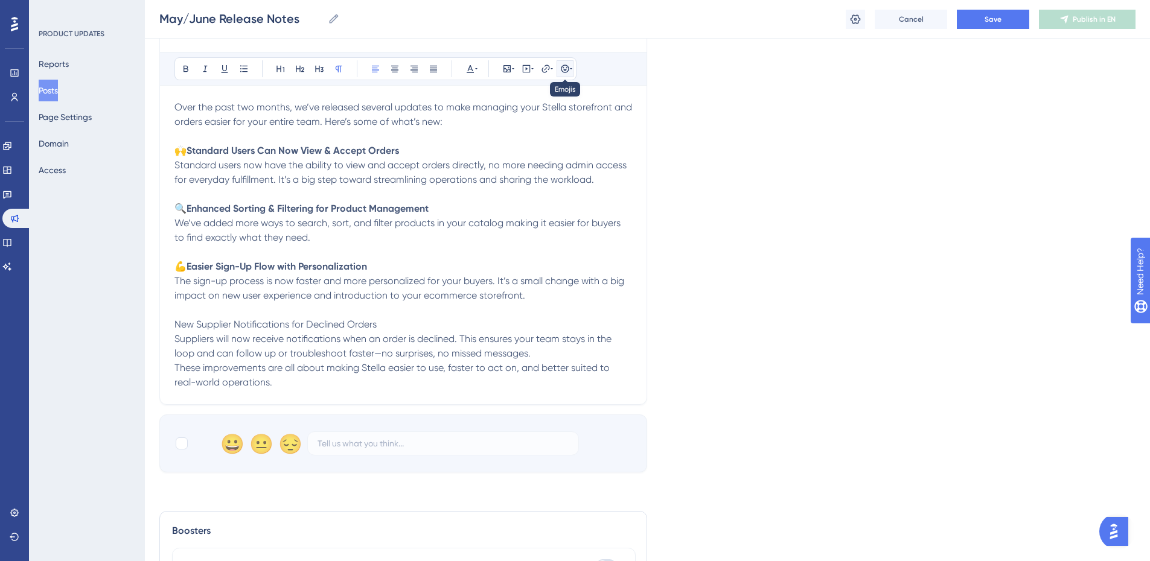
click at [570, 69] on icon at bounding box center [571, 69] width 2 height 10
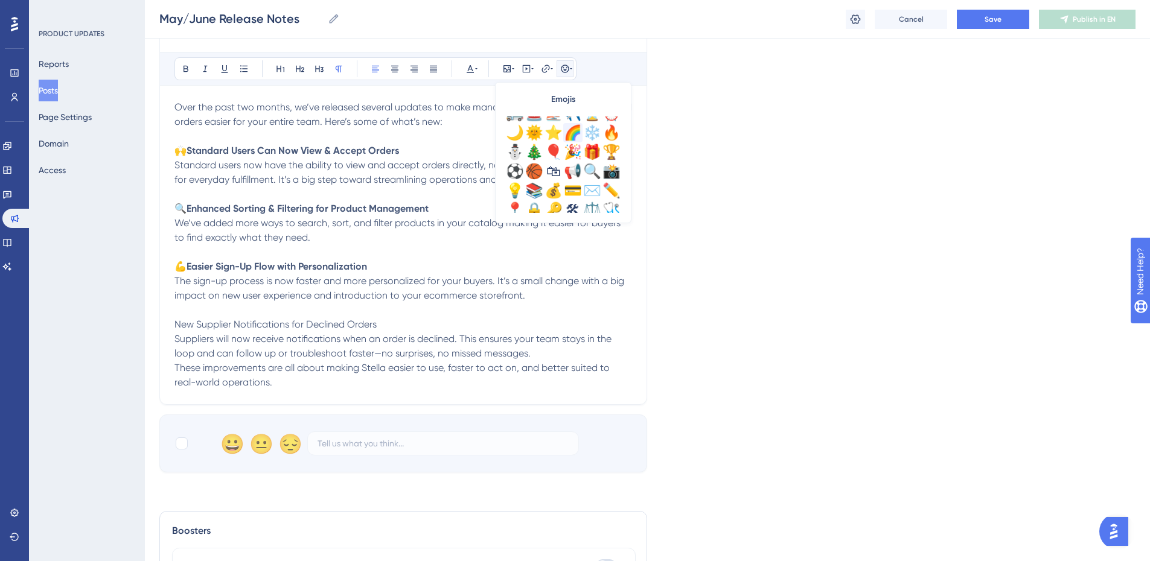
scroll to position [362, 0]
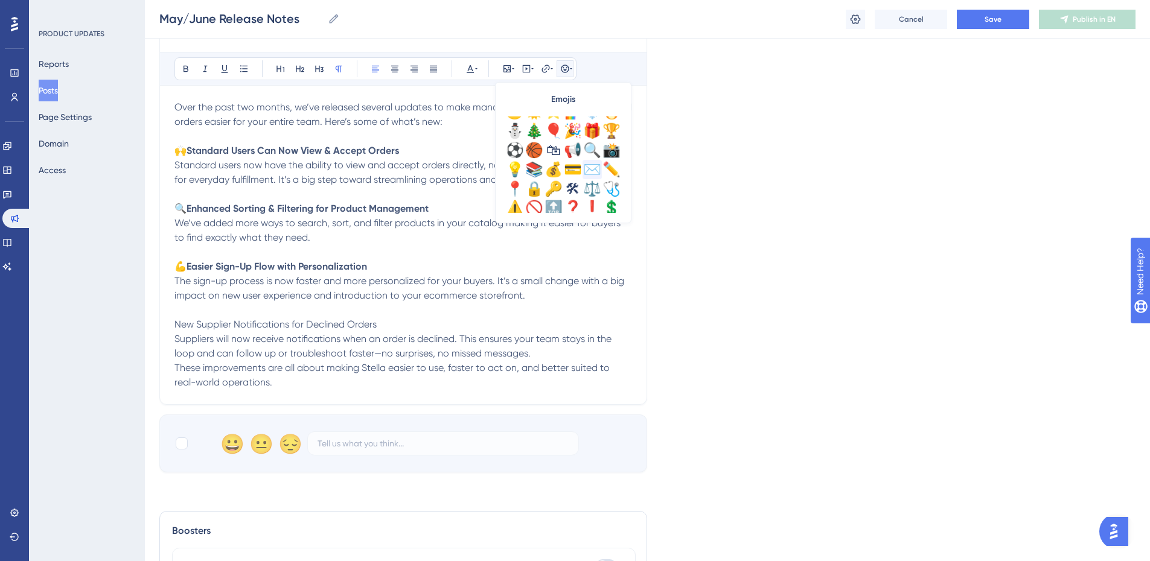
click at [592, 174] on div "✉️" at bounding box center [591, 169] width 19 height 19
click at [291, 367] on span "These improvements are all about making Stella easier to use, faster to act on,…" at bounding box center [393, 375] width 438 height 26
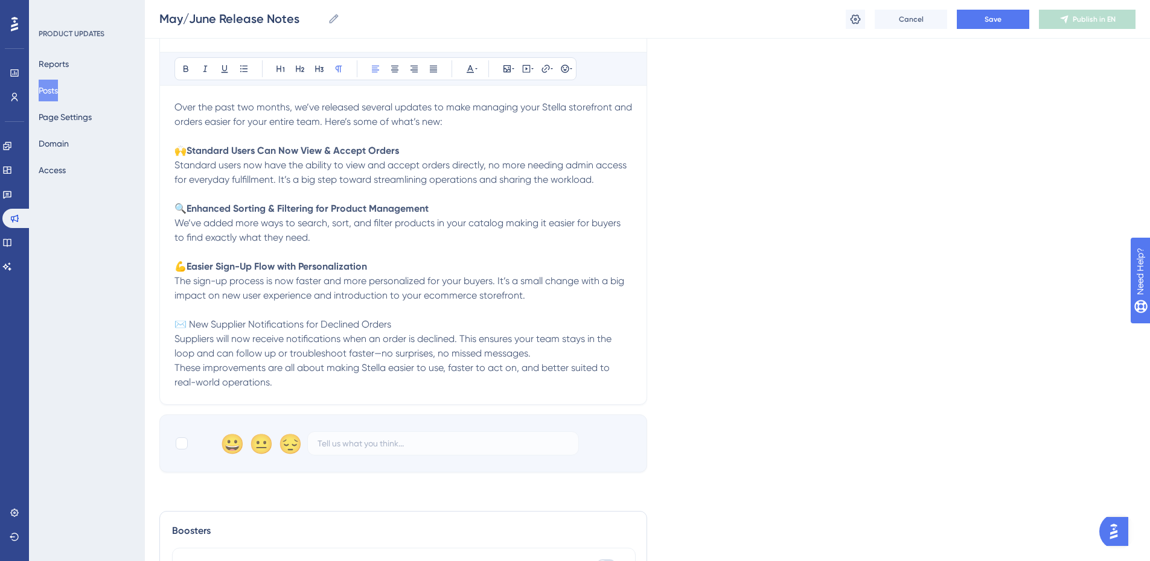
click at [247, 325] on span "✉️ New Supplier Notifications for Declined Orders" at bounding box center [282, 324] width 217 height 11
drag, startPoint x: 248, startPoint y: 323, endPoint x: 214, endPoint y: 324, distance: 33.8
click at [214, 324] on span "✉️ New Supplier Notifications for Declined Orders" at bounding box center [282, 324] width 217 height 11
drag, startPoint x: 215, startPoint y: 340, endPoint x: 151, endPoint y: 340, distance: 64.0
click at [151, 340] on div "Performance Users Engagement Widgets Feedback Product Updates Knowledge Base AI…" at bounding box center [647, 208] width 1005 height 1024
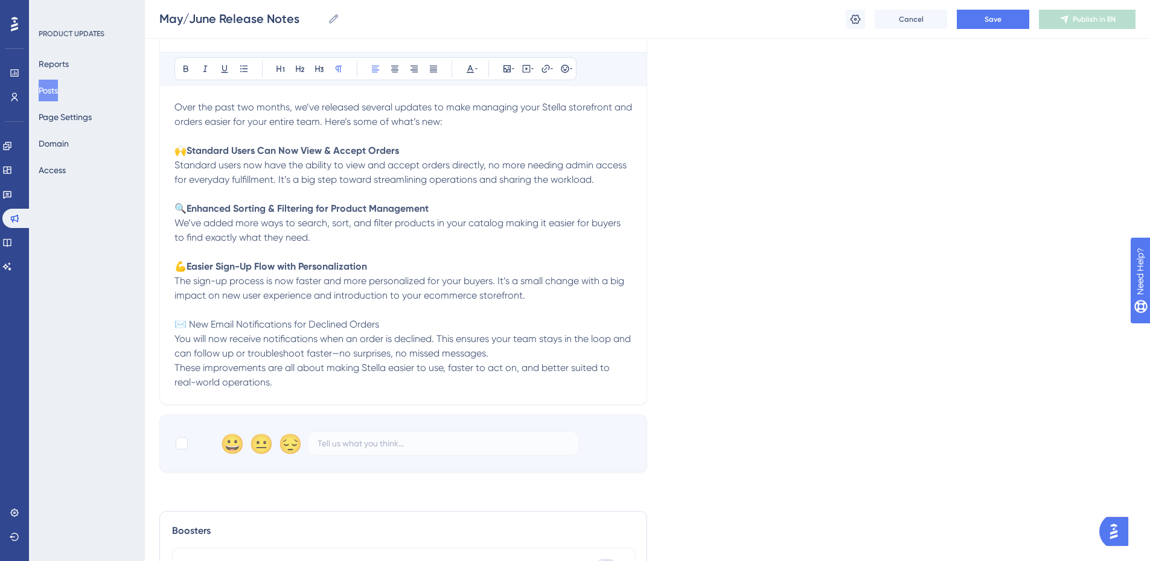
click at [265, 339] on span "You will now receive notifications when an order is declined. This ensures your…" at bounding box center [403, 346] width 459 height 26
click at [433, 355] on span "You will now receive automated email notifications when an order is declined. T…" at bounding box center [396, 346] width 444 height 26
drag, startPoint x: 588, startPoint y: 353, endPoint x: 426, endPoint y: 357, distance: 161.8
click at [426, 357] on p "You will now receive automated email notifications when an order is declined. T…" at bounding box center [403, 346] width 458 height 29
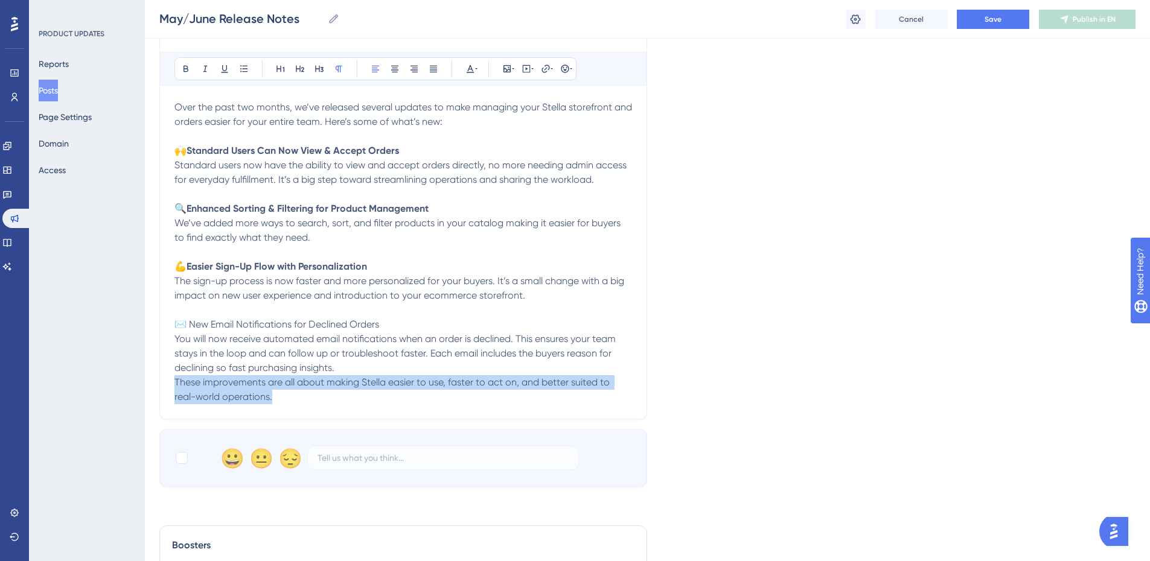
drag, startPoint x: 316, startPoint y: 394, endPoint x: 162, endPoint y: 383, distance: 154.3
click at [162, 383] on div "May + June Updates: More Visibility and Smoother Ordering Bold Italic Underline…" at bounding box center [403, 208] width 488 height 421
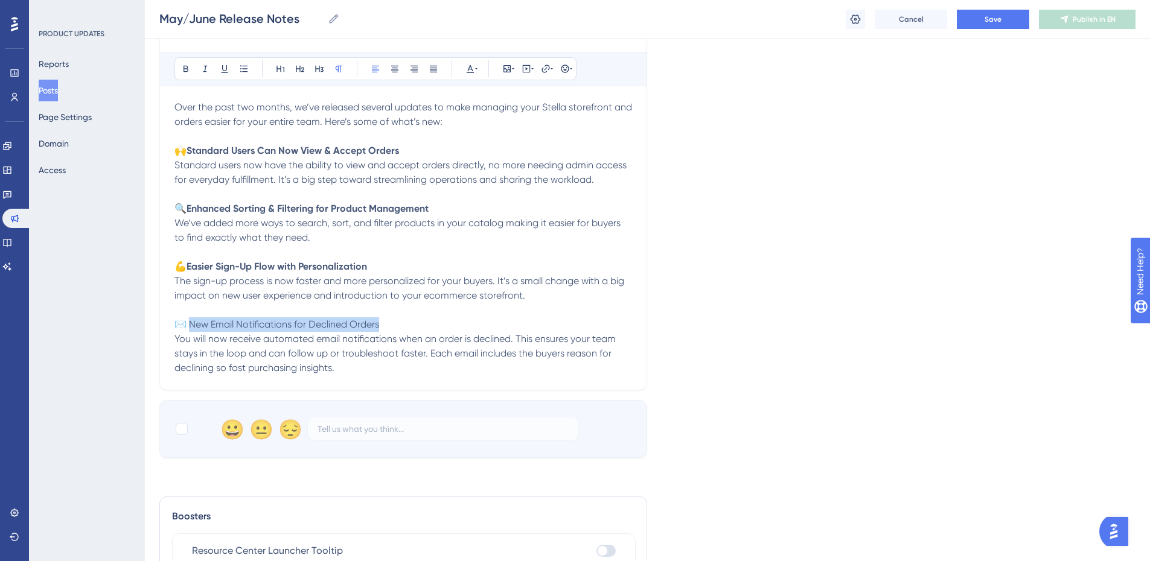
drag, startPoint x: 392, startPoint y: 324, endPoint x: 191, endPoint y: 326, distance: 200.4
click at [191, 326] on p "The sign-up process is now faster and more personalized for your buyers. It’s a…" at bounding box center [403, 303] width 458 height 58
click at [182, 432] on div at bounding box center [182, 429] width 12 height 12
checkbox input "true"
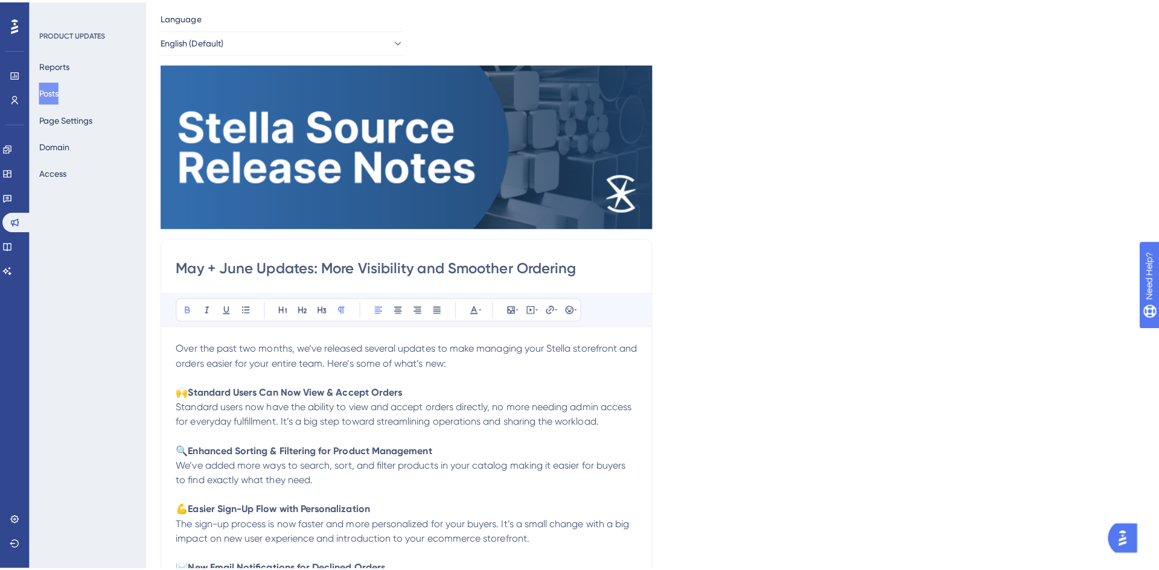
scroll to position [0, 0]
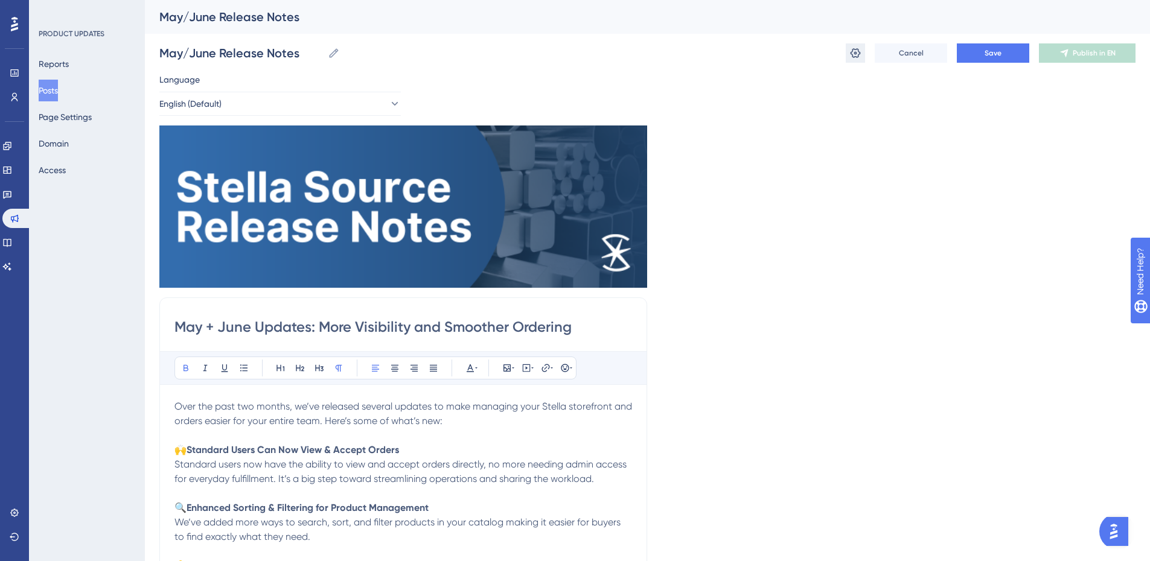
click at [861, 57] on icon at bounding box center [855, 53] width 12 height 12
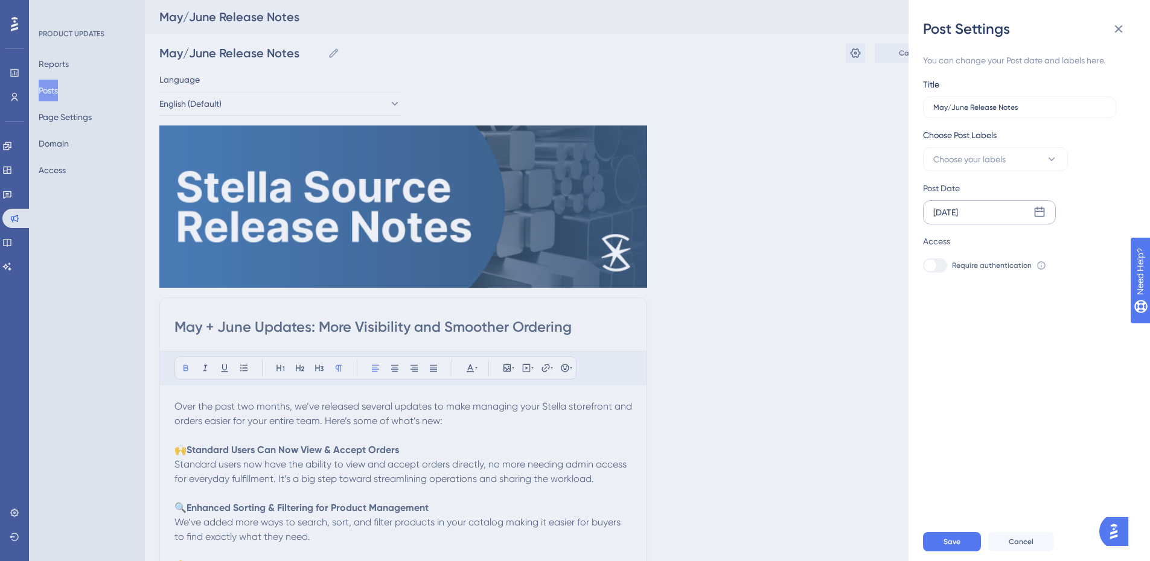
click at [1004, 206] on div "[DATE]" at bounding box center [989, 212] width 133 height 24
click at [938, 250] on icon at bounding box center [935, 247] width 8 height 11
click at [971, 334] on button "03" at bounding box center [971, 334] width 21 height 21
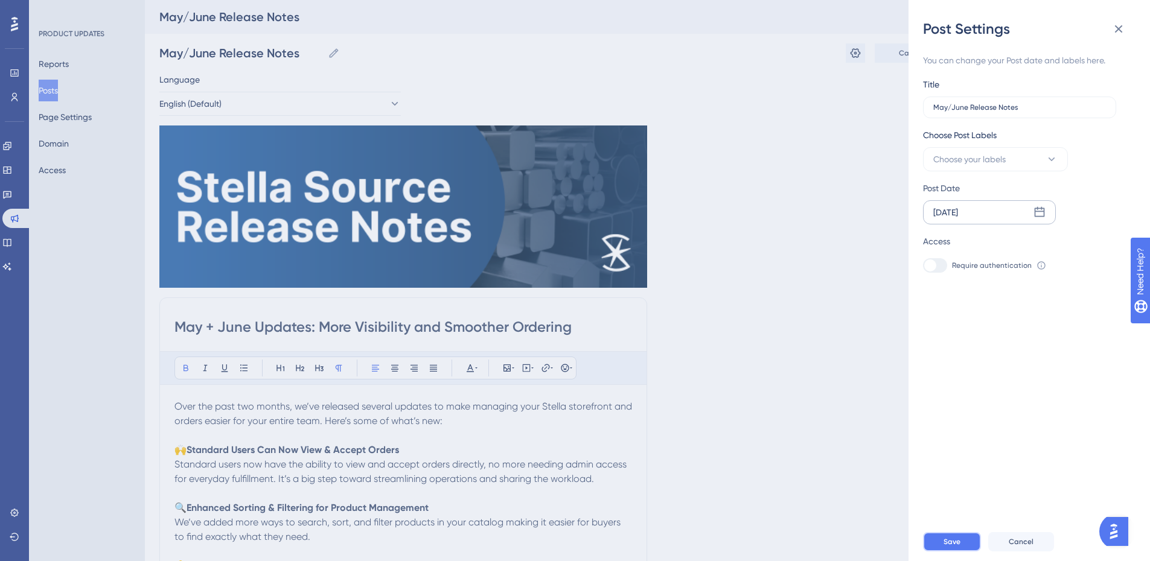
click at [962, 551] on button "Save" at bounding box center [952, 541] width 58 height 19
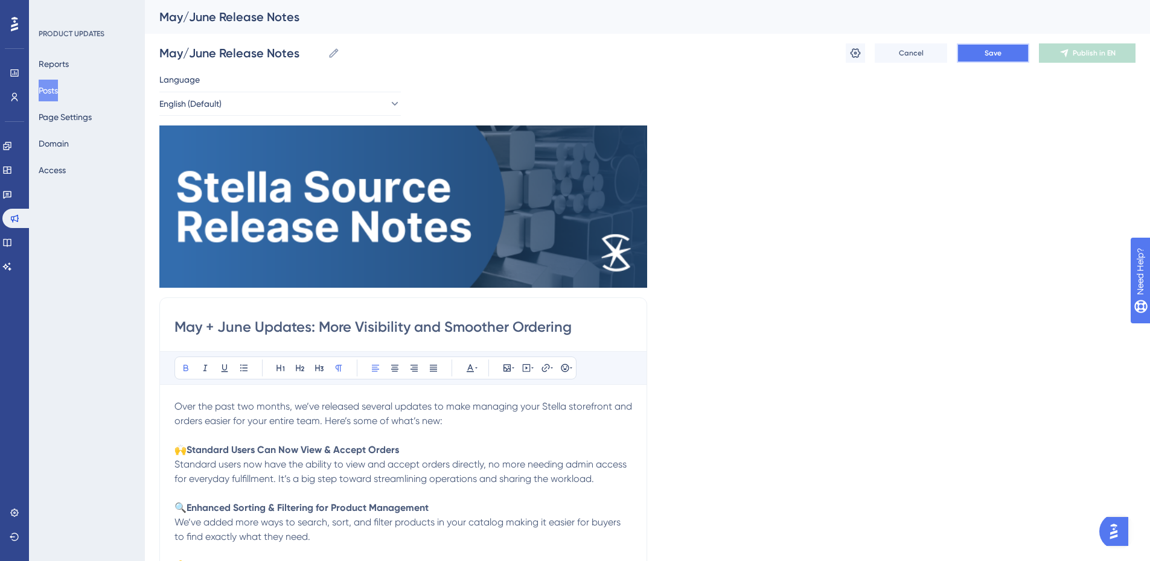
click at [1008, 60] on button "Save" at bounding box center [993, 52] width 72 height 19
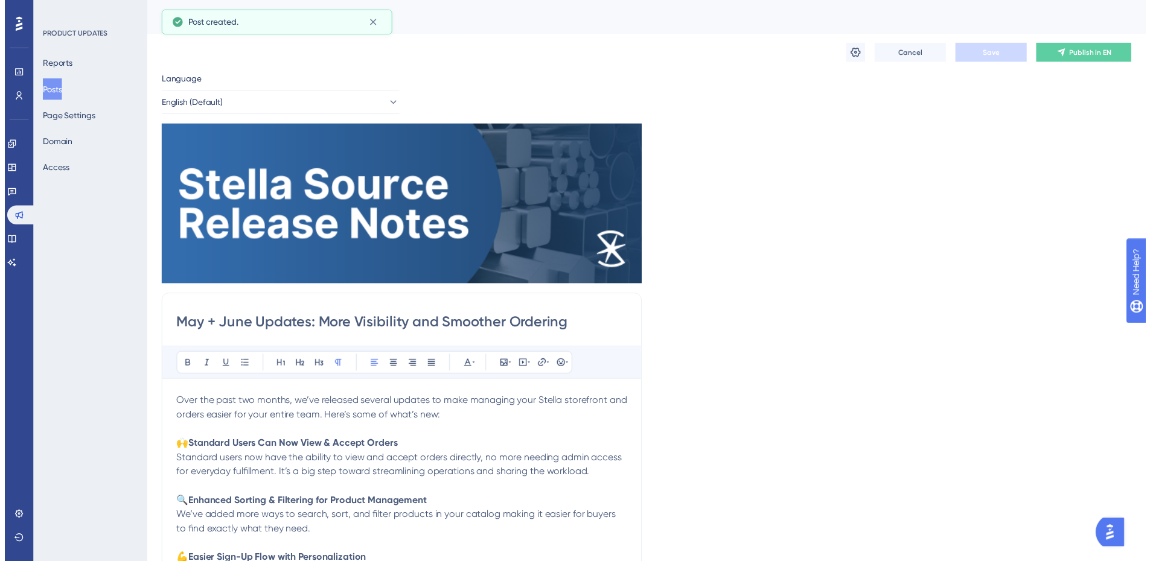
scroll to position [103, 0]
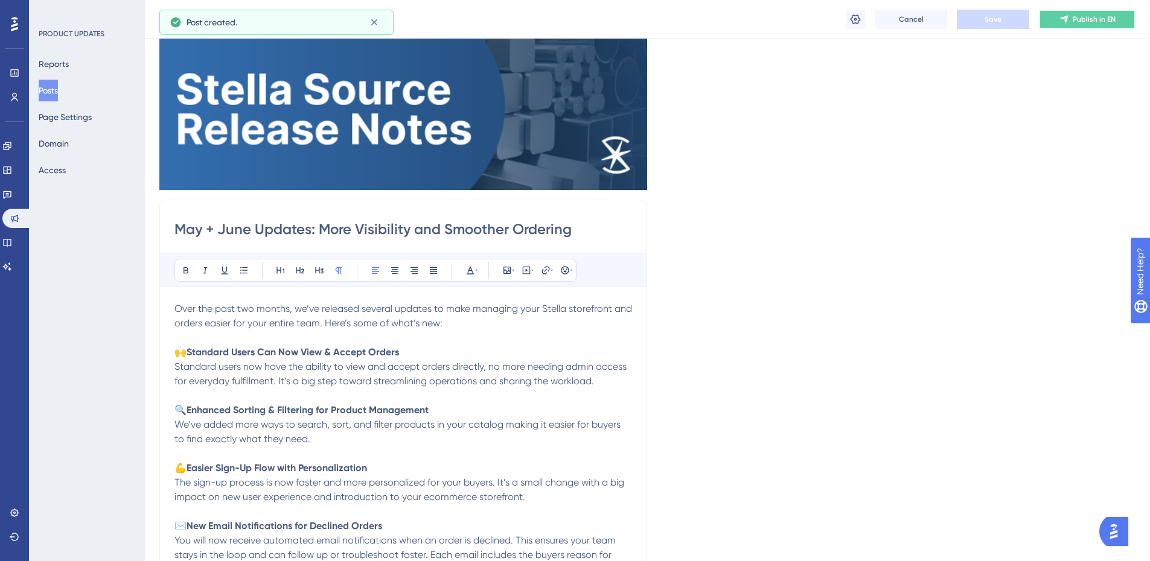
click at [1094, 18] on span "Publish in EN" at bounding box center [1094, 19] width 43 height 10
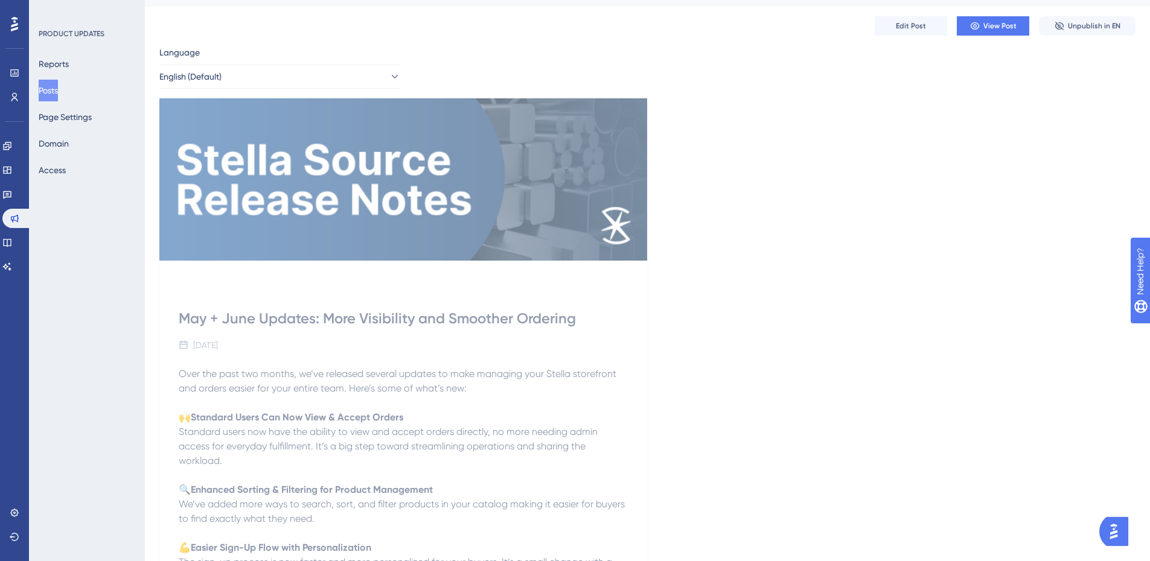
scroll to position [0, 0]
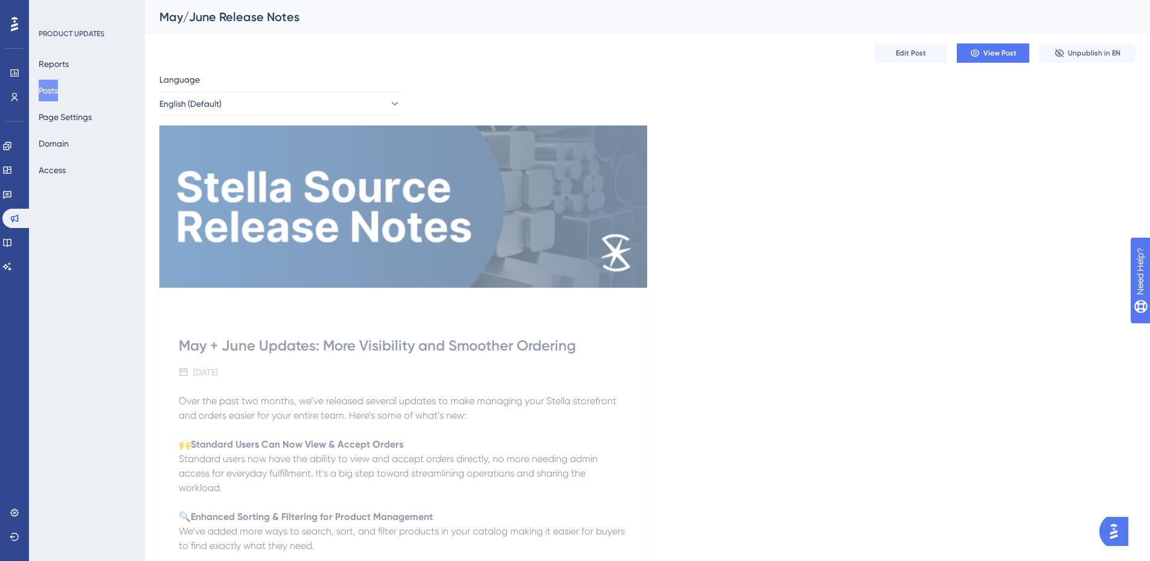
click at [55, 87] on button "Posts" at bounding box center [48, 91] width 19 height 22
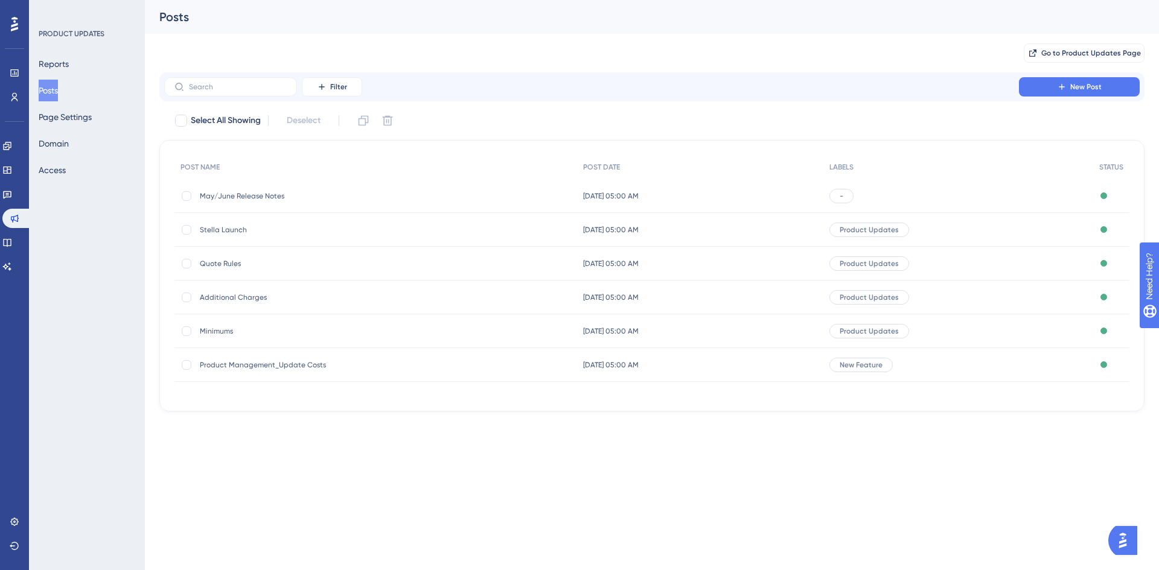
click at [249, 199] on span "May/June Release Notes" at bounding box center [296, 196] width 193 height 10
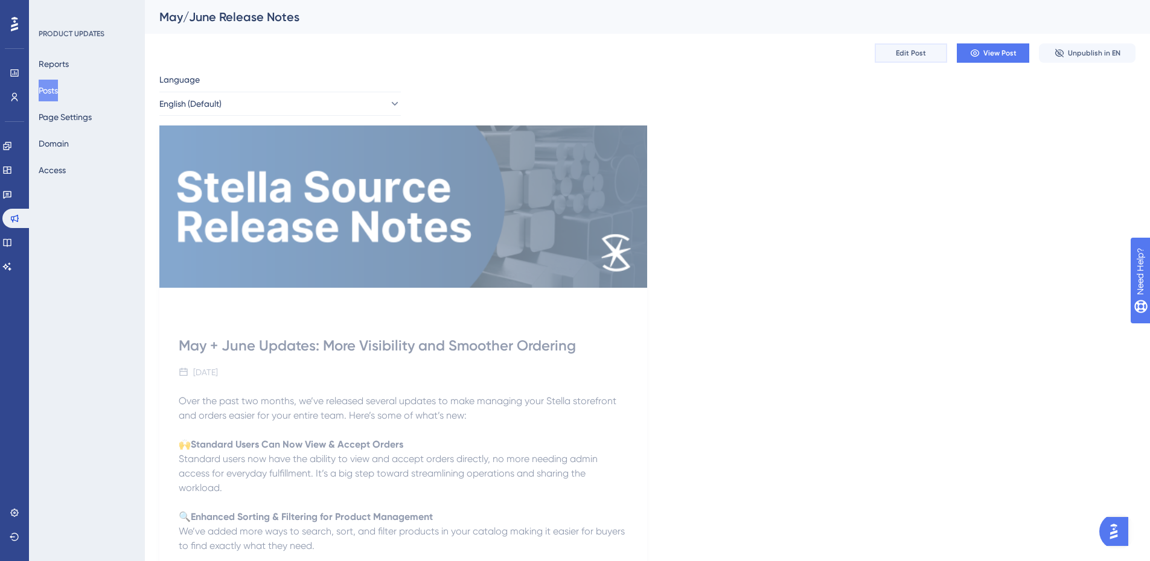
click at [910, 54] on span "Edit Post" at bounding box center [911, 53] width 30 height 10
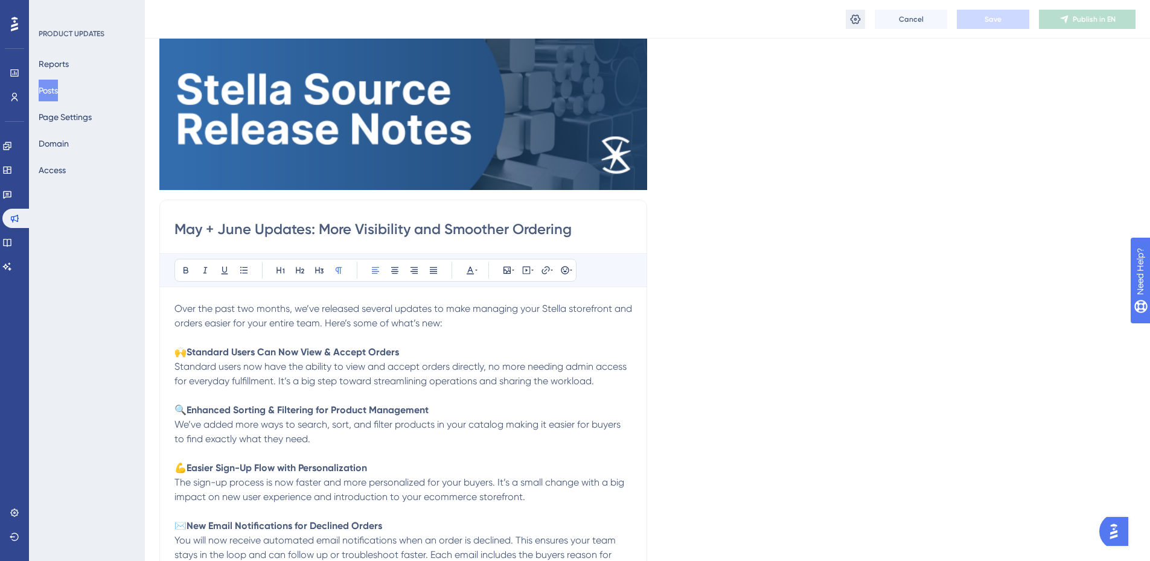
click at [854, 19] on icon at bounding box center [855, 19] width 10 height 10
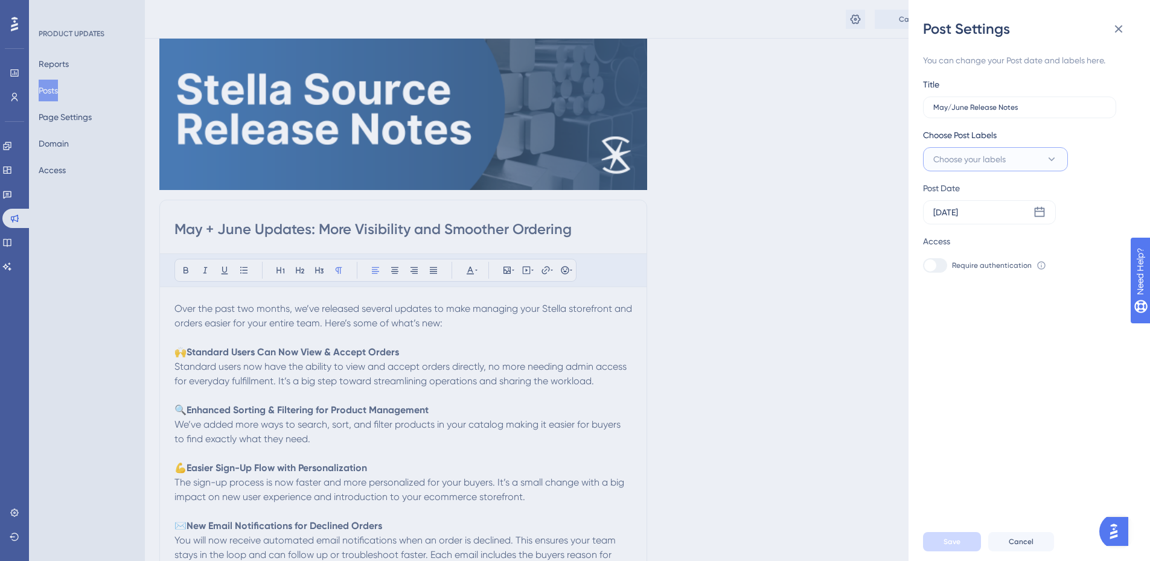
click at [989, 162] on span "Choose your labels" at bounding box center [969, 159] width 72 height 14
click at [990, 236] on input "Release Notes" at bounding box center [993, 233] width 57 height 15
click at [936, 236] on div at bounding box center [937, 233] width 10 height 10
checkbox input "true"
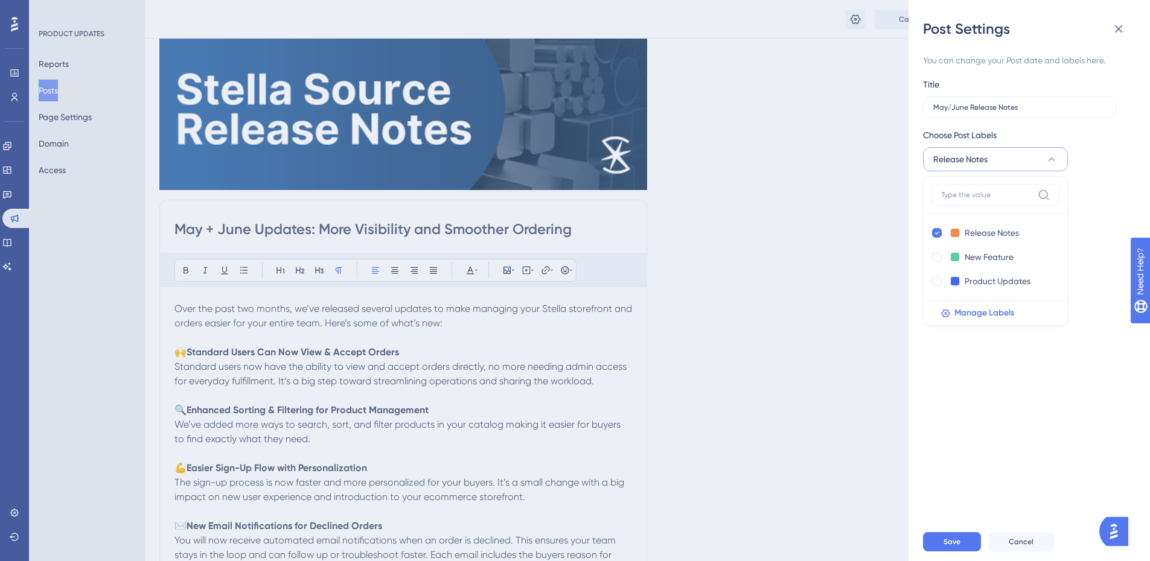
click at [1092, 179] on div "You can change your Post date and labels here. Title May/June Release Notes Cho…" at bounding box center [1024, 163] width 203 height 220
click at [957, 547] on span "Save" at bounding box center [951, 542] width 17 height 10
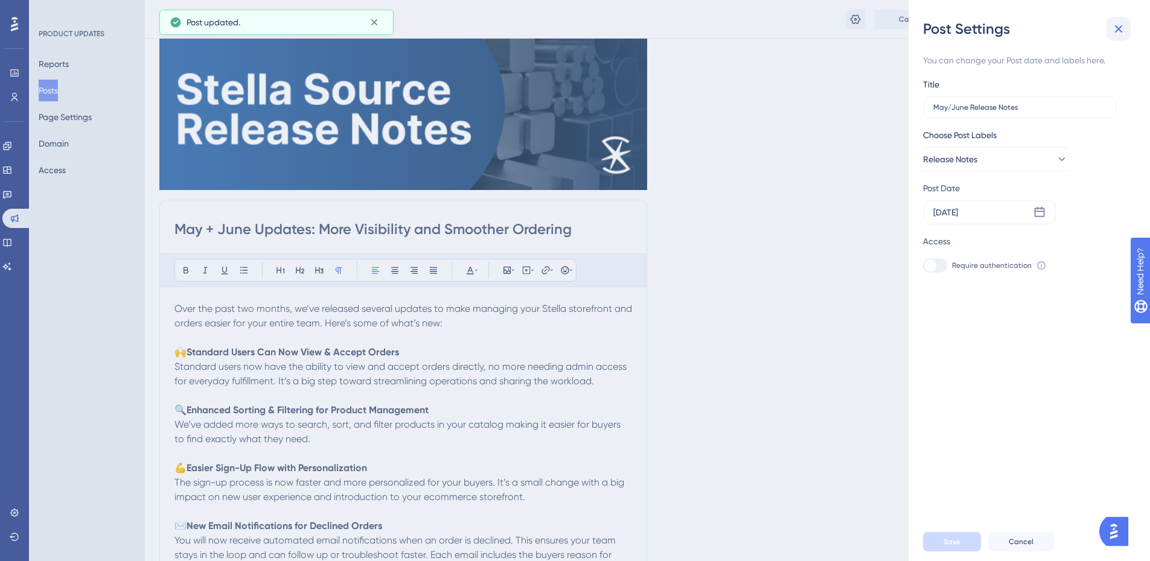
click at [1120, 25] on icon at bounding box center [1118, 29] width 14 height 14
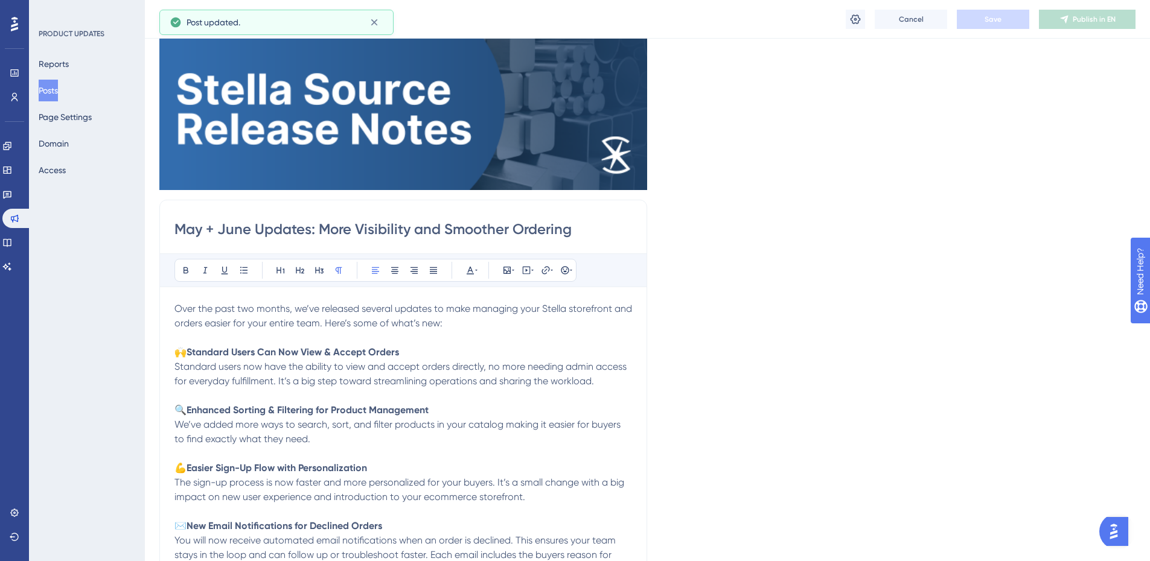
click at [876, 214] on div "Language English (Default) Insert an Image Delete May + June Updates: More Visi…" at bounding box center [647, 317] width 976 height 685
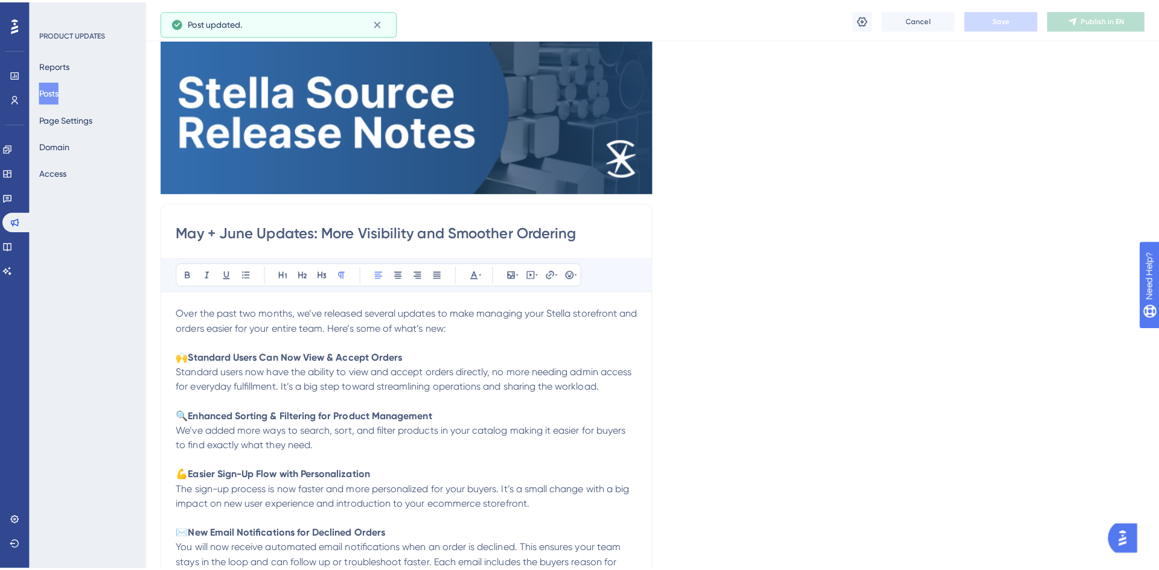
scroll to position [0, 0]
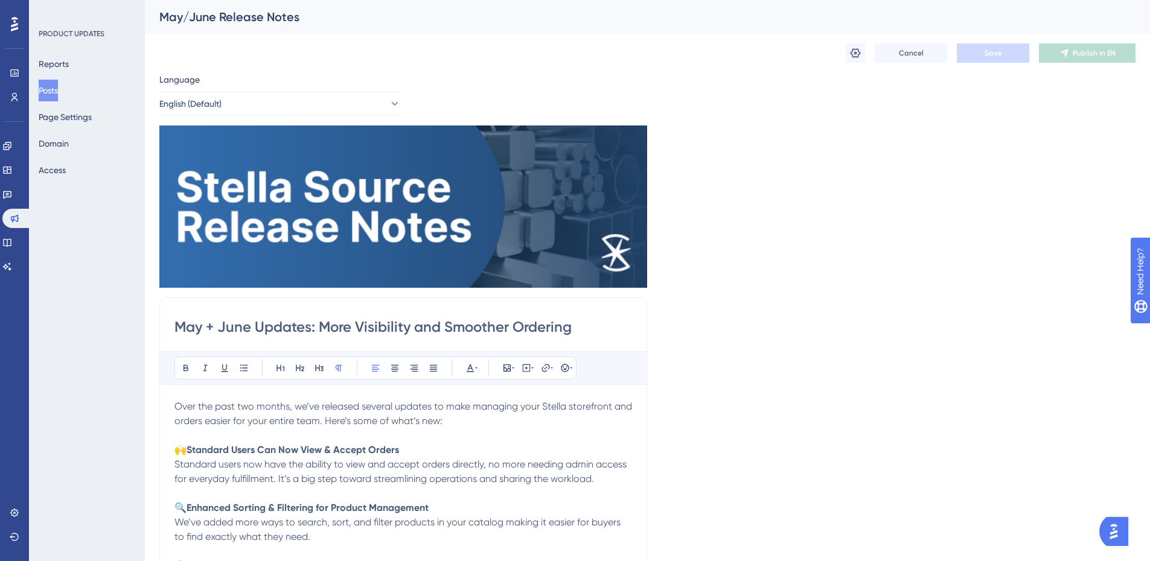
click at [56, 86] on button "Posts" at bounding box center [48, 91] width 19 height 22
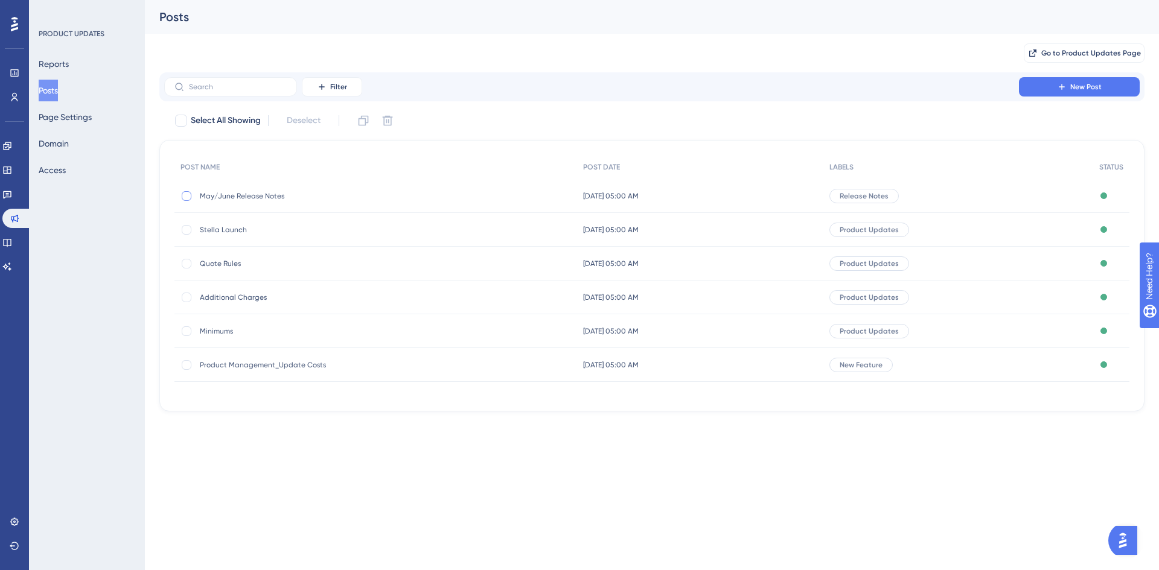
click at [182, 195] on div at bounding box center [187, 196] width 10 height 10
checkbox input "true"
click at [359, 120] on icon at bounding box center [363, 121] width 12 height 12
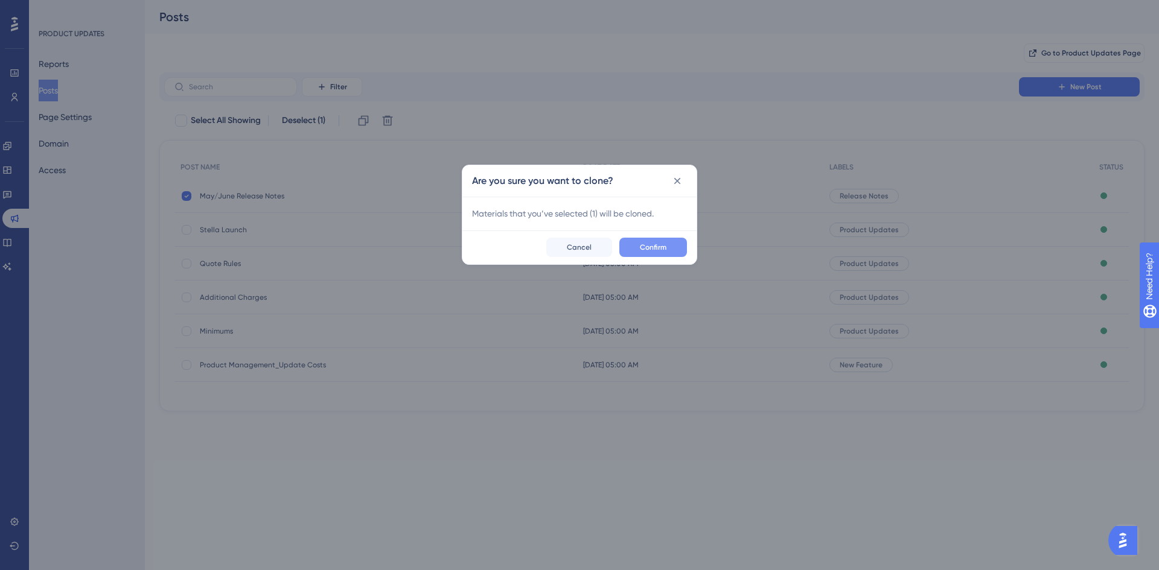
click at [653, 244] on span "Confirm" at bounding box center [653, 248] width 27 height 10
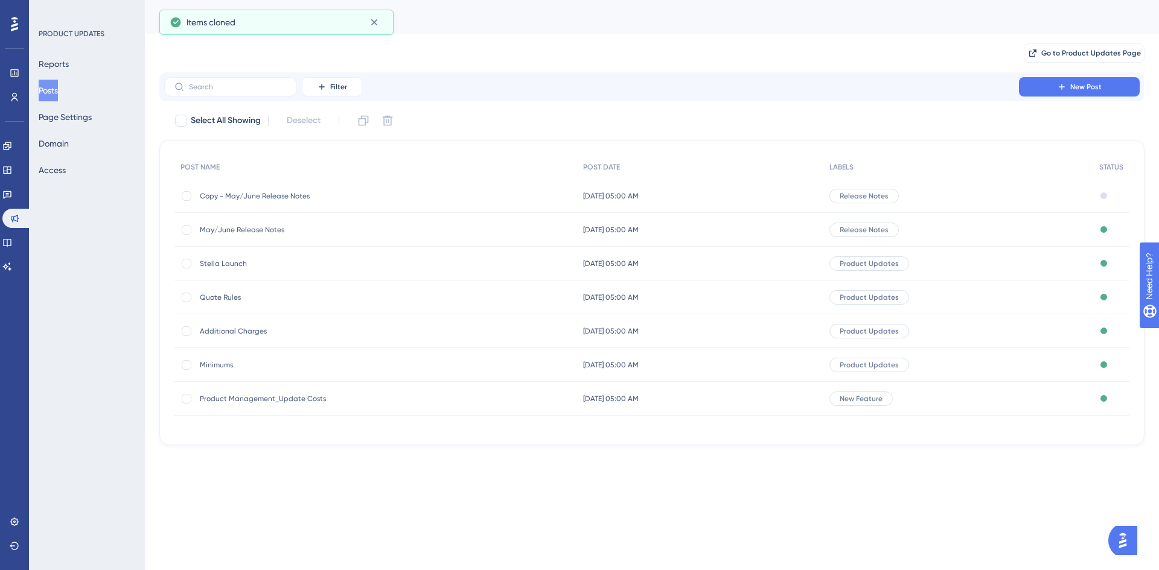
click at [264, 197] on span "Copy - May/June Release Notes" at bounding box center [296, 196] width 193 height 10
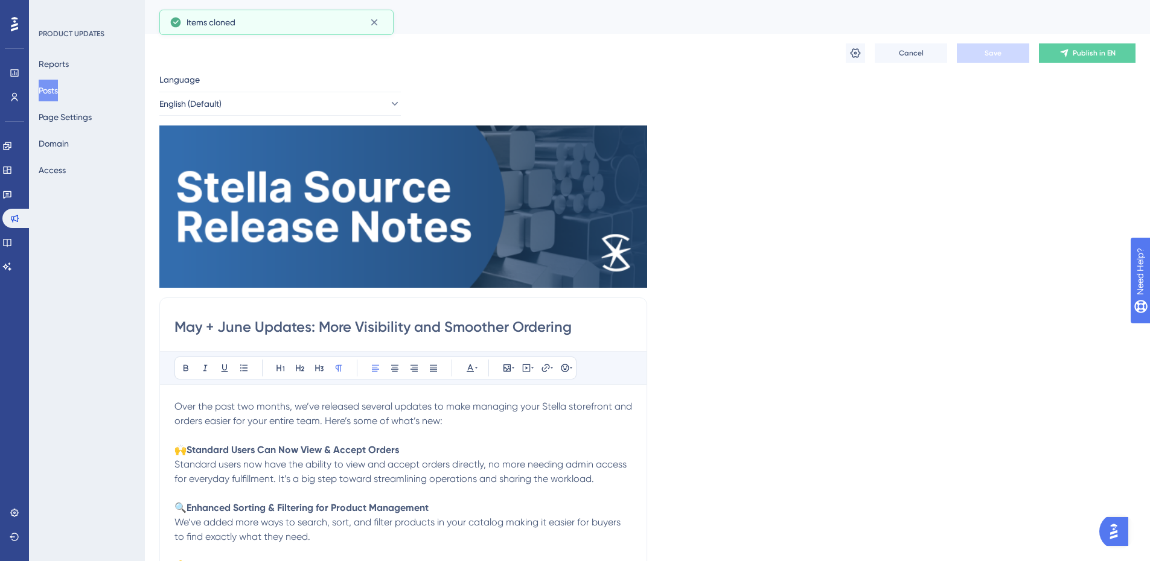
click at [276, 65] on div "Cancel Save Publish in EN" at bounding box center [647, 53] width 976 height 39
click at [220, 18] on div "Copy - May/June Release Notes" at bounding box center [632, 16] width 946 height 17
click at [199, 18] on div "Copy - May/June Release Notes" at bounding box center [632, 16] width 946 height 17
drag, startPoint x: 199, startPoint y: 18, endPoint x: 186, endPoint y: 18, distance: 13.3
click at [196, 18] on div "Copy - May/June Release Notes" at bounding box center [632, 16] width 946 height 17
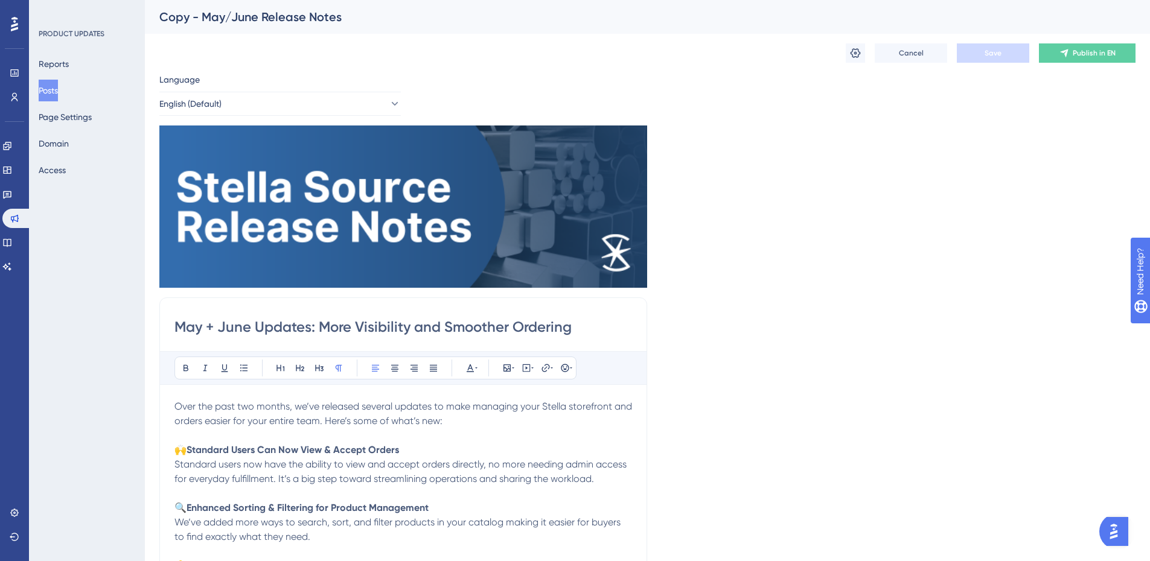
click at [192, 18] on div "Copy - May/June Release Notes" at bounding box center [632, 16] width 946 height 17
click at [58, 90] on button "Posts" at bounding box center [48, 91] width 19 height 22
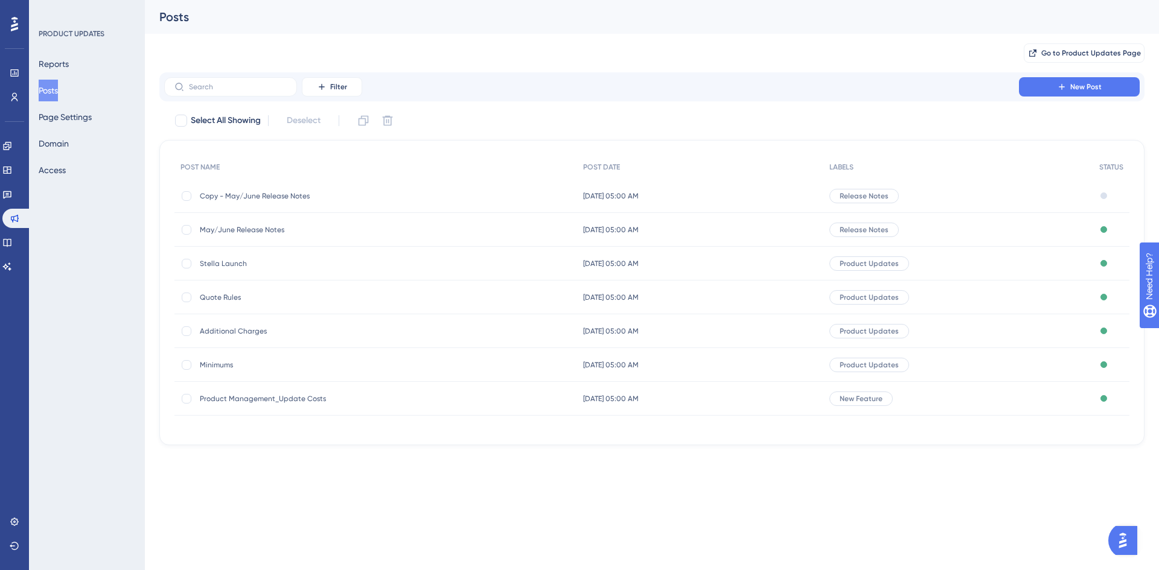
click at [261, 195] on span "Copy - May/June Release Notes" at bounding box center [296, 196] width 193 height 10
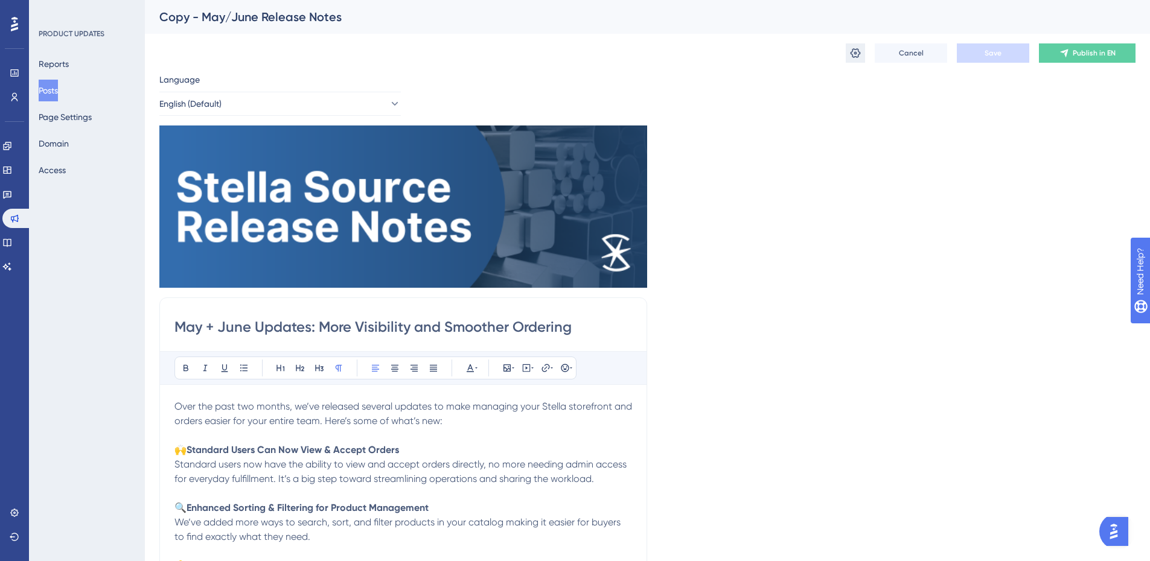
click at [855, 53] on icon at bounding box center [855, 53] width 12 height 12
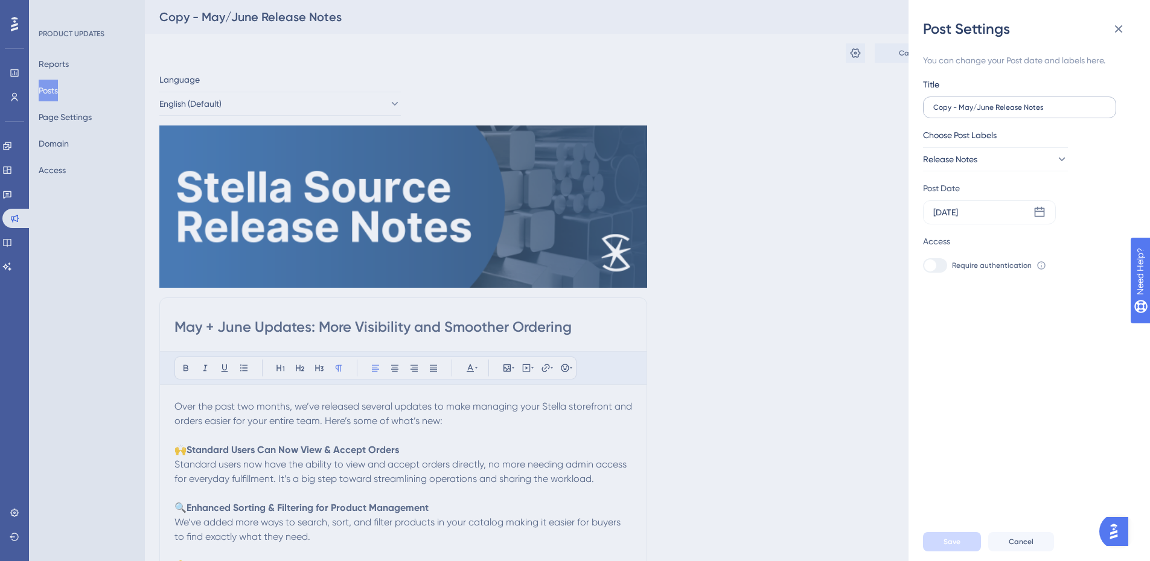
click at [994, 100] on label "Copy - May/June Release Notes" at bounding box center [1019, 108] width 193 height 22
click at [994, 103] on input "Copy - May/June Release Notes" at bounding box center [1019, 107] width 173 height 8
click at [961, 107] on input "Copy - May/June Release Notes" at bounding box center [1019, 107] width 173 height 8
drag, startPoint x: 994, startPoint y: 105, endPoint x: 913, endPoint y: 110, distance: 80.4
click at [913, 110] on div "Post Settings You can change your Post date and labels here. Title Copy - May/J…" at bounding box center [1028, 280] width 241 height 561
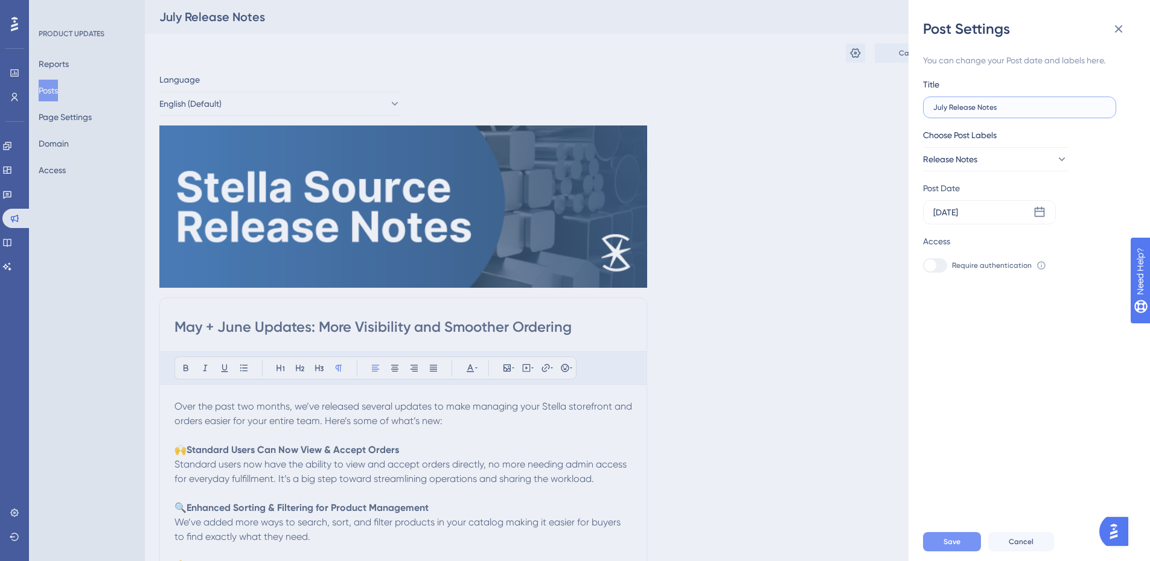
type input "July Release Notes"
click at [946, 547] on span "Save" at bounding box center [951, 542] width 17 height 10
click at [958, 214] on div "Jun 03 2025" at bounding box center [945, 212] width 25 height 14
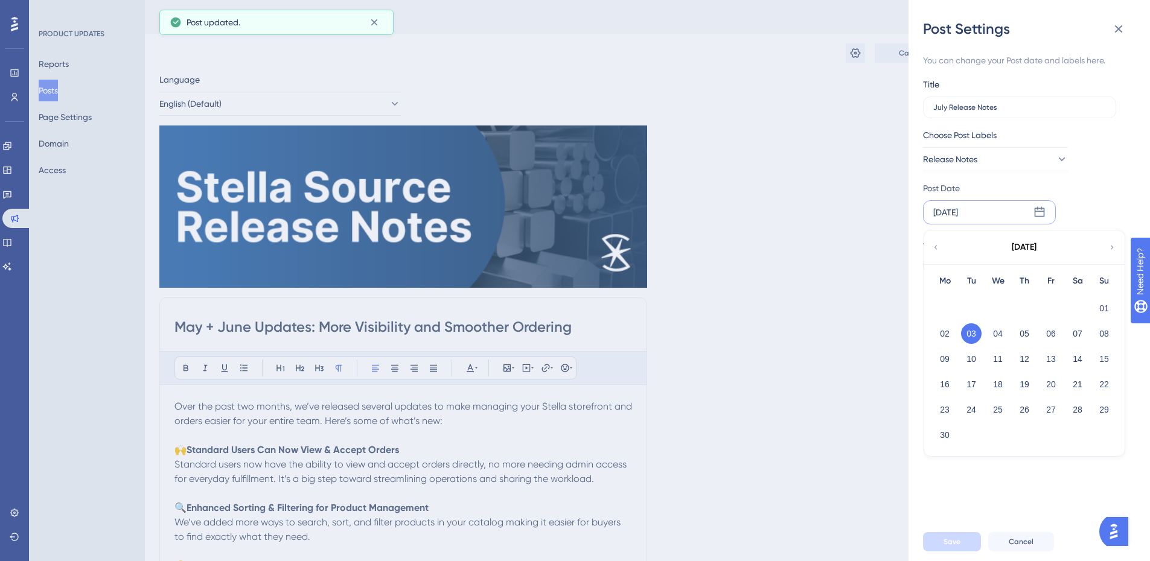
click at [1109, 248] on icon at bounding box center [1112, 247] width 8 height 11
click at [977, 356] on button "15" at bounding box center [971, 359] width 21 height 21
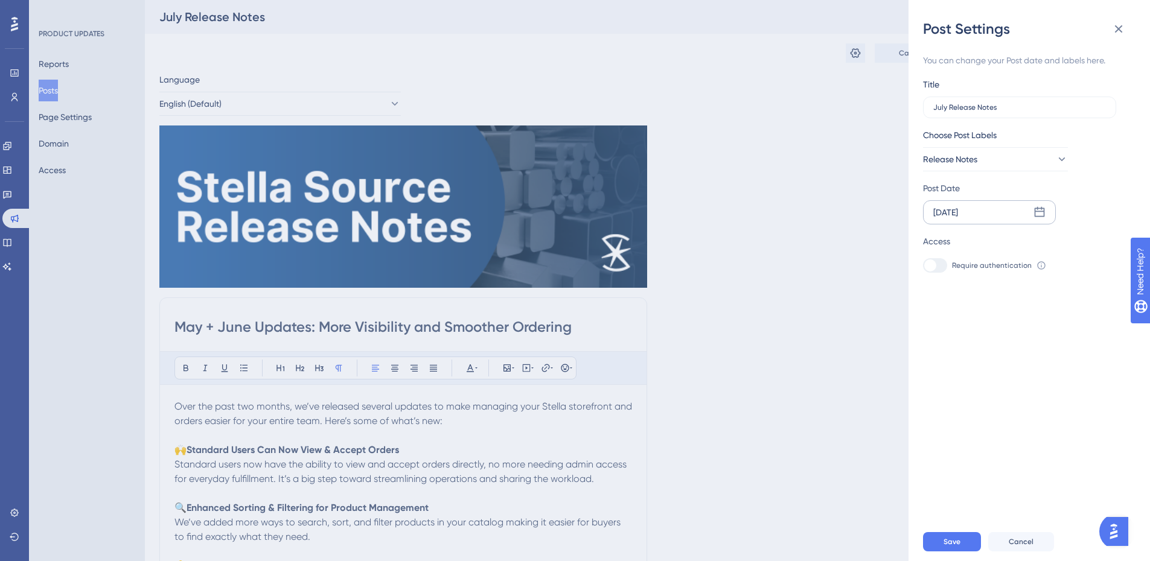
click at [963, 538] on div "Save Cancel" at bounding box center [1043, 542] width 241 height 39
click at [961, 550] on button "Save" at bounding box center [952, 541] width 58 height 19
click at [975, 208] on div "Jul 15 2025" at bounding box center [989, 212] width 133 height 24
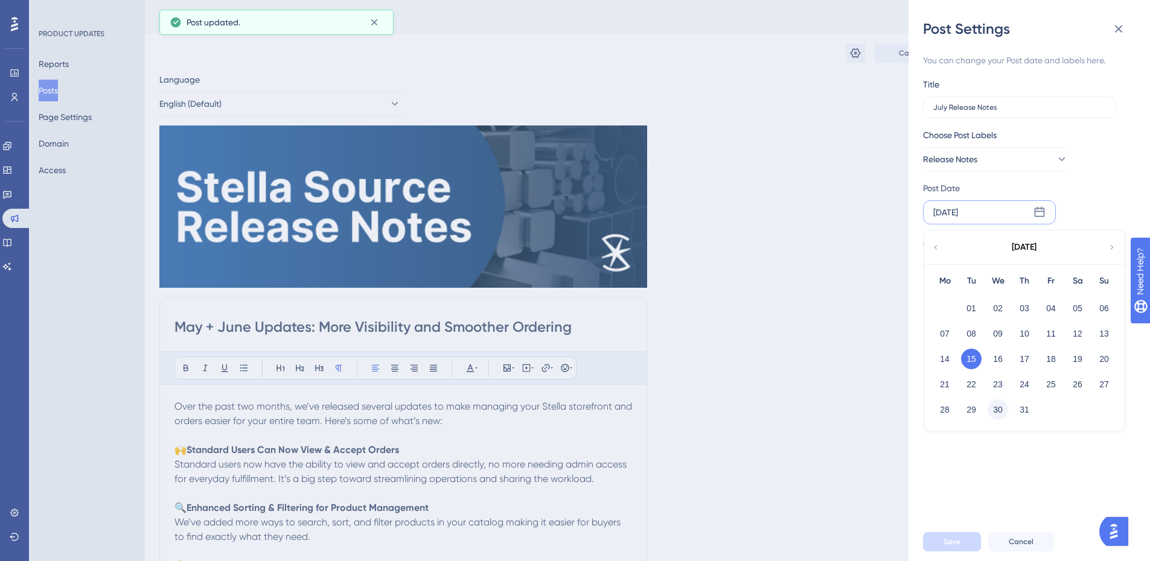
click at [998, 408] on button "30" at bounding box center [998, 410] width 21 height 21
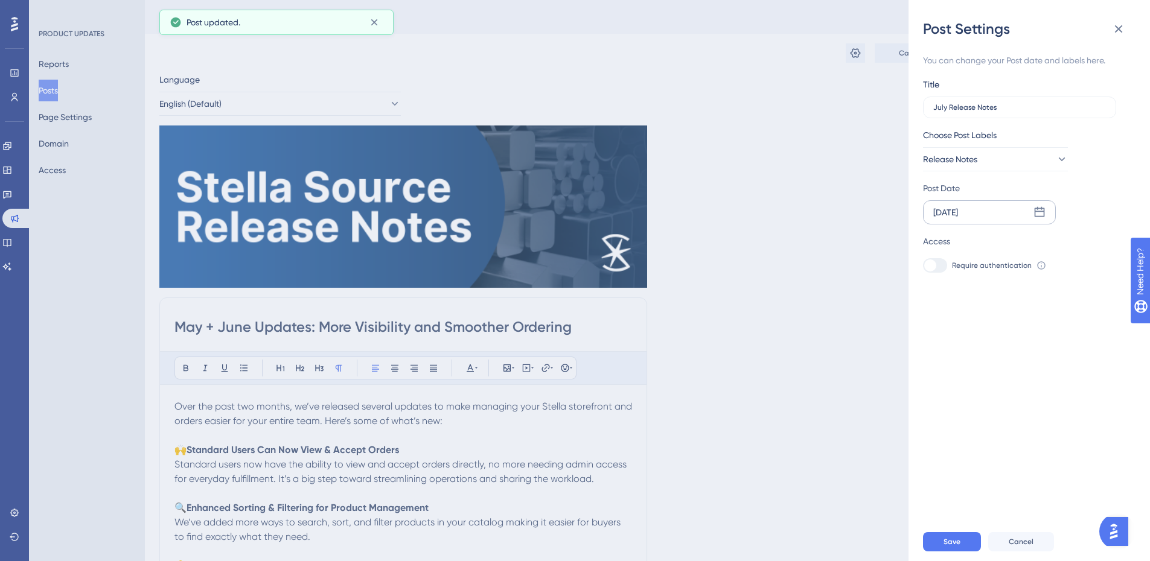
click at [954, 540] on div "Save Cancel" at bounding box center [1043, 542] width 241 height 39
click at [952, 547] on span "Save" at bounding box center [951, 542] width 17 height 10
drag, startPoint x: 309, startPoint y: 445, endPoint x: 244, endPoint y: 324, distance: 138.0
click at [309, 445] on div "Post Settings You can change your Post date and labels here. Title July Release…" at bounding box center [575, 280] width 1150 height 561
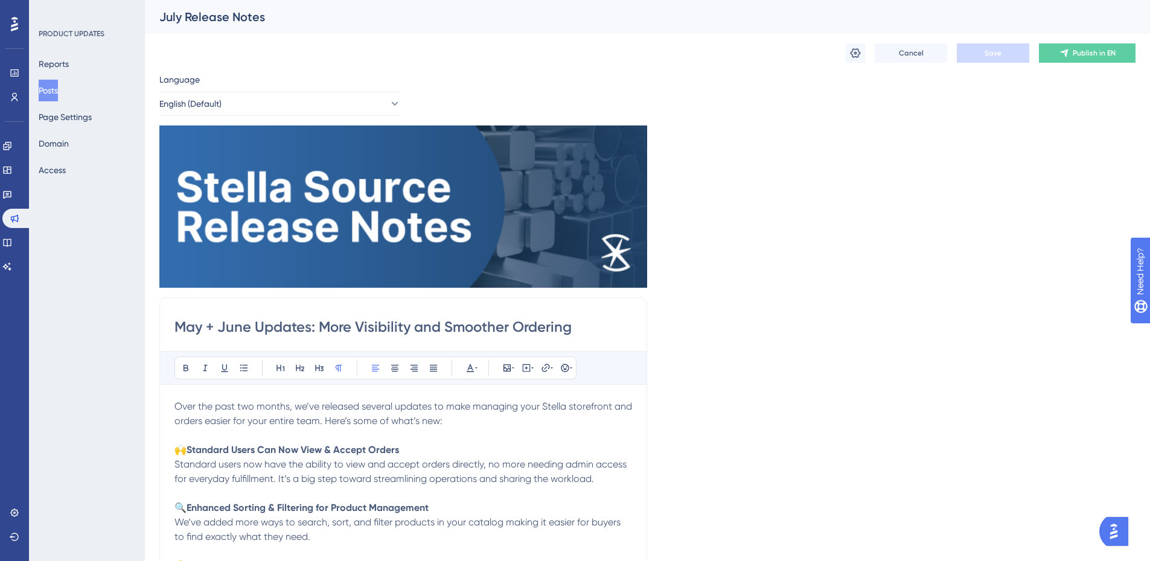
click at [244, 324] on input "May + June Updates: More Visibility and Smoother Ordering" at bounding box center [403, 326] width 458 height 19
click at [257, 333] on input "May + June Updates: More Visibility and Smoother Ordering" at bounding box center [403, 326] width 458 height 19
drag, startPoint x: 254, startPoint y: 326, endPoint x: 144, endPoint y: 335, distance: 110.2
click at [145, 335] on div "Performance Users Engagement Widgets Feedback Product Updates Knowledge Base AI…" at bounding box center [647, 502] width 1005 height 1005
drag, startPoint x: 502, startPoint y: 337, endPoint x: 515, endPoint y: 328, distance: 16.6
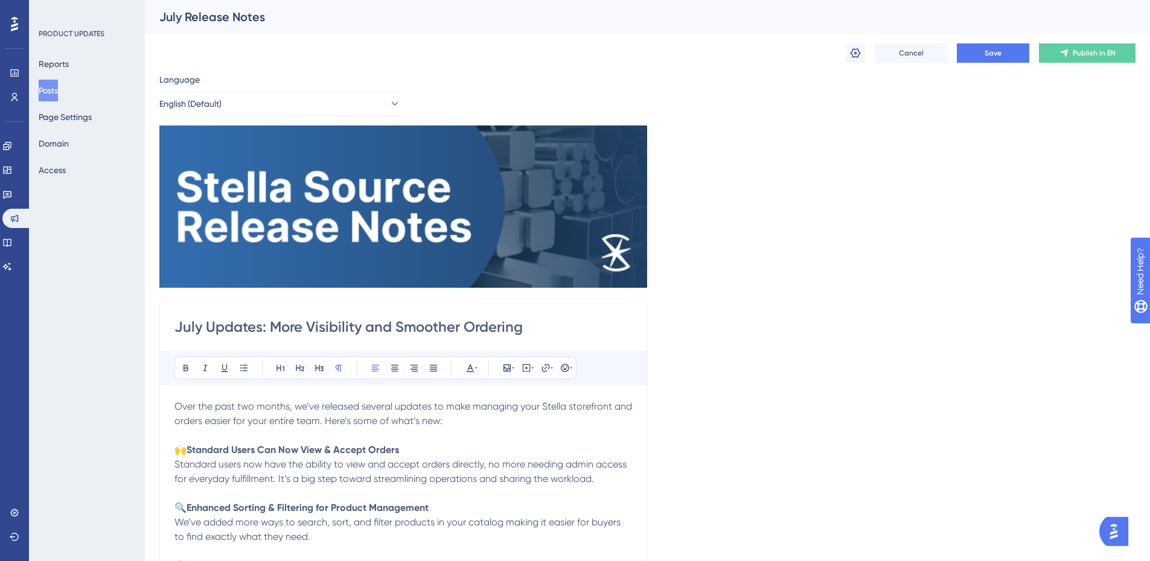
click at [502, 337] on input "July Updates: More Visibility and Smoother Ordering" at bounding box center [403, 326] width 458 height 19
click at [515, 327] on input "July Updates: More Visibility and Smoother Ordering" at bounding box center [403, 326] width 458 height 19
drag, startPoint x: 521, startPoint y: 324, endPoint x: 273, endPoint y: 328, distance: 247.5
click at [273, 328] on input "July Updates: More Visibility and Smoother Ordering" at bounding box center [403, 326] width 458 height 19
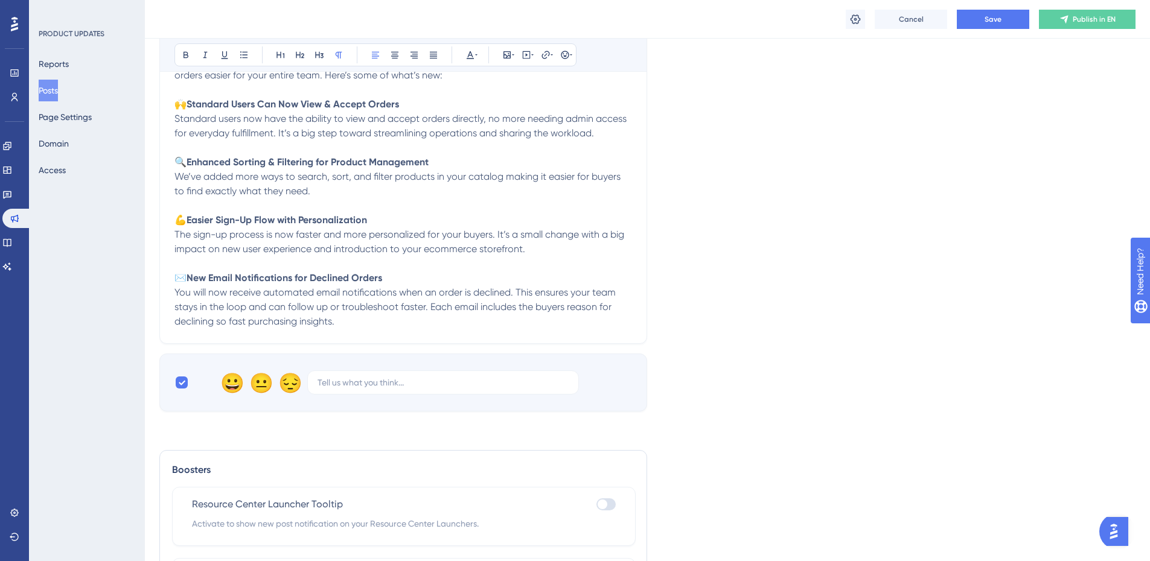
scroll to position [287, 0]
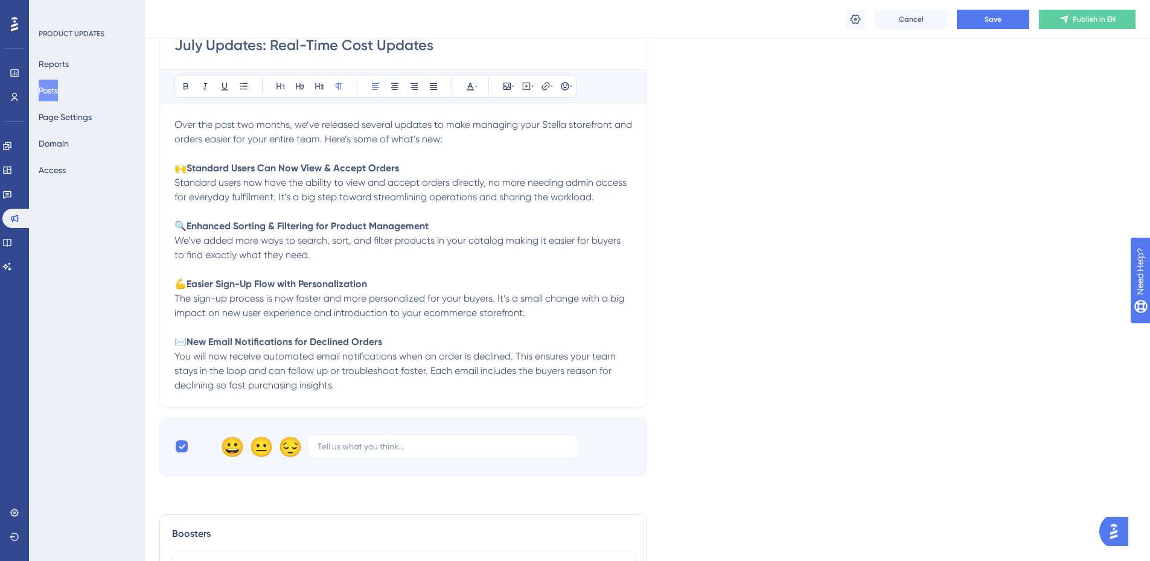
type input "July Updates: Real-Time Cost Updates"
click at [367, 381] on p "You will now receive automated email notifications when an order is declined. T…" at bounding box center [403, 370] width 458 height 43
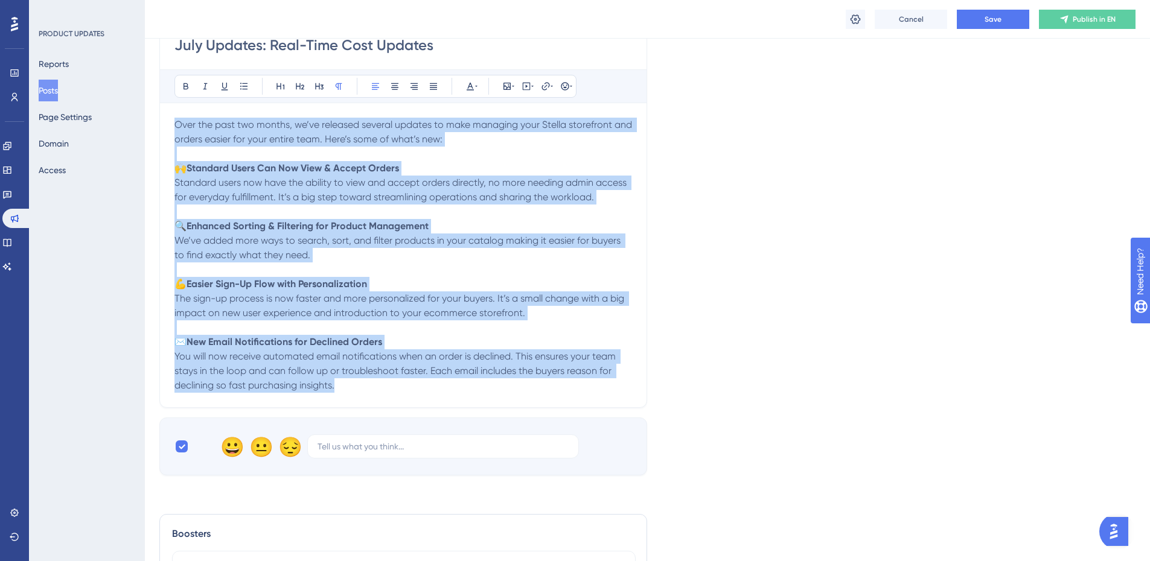
drag, startPoint x: 348, startPoint y: 381, endPoint x: 155, endPoint y: 86, distance: 353.3
click at [155, 86] on div "Performance Users Engagement Widgets Feedback Product Updates Knowledge Base AI…" at bounding box center [647, 218] width 1005 height 1010
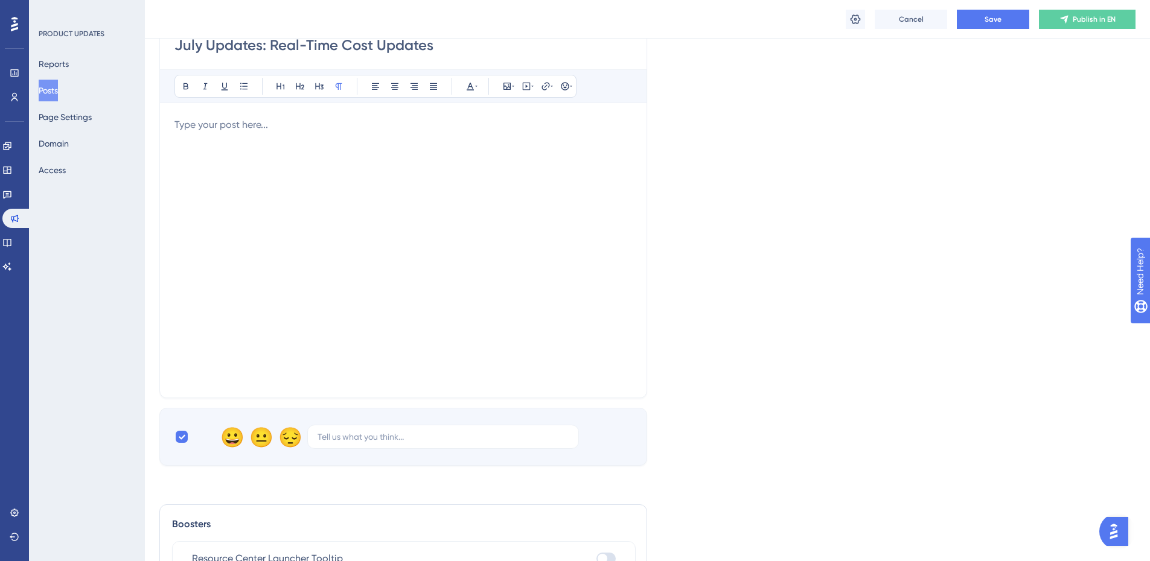
click at [177, 123] on p at bounding box center [403, 125] width 458 height 14
click at [199, 131] on p at bounding box center [403, 125] width 458 height 14
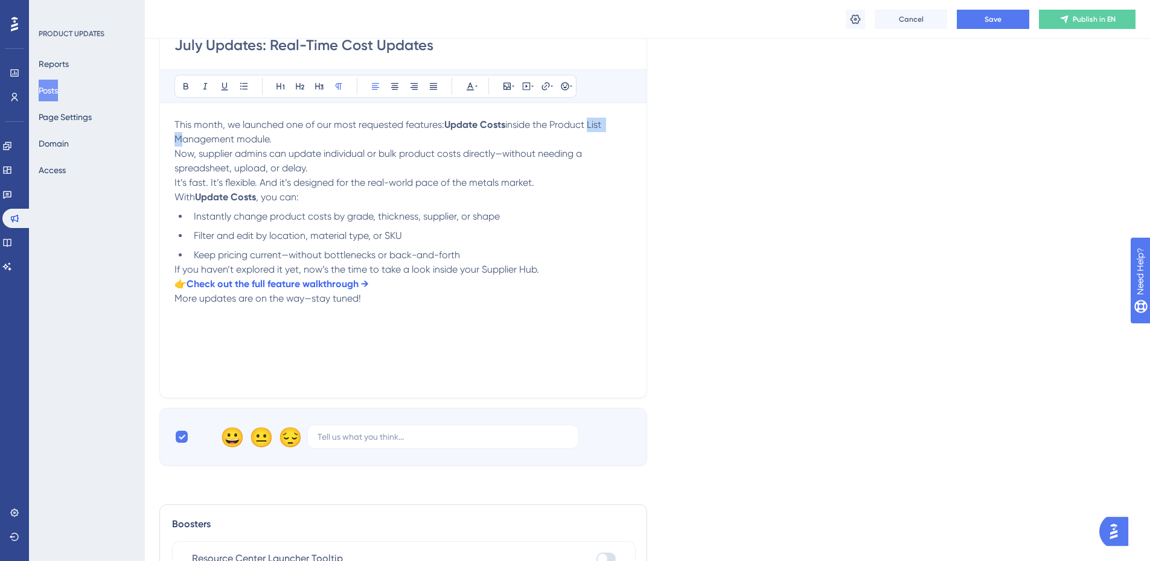
drag, startPoint x: 614, startPoint y: 123, endPoint x: 589, endPoint y: 124, distance: 26.0
click at [589, 124] on p "This month, we launched one of our most requested features: Update Costs inside…" at bounding box center [403, 132] width 458 height 29
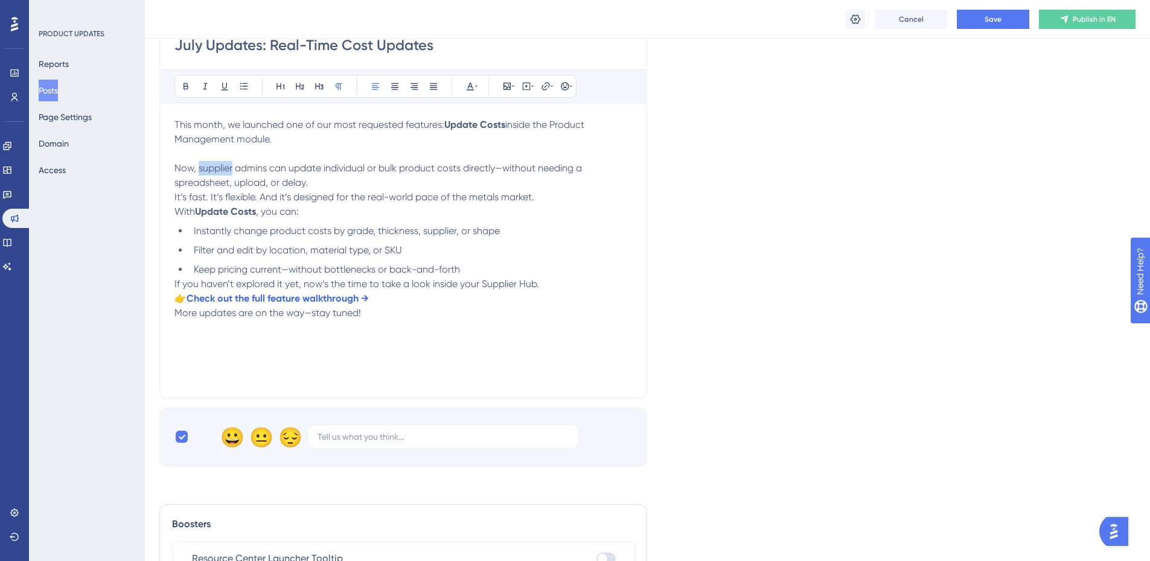
drag, startPoint x: 233, startPoint y: 170, endPoint x: 199, endPoint y: 173, distance: 34.5
click at [199, 173] on span "Now, supplier admins can update individual or bulk product costs directly—witho…" at bounding box center [379, 175] width 410 height 26
click at [464, 167] on span "Now, admins can update individual or bulk product costs directly—without needin…" at bounding box center [390, 175] width 433 height 26
click at [307, 193] on span "It’s fast. It’s flexible. And it’s designed for the real-world pace of the meta…" at bounding box center [354, 196] width 360 height 11
click at [324, 179] on p "Now, admins can update individual or bulk product costs directly without needin…" at bounding box center [403, 168] width 458 height 43
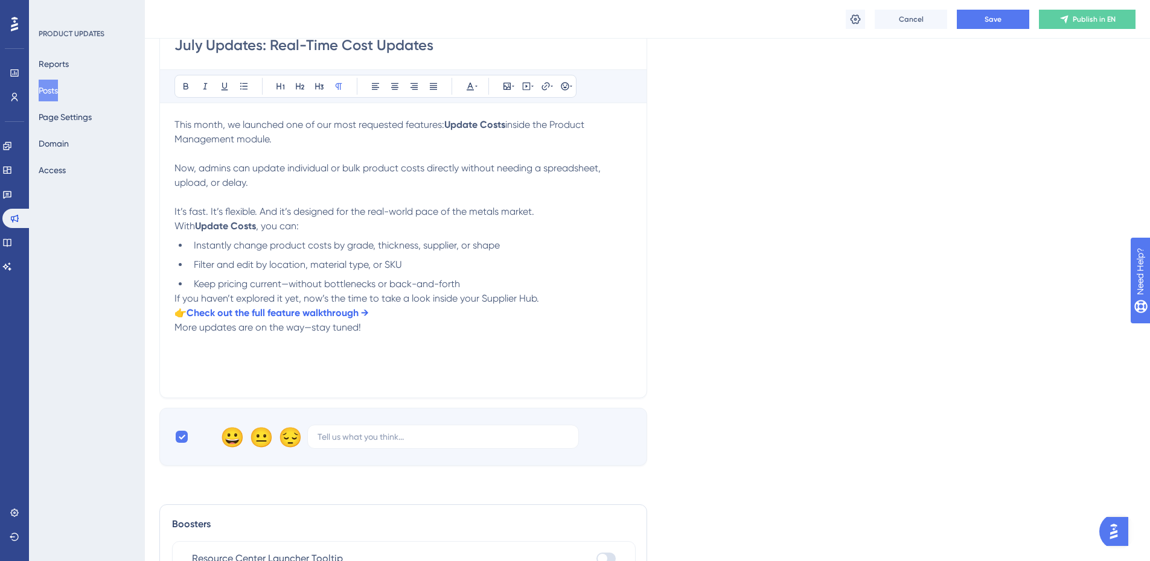
click at [177, 228] on span "With" at bounding box center [184, 225] width 21 height 11
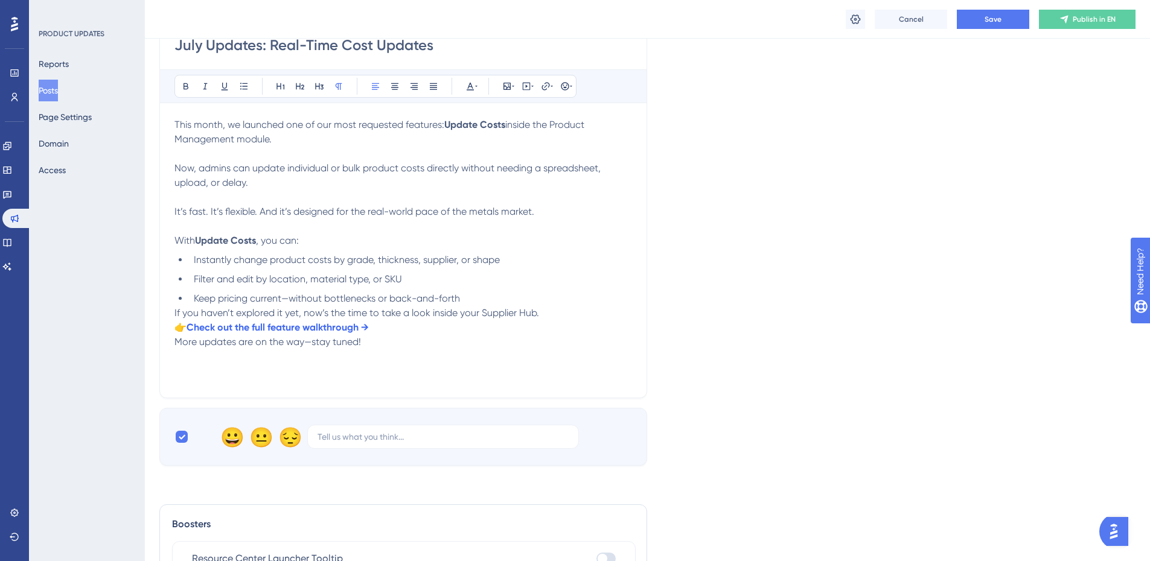
click at [177, 314] on span "If you haven’t explored it yet, now’s the time to take a look inside your Suppl…" at bounding box center [356, 312] width 365 height 11
click at [174, 313] on span "If you haven’t explored it yet, now’s the time to take a look inside your Suppl…" at bounding box center [356, 312] width 365 height 11
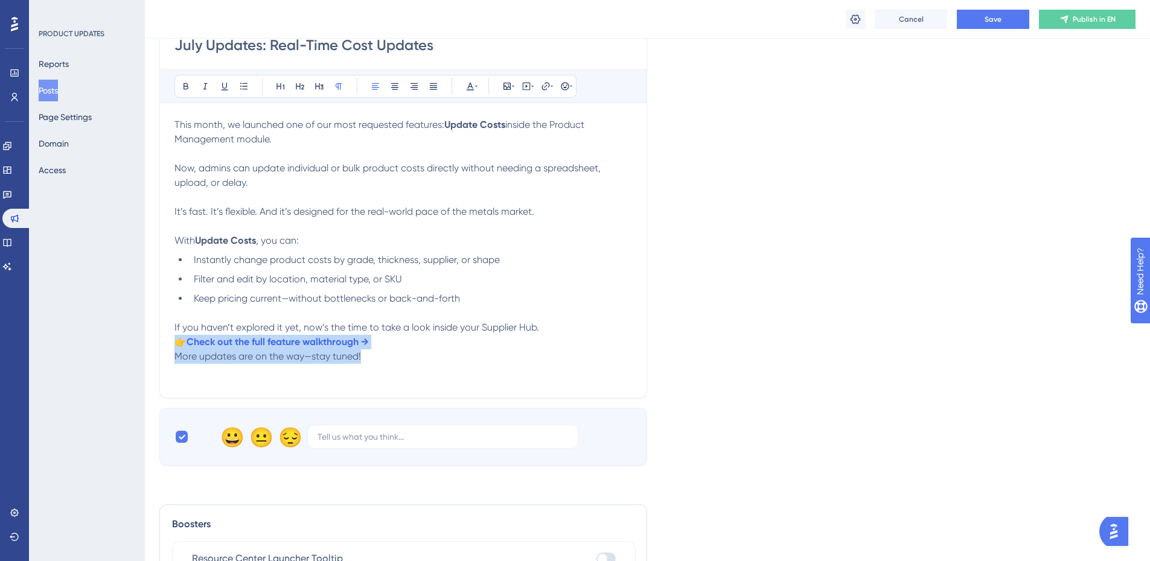
drag, startPoint x: 381, startPoint y: 354, endPoint x: 103, endPoint y: 347, distance: 278.3
click at [145, 347] on div "Performance Users Engagement Widgets Feedback Product Updates Knowledge Base AI…" at bounding box center [647, 213] width 1005 height 1000
click at [327, 364] on p "More updates are on the way—stay tuned!" at bounding box center [403, 356] width 458 height 14
drag, startPoint x: 323, startPoint y: 346, endPoint x: 164, endPoint y: 345, distance: 159.4
click at [164, 345] on div "July Updates: Real-Time Cost Updates Bold Italic Underline Bullet Point Heading…" at bounding box center [403, 207] width 488 height 383
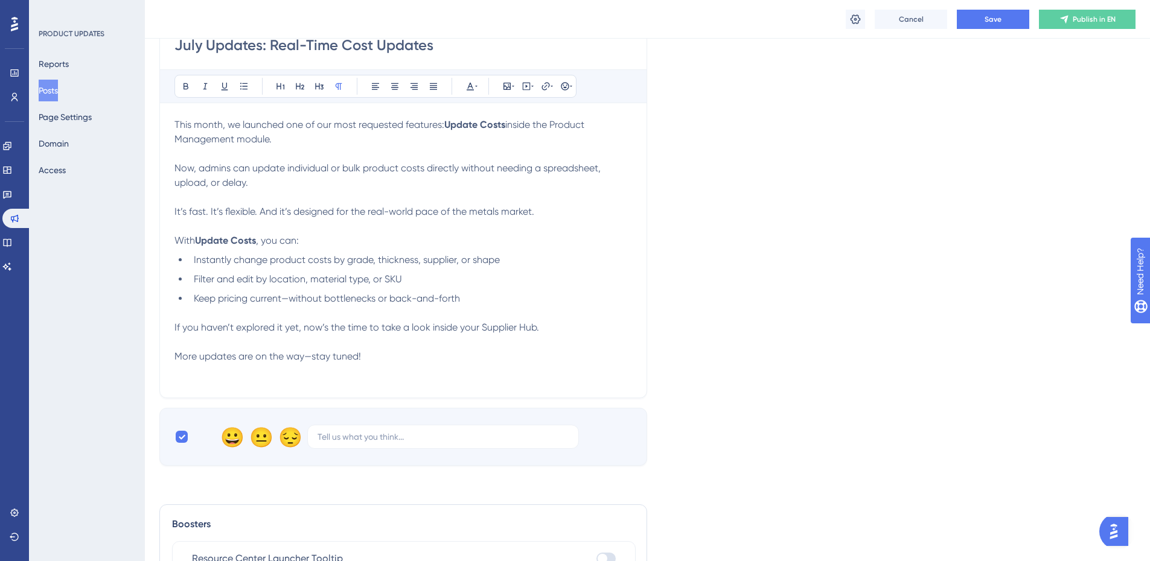
click at [583, 331] on p "If you haven’t explored it yet, now’s the time to take a look inside your Suppl…" at bounding box center [403, 328] width 458 height 14
drag, startPoint x: 544, startPoint y: 327, endPoint x: 480, endPoint y: 331, distance: 64.1
click at [480, 331] on p "If you haven’t explored it yet, now’s the time to take a look inside your Suppl…" at bounding box center [403, 328] width 458 height 14
click at [438, 381] on div "This month, we launched one of our most requested features: Update Costs inside…" at bounding box center [403, 251] width 458 height 266
click at [310, 371] on span "More updates are on the way—stay tuned!" at bounding box center [267, 370] width 187 height 11
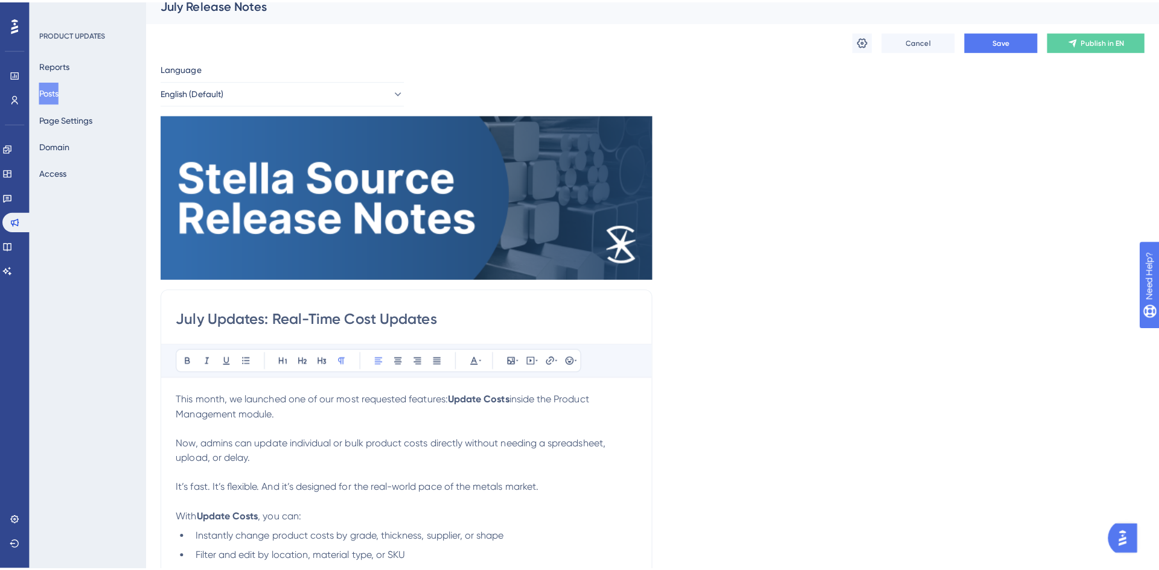
scroll to position [0, 0]
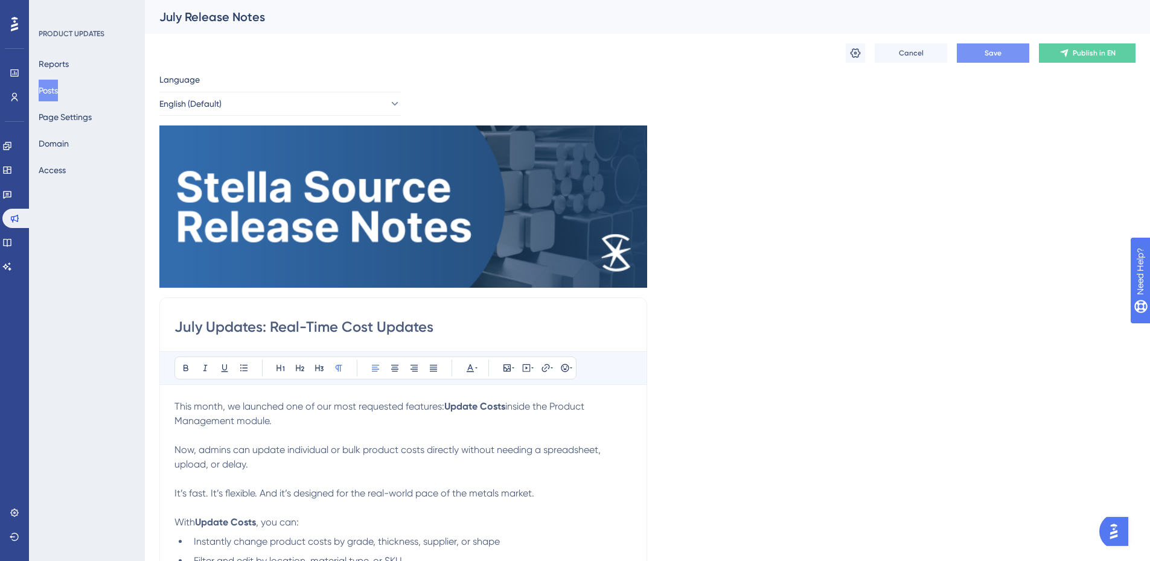
click at [1007, 55] on button "Save" at bounding box center [993, 52] width 72 height 19
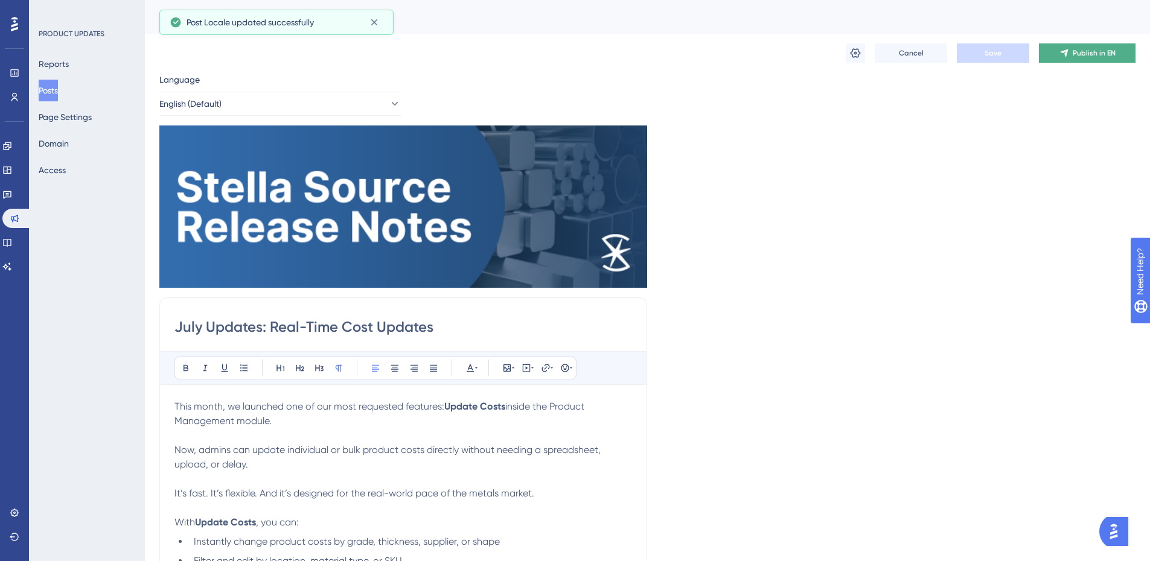
click at [1079, 55] on span "Publish in EN" at bounding box center [1094, 53] width 43 height 10
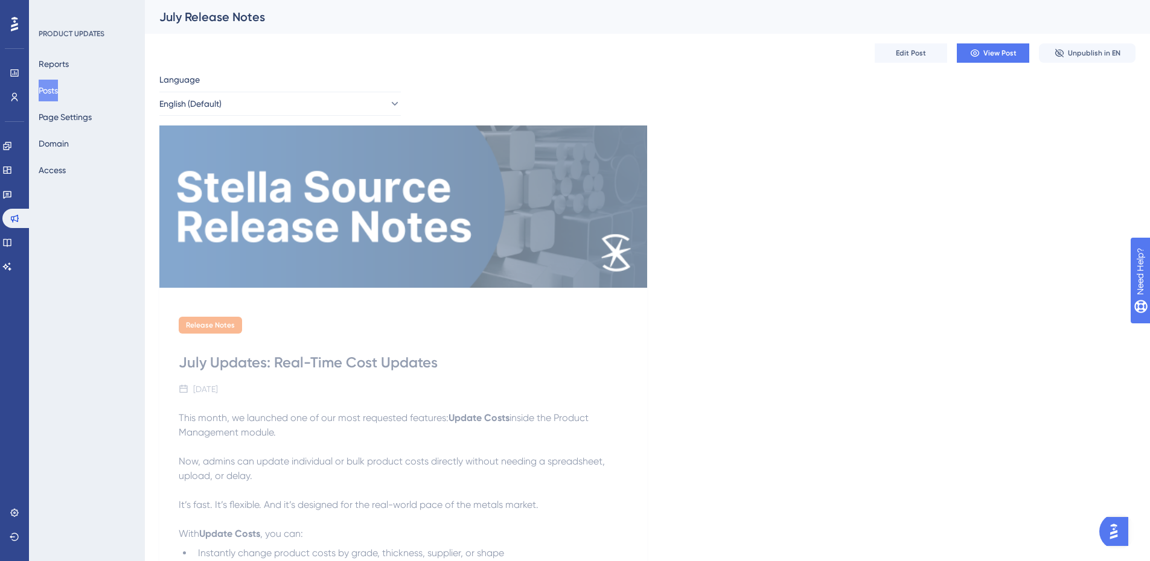
click at [58, 87] on button "Posts" at bounding box center [48, 91] width 19 height 22
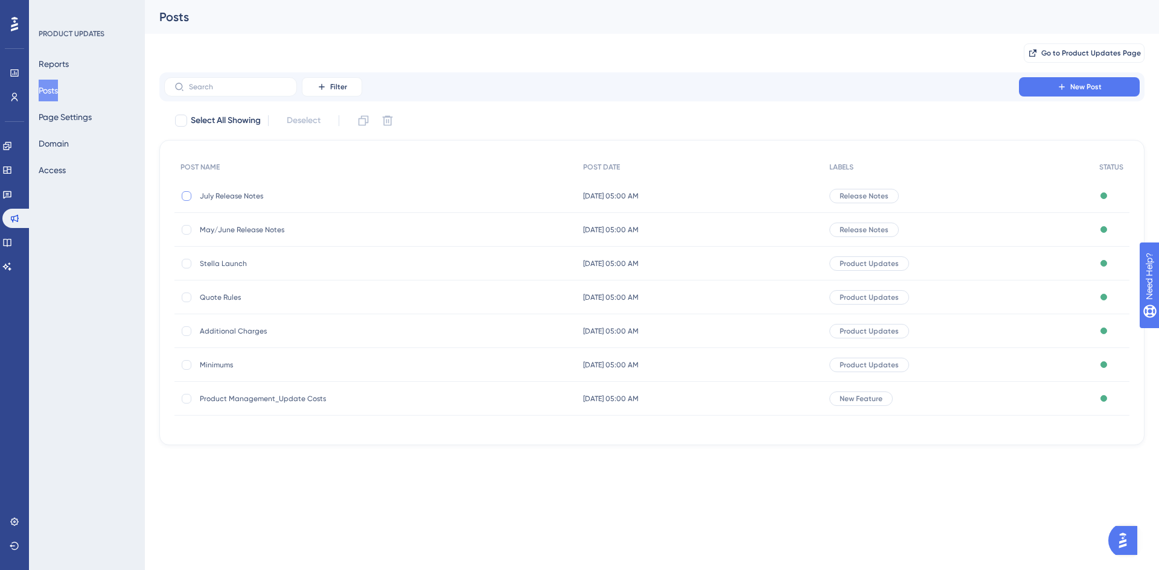
click at [183, 198] on div at bounding box center [187, 196] width 10 height 10
click at [366, 123] on icon at bounding box center [363, 121] width 12 height 12
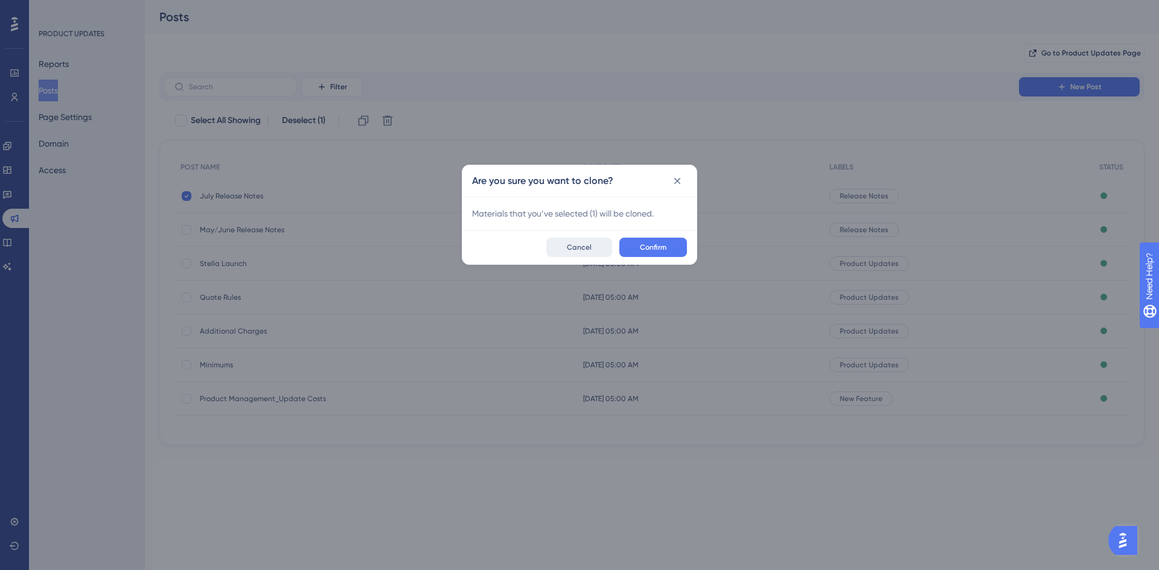
click at [579, 244] on span "Cancel" at bounding box center [579, 248] width 25 height 10
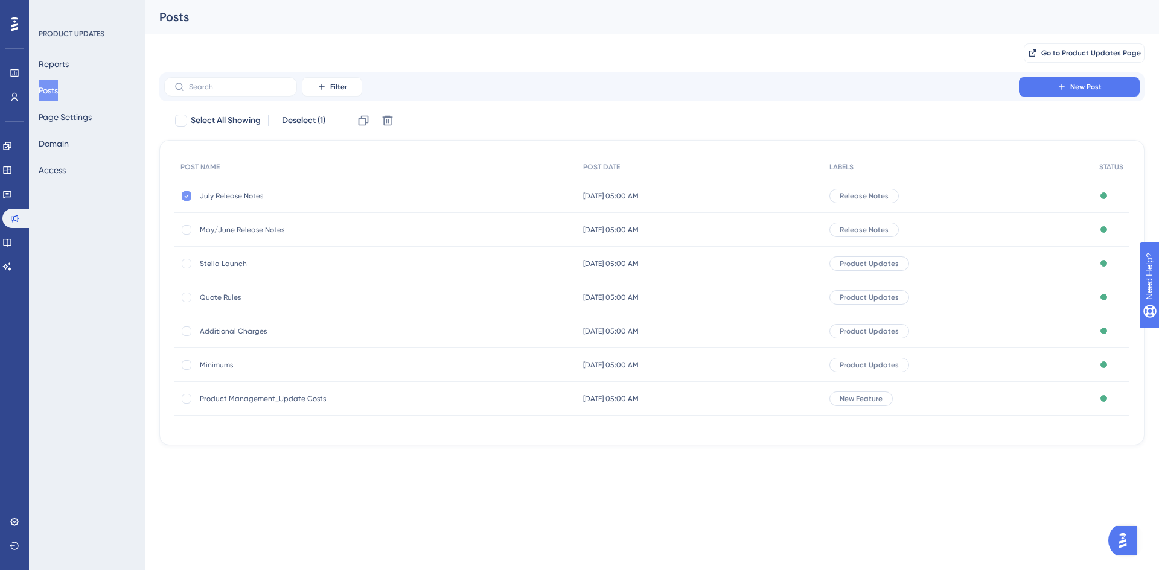
click at [187, 196] on icon at bounding box center [186, 196] width 5 height 10
checkbox input "false"
click at [187, 227] on div at bounding box center [187, 230] width 10 height 10
checkbox input "true"
click at [369, 116] on icon at bounding box center [363, 121] width 12 height 12
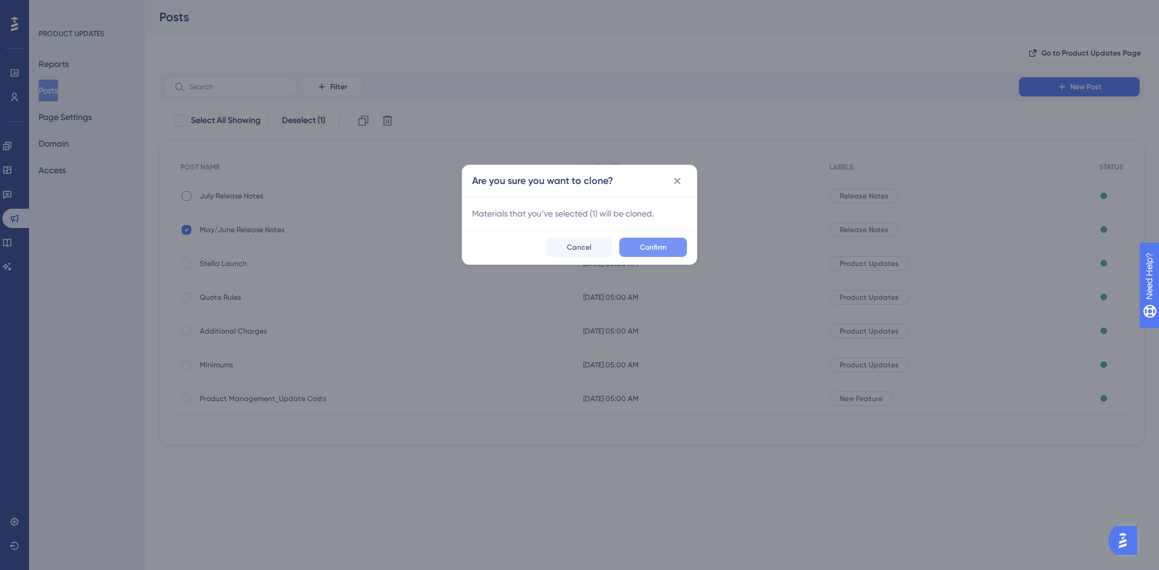
click at [645, 251] on span "Confirm" at bounding box center [653, 248] width 27 height 10
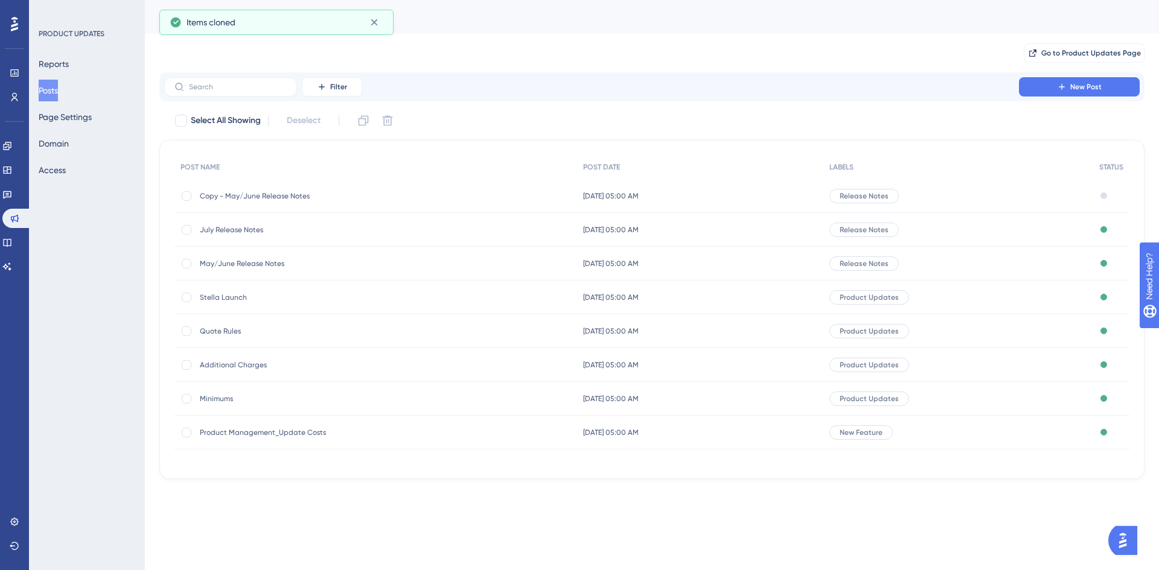
click at [284, 199] on span "Copy - May/June Release Notes" at bounding box center [296, 196] width 193 height 10
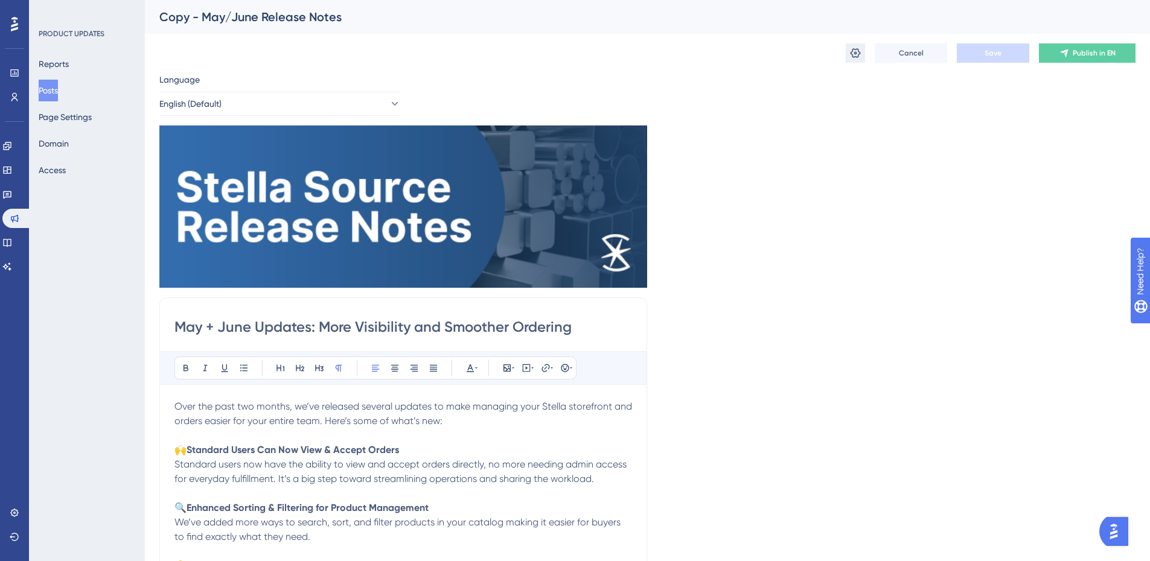
click at [852, 54] on icon at bounding box center [855, 53] width 12 height 12
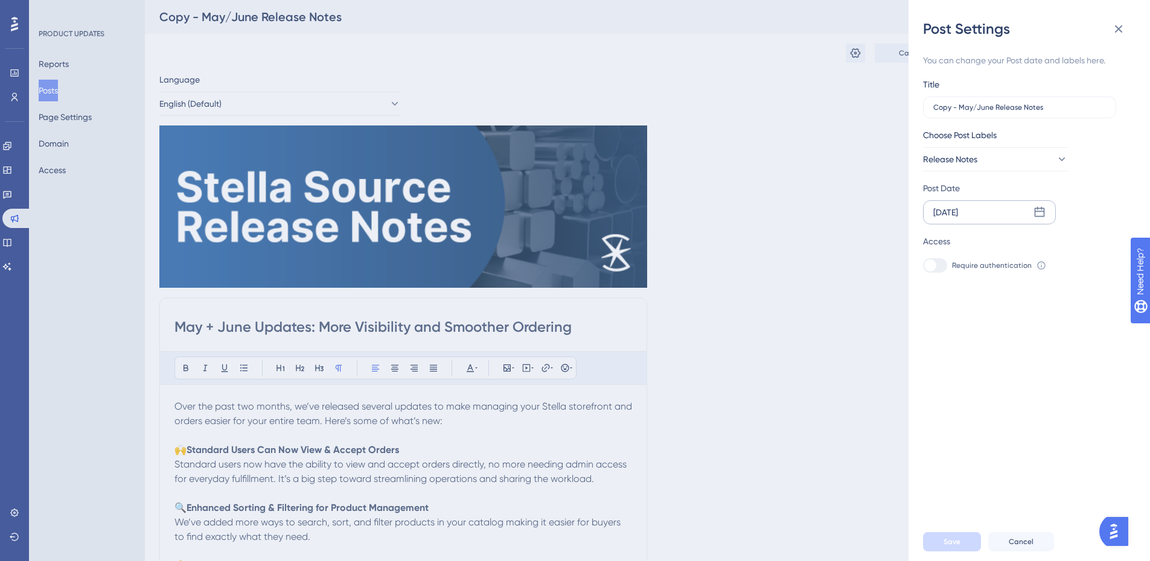
click at [1039, 215] on icon at bounding box center [1039, 212] width 12 height 12
click at [1113, 246] on icon at bounding box center [1112, 247] width 8 height 11
click at [1110, 249] on icon at bounding box center [1112, 247] width 8 height 11
click at [1029, 411] on button "28" at bounding box center [1024, 410] width 21 height 21
click at [1037, 365] on div "You can change your Post date and labels here. Title Copy - May/June Release No…" at bounding box center [1034, 281] width 222 height 484
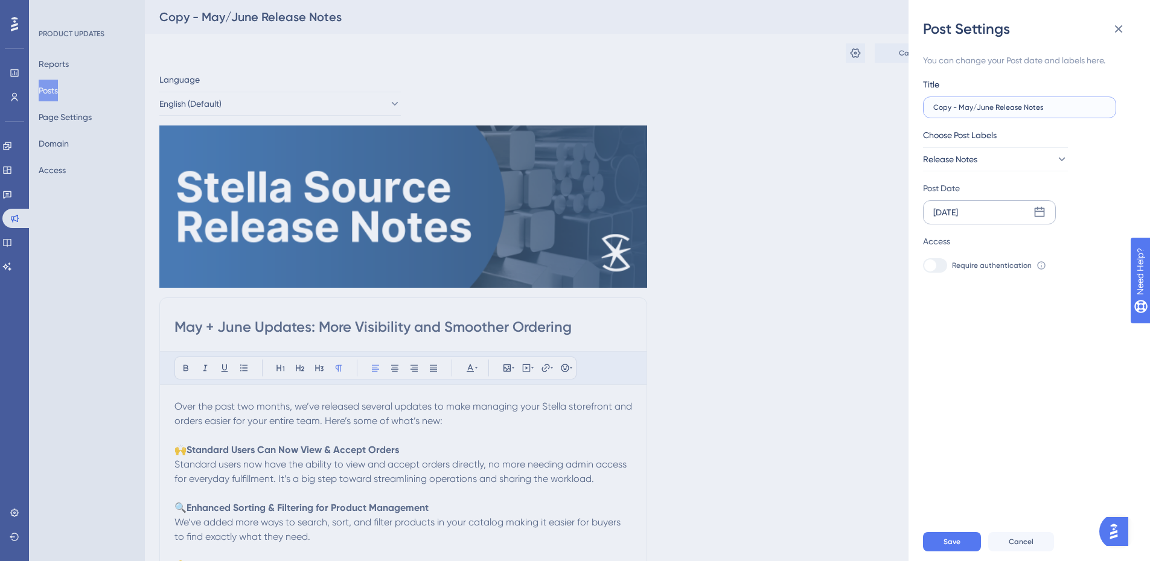
click at [991, 106] on input "Copy - May/June Release Notes" at bounding box center [1019, 107] width 173 height 8
drag, startPoint x: 995, startPoint y: 108, endPoint x: 921, endPoint y: 110, distance: 74.3
click at [921, 110] on div "Post Settings You can change your Post date and labels here. Title Copy - May/J…" at bounding box center [1028, 280] width 241 height 561
type input "August Release Notes"
click at [999, 413] on div "You can change your Post date and labels here. Title August Release Notes Choos…" at bounding box center [1034, 281] width 222 height 484
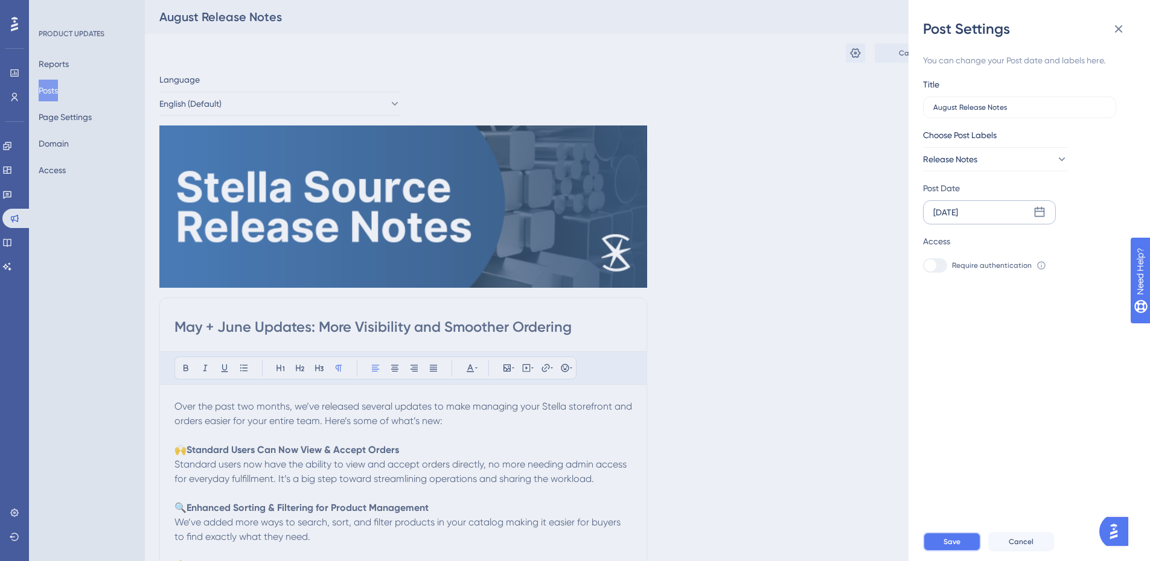
click at [954, 547] on span "Save" at bounding box center [951, 542] width 17 height 10
drag, startPoint x: 217, startPoint y: 327, endPoint x: 308, endPoint y: 328, distance: 91.2
click at [217, 327] on div "Post Settings You can change your Post date and labels here. Title August Relea…" at bounding box center [575, 280] width 1150 height 561
click at [302, 326] on div "Post Settings You can change your Post date and labels here. Title August Relea…" at bounding box center [575, 280] width 1150 height 561
click at [308, 328] on div "Post Settings You can change your Post date and labels here. Title August Relea…" at bounding box center [575, 280] width 1150 height 561
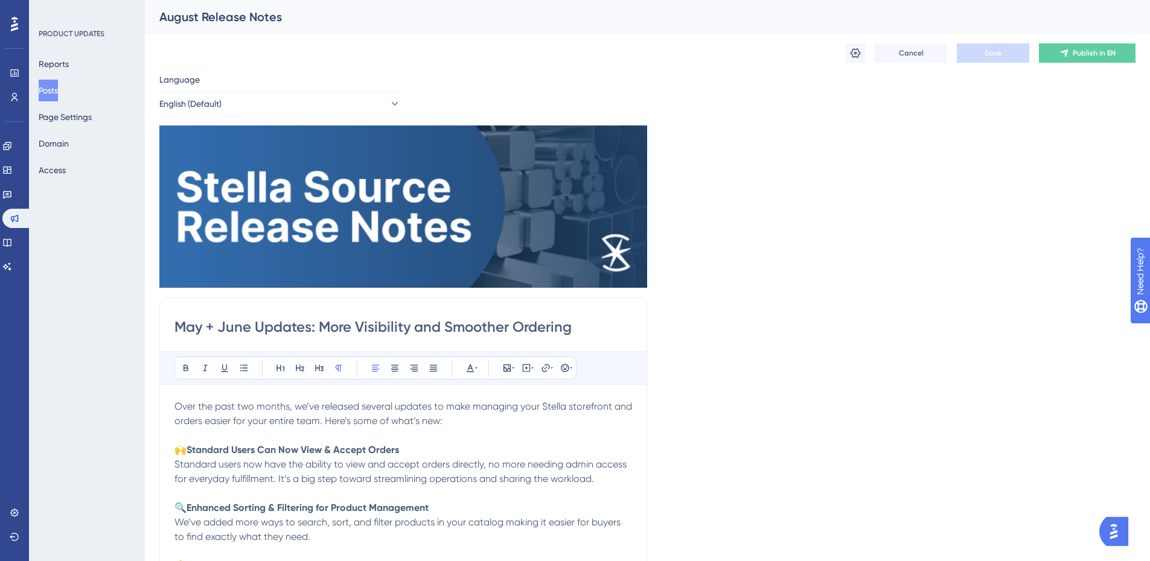
click at [310, 325] on input "May + June Updates: More Visibility and Smoother Ordering" at bounding box center [403, 326] width 458 height 19
drag, startPoint x: 247, startPoint y: 327, endPoint x: 102, endPoint y: 334, distance: 145.6
click at [145, 334] on div "Performance Users Engagement Widgets Feedback Product Updates Knowledge Base AI…" at bounding box center [647, 502] width 1005 height 1005
click at [472, 323] on input "August Updates: More Visibility and Smoother Ordering" at bounding box center [403, 326] width 458 height 19
click at [518, 327] on input "August Updates: More Visibility and Smoother Ordering" at bounding box center [403, 326] width 458 height 19
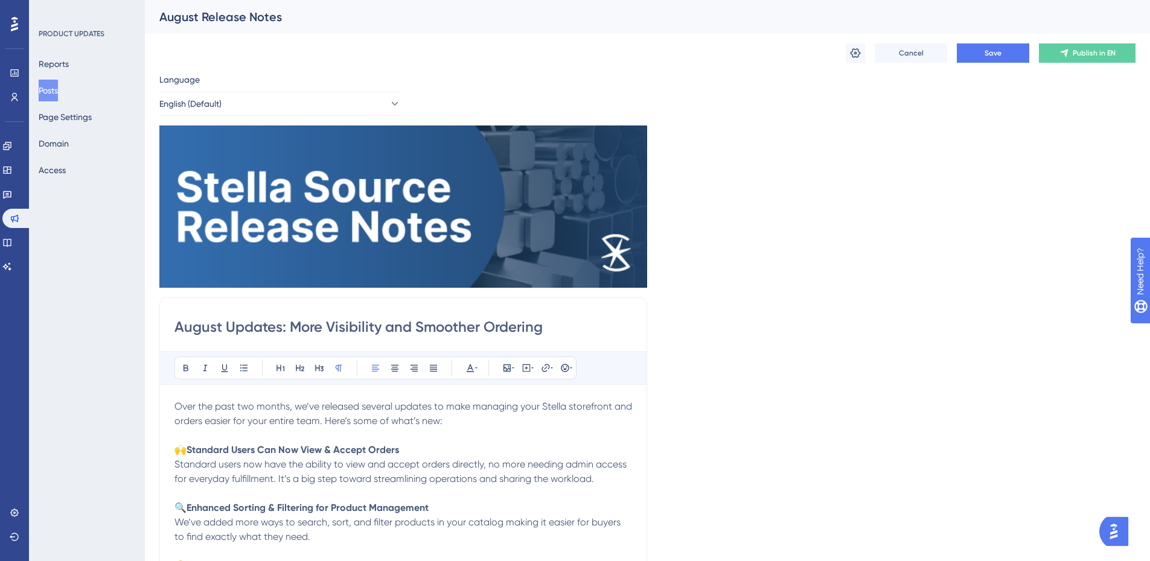
drag, startPoint x: 555, startPoint y: 331, endPoint x: 291, endPoint y: 327, distance: 264.4
click at [291, 327] on input "August Updates: More Visibility and Smoother Ordering" at bounding box center [403, 326] width 458 height 19
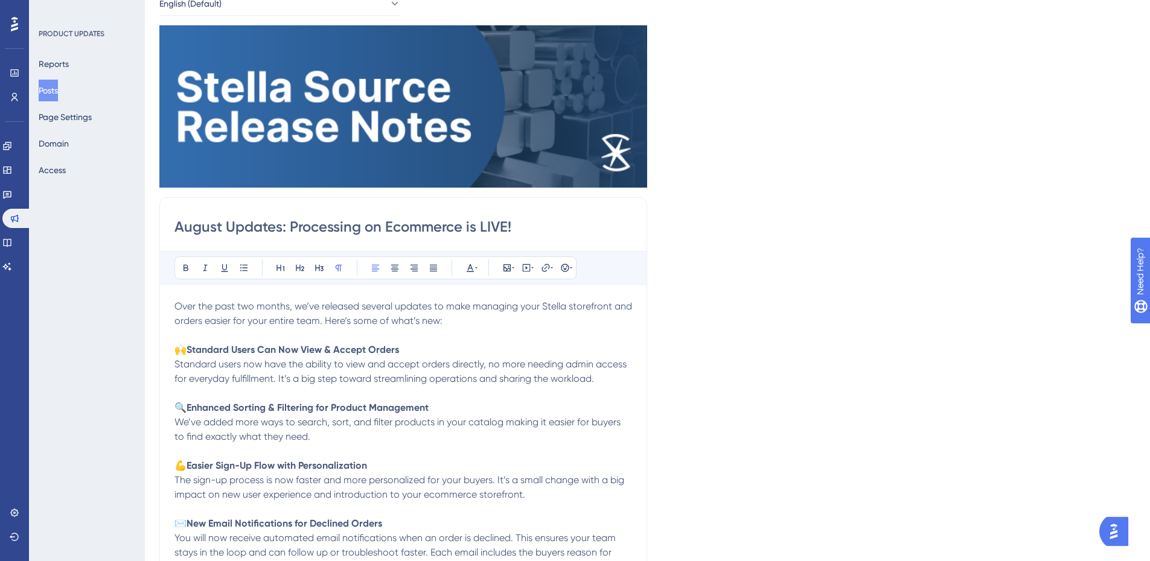
scroll to position [121, 0]
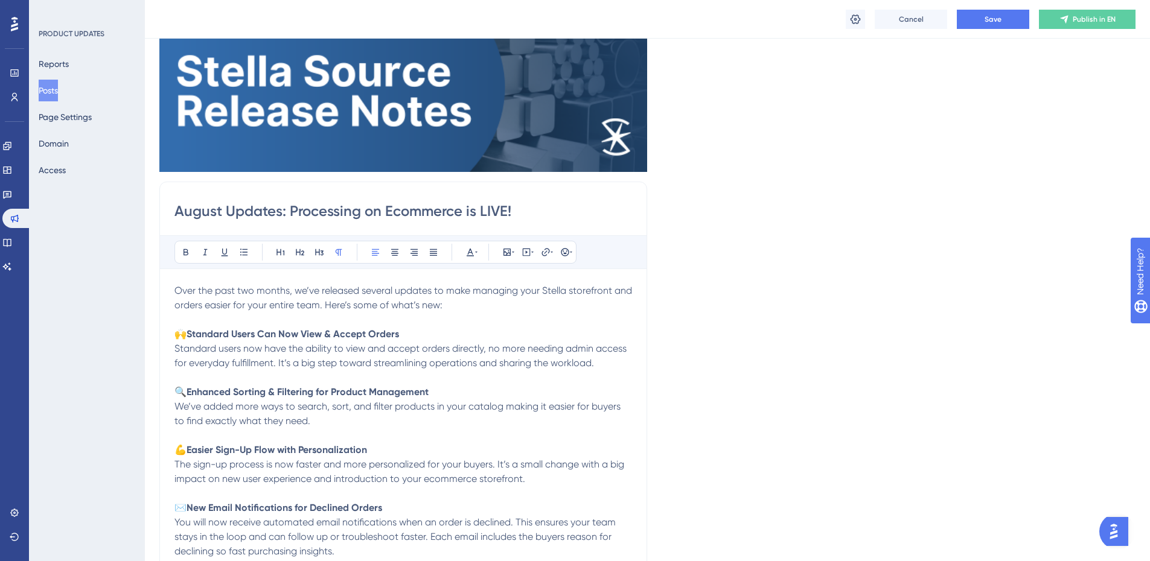
drag, startPoint x: 518, startPoint y: 208, endPoint x: 363, endPoint y: 221, distance: 155.0
click at [363, 221] on input "August Updates: Processing on Ecommerce is LIVE!" at bounding box center [403, 211] width 458 height 19
click at [378, 204] on input "August Updates: Processing" at bounding box center [403, 211] width 458 height 19
drag, startPoint x: 381, startPoint y: 211, endPoint x: 290, endPoint y: 212, distance: 91.2
click at [290, 212] on input "August Updates: Processing" at bounding box center [403, 211] width 458 height 19
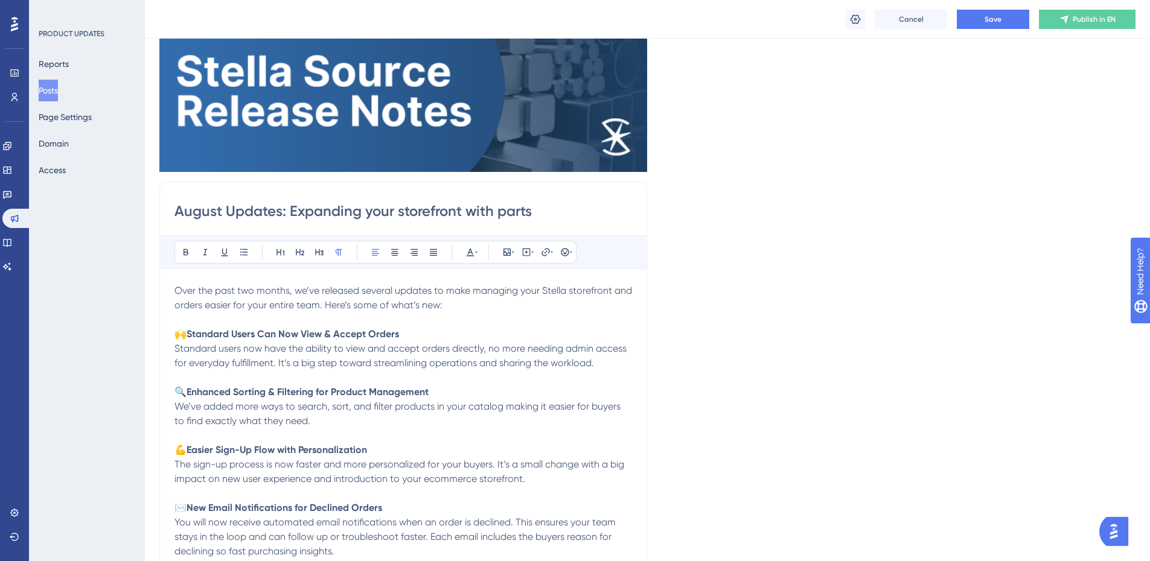
type input "August Updates: Expanding your storefront with parts"
click at [411, 229] on div "August Updates: Expanding your storefront with parts Bold Italic Underline Bull…" at bounding box center [403, 378] width 488 height 392
click at [438, 295] on span "Over the past two months, we’ve released several updates to make managing your …" at bounding box center [404, 298] width 460 height 26
click at [450, 299] on p "Over the past two months, we’ve released several updates to make managing your …" at bounding box center [403, 327] width 458 height 87
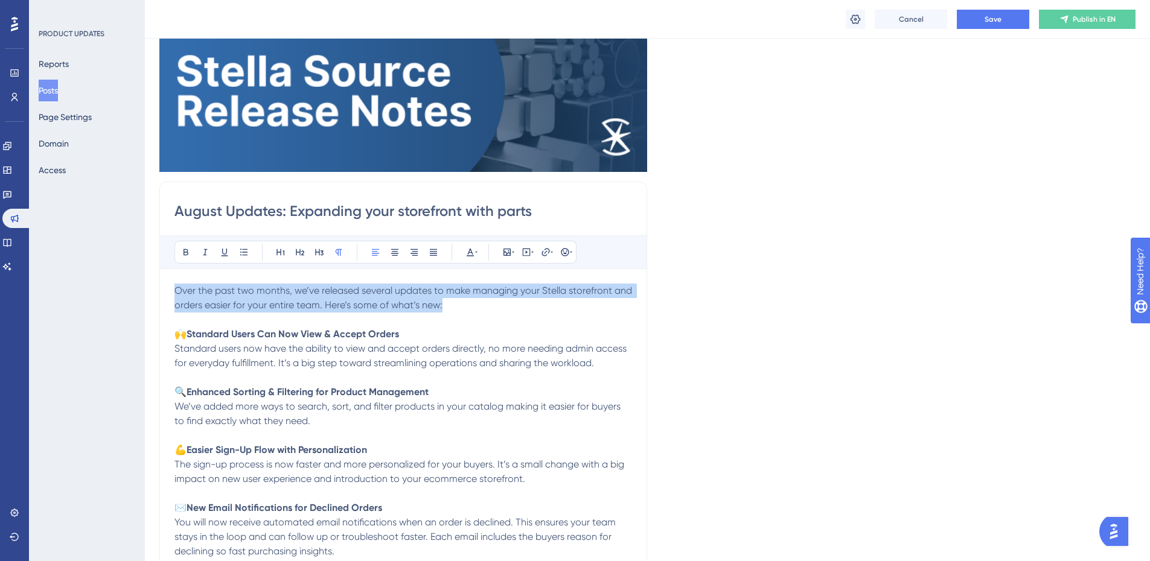
drag, startPoint x: 453, startPoint y: 305, endPoint x: 133, endPoint y: 282, distance: 320.7
click at [145, 282] on div "Performance Users Engagement Widgets Feedback Product Updates Knowledge Base AI…" at bounding box center [647, 384] width 1005 height 1010
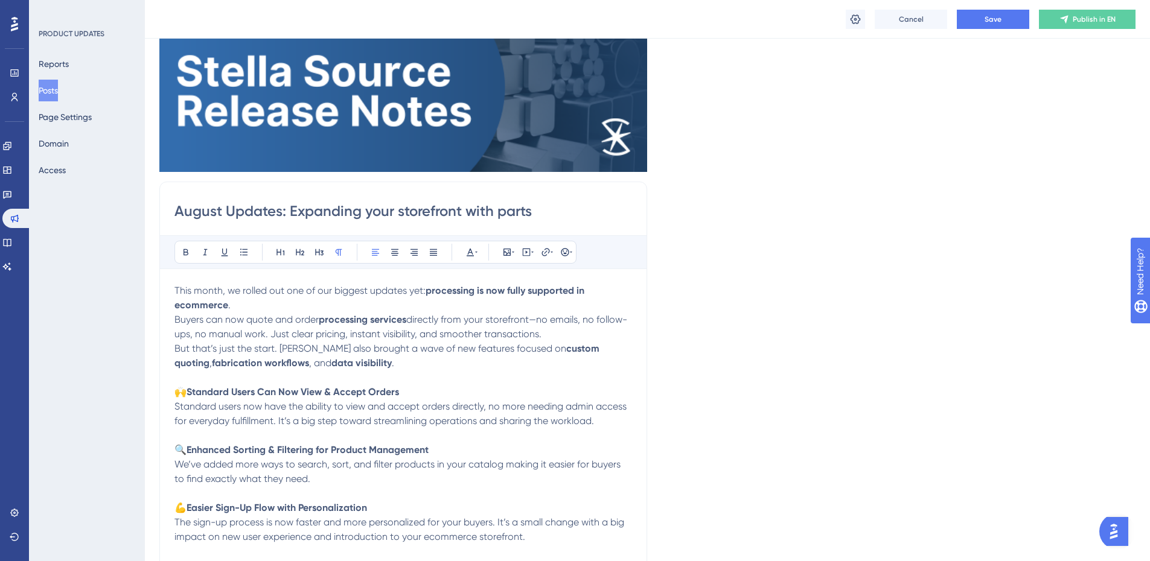
click at [240, 291] on span "This month, we rolled out one of our biggest updates yet:" at bounding box center [299, 290] width 251 height 11
drag, startPoint x: 407, startPoint y: 290, endPoint x: 372, endPoint y: 296, distance: 35.5
click at [372, 296] on span "This month, we rolled out one of our biggest updates yet:" at bounding box center [299, 290] width 251 height 11
click at [246, 319] on span "Buyers can now quote and order" at bounding box center [246, 319] width 144 height 11
drag, startPoint x: 462, startPoint y: 320, endPoint x: 375, endPoint y: 324, distance: 87.6
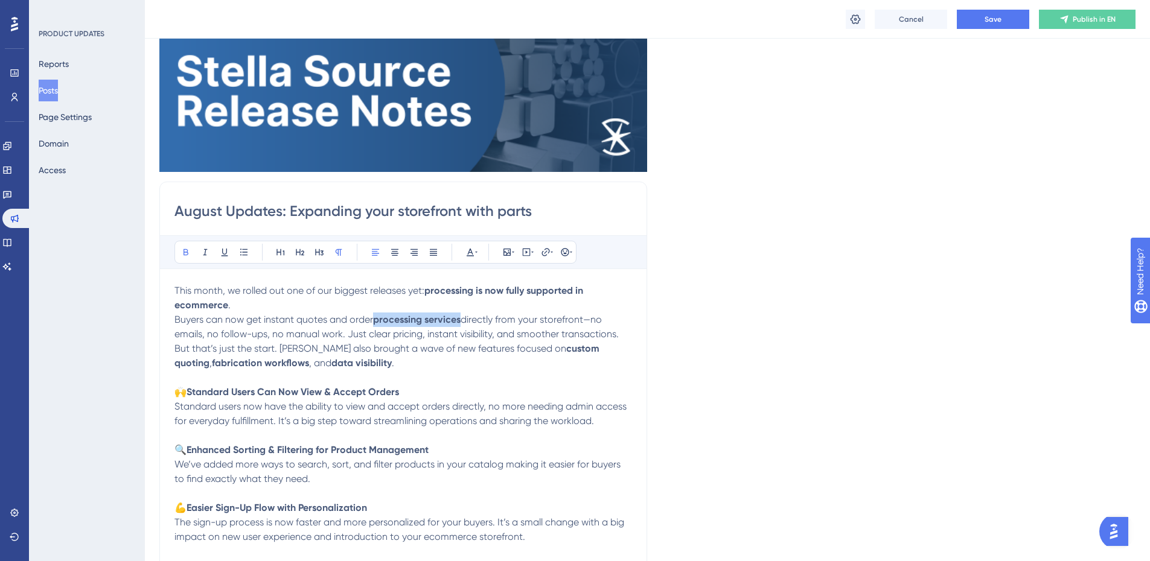
click at [375, 324] on p "Buyers can now get instant quotes and order processing services directly from y…" at bounding box center [403, 327] width 458 height 29
drag, startPoint x: 326, startPoint y: 321, endPoint x: 267, endPoint y: 325, distance: 59.3
click at [267, 325] on span "Buyers can now get instant quotes and order" at bounding box center [273, 319] width 199 height 11
click at [305, 328] on p "Buyers can now get instant quotes and order cut parts directly from your storef…" at bounding box center [403, 327] width 458 height 29
drag, startPoint x: 324, startPoint y: 319, endPoint x: 264, endPoint y: 321, distance: 59.8
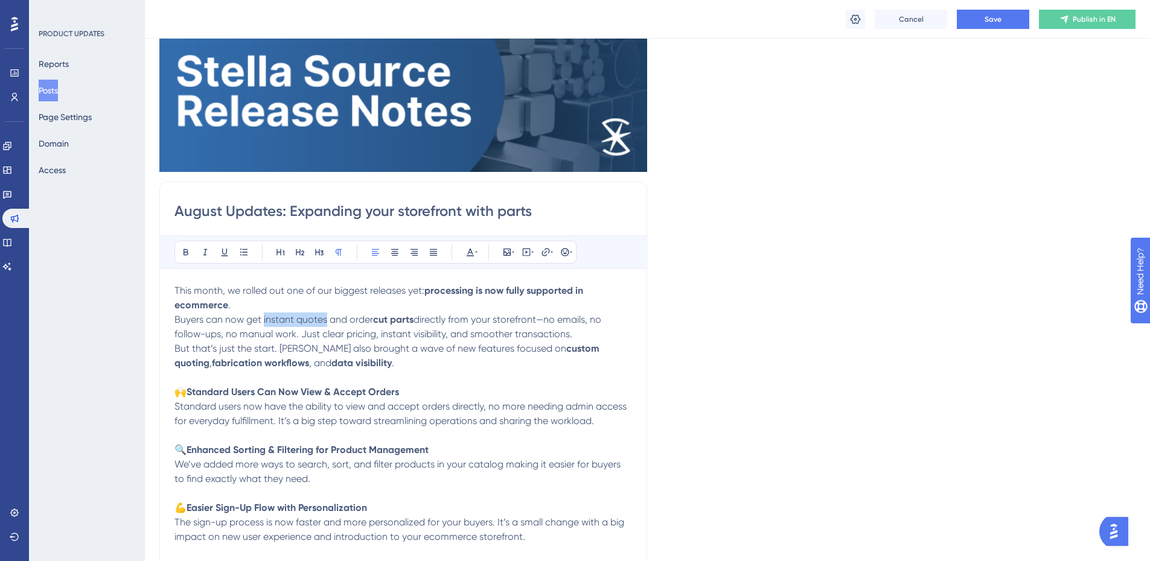
click at [264, 321] on span "Buyers can now get instant quotes and order" at bounding box center [273, 319] width 199 height 11
click at [188, 252] on icon at bounding box center [185, 252] width 5 height 7
click at [420, 359] on p "But that’s just the start. August also brought a wave of new features focused o…" at bounding box center [403, 385] width 458 height 87
click at [547, 321] on span "directly from your storefront—no emails, no follow-ups, no manual work. Just cl…" at bounding box center [402, 327] width 456 height 26
click at [590, 322] on span "directly from your storefront. No emails, no follow-ups, no manual work. Just c…" at bounding box center [401, 327] width 455 height 26
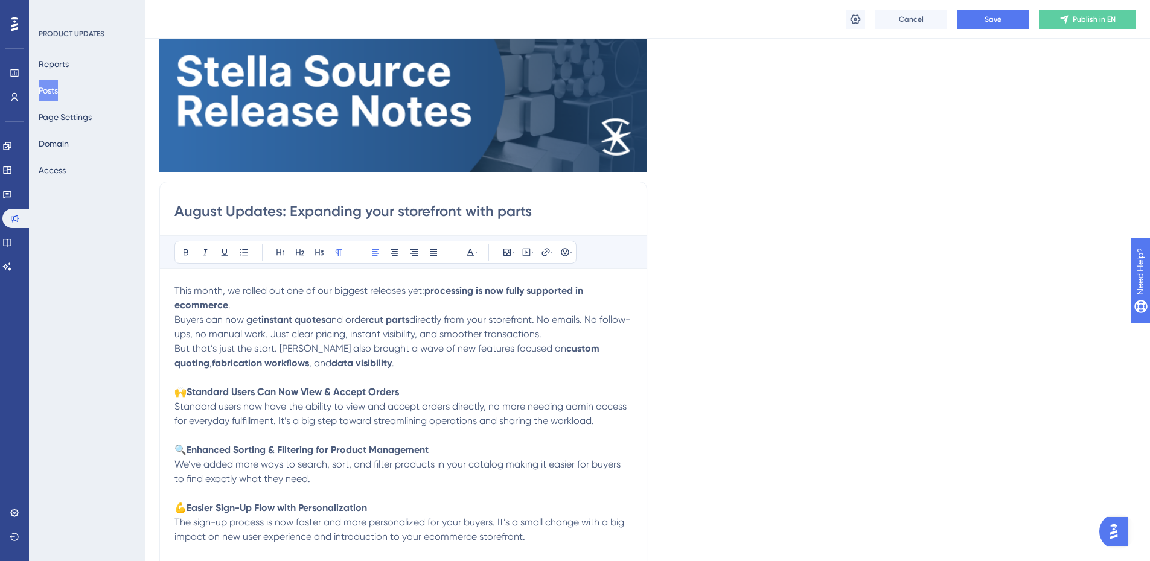
click at [223, 336] on span "directly from your storefront. No emails. No follow-ups, no manual work. Just c…" at bounding box center [402, 327] width 456 height 26
click at [178, 348] on span "But that’s just the start. August also brought a wave of new features focused on" at bounding box center [370, 348] width 392 height 11
drag, startPoint x: 596, startPoint y: 337, endPoint x: 518, endPoint y: 340, distance: 77.9
click at [518, 340] on p "Buyers can now get instant quotes and order cut parts directly from your storef…" at bounding box center [403, 327] width 458 height 29
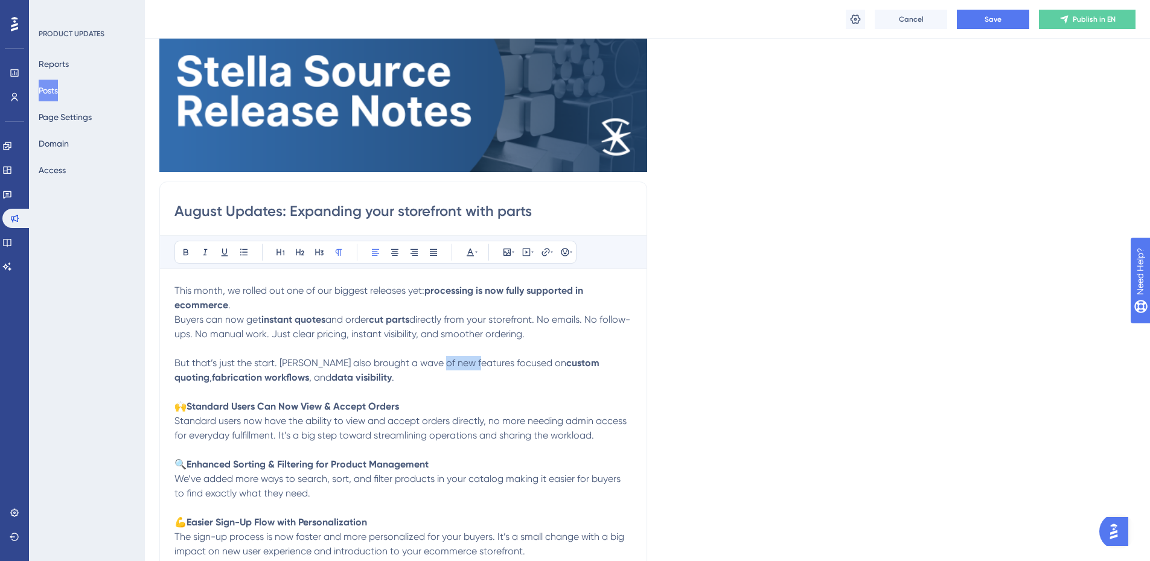
drag, startPoint x: 473, startPoint y: 362, endPoint x: 438, endPoint y: 366, distance: 35.2
click at [438, 366] on span "But that’s just the start. August also brought a wave of new features focused on" at bounding box center [370, 362] width 392 height 11
drag, startPoint x: 624, startPoint y: 362, endPoint x: 586, endPoint y: 365, distance: 37.5
click at [586, 365] on p "But that’s just the start. August also brought a wave of new updates and featur…" at bounding box center [403, 399] width 458 height 87
click at [585, 366] on p "But that’s just the start. August also brought a wave of new updates and featur…" at bounding box center [403, 399] width 458 height 87
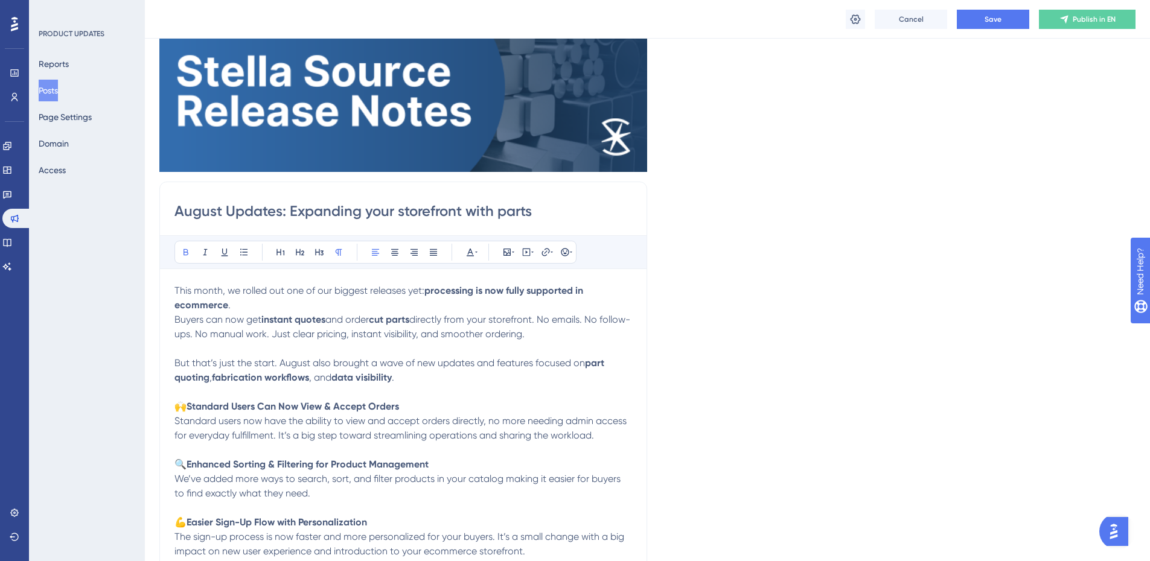
click at [525, 400] on p "But that’s just the start. August also brought a wave of new updates and featur…" at bounding box center [403, 399] width 458 height 87
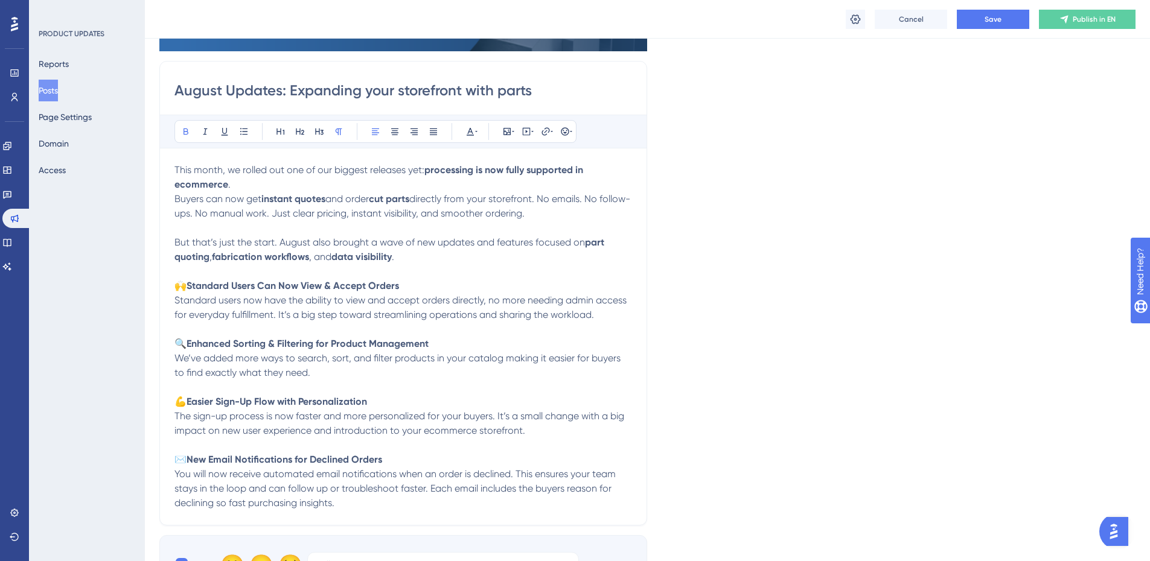
drag, startPoint x: 293, startPoint y: 252, endPoint x: 365, endPoint y: 267, distance: 72.9
click at [293, 252] on strong "fabrication workflows" at bounding box center [260, 256] width 97 height 11
click at [386, 281] on strong "Standard Users Can Now View & Accept Orders" at bounding box center [293, 285] width 212 height 11
drag, startPoint x: 388, startPoint y: 288, endPoint x: 193, endPoint y: 293, distance: 195.6
click at [193, 293] on p "But that’s just the start. August also brought a wave of new updates and featur…" at bounding box center [403, 278] width 458 height 87
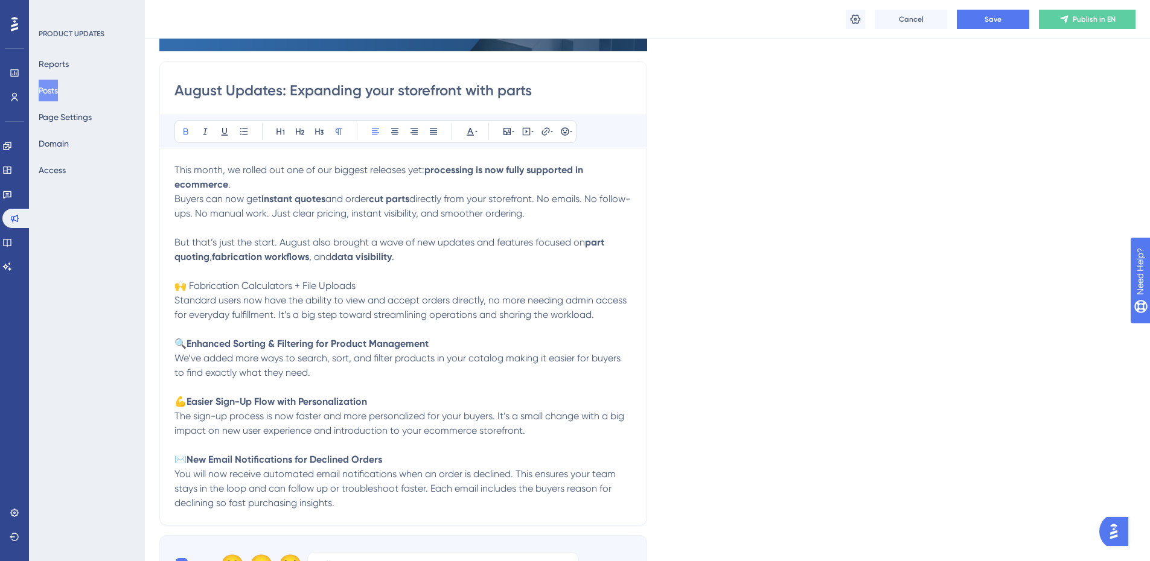
click at [304, 303] on span "Standard users now have the ability to view and accept orders directly, no more…" at bounding box center [401, 308] width 455 height 26
click at [415, 314] on span "Standard users now have the ability to view and accept orders directly, no more…" at bounding box center [401, 308] width 455 height 26
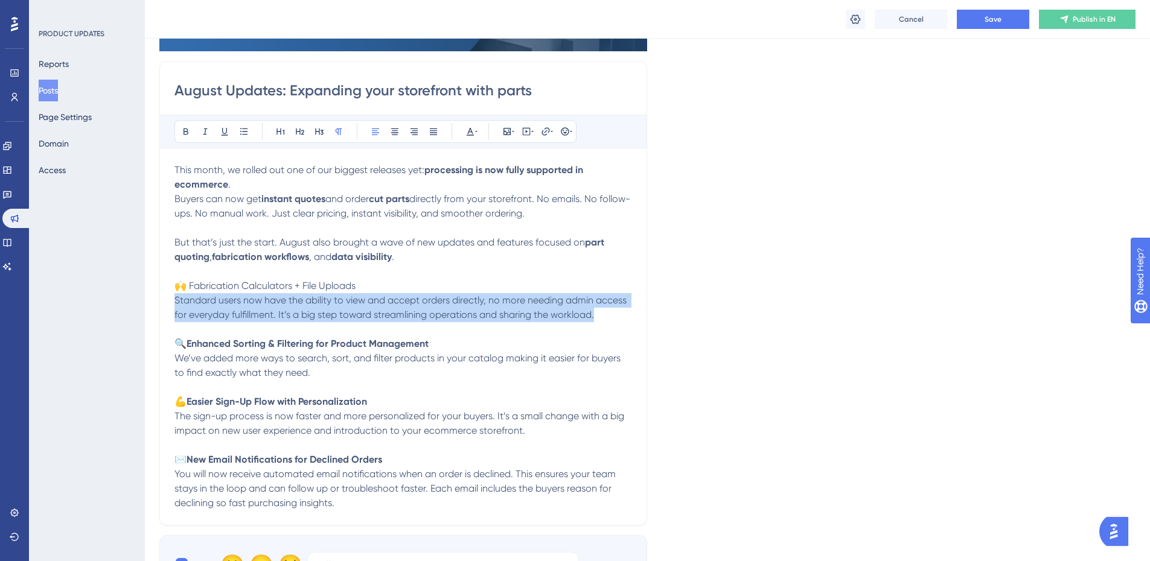
drag, startPoint x: 602, startPoint y: 314, endPoint x: 162, endPoint y: 302, distance: 440.2
click at [162, 302] on div "August Updates: Expanding your storefront with parts Bold Italic Underline Bull…" at bounding box center [403, 293] width 488 height 465
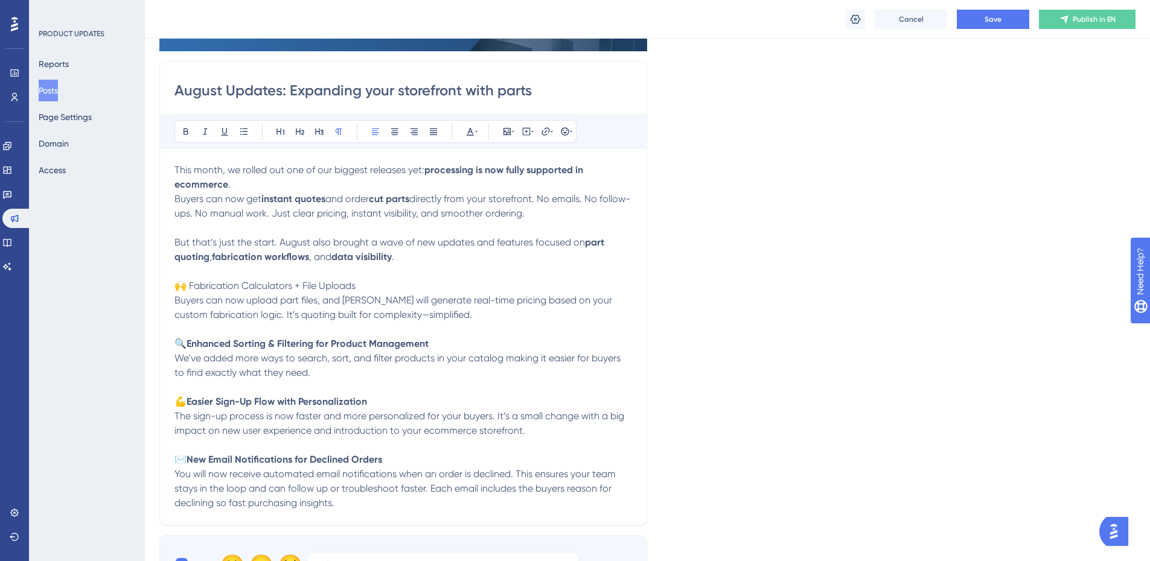
click at [281, 299] on span "Buyers can now upload part files, and Stella will generate real-time pricing ba…" at bounding box center [394, 308] width 440 height 26
click at [453, 300] on span "Buyers can now upload DXF and DWG part files, and Stella will generate real-tim…" at bounding box center [394, 308] width 441 height 26
drag, startPoint x: 511, startPoint y: 310, endPoint x: 197, endPoint y: 319, distance: 314.6
click at [197, 319] on p "But that’s just the start. August also brought a wave of new updates and featur…" at bounding box center [403, 278] width 458 height 87
click at [331, 313] on span "Buyers can now upload DXF and DWG part files, and Stella will generate real-tim…" at bounding box center [394, 308] width 441 height 26
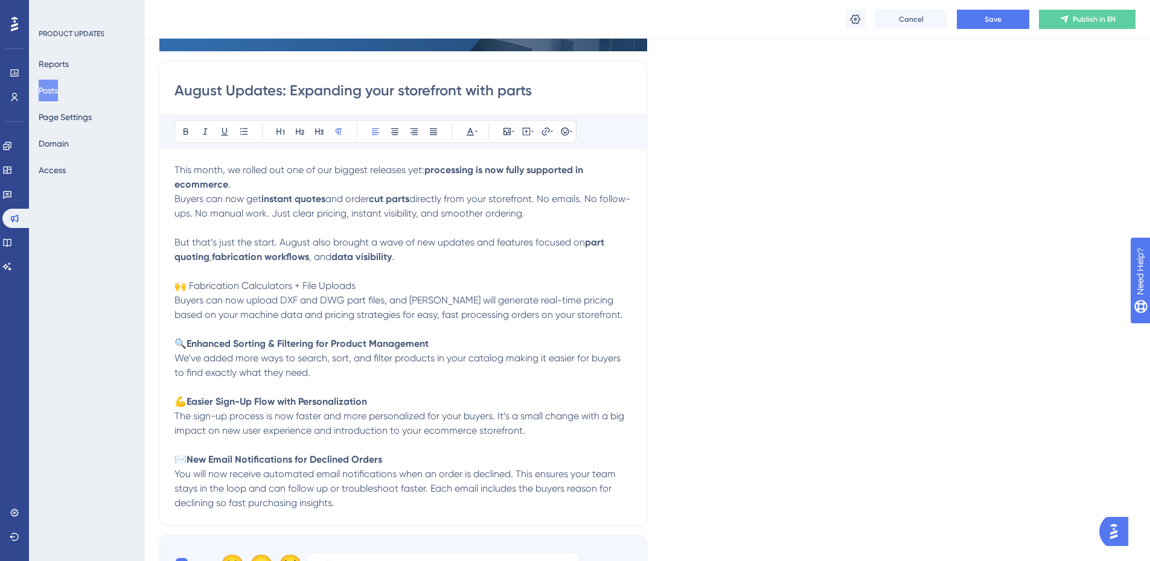
click at [450, 376] on p "We’ve added more ways to search, sort, and filter products in your catalog maki…" at bounding box center [403, 380] width 458 height 58
click at [328, 372] on p "We’ve added more ways to search, sort, and filter products in your catalog maki…" at bounding box center [403, 380] width 458 height 58
click at [397, 428] on span "The sign-up process is now faster and more personalized for your buyers. It’s a…" at bounding box center [400, 423] width 452 height 26
click at [357, 360] on span "We’ve added more ways to search, sort, and filter products in your catalog maki…" at bounding box center [398, 366] width 448 height 26
drag, startPoint x: 433, startPoint y: 342, endPoint x: 190, endPoint y: 343, distance: 243.9
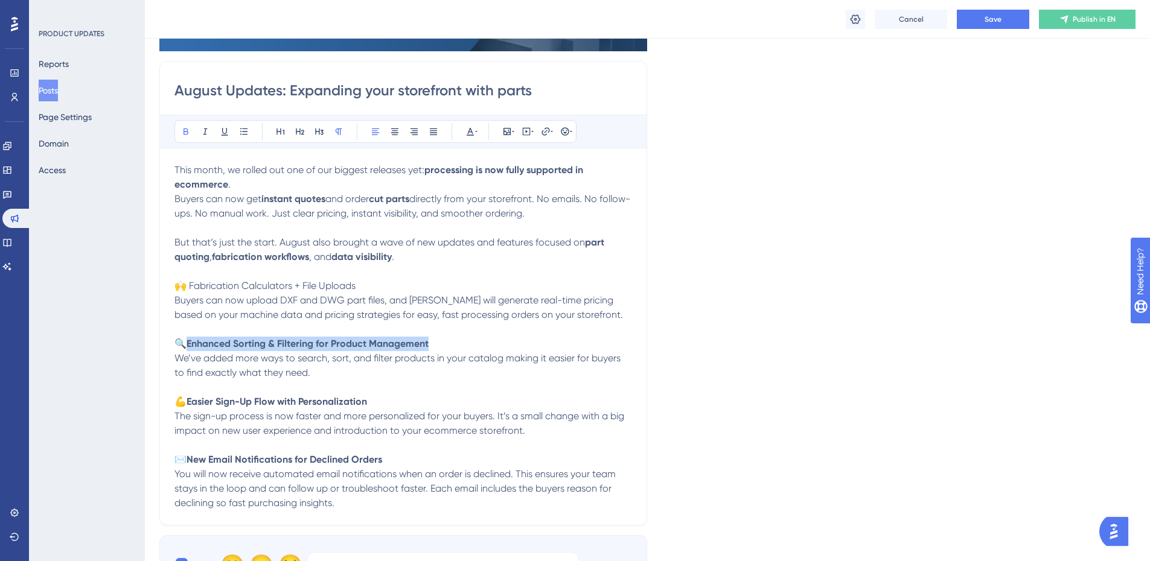
click at [190, 343] on p "🔍 Enhanced Sorting & Filtering for Product Management" at bounding box center [403, 336] width 458 height 29
drag, startPoint x: 248, startPoint y: 344, endPoint x: 206, endPoint y: 345, distance: 42.3
click at [206, 345] on span "🔍File Upload & Download for Orders" at bounding box center [256, 343] width 165 height 11
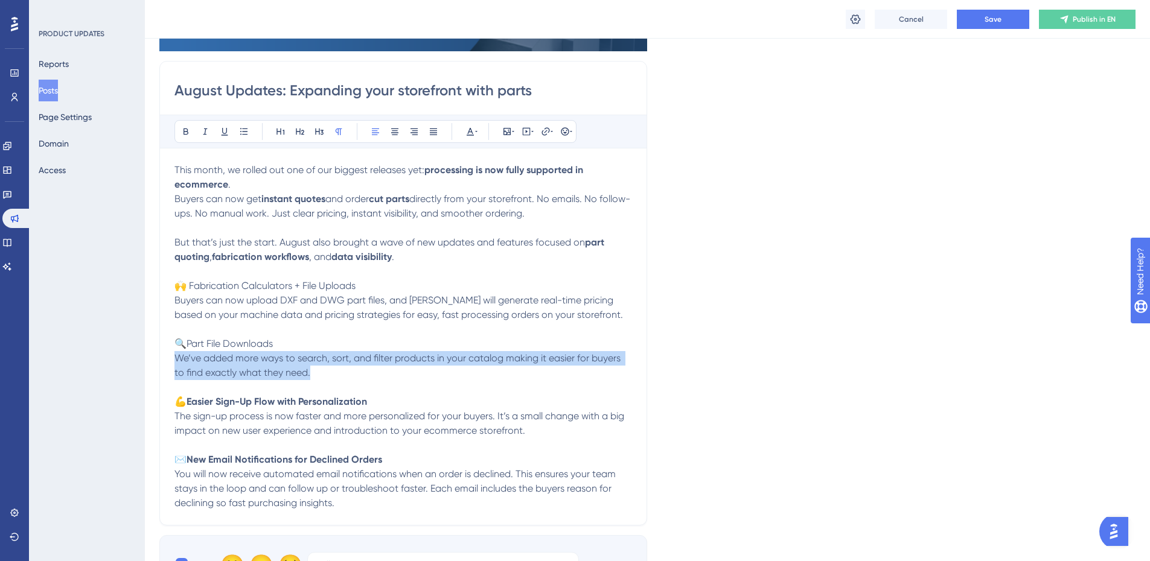
drag, startPoint x: 233, startPoint y: 358, endPoint x: 161, endPoint y: 356, distance: 71.9
click at [161, 356] on div "August Updates: Expanding your storefront with parts Bold Italic Underline Bull…" at bounding box center [403, 293] width 488 height 465
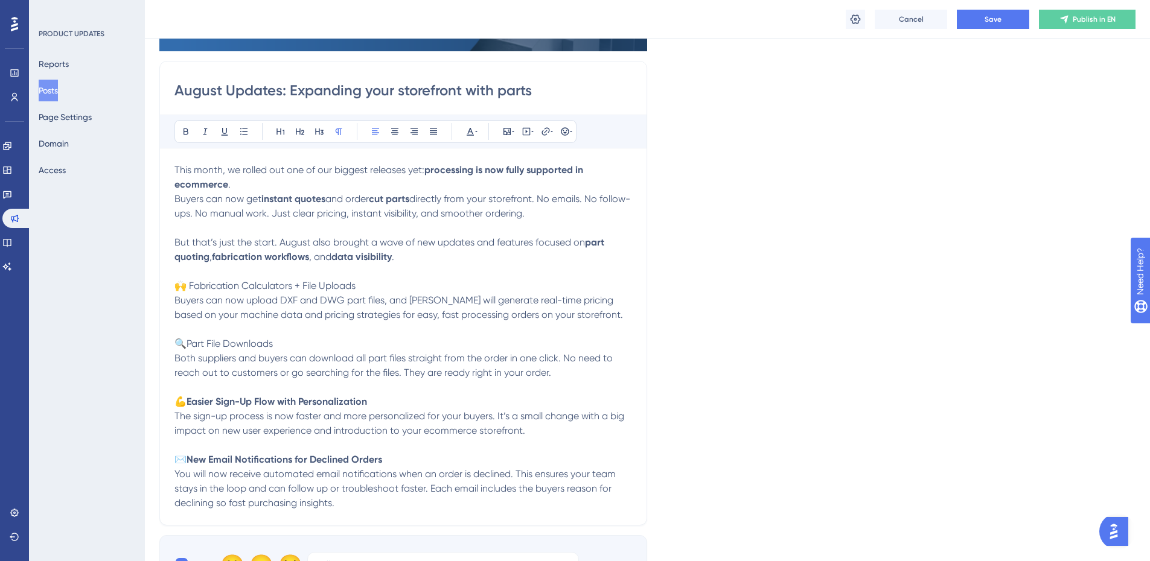
click at [301, 404] on strong "Easier Sign-Up Flow with Personalization" at bounding box center [277, 401] width 180 height 11
click at [375, 392] on p "Both suppliers and buyers can download all part files straight from the order i…" at bounding box center [403, 380] width 458 height 58
click at [335, 366] on p "Both suppliers and buyers can download all part files straight from the order i…" at bounding box center [403, 380] width 458 height 58
drag, startPoint x: 383, startPoint y: 400, endPoint x: 193, endPoint y: 407, distance: 190.9
click at [193, 407] on p "Both suppliers and buyers can download all part files straight from the order i…" at bounding box center [403, 380] width 458 height 58
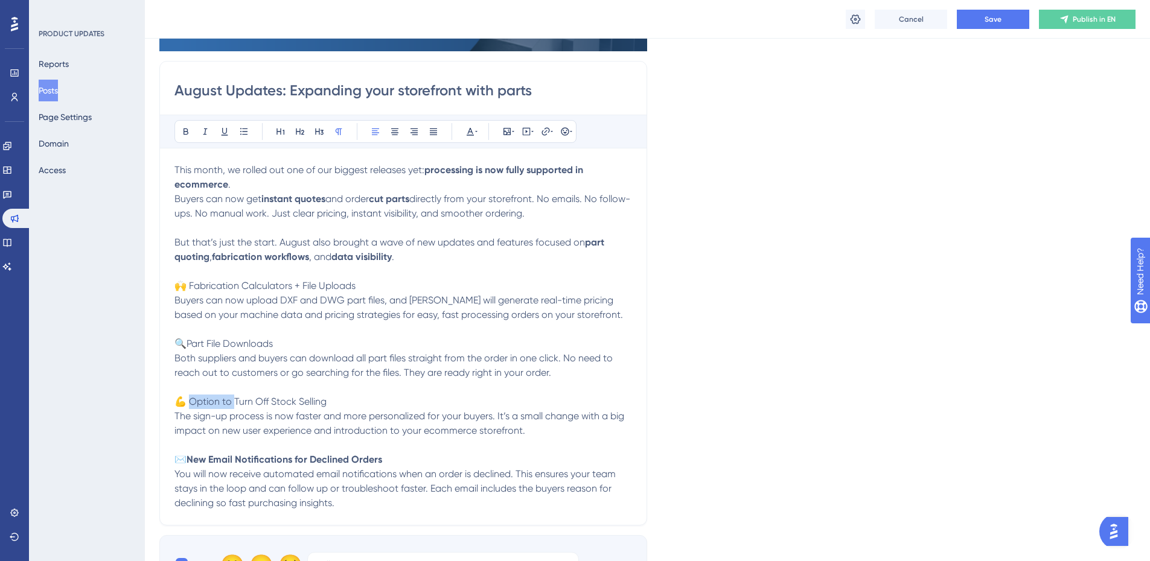
drag, startPoint x: 236, startPoint y: 402, endPoint x: 192, endPoint y: 406, distance: 44.2
click at [192, 406] on span "💪 Option to Turn Off Stock Selling" at bounding box center [250, 401] width 152 height 11
click at [368, 397] on p "Both suppliers and buyers can download all part files straight from the order i…" at bounding box center [403, 380] width 458 height 58
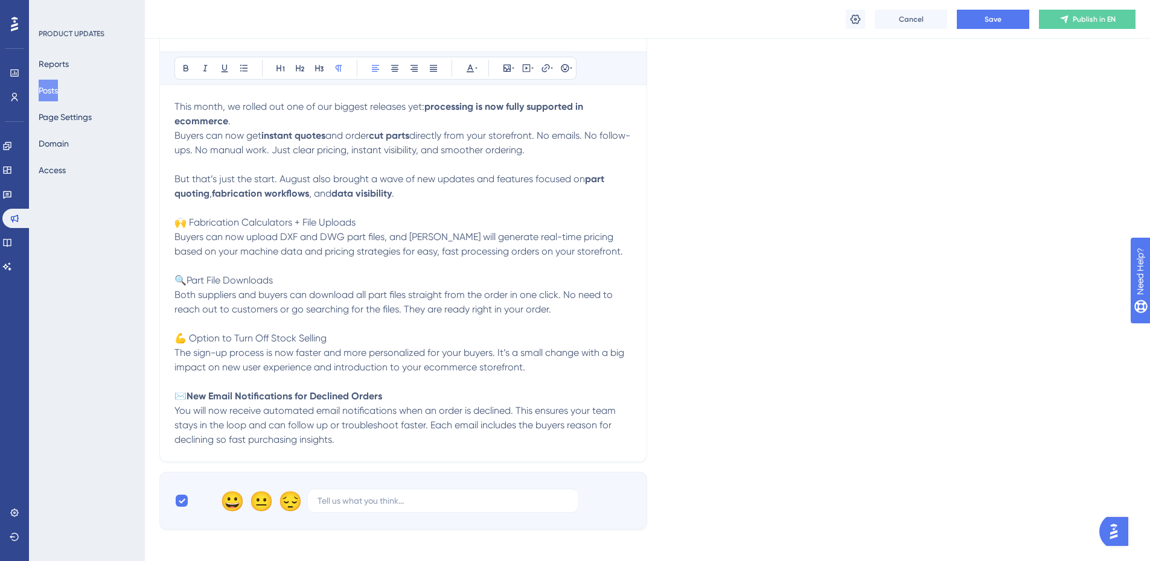
scroll to position [362, 0]
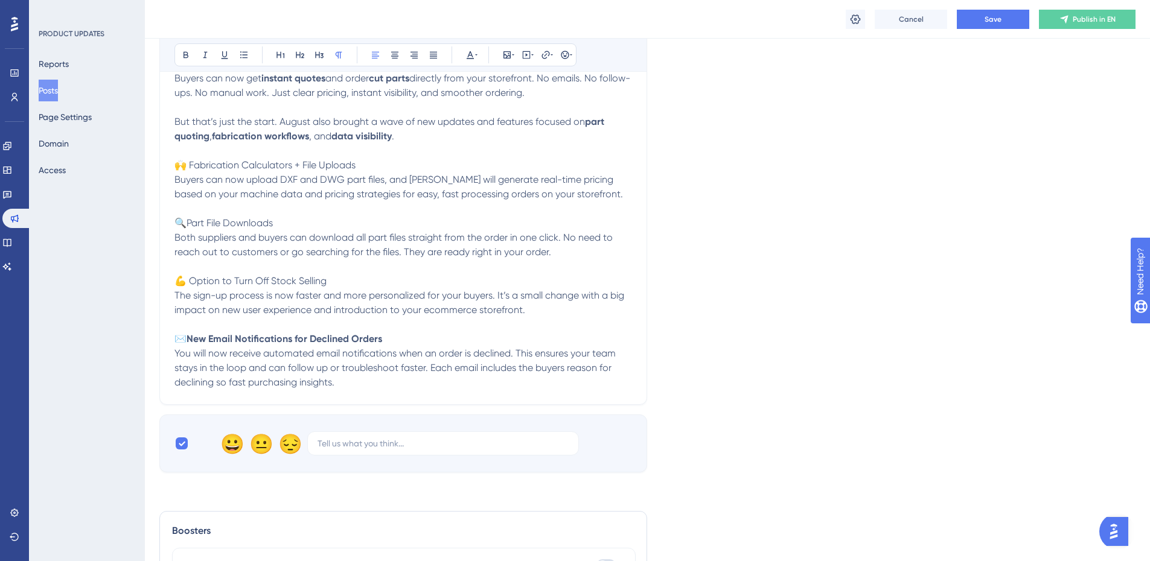
click at [326, 313] on span "The sign-up process is now faster and more personalized for your buyers. It’s a…" at bounding box center [400, 303] width 452 height 26
click at [473, 313] on span "The sign-up process is now faster and more personalized for your buyers. It’s a…" at bounding box center [400, 303] width 452 height 26
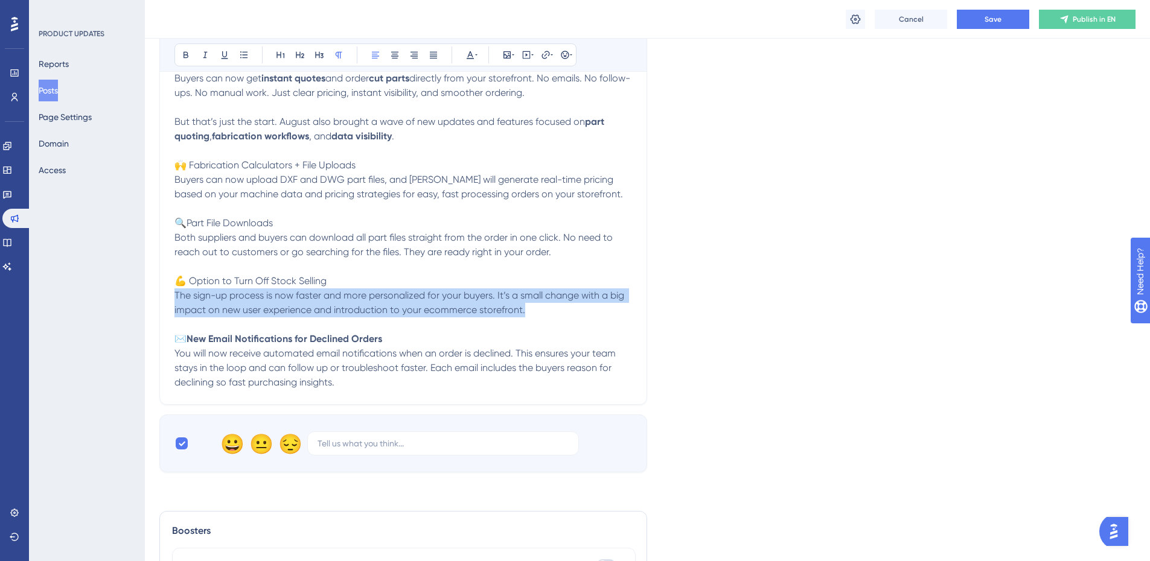
drag, startPoint x: 432, startPoint y: 309, endPoint x: 149, endPoint y: 301, distance: 283.2
click at [149, 301] on div "Performance Users Engagement Widgets Feedback Product Updates Knowledge Base AI…" at bounding box center [647, 179] width 1005 height 1082
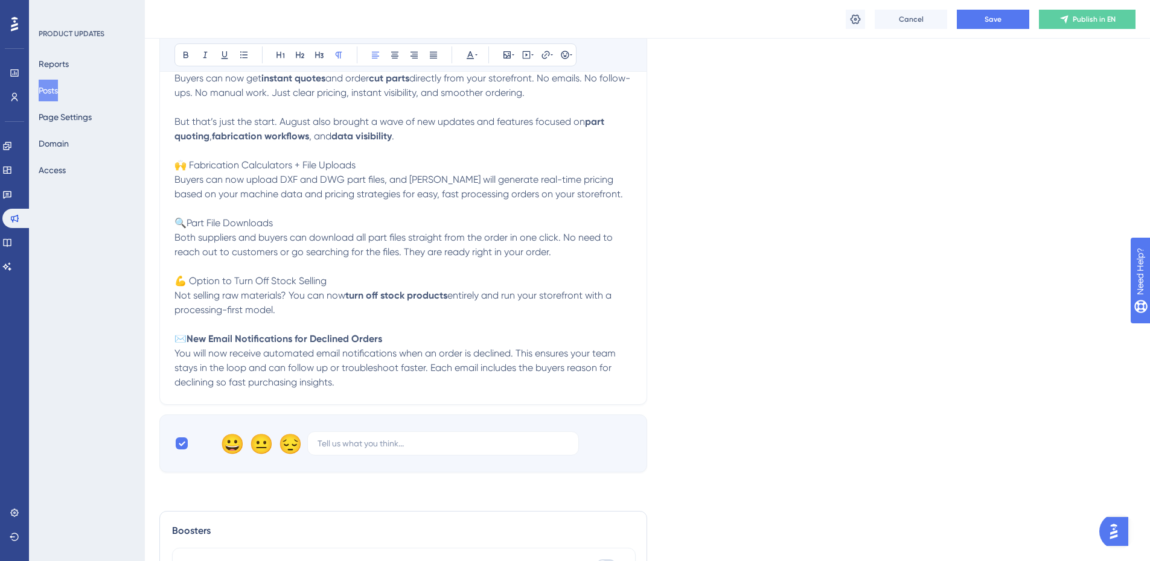
click at [190, 295] on span "Not selling raw materials? You can now" at bounding box center [259, 295] width 171 height 11
drag, startPoint x: 190, startPoint y: 298, endPoint x: 156, endPoint y: 299, distance: 33.8
click at [156, 299] on div "Performance Users Engagement Widgets Feedback Product Updates Knowledge Base AI…" at bounding box center [647, 179] width 1005 height 1082
drag, startPoint x: 560, startPoint y: 293, endPoint x: 467, endPoint y: 298, distance: 93.1
click at [467, 298] on span "Don't want to sell parts, or you don't inventory to sell? No problem. selling r…" at bounding box center [387, 303] width 427 height 26
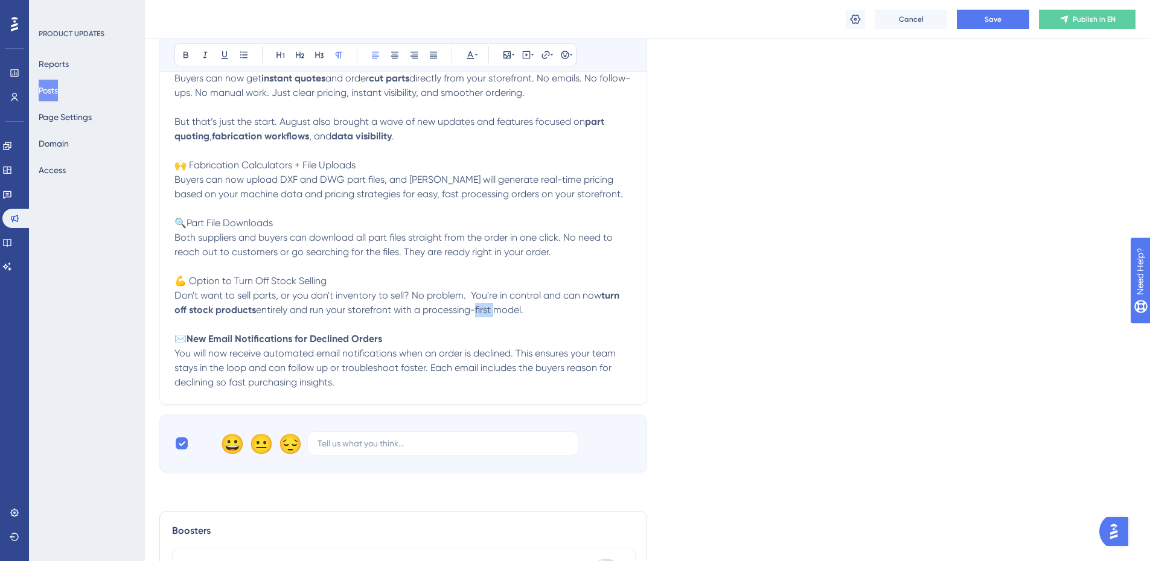
drag, startPoint x: 492, startPoint y: 310, endPoint x: 470, endPoint y: 314, distance: 22.7
click at [470, 314] on span "entirely and run your storefront with a processing-first model." at bounding box center [389, 309] width 267 height 11
click at [538, 330] on p "Don't want to sell parts, or you don't inventory to sell? No problem. You're in…" at bounding box center [403, 318] width 458 height 58
click at [553, 311] on p "Don't want to sell parts, or you don't inventory to sell? No problem. You're in…" at bounding box center [403, 318] width 458 height 58
click at [348, 357] on span "You will now receive automated email notifications when an order is declined. T…" at bounding box center [396, 368] width 444 height 40
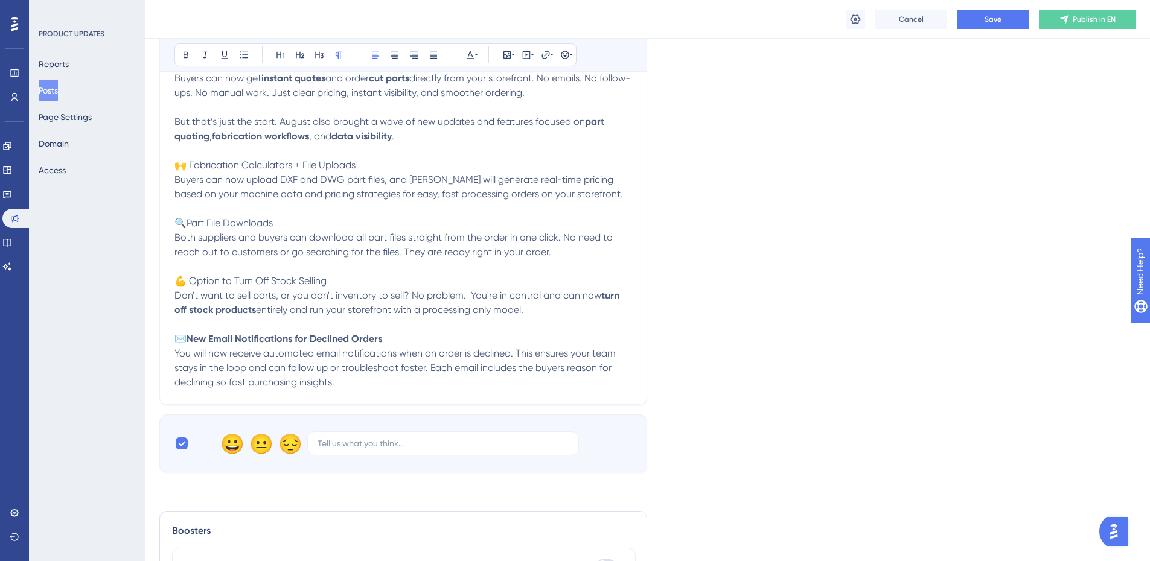
click at [410, 342] on p "Don't want to sell parts, or you don't inventory to sell? No problem. You're in…" at bounding box center [403, 318] width 458 height 58
drag, startPoint x: 287, startPoint y: 339, endPoint x: 193, endPoint y: 343, distance: 94.9
click at [193, 343] on p "Don't want to sell parts, or you don't inventory to sell? No problem. You're in…" at bounding box center [403, 318] width 458 height 58
click at [380, 309] on span "entirely and run your storefront with a processing only model." at bounding box center [389, 309] width 267 height 11
click at [368, 377] on p "You will now receive automated email notifications when an order is declined. T…" at bounding box center [403, 367] width 458 height 43
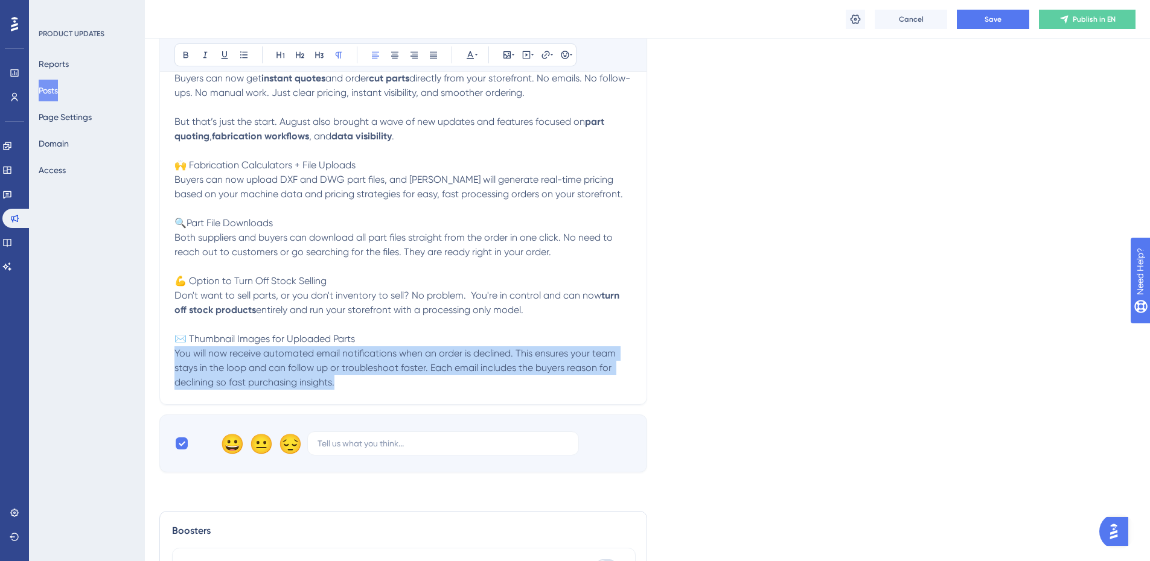
drag, startPoint x: 312, startPoint y: 378, endPoint x: 176, endPoint y: 351, distance: 138.5
click at [176, 351] on p "You will now receive automated email notifications when an order is declined. T…" at bounding box center [403, 367] width 458 height 43
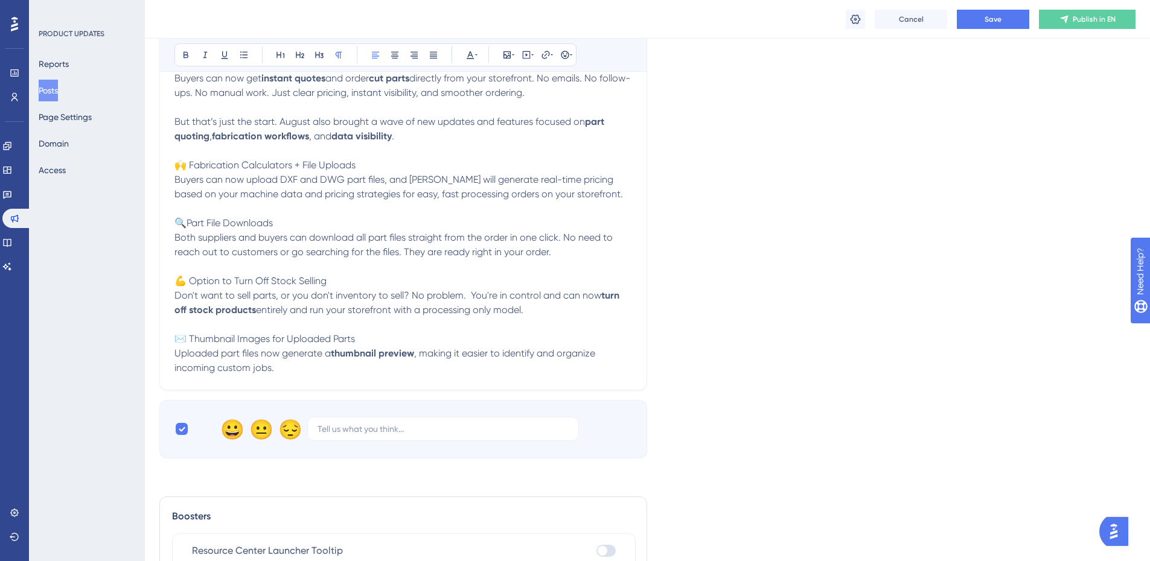
click at [414, 353] on strong "thumbnail preview" at bounding box center [372, 353] width 83 height 11
click at [587, 353] on span ", making it easier to identify and organize incoming custom jobs." at bounding box center [394, 361] width 441 height 26
click at [584, 353] on span ", making it easier to identify and organize incoming custom jobs." at bounding box center [394, 361] width 441 height 26
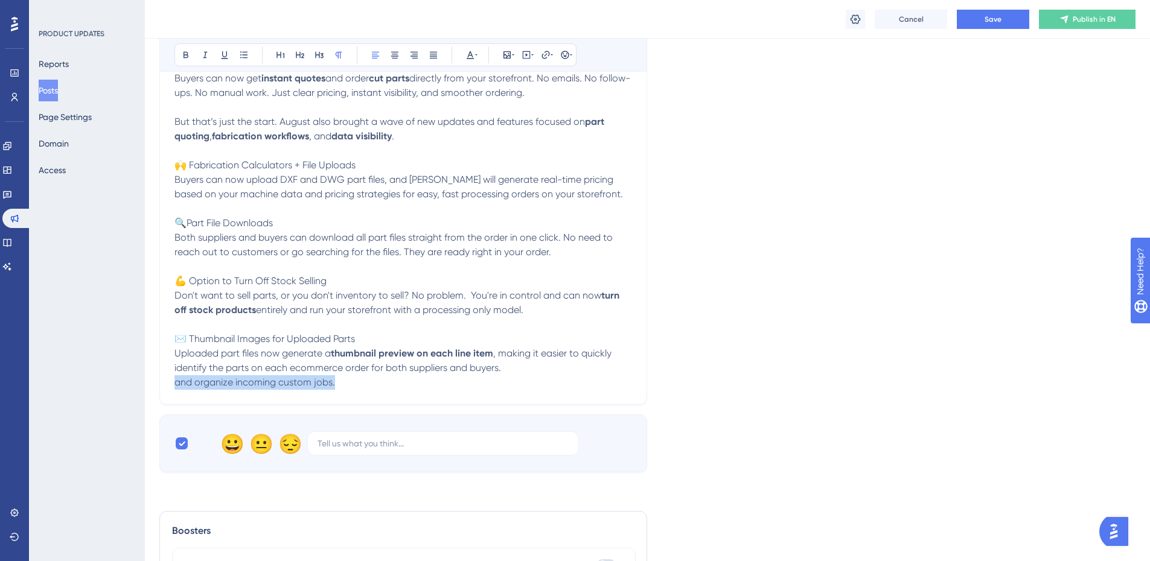
drag, startPoint x: 366, startPoint y: 381, endPoint x: 144, endPoint y: 388, distance: 222.2
click at [145, 388] on div "Performance Users Engagement Widgets Feedback Product Updates Knowledge Base AI…" at bounding box center [647, 179] width 1005 height 1082
click at [525, 372] on p "Uploaded part files now generate a thumbnail preview on each line item , making…" at bounding box center [403, 367] width 458 height 43
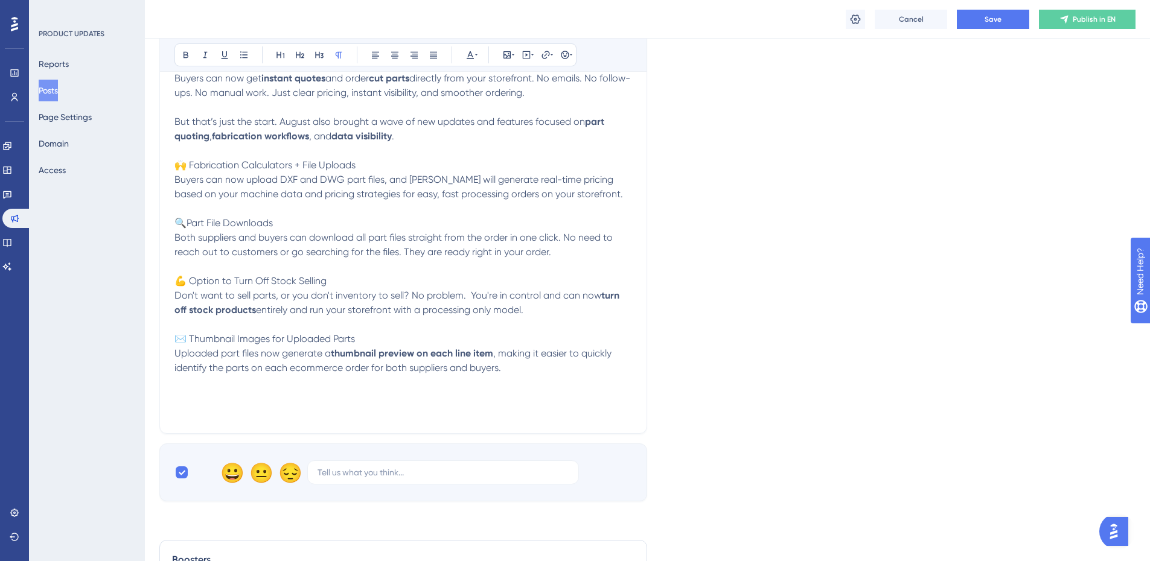
click at [281, 395] on p "Uploaded part files now generate a thumbnail preview on each line item , making…" at bounding box center [403, 382] width 458 height 72
click at [219, 406] on p "Uploaded part files now generate a thumbnail preview on each line item , making…" at bounding box center [403, 382] width 458 height 72
click at [212, 395] on p "Uploaded part files now generate a thumbnail preview on each line item , making…" at bounding box center [403, 382] width 458 height 72
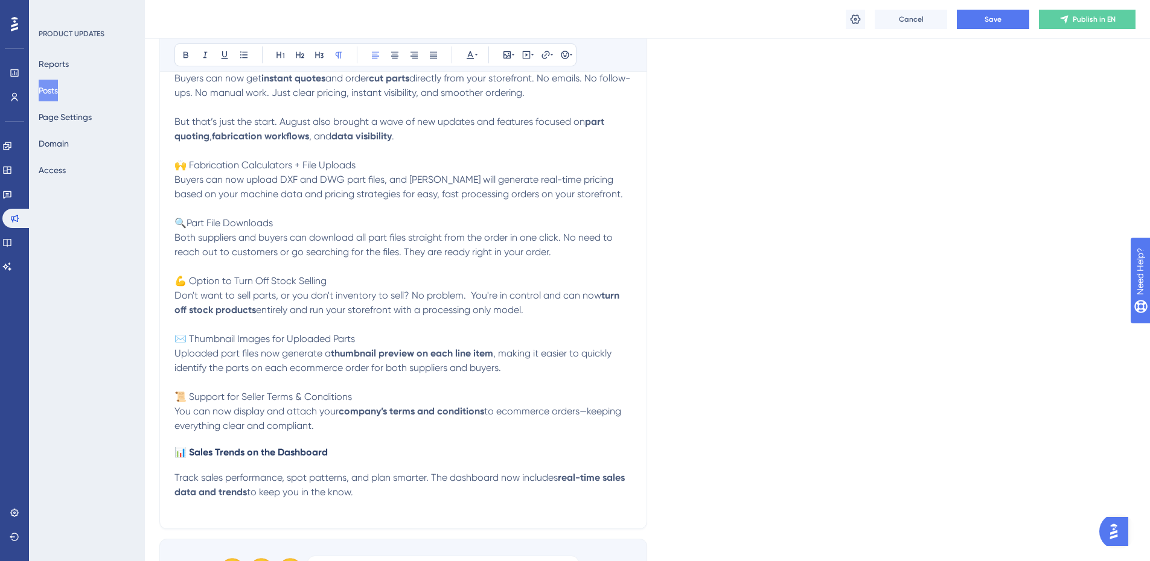
drag, startPoint x: 322, startPoint y: 429, endPoint x: 144, endPoint y: 406, distance: 180.1
click at [145, 406] on div "Performance Users Engagement Widgets Feedback Product Updates Knowledge Base AI…" at bounding box center [647, 241] width 1005 height 1207
click at [555, 368] on p "Uploaded part files now generate a thumbnail preview on each line item , making…" at bounding box center [403, 375] width 458 height 58
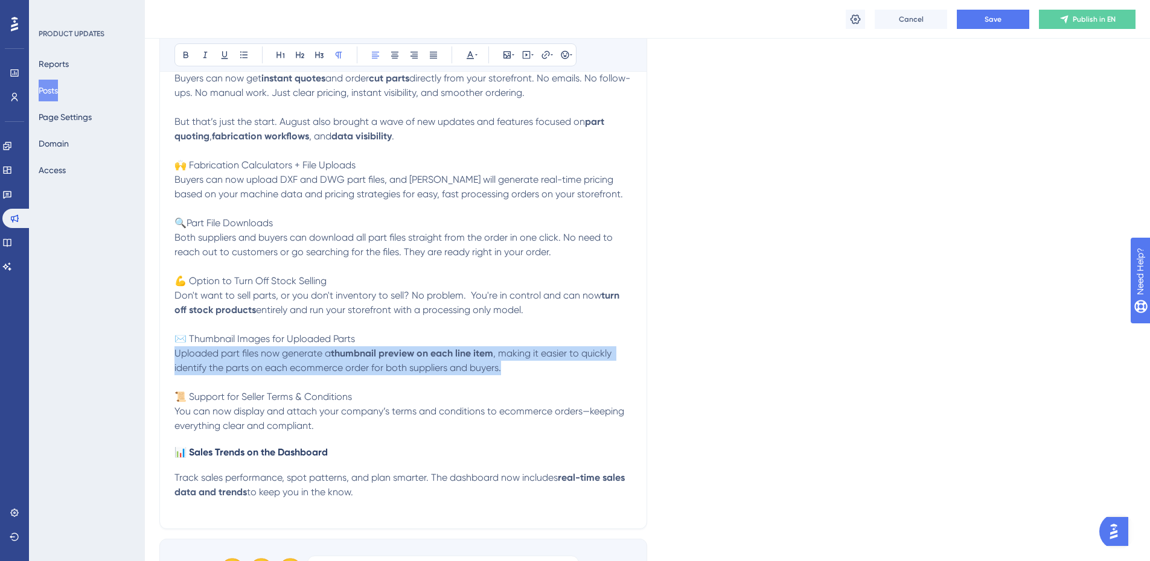
drag, startPoint x: 535, startPoint y: 374, endPoint x: 174, endPoint y: 352, distance: 361.0
click at [174, 352] on p "Uploaded part files now generate a thumbnail preview on each line item , making…" at bounding box center [403, 375] width 458 height 58
drag, startPoint x: 540, startPoint y: 314, endPoint x: 164, endPoint y: 296, distance: 377.1
click at [164, 296] on div "August Updates: Expanding your storefront with parts Bold Italic Underline Bull…" at bounding box center [403, 234] width 488 height 589
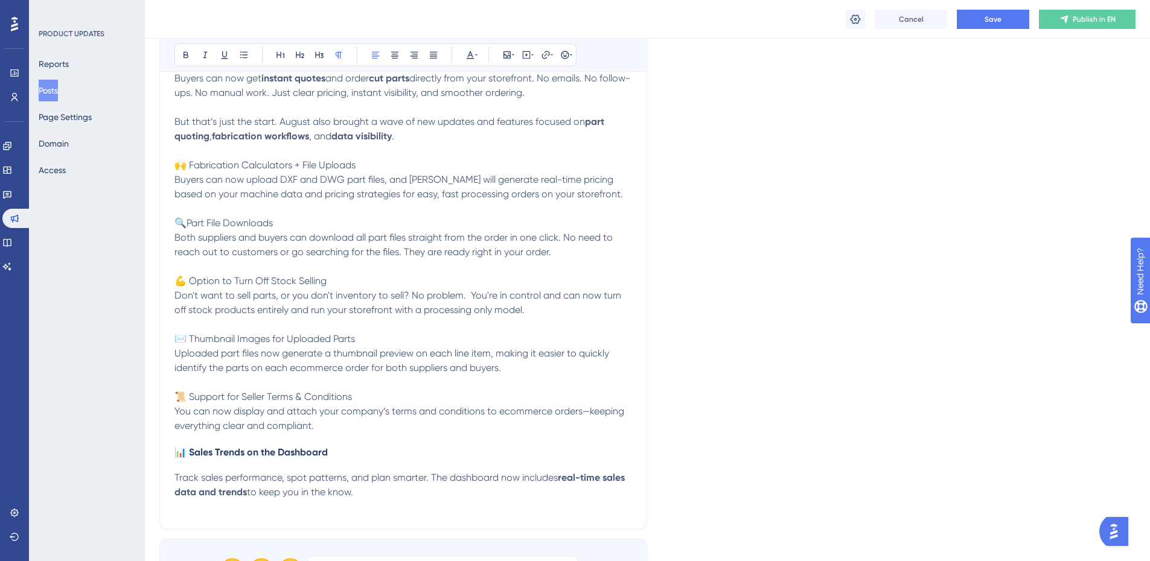
click at [371, 172] on p "But that’s just the start. August also brought a wave of new updates and featur…" at bounding box center [403, 158] width 458 height 87
click at [587, 413] on span "You can now display and attach your company’s terms and conditions to ecommerce…" at bounding box center [400, 419] width 452 height 26
click at [371, 458] on h4 "📊 Sales Trends on the Dashboard" at bounding box center [403, 452] width 458 height 11
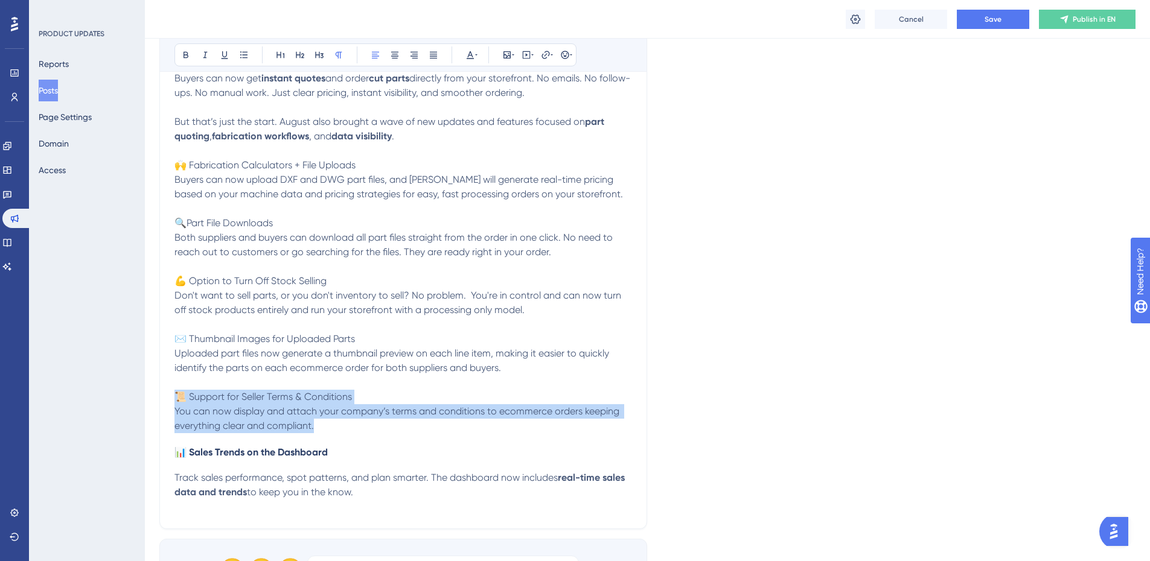
drag, startPoint x: 345, startPoint y: 424, endPoint x: 161, endPoint y: 400, distance: 185.6
click at [161, 400] on div "August Updates: Expanding your storefront with parts Bold Italic Underline Bull…" at bounding box center [403, 234] width 488 height 589
copy div "📜 Support for Seller Terms & Conditions You can now display and attach your com…"
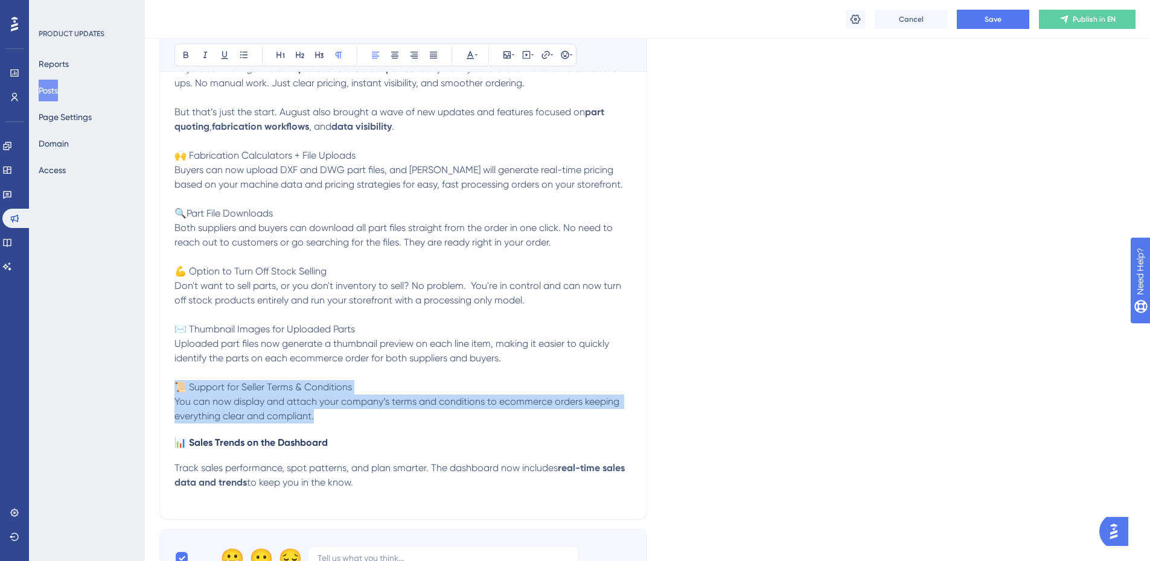
scroll to position [483, 0]
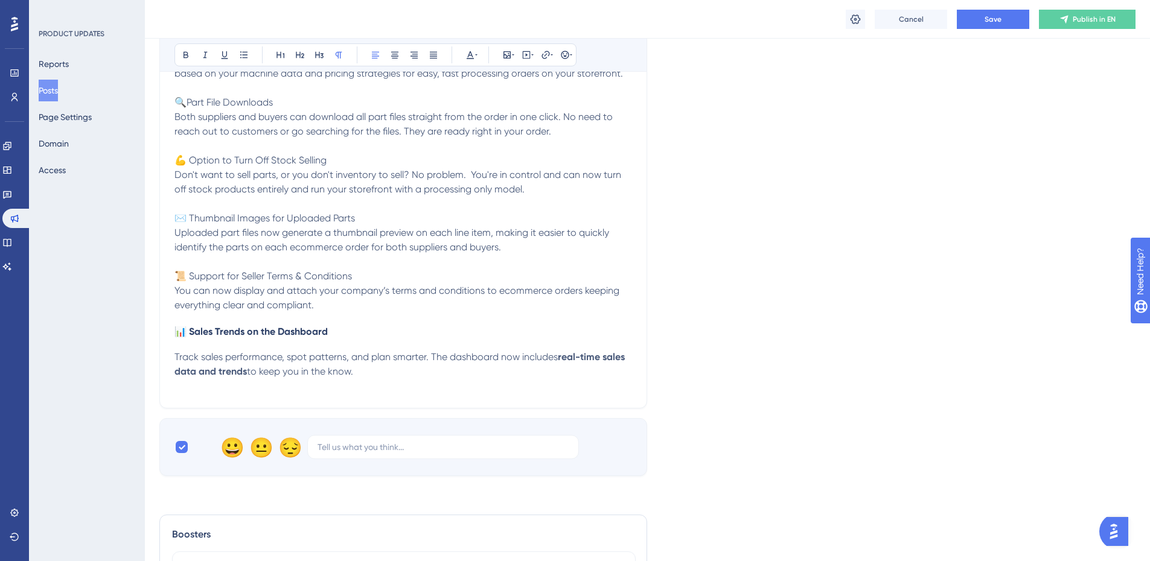
click at [358, 317] on div "This month, we rolled out one of our biggest releases yet: processing is now fu…" at bounding box center [403, 158] width 458 height 472
click at [362, 310] on p "You can now display and attach your company’s terms and conditions to ecommerce…" at bounding box center [403, 298] width 458 height 29
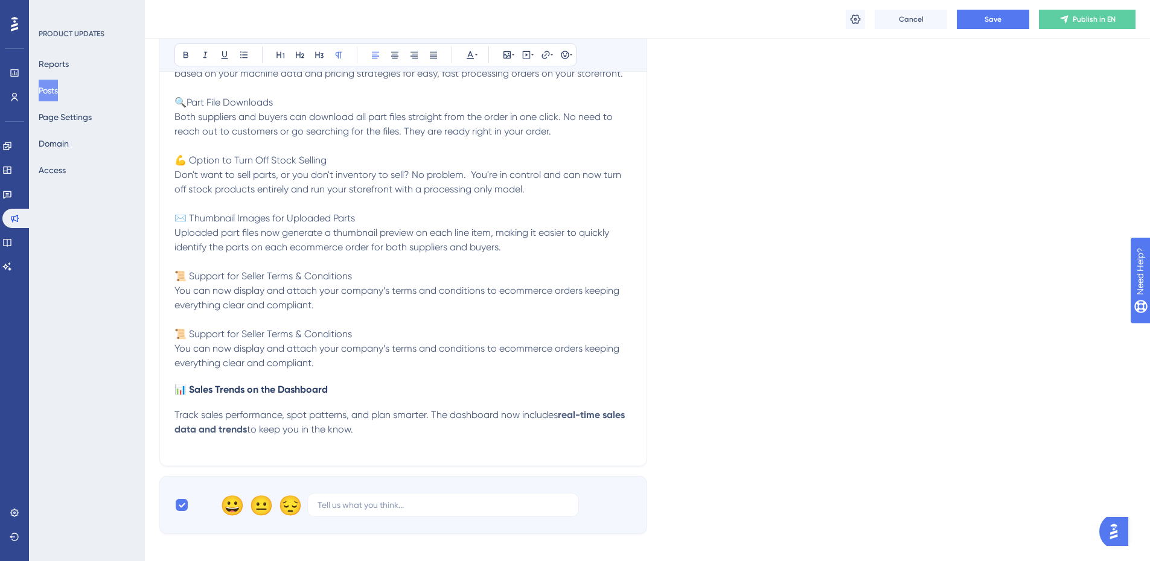
drag, startPoint x: 310, startPoint y: 394, endPoint x: 335, endPoint y: 392, distance: 25.4
click at [310, 394] on span "📊 Sales Trends on the Dashboard" at bounding box center [250, 389] width 153 height 11
drag, startPoint x: 349, startPoint y: 392, endPoint x: 190, endPoint y: 394, distance: 159.4
click at [190, 394] on h4 "📊 Sales Trends on the Dashboard" at bounding box center [403, 389] width 458 height 11
drag, startPoint x: 353, startPoint y: 335, endPoint x: 197, endPoint y: 336, distance: 155.1
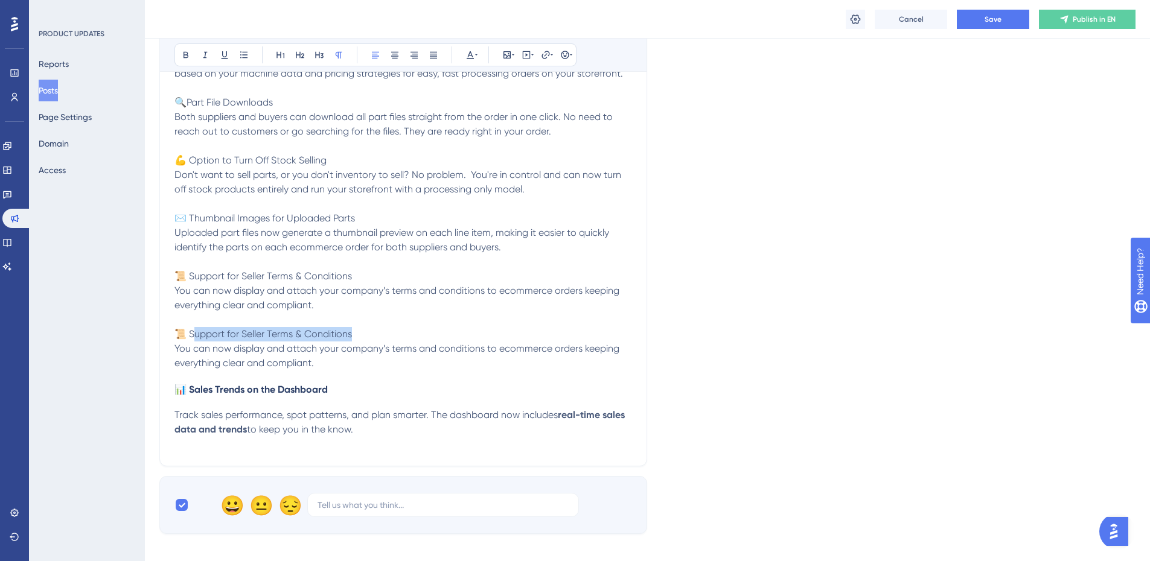
click at [197, 336] on span "📜 Support for Seller Terms & Conditions" at bounding box center [262, 333] width 177 height 11
click at [389, 368] on p "You can now display and attach your company’s terms and conditions to ecommerce…" at bounding box center [403, 356] width 458 height 29
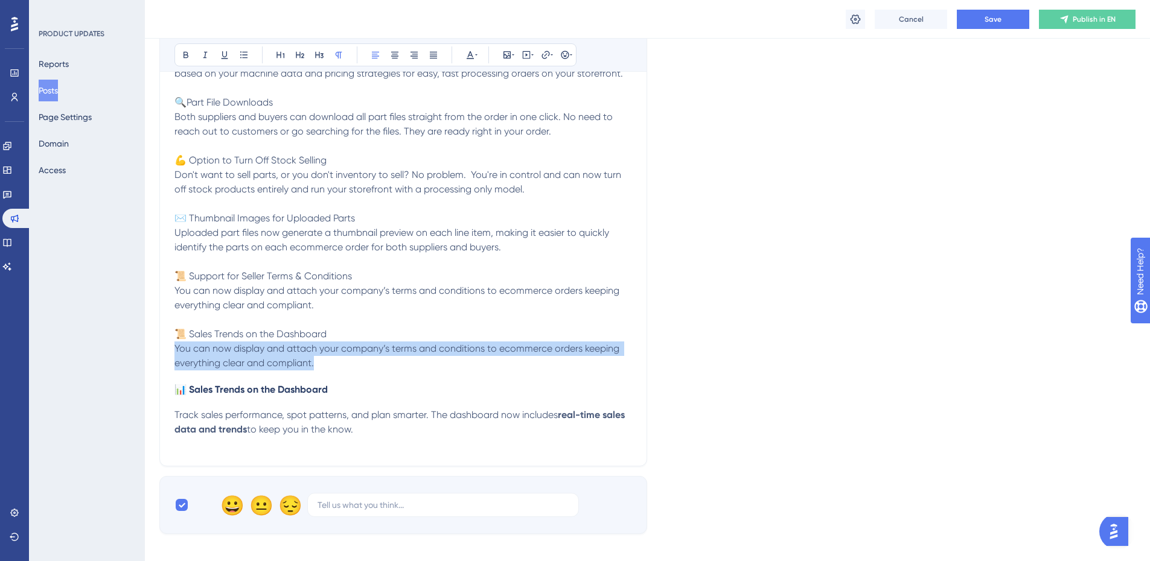
drag, startPoint x: 333, startPoint y: 364, endPoint x: 163, endPoint y: 352, distance: 170.6
click at [163, 352] on div "August Updates: Expanding your storefront with parts Bold Italic Underline Bull…" at bounding box center [403, 143] width 488 height 647
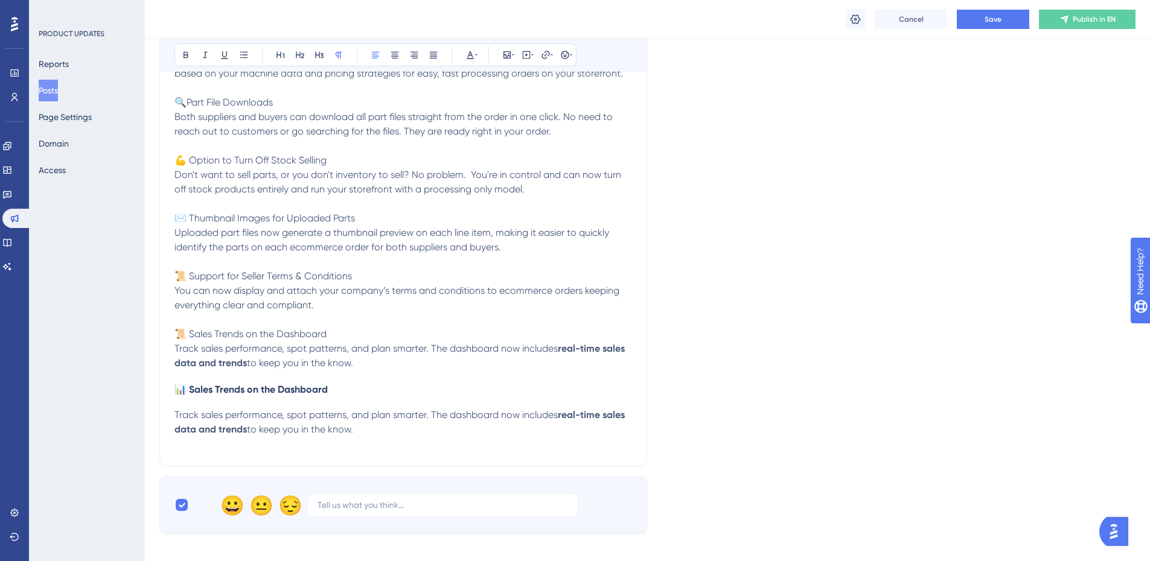
click at [201, 346] on span "Track sales performance, spot patterns, and plan smarter. The dashboard now inc…" at bounding box center [365, 348] width 383 height 11
drag, startPoint x: 464, startPoint y: 348, endPoint x: 397, endPoint y: 349, distance: 67.0
click at [397, 349] on span "Track monthly sales performance, spot patterns, and plan smarter. The dashboard…" at bounding box center [384, 348] width 421 height 11
click at [457, 364] on p "Track monthly sales performance, spot patterns, and plan smarter. The dashboard…" at bounding box center [403, 356] width 458 height 29
click at [464, 365] on p "Track monthly sales performance, spot patterns, and plan smarter. The dashboard…" at bounding box center [403, 356] width 458 height 29
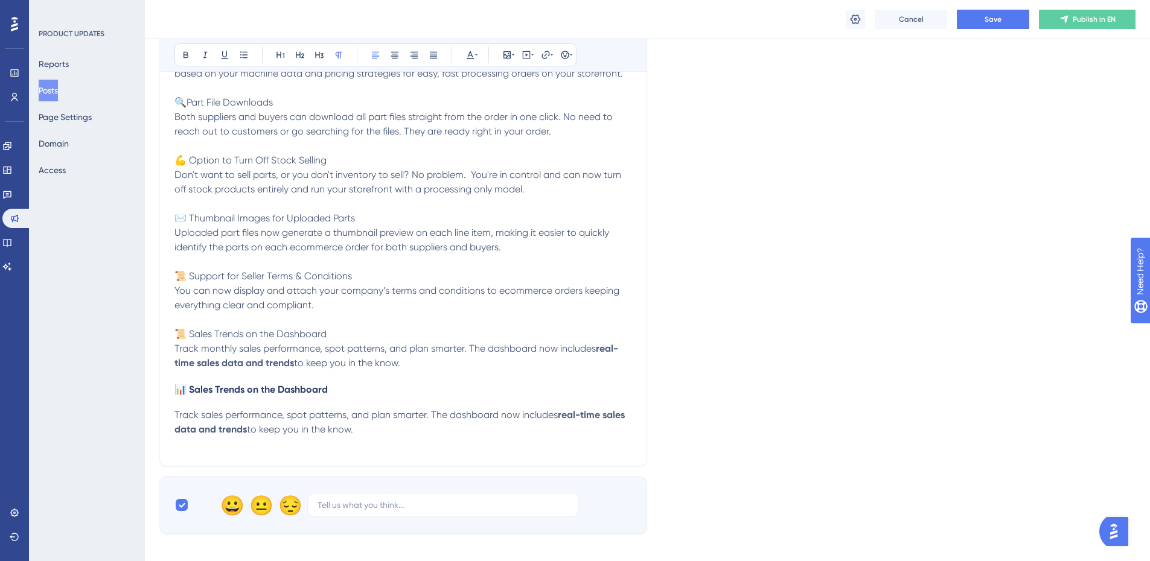
click at [593, 342] on p "Track monthly sales performance, spot patterns, and plan smarter. The dashboard…" at bounding box center [403, 356] width 458 height 29
click at [600, 346] on strong "real-time sales data and trends" at bounding box center [396, 356] width 444 height 26
click at [595, 350] on span "Track monthly sales performance, spot patterns, and plan smarter. The dashboard…" at bounding box center [384, 348] width 421 height 11
drag, startPoint x: 438, startPoint y: 366, endPoint x: 417, endPoint y: 380, distance: 24.4
click at [322, 365] on p "Track monthly sales performance, spot patterns, and plan smarter. The dashboard…" at bounding box center [403, 356] width 458 height 29
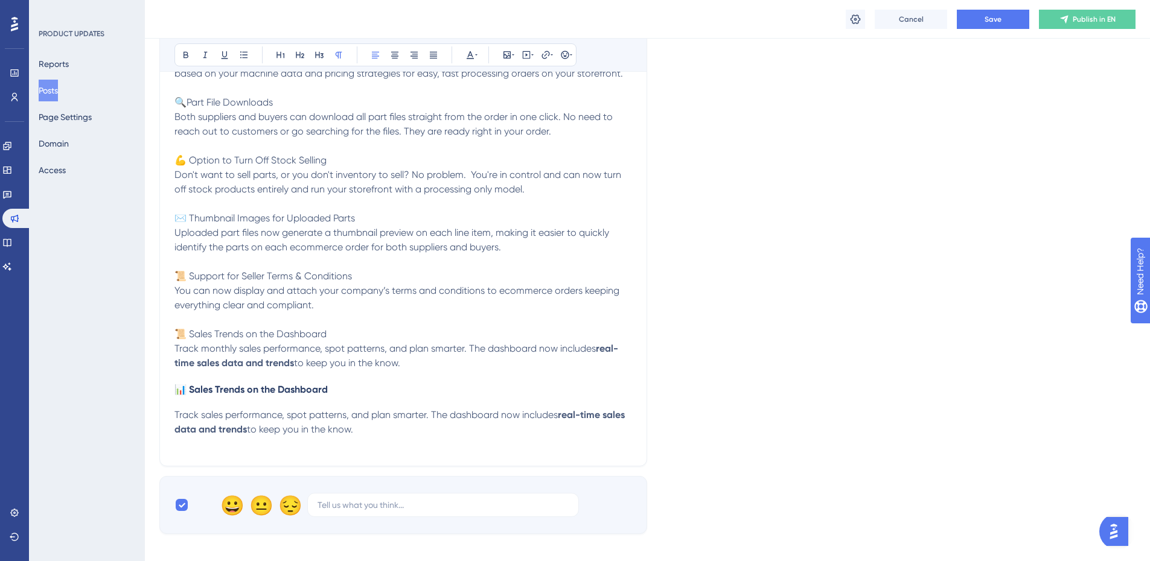
click at [417, 380] on div "This month, we rolled out one of our biggest releases yet: processing is now fu…" at bounding box center [403, 187] width 458 height 530
click at [416, 365] on p "Track monthly sales performance, spot patterns, and plan smarter. The dashboard…" at bounding box center [403, 356] width 458 height 29
drag, startPoint x: 386, startPoint y: 435, endPoint x: 161, endPoint y: 386, distance: 231.0
click at [161, 386] on div "August Updates: Expanding your storefront with parts Bold Italic Underline Bull…" at bounding box center [403, 143] width 488 height 647
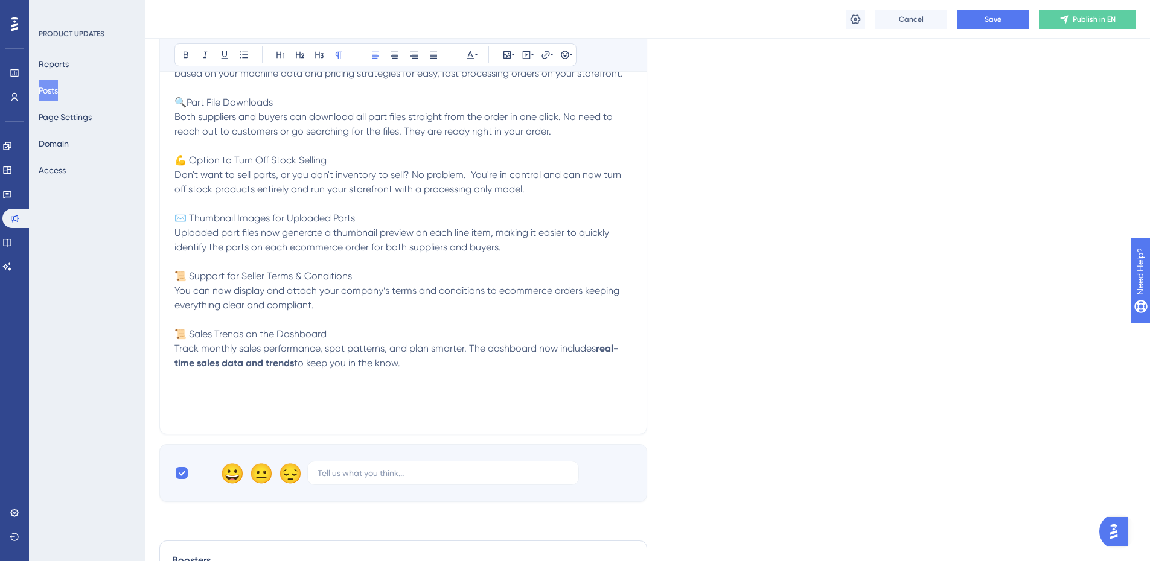
drag, startPoint x: 416, startPoint y: 358, endPoint x: 151, endPoint y: 356, distance: 265.0
click at [151, 356] on div "Performance Users Engagement Widgets Feedback Product Updates Knowledge Base AI…" at bounding box center [647, 133] width 1005 height 1233
click at [460, 401] on h4 at bounding box center [403, 395] width 458 height 23
click at [200, 415] on div "This month, we rolled out one of our biggest releases yet: processing is now fu…" at bounding box center [403, 171] width 458 height 498
click at [197, 395] on h4 at bounding box center [403, 395] width 458 height 23
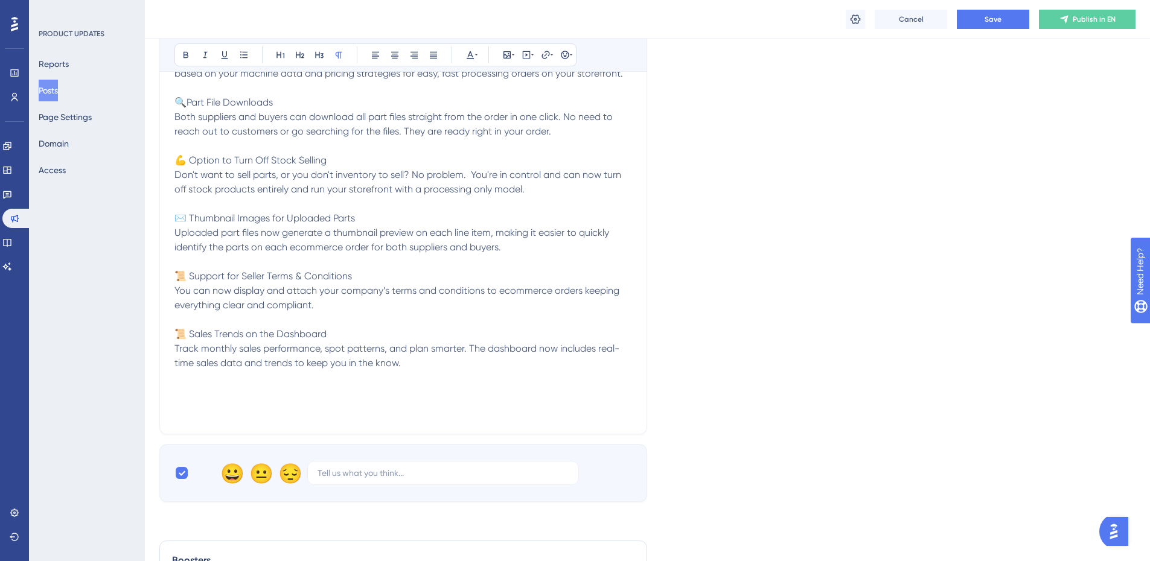
click at [191, 387] on h4 at bounding box center [403, 395] width 458 height 23
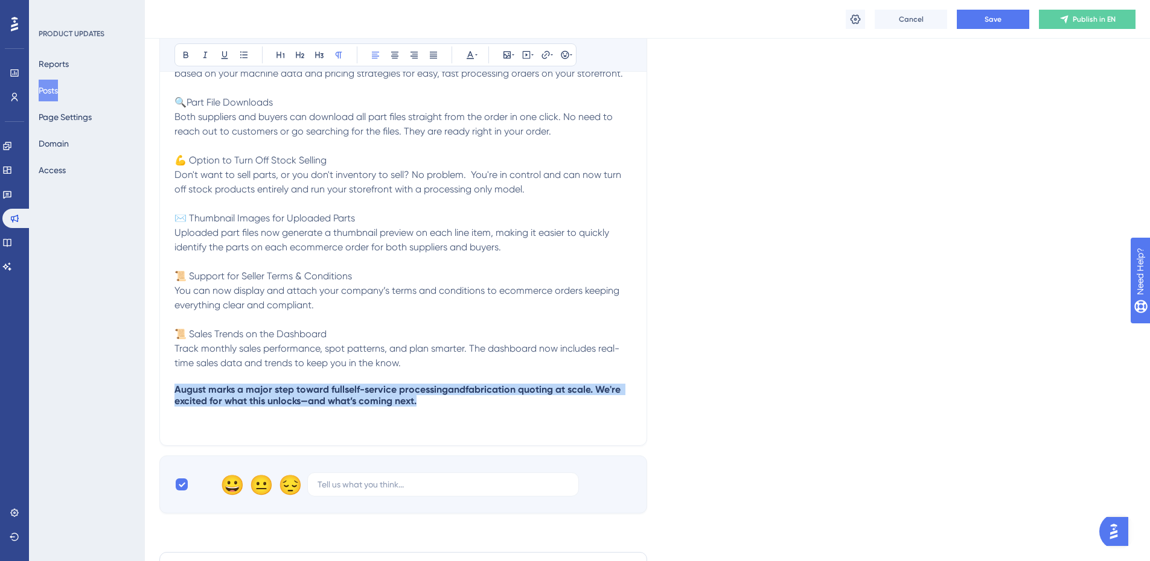
drag, startPoint x: 250, startPoint y: 396, endPoint x: 161, endPoint y: 390, distance: 89.5
click at [161, 390] on div "August Updates: Expanding your storefront with parts Bold Italic Underline Bull…" at bounding box center [403, 133] width 488 height 627
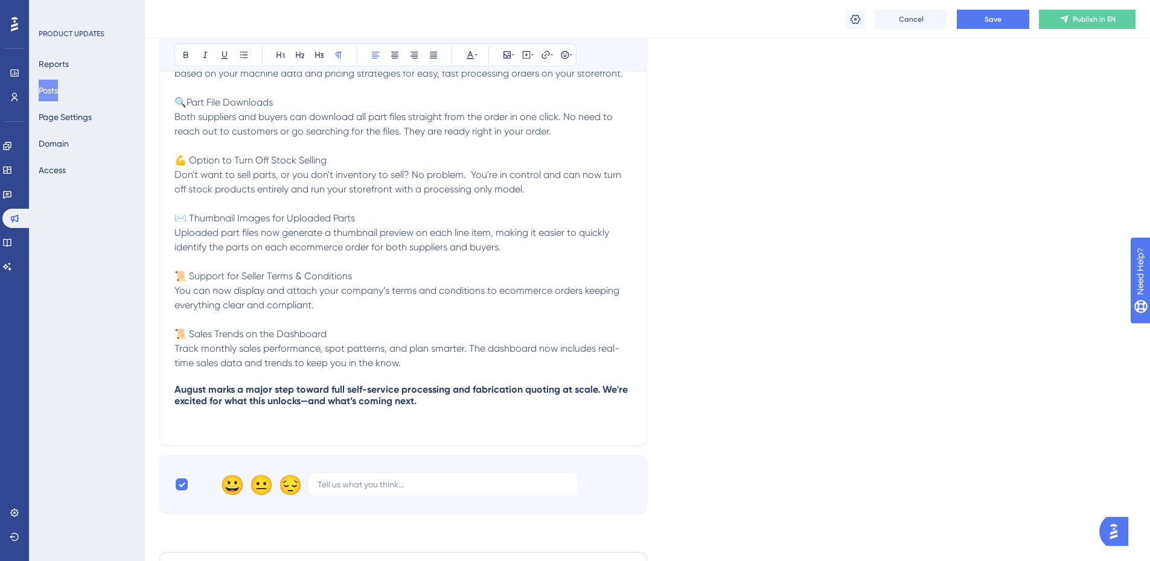
click at [372, 413] on h4 "August marks a major step toward full self-service processing and fabrication q…" at bounding box center [403, 401] width 458 height 34
click at [493, 406] on h4 "August marks a major step toward full self-service processing and fabrication q…" at bounding box center [403, 401] width 458 height 34
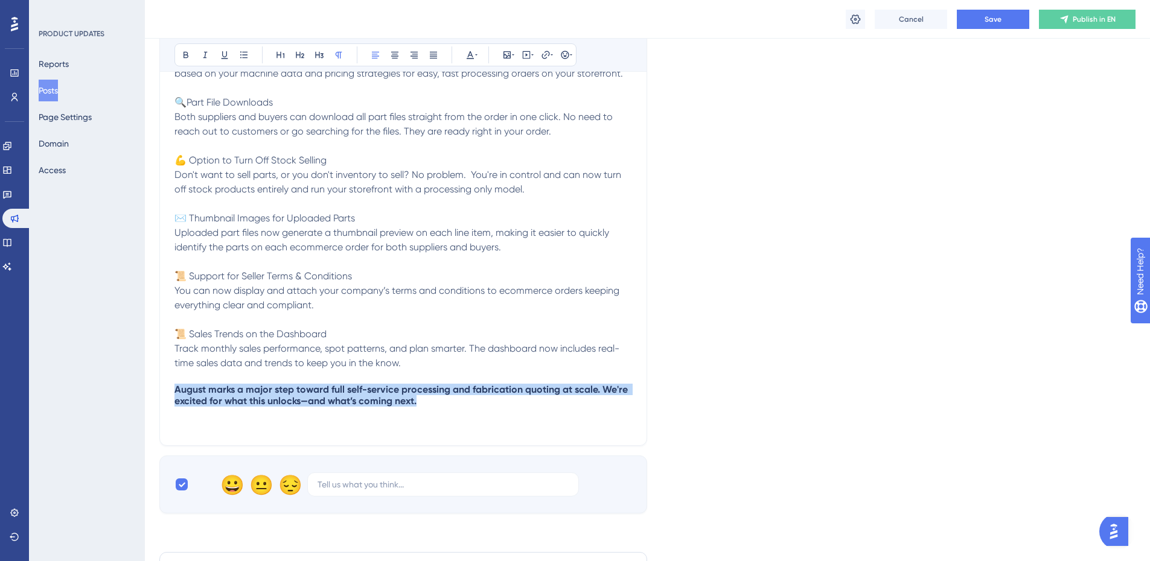
drag, startPoint x: 445, startPoint y: 404, endPoint x: 165, endPoint y: 381, distance: 281.0
click at [165, 381] on div "August Updates: Expanding your storefront with parts Bold Italic Underline Bull…" at bounding box center [403, 133] width 488 height 627
click at [393, 389] on span "August marks a major step toward full self-service processing and fabrication q…" at bounding box center [402, 395] width 456 height 23
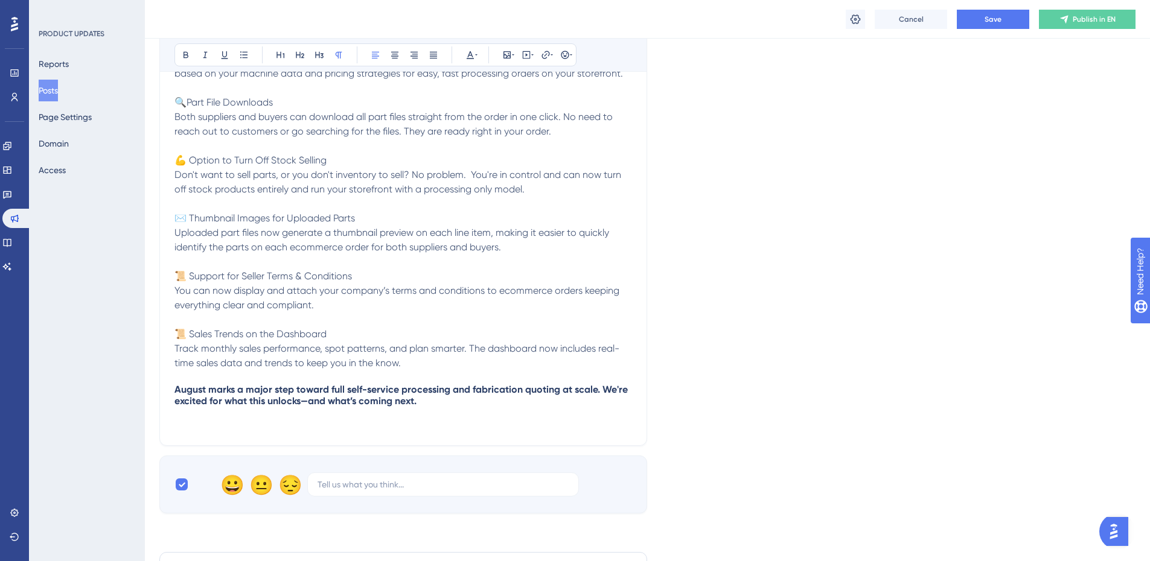
click at [421, 365] on p "Track monthly sales performance, spot patterns, and plan smarter. The dashboard…" at bounding box center [403, 356] width 458 height 29
click at [177, 391] on span "August marks a major step toward full self-service processing and fabrication q…" at bounding box center [402, 395] width 456 height 23
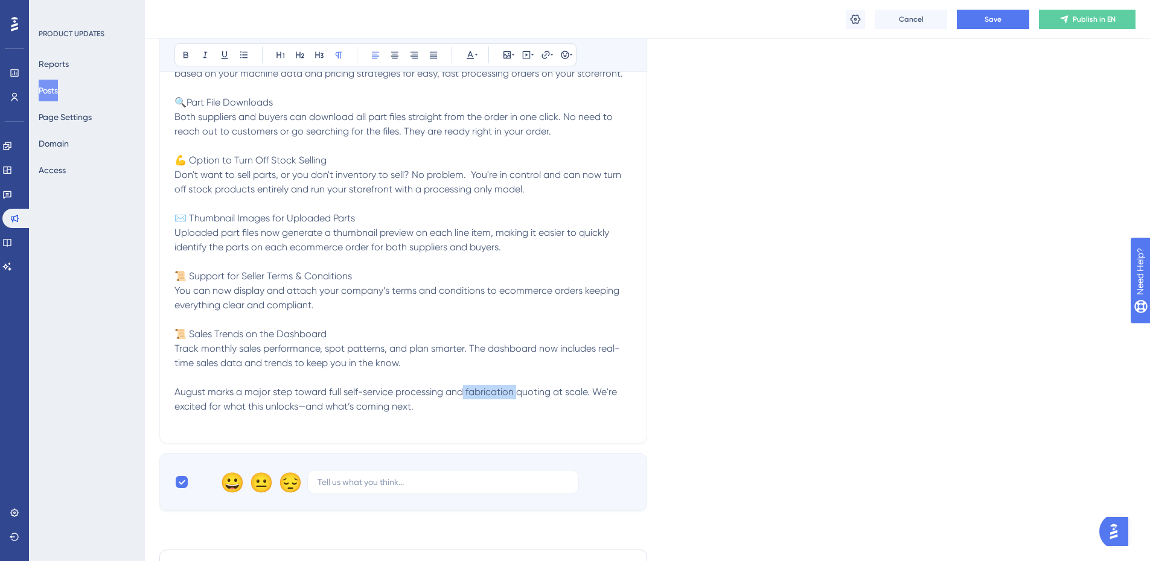
drag, startPoint x: 507, startPoint y: 392, endPoint x: 464, endPoint y: 395, distance: 43.6
click at [464, 395] on span "August marks a major step toward full self-service processing and fabrication q…" at bounding box center [396, 399] width 445 height 26
click at [362, 406] on span "August marks a major step toward full self-service processing and stock materia…" at bounding box center [401, 399] width 454 height 26
click at [519, 412] on p "Track monthly sales performance, spot patterns, and plan smarter. The dashboard…" at bounding box center [403, 385] width 458 height 87
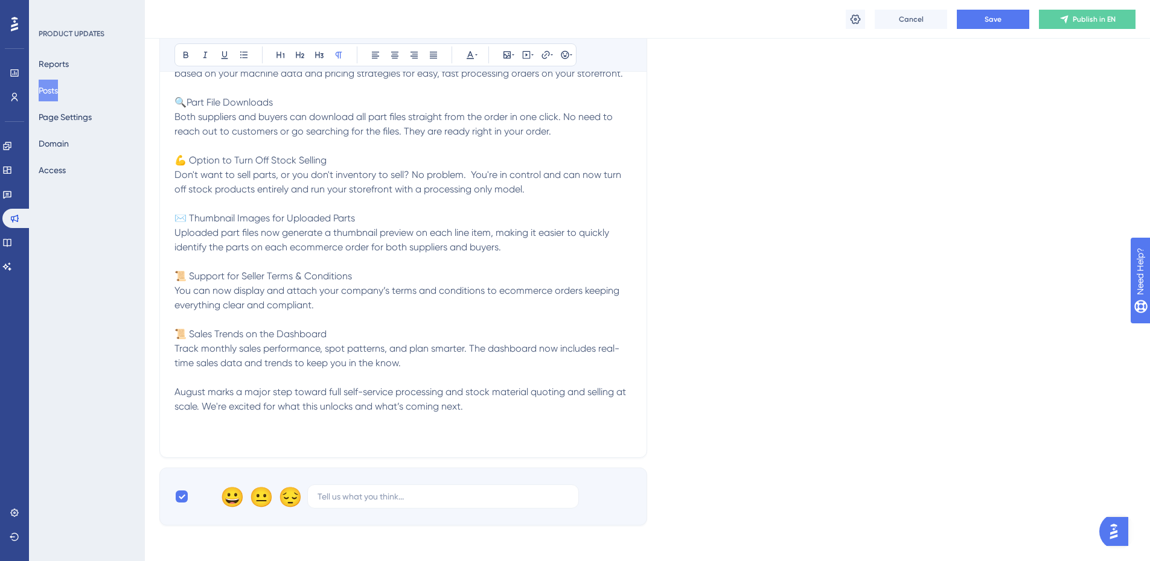
click at [496, 401] on p "Track monthly sales performance, spot patterns, and plan smarter. The dashboard…" at bounding box center [403, 392] width 458 height 101
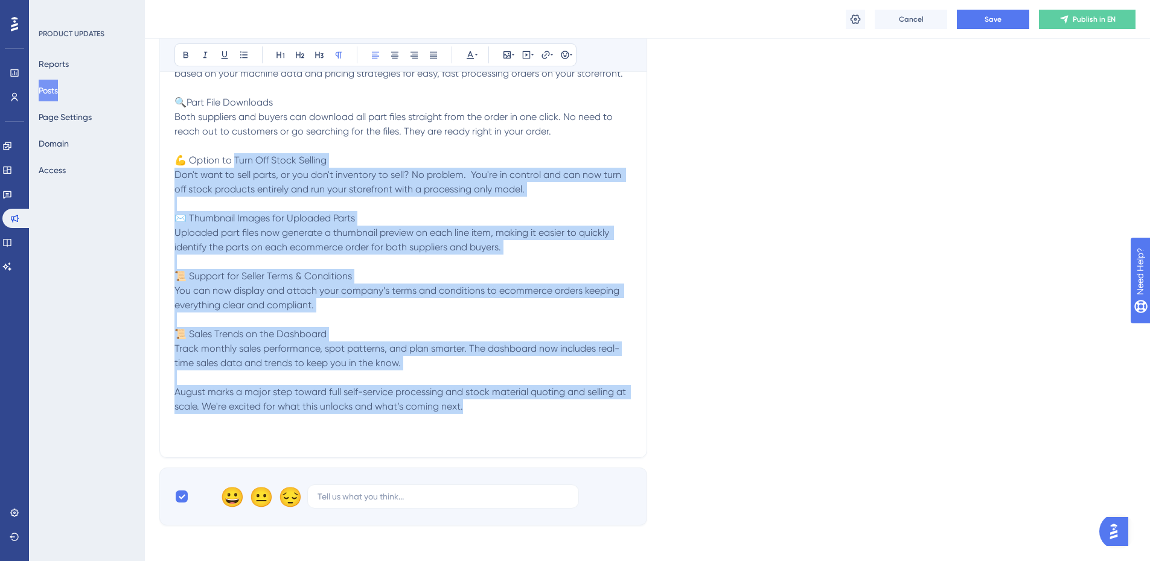
drag, startPoint x: 490, startPoint y: 407, endPoint x: 234, endPoint y: 167, distance: 351.0
click at [234, 167] on div "This month, we rolled out one of our biggest releases yet: processing is now fu…" at bounding box center [403, 183] width 458 height 522
click at [407, 362] on p "Track monthly sales performance, spot patterns, and plan smarter. The dashboard…" at bounding box center [403, 392] width 458 height 101
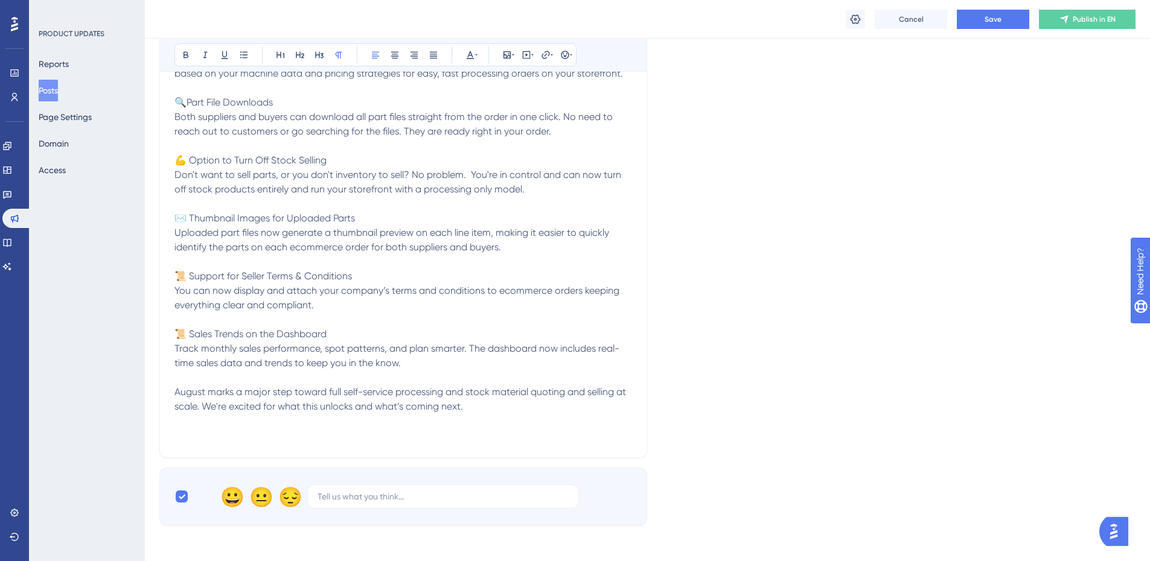
click at [450, 352] on span "Track monthly sales performance, spot patterns, and plan smarter. The dashboard…" at bounding box center [396, 356] width 445 height 26
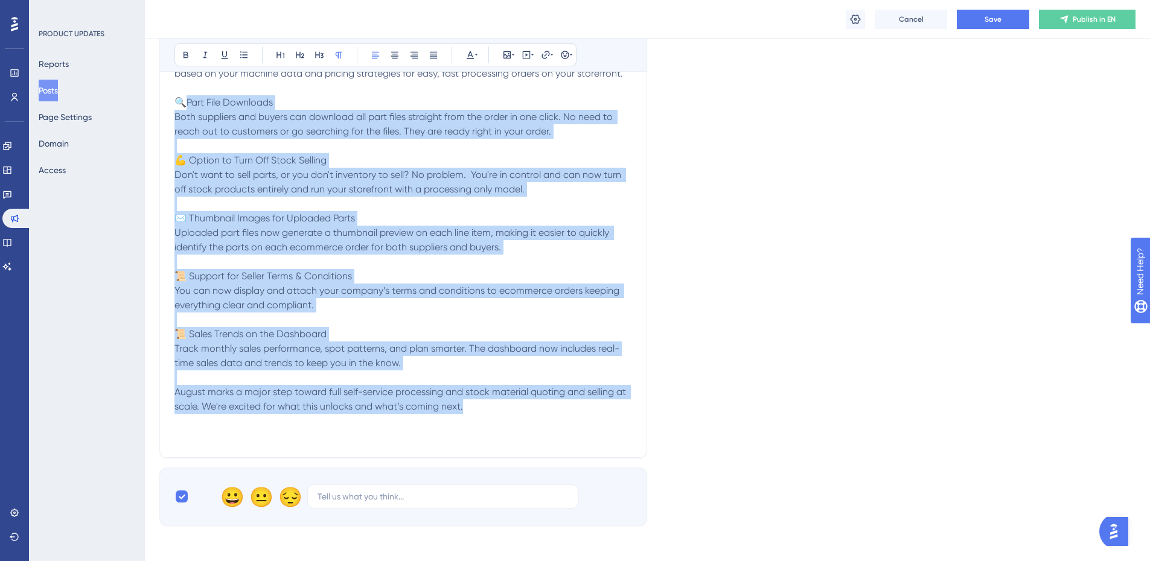
drag, startPoint x: 250, startPoint y: 322, endPoint x: 182, endPoint y: 103, distance: 230.1
click at [182, 103] on div "This month, we rolled out one of our biggest releases yet: processing is now fu…" at bounding box center [403, 183] width 458 height 522
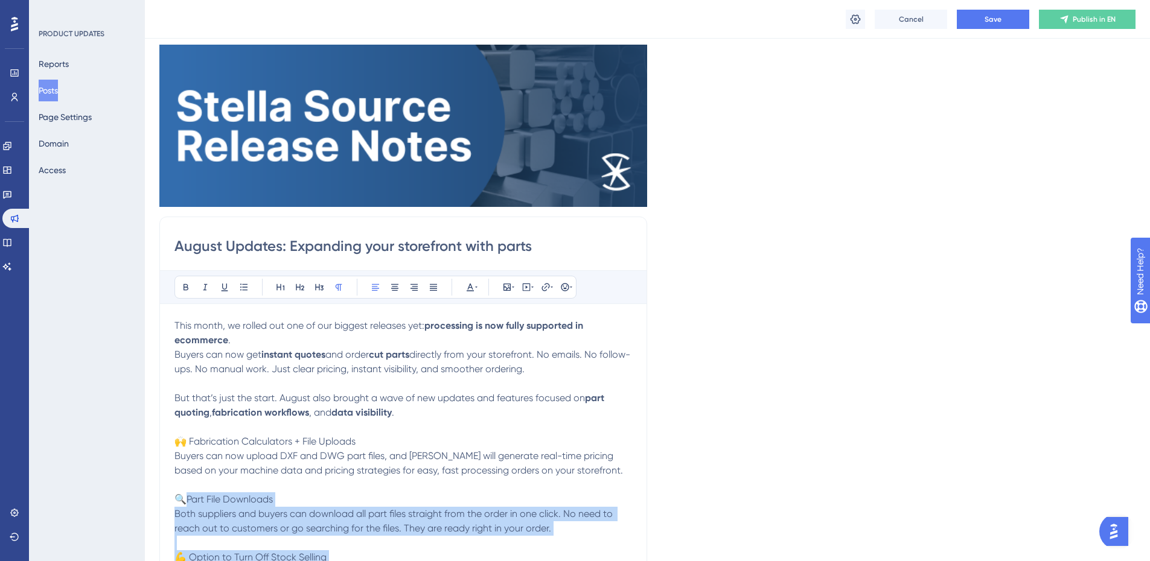
scroll to position [0, 0]
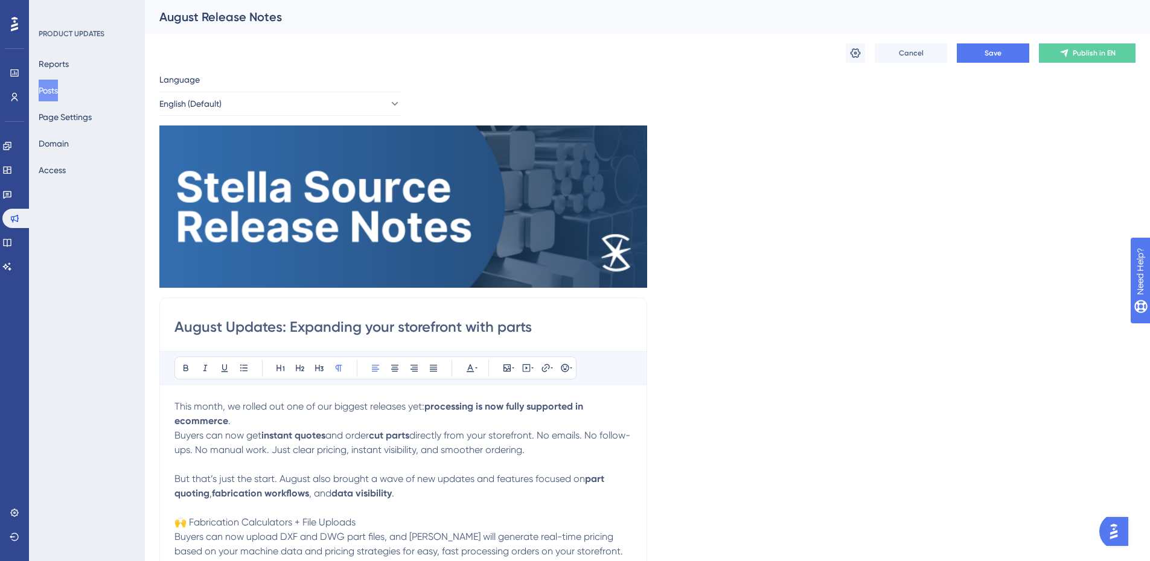
click at [250, 436] on span "Buyers can now get" at bounding box center [217, 435] width 87 height 11
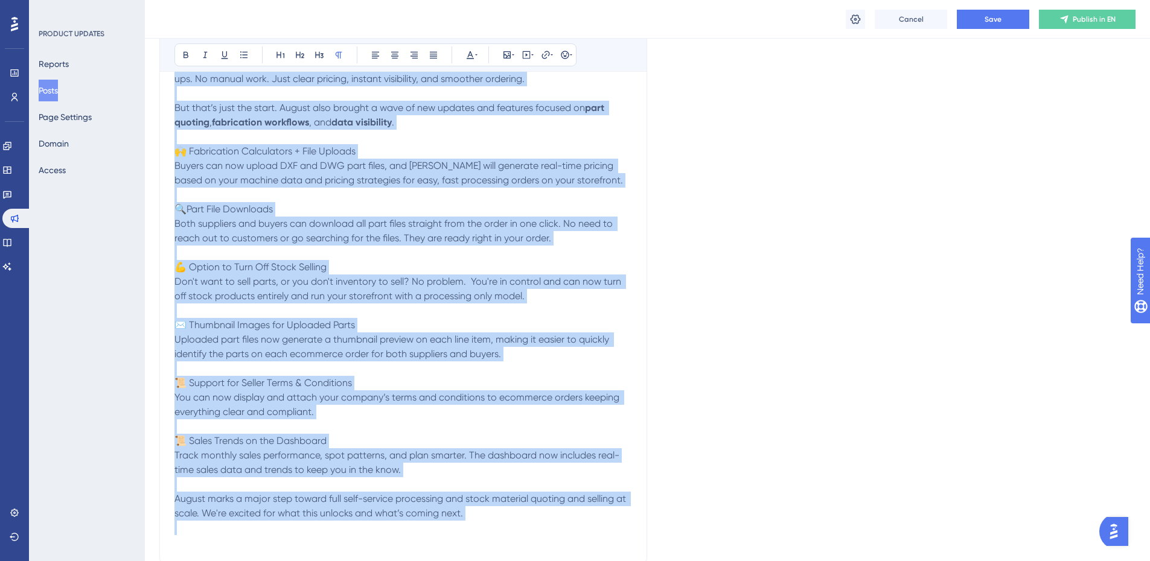
scroll to position [714, 0]
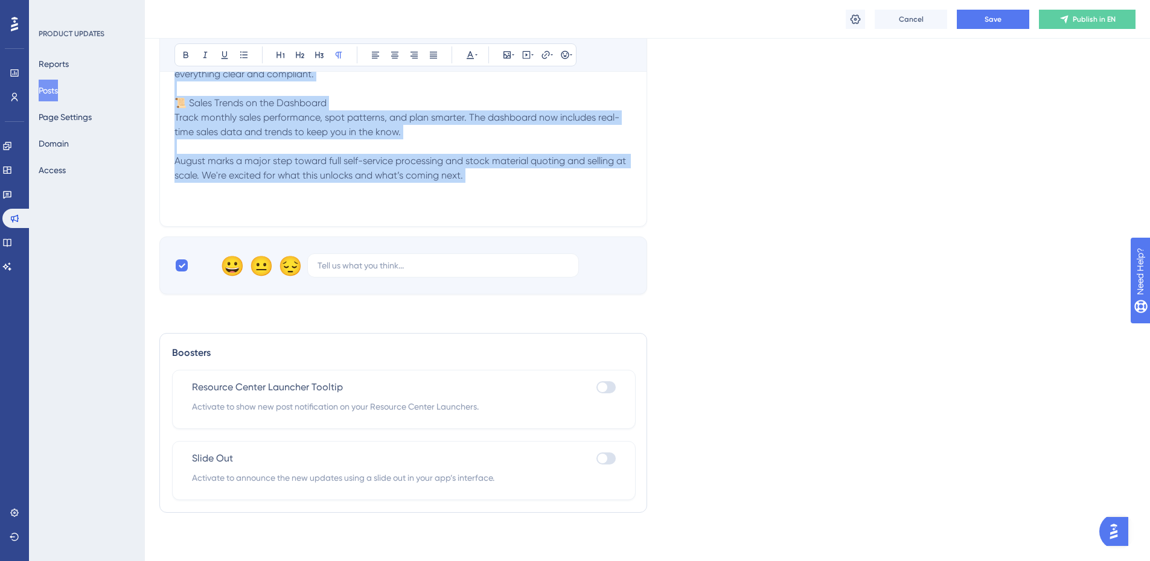
drag, startPoint x: 310, startPoint y: 348, endPoint x: 496, endPoint y: 190, distance: 243.6
copy div "This month, we rolled out one of our biggest releases yet: processing is now fu…"
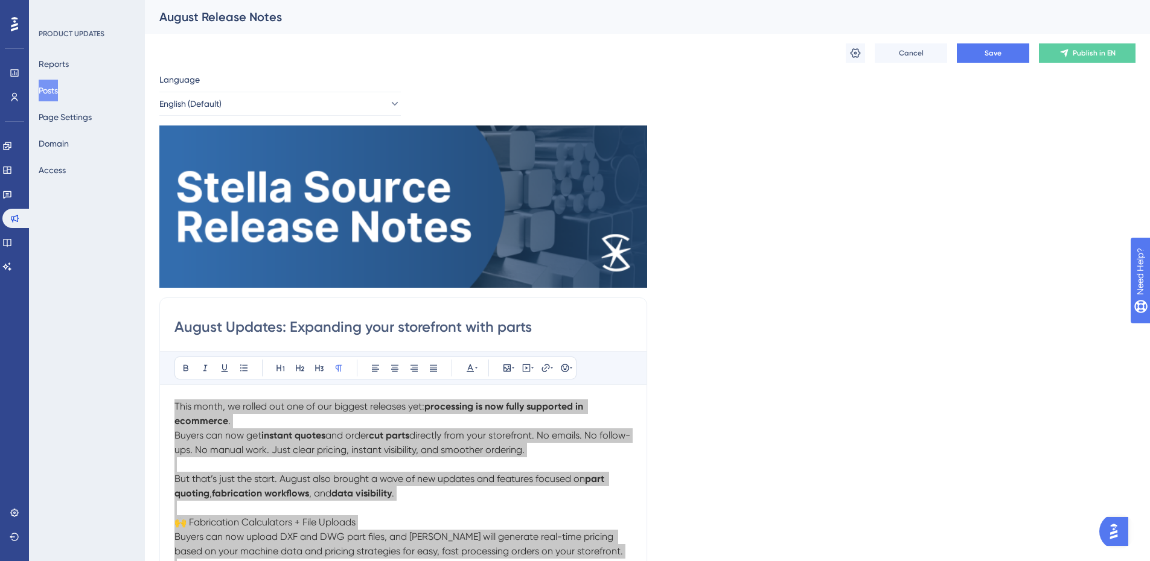
scroll to position [121, 0]
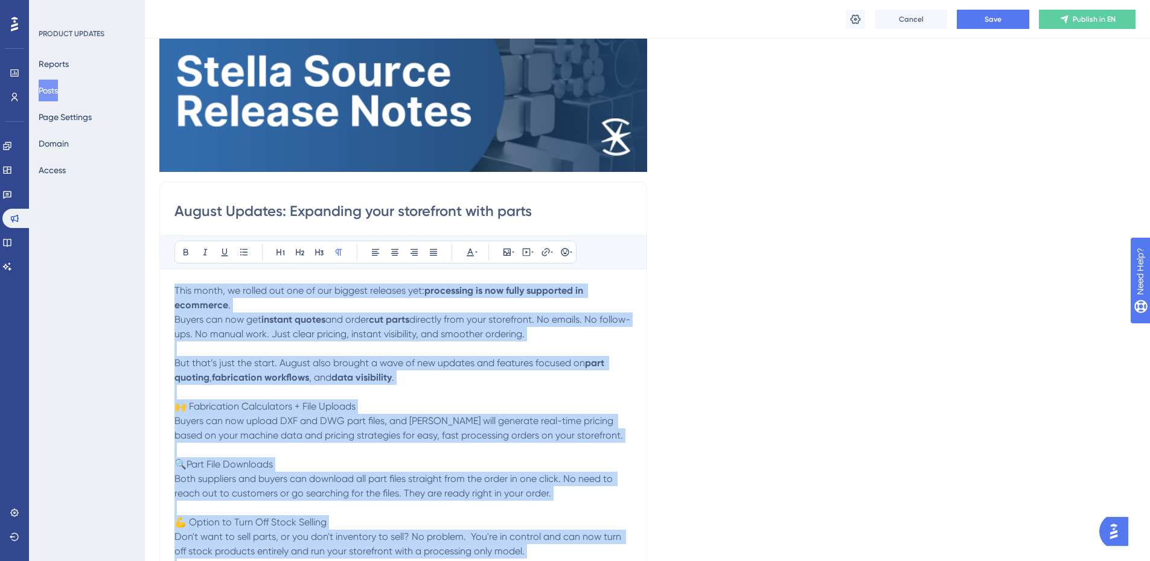
drag, startPoint x: 412, startPoint y: 403, endPoint x: 479, endPoint y: 395, distance: 68.1
click at [412, 403] on p "But that’s just the start. August also brought a wave of new updates and featur…" at bounding box center [403, 399] width 458 height 87
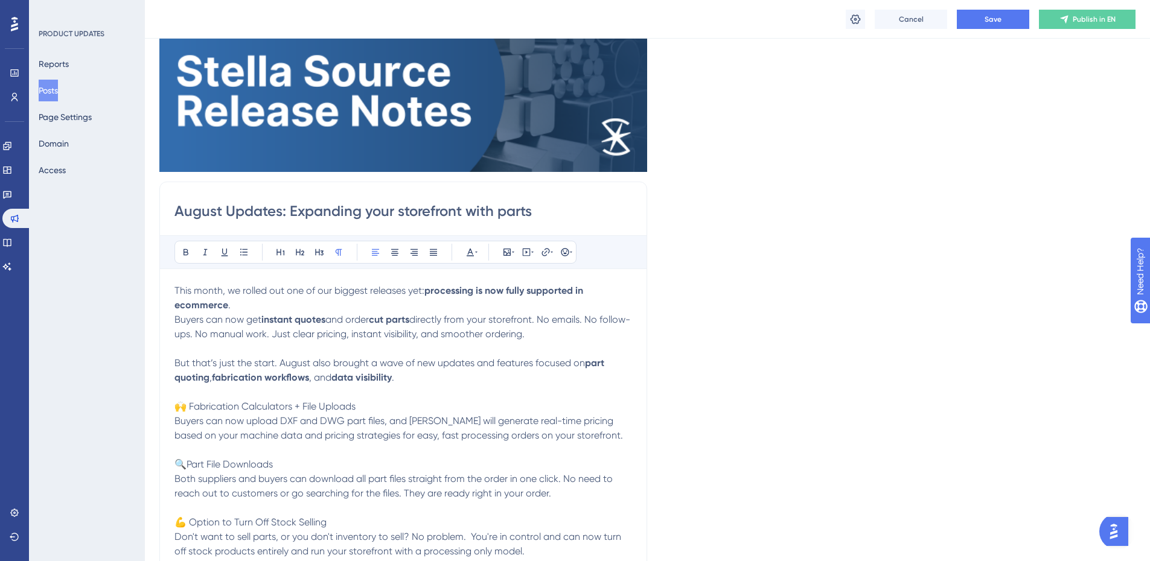
click at [516, 397] on p "But that’s just the start. August also brought a wave of new updates and featur…" at bounding box center [403, 399] width 458 height 87
click at [424, 290] on span "This month, we rolled out one of our biggest releases yet:" at bounding box center [299, 290] width 250 height 11
click at [269, 309] on p "This month, we rolled out one of our biggest releases yet: processing is now fu…" at bounding box center [403, 298] width 458 height 29
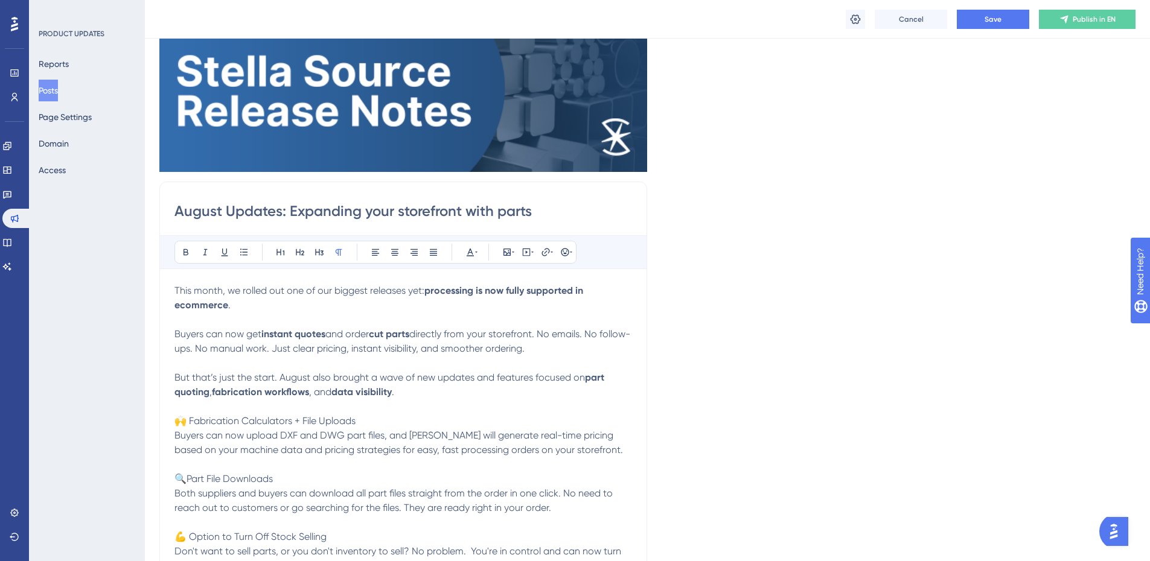
click at [467, 362] on p "Buyers can now get instant quotes and order cut parts directly from your storef…" at bounding box center [403, 348] width 458 height 43
click at [457, 363] on p "Buyers can now get instant quotes and order cut parts directly from your storef…" at bounding box center [403, 348] width 458 height 43
drag, startPoint x: 575, startPoint y: 352, endPoint x: 169, endPoint y: 337, distance: 406.5
click at [169, 337] on div "August Updates: Expanding your storefront with parts Bold Italic Underline Bull…" at bounding box center [403, 508] width 488 height 653
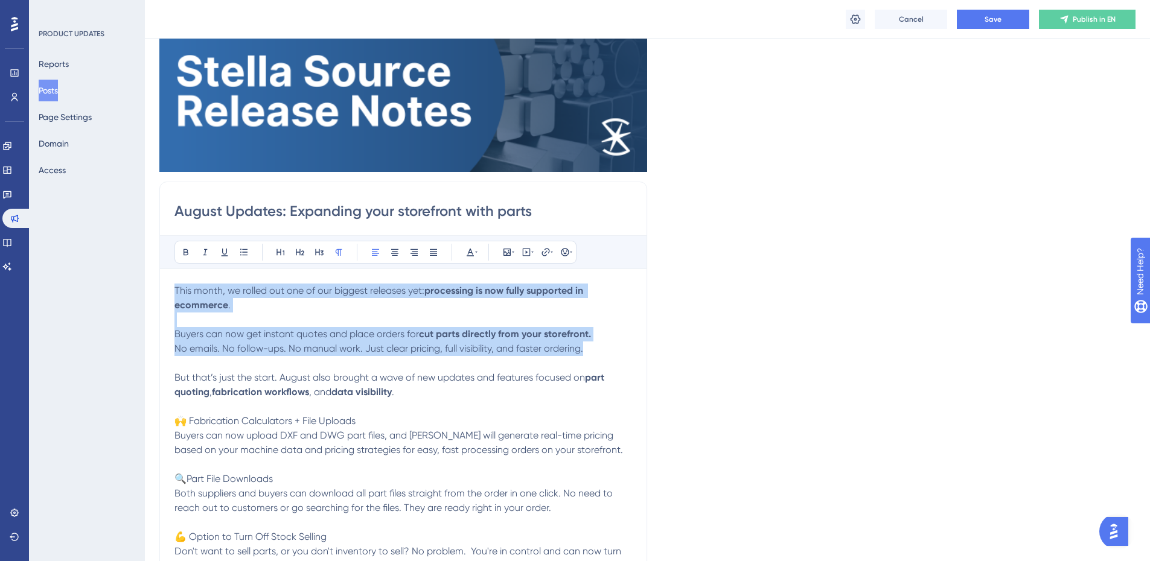
drag, startPoint x: 595, startPoint y: 350, endPoint x: 516, endPoint y: 345, distance: 79.2
click at [177, 289] on div "This month, we rolled out one of our biggest releases yet: processing is now fu…" at bounding box center [403, 552] width 458 height 536
click at [517, 345] on span "No emails. No follow-ups. No manual work. Just clear pricing, full visibility, …" at bounding box center [378, 348] width 409 height 11
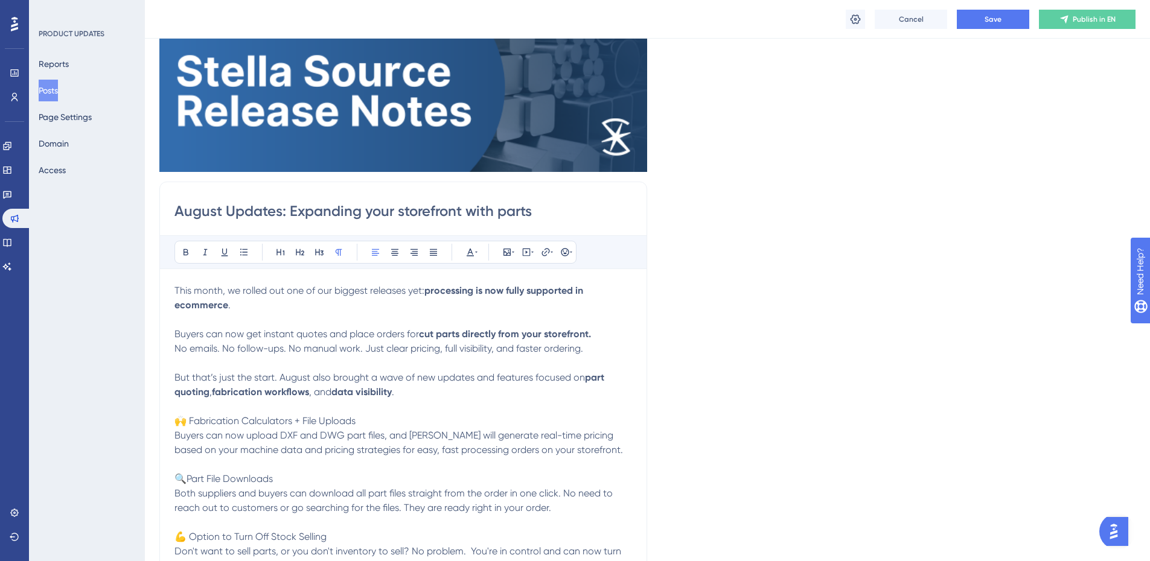
click at [641, 349] on div "August Updates: Expanding your storefront with parts Bold Italic Underline Bull…" at bounding box center [403, 508] width 488 height 653
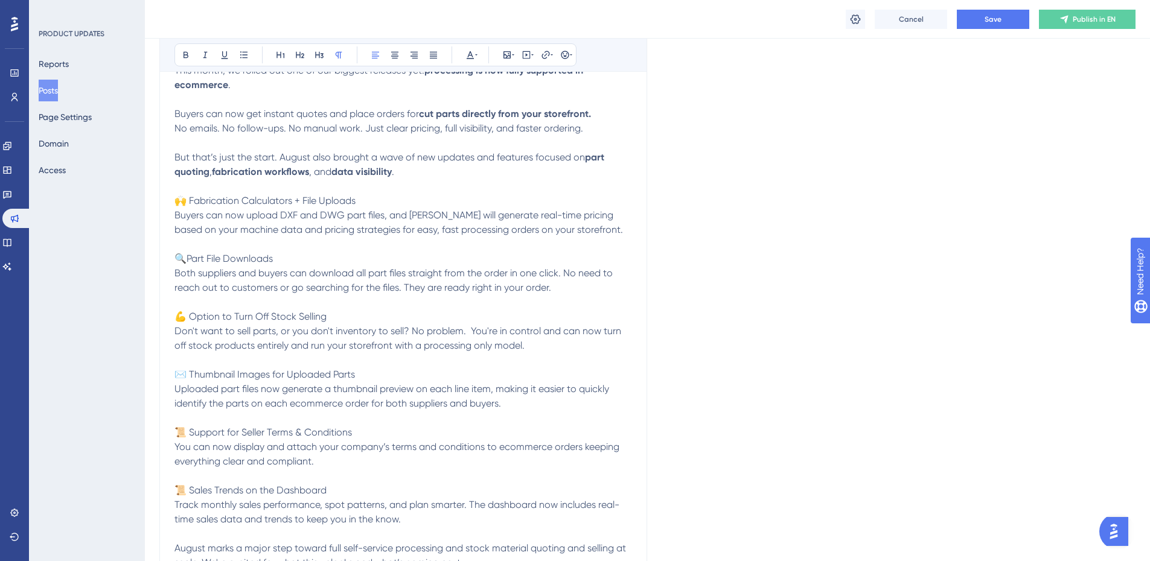
scroll to position [362, 0]
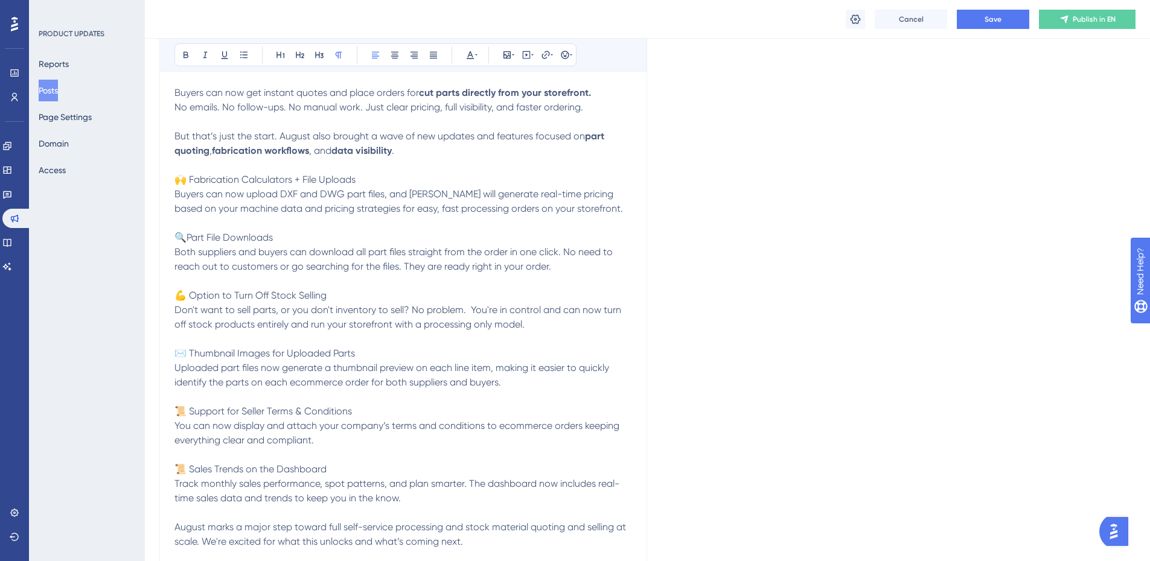
drag, startPoint x: 380, startPoint y: 211, endPoint x: 363, endPoint y: 209, distance: 17.0
click at [380, 211] on span "Buyers can now upload DXF and DWG part files, and Stella will generate real-tim…" at bounding box center [398, 201] width 448 height 26
click at [354, 206] on span "Buyers can now upload DXF and DWG part files, and Stella will generate real-tim…" at bounding box center [398, 201] width 448 height 26
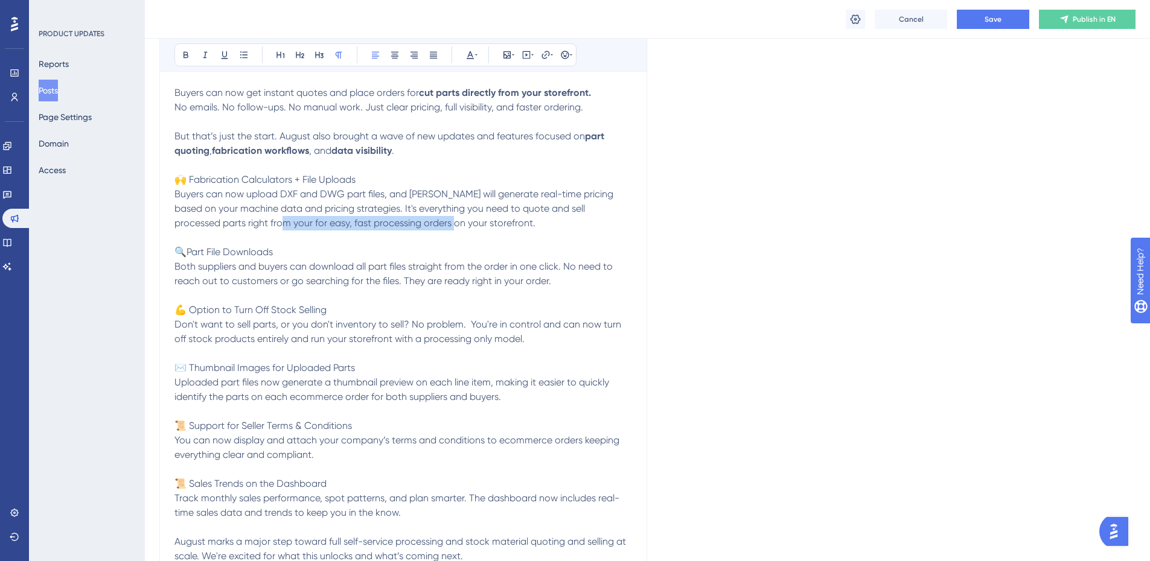
drag, startPoint x: 412, startPoint y: 223, endPoint x: 240, endPoint y: 229, distance: 171.5
click at [240, 229] on span "Buyers can now upload DXF and DWG part files, and Stella will generate real-tim…" at bounding box center [394, 208] width 441 height 40
drag, startPoint x: 319, startPoint y: 183, endPoint x: 193, endPoint y: 183, distance: 126.8
click at [193, 183] on p "But that’s just the start. August also brought a wave of new updates and featur…" at bounding box center [403, 179] width 458 height 101
click at [234, 232] on p "🔍Part File Downloads" at bounding box center [403, 245] width 458 height 29
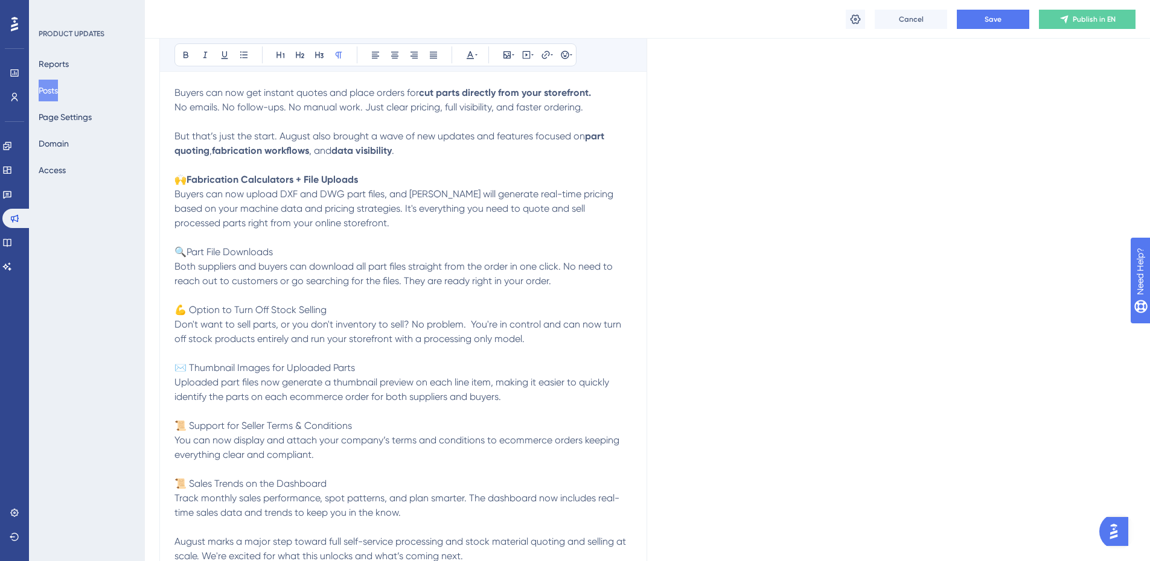
click at [248, 288] on p "Both suppliers and buyers can download all part files straight from the order i…" at bounding box center [403, 289] width 458 height 58
click at [456, 282] on span "Both suppliers and buyers can download all part files straight from the order i…" at bounding box center [394, 274] width 441 height 26
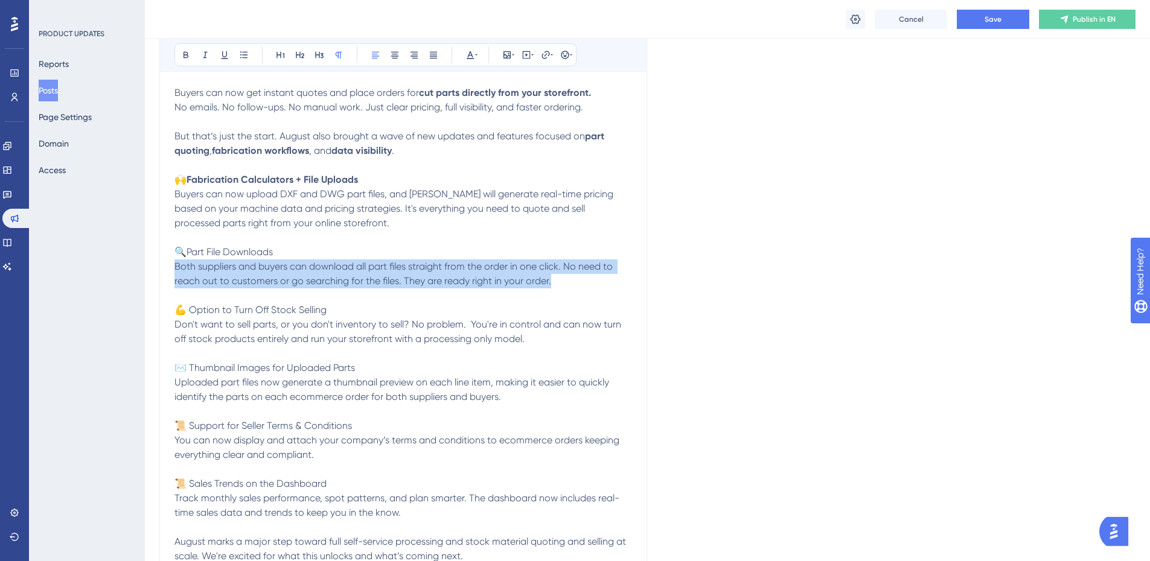
drag, startPoint x: 558, startPoint y: 284, endPoint x: 138, endPoint y: 269, distance: 420.4
click at [145, 269] on div "Performance Users Engagement Widgets Feedback Product Updates Knowledge Base AI…" at bounding box center [647, 280] width 1005 height 1285
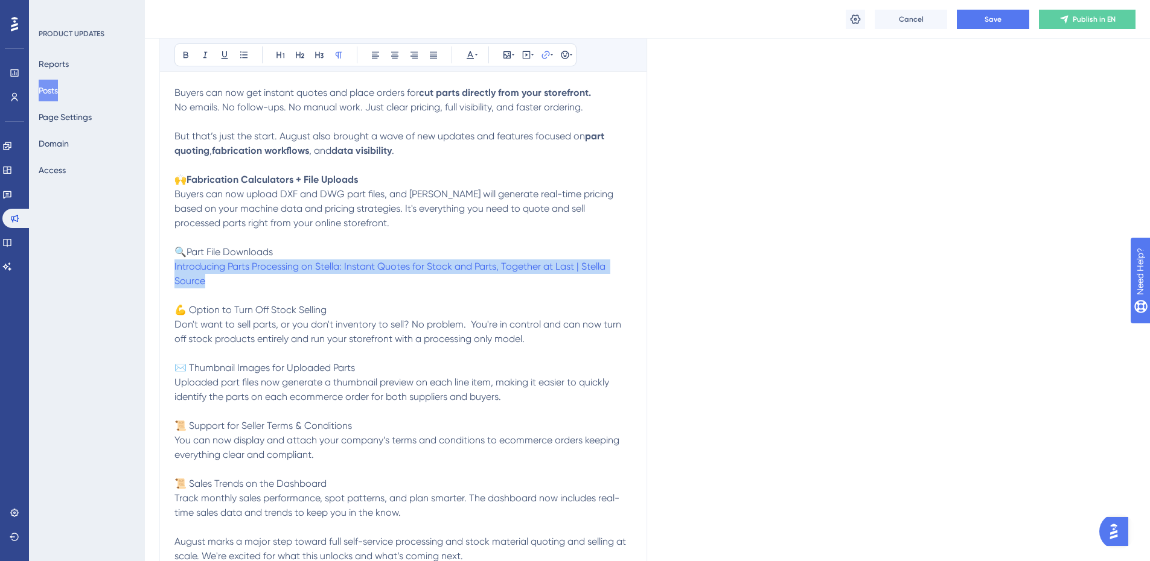
drag, startPoint x: 191, startPoint y: 275, endPoint x: 168, endPoint y: 267, distance: 24.1
click at [168, 267] on div "August Updates: Expanding your storefront with parts Bold Italic Underline Bull…" at bounding box center [403, 274] width 488 height 668
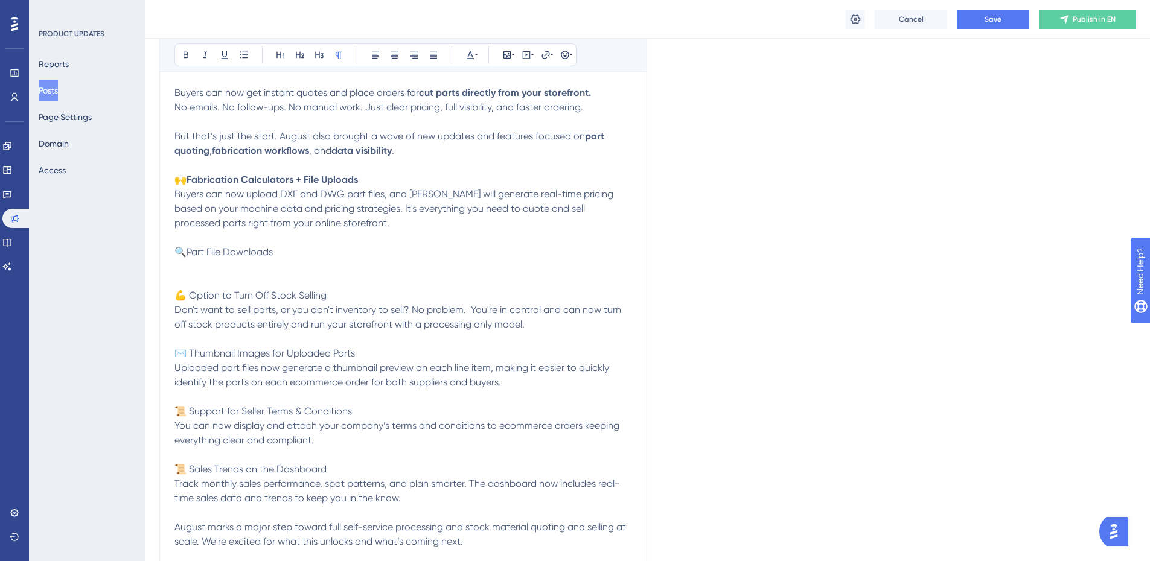
click at [263, 265] on p "💪 Option to Turn Off Stock Selling" at bounding box center [403, 281] width 458 height 43
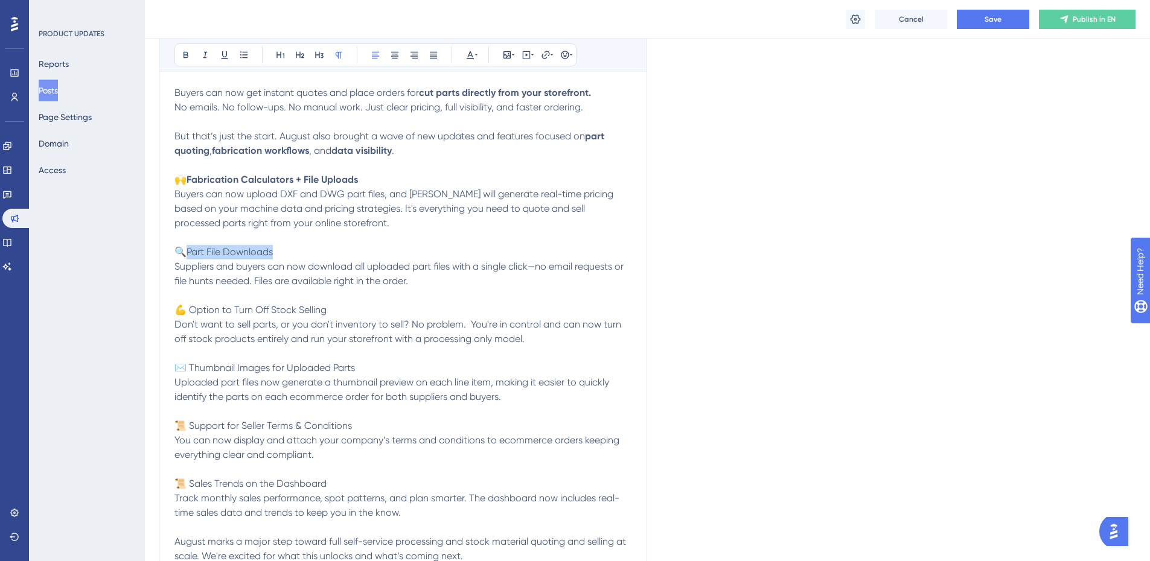
drag, startPoint x: 276, startPoint y: 249, endPoint x: 190, endPoint y: 254, distance: 87.1
click at [190, 254] on p "🔍Part File Downloads" at bounding box center [403, 245] width 458 height 29
click at [190, 179] on strong "Fabrication Calculators + File Uploads" at bounding box center [272, 179] width 171 height 11
click at [511, 58] on icon at bounding box center [506, 54] width 7 height 7
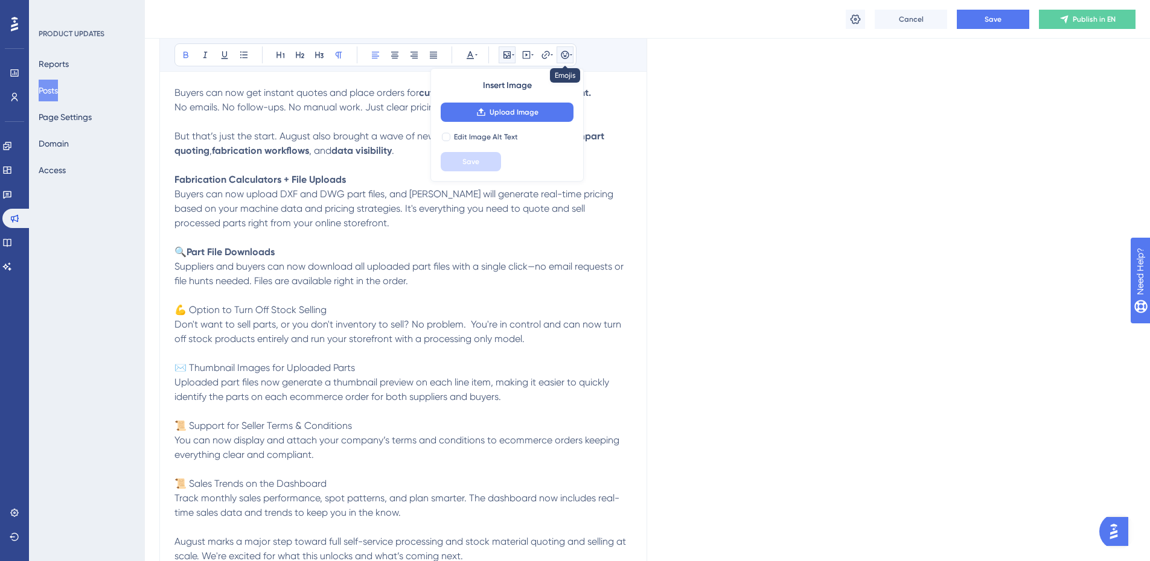
click at [564, 53] on icon at bounding box center [565, 55] width 10 height 10
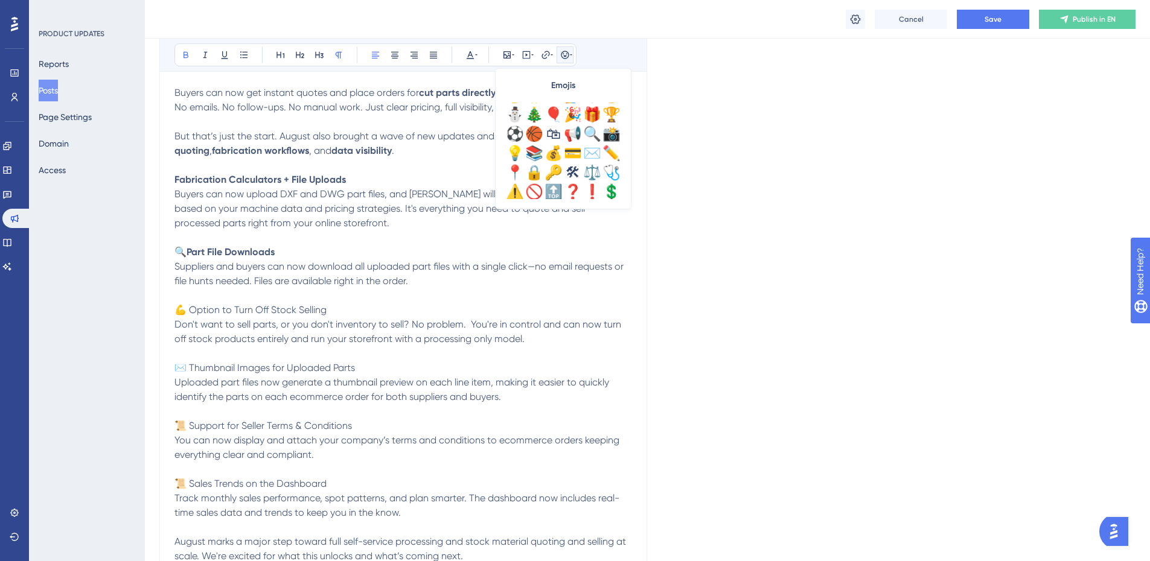
scroll to position [304, 0]
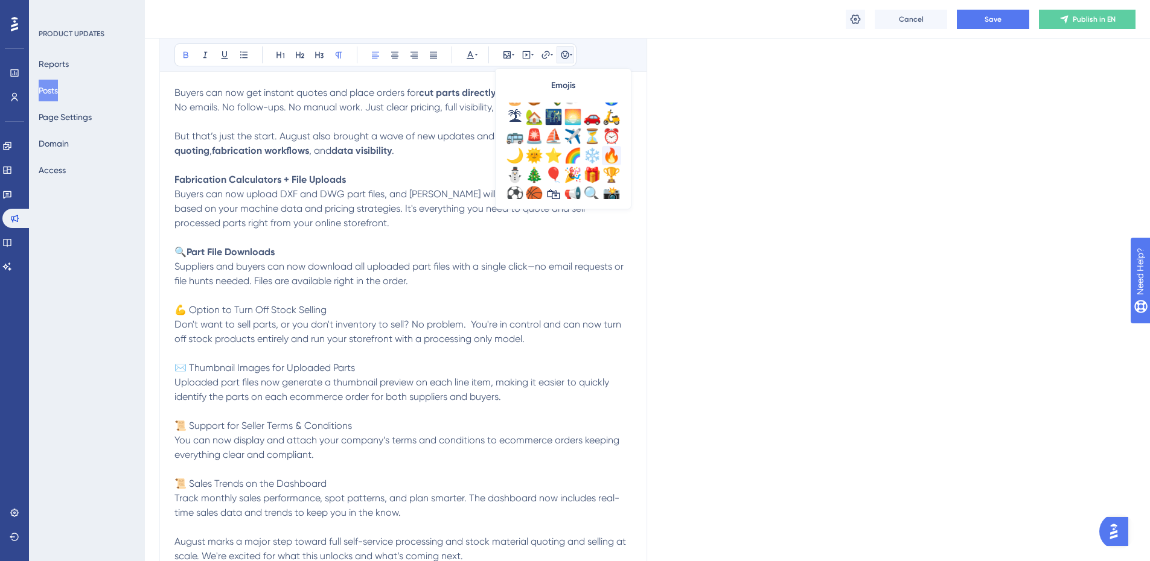
click at [612, 158] on div "🔥" at bounding box center [611, 155] width 19 height 19
click at [280, 272] on span "Suppliers and buyers can now download all uploaded part files with a single cli…" at bounding box center [399, 274] width 451 height 26
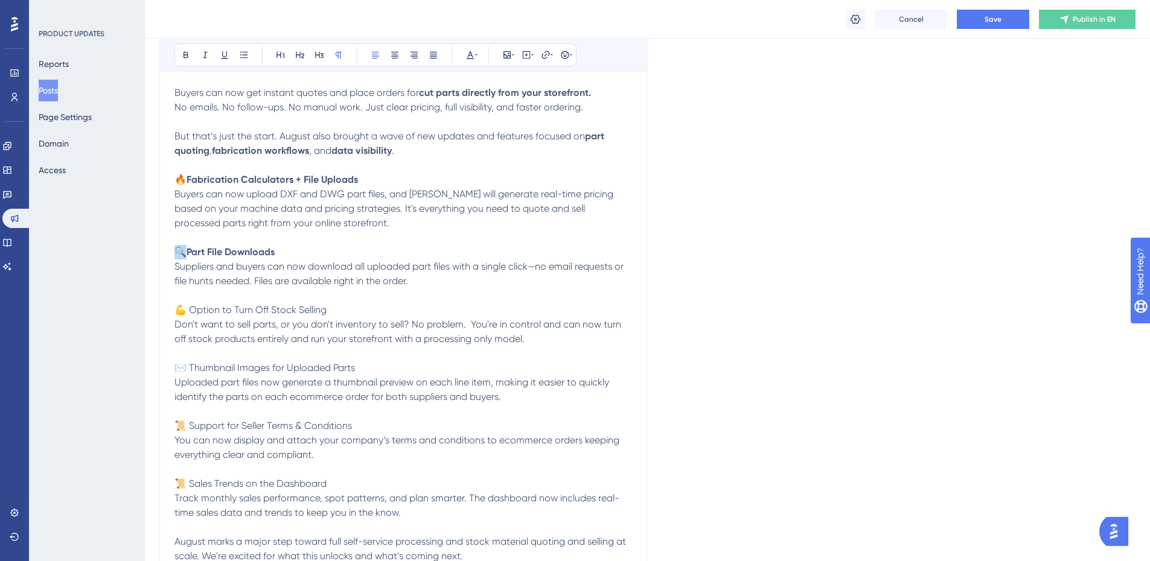
drag, startPoint x: 185, startPoint y: 252, endPoint x: 166, endPoint y: 252, distance: 19.3
click at [166, 252] on div "August Updates: Expanding your storefront with parts Bold Italic Underline Bull…" at bounding box center [403, 274] width 488 height 668
click at [171, 251] on div "August Updates: Expanding your storefront with parts Bold Italic Underline Bull…" at bounding box center [403, 274] width 488 height 668
click at [176, 250] on span at bounding box center [175, 251] width 2 height 11
click at [508, 56] on icon at bounding box center [507, 55] width 10 height 10
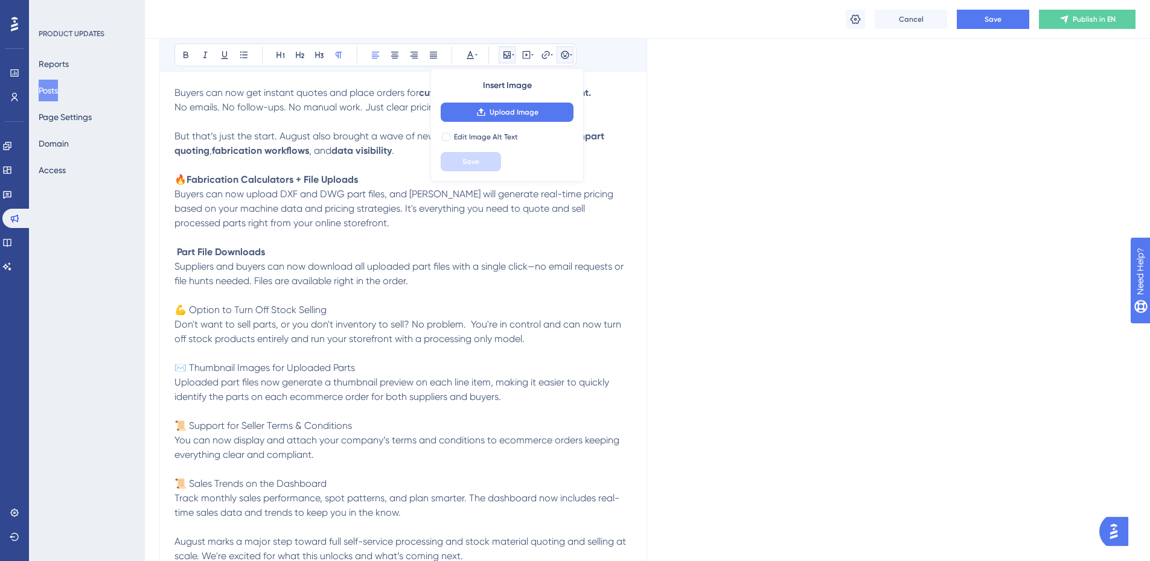
click at [570, 52] on icon at bounding box center [571, 55] width 2 height 10
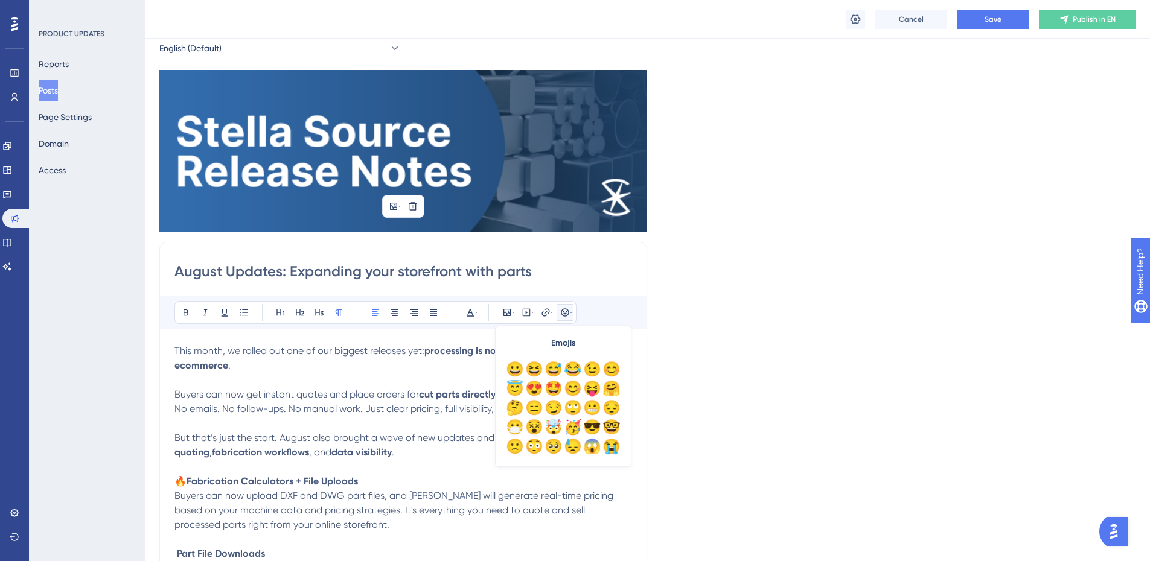
scroll to position [0, 0]
click at [515, 371] on div "😀" at bounding box center [514, 369] width 19 height 19
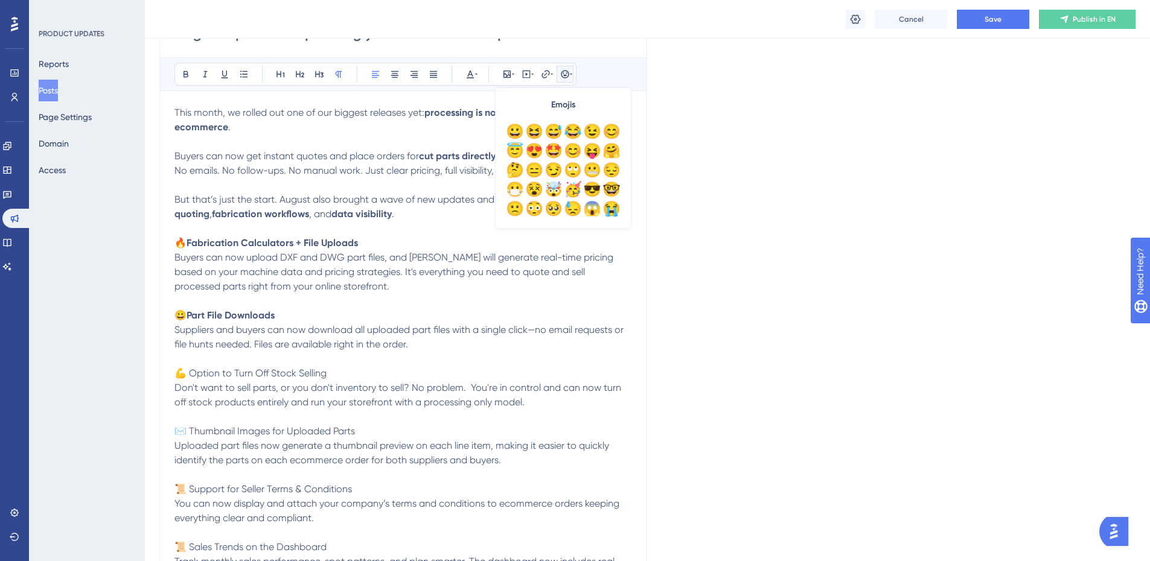
scroll to position [302, 0]
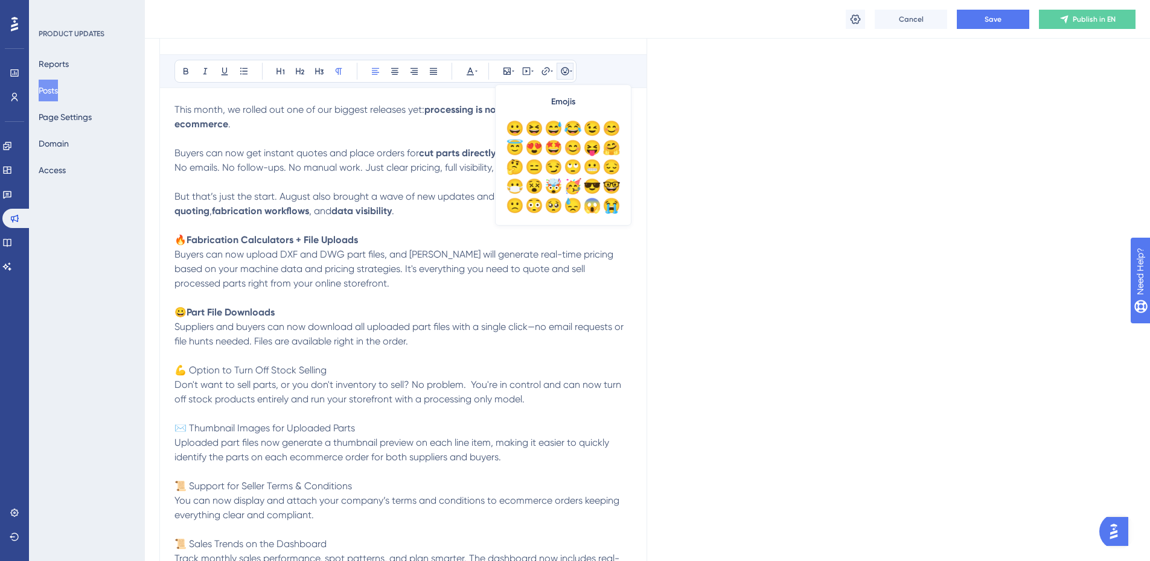
click at [308, 385] on span "Don't want to sell parts, or you don't inventory to sell? No problem. You're in…" at bounding box center [398, 392] width 449 height 26
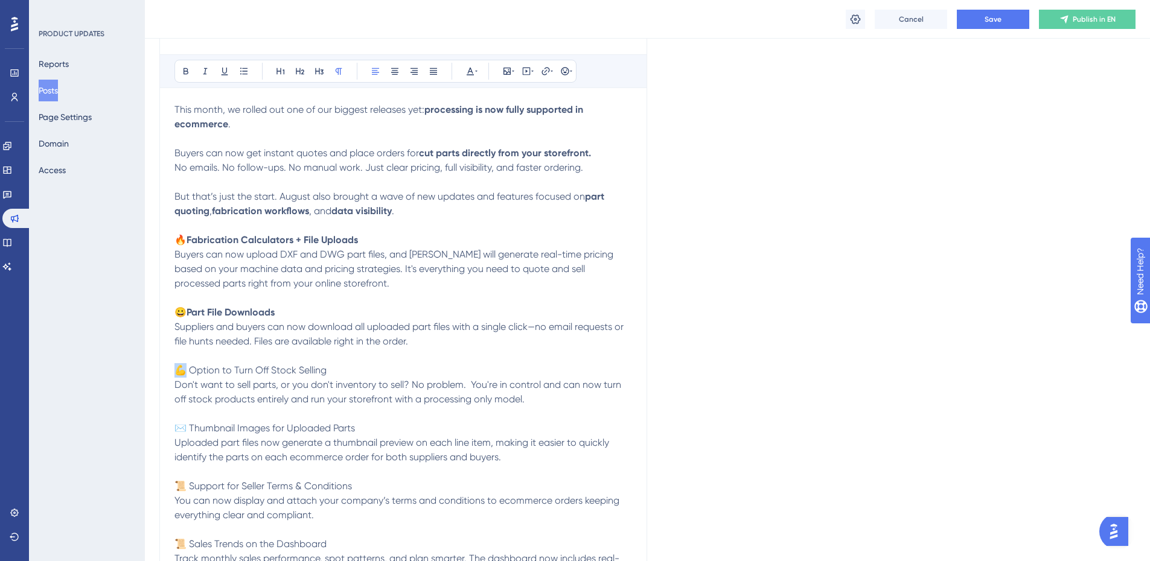
drag, startPoint x: 188, startPoint y: 371, endPoint x: 166, endPoint y: 371, distance: 22.3
click at [166, 371] on div "August Updates: Expanding your storefront with parts Bold Italic Underline Bull…" at bounding box center [403, 335] width 488 height 668
click at [565, 71] on icon at bounding box center [565, 71] width 10 height 10
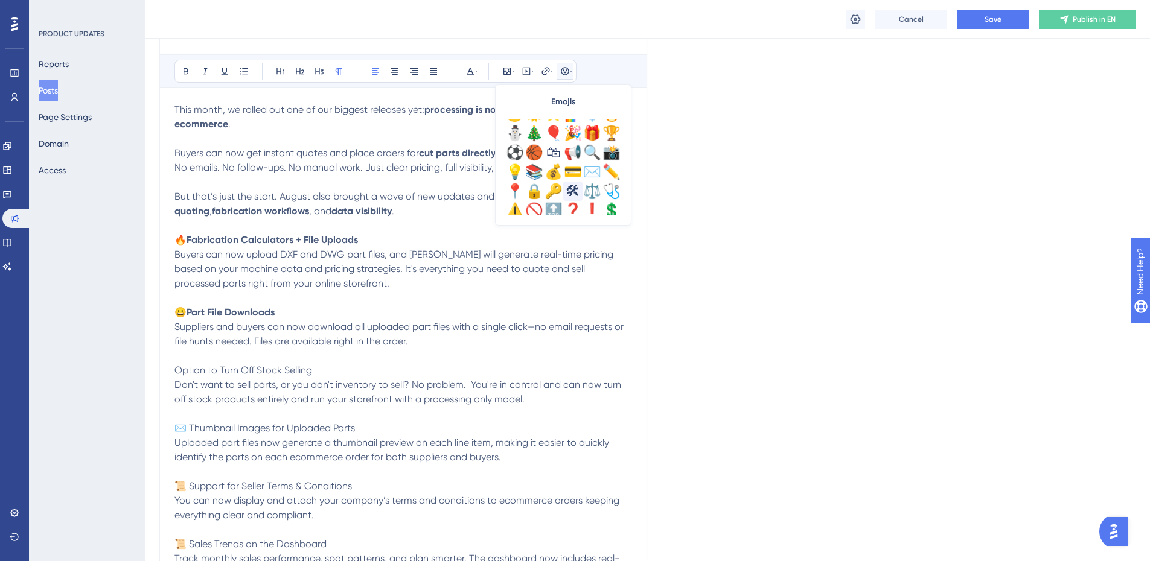
scroll to position [423, 0]
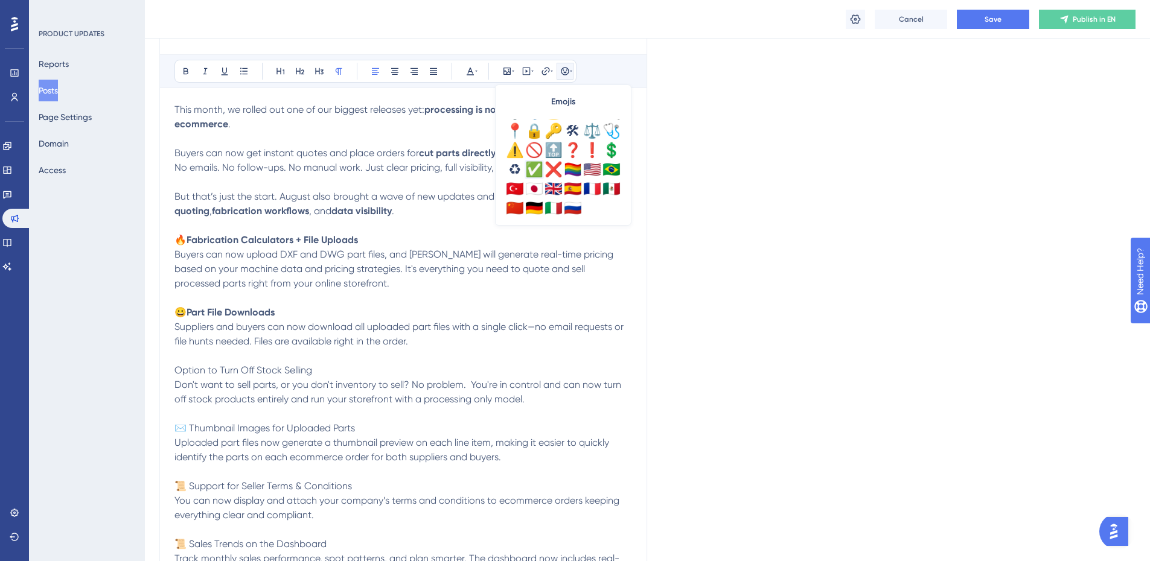
click at [532, 168] on div "✅" at bounding box center [534, 169] width 19 height 19
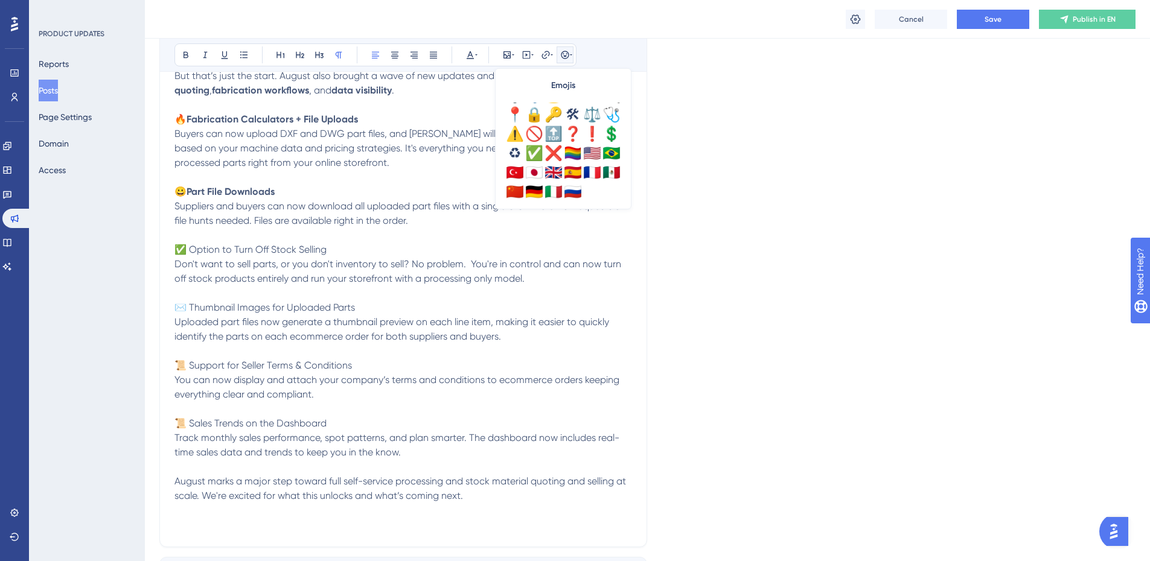
click at [211, 298] on p "Don't want to sell parts, or you don't inventory to sell? No problem. You're in…" at bounding box center [403, 286] width 458 height 58
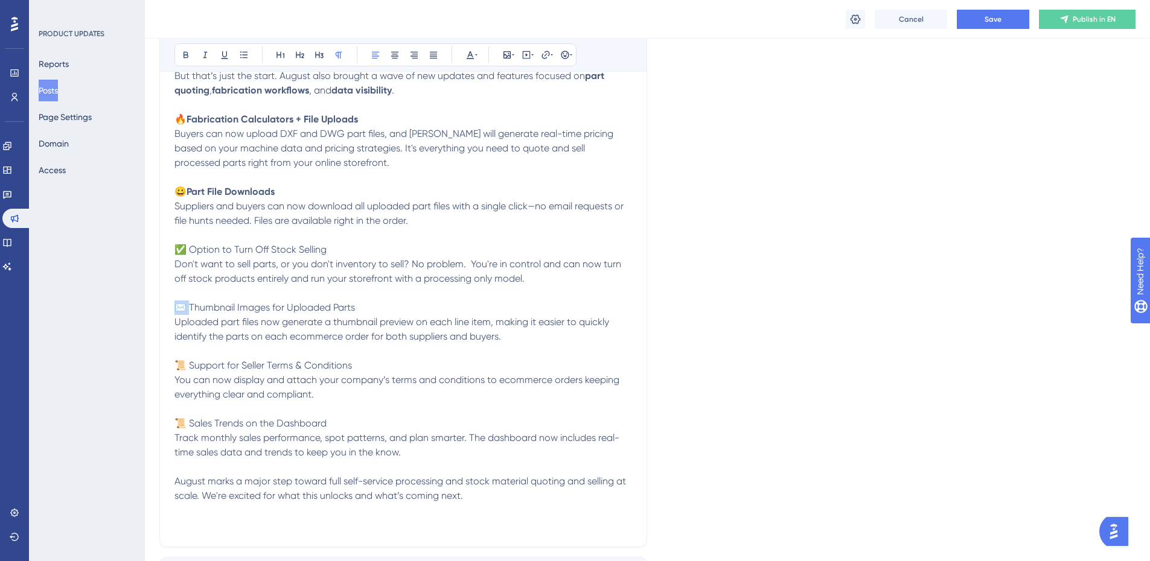
drag, startPoint x: 189, startPoint y: 308, endPoint x: 164, endPoint y: 308, distance: 25.4
click at [164, 308] on div "August Updates: Expanding your storefront with parts Bold Italic Underline Bull…" at bounding box center [403, 214] width 488 height 668
click at [573, 60] on div "Bold Italic Underline Bullet Point Heading 1 Heading 2 Heading 3 Normal Align L…" at bounding box center [375, 54] width 402 height 23
click at [569, 59] on icon at bounding box center [565, 55] width 10 height 10
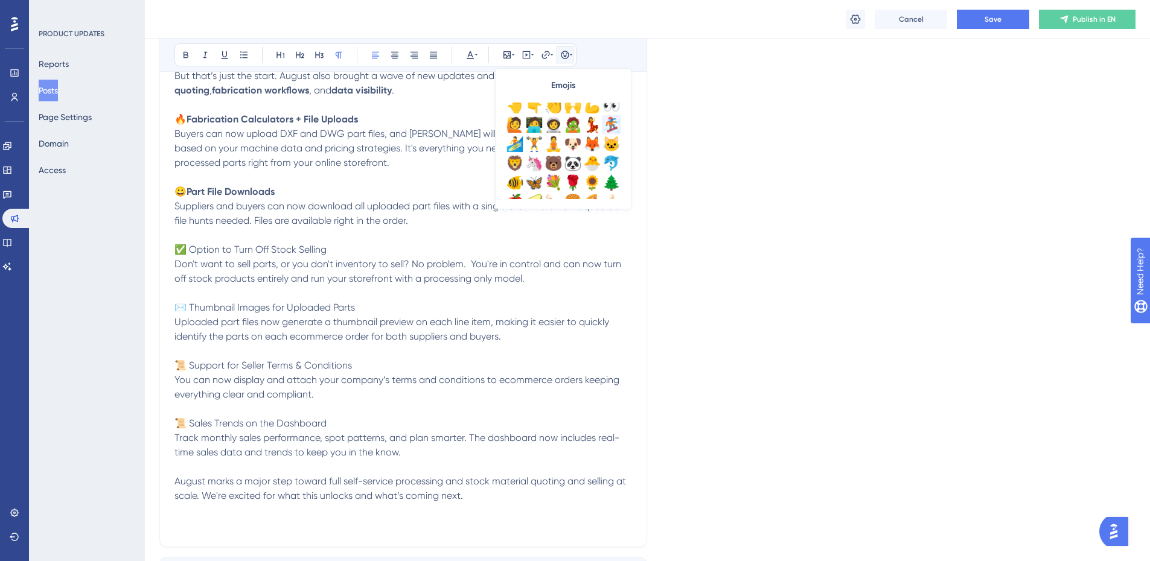
scroll to position [181, 0]
click at [610, 106] on div "👀" at bounding box center [611, 104] width 19 height 19
click at [206, 371] on span "📜 Support for Seller Terms & Conditions" at bounding box center [262, 365] width 177 height 11
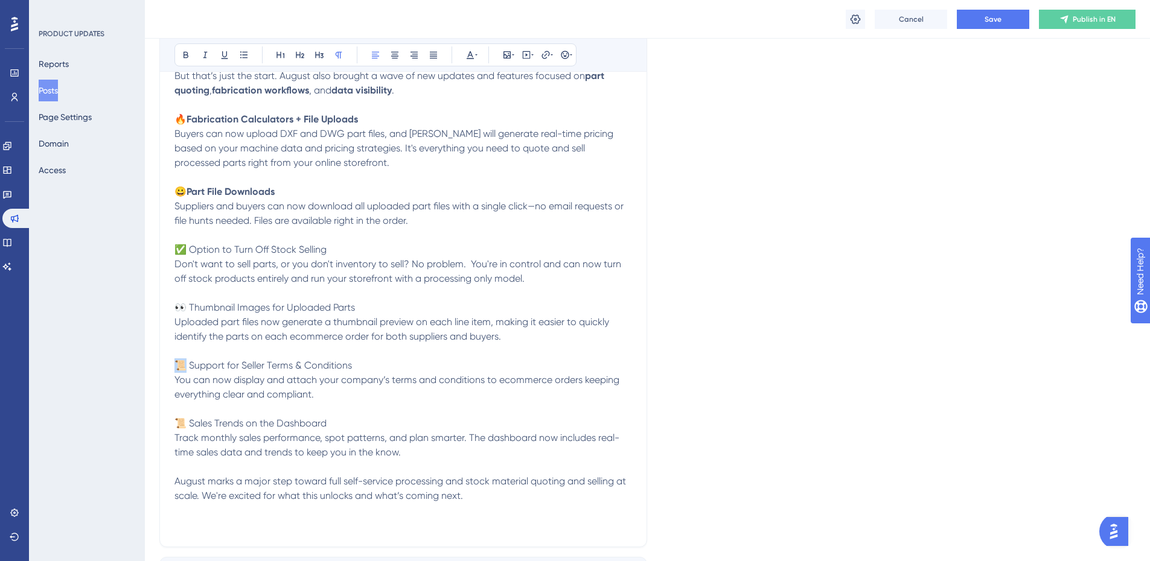
drag, startPoint x: 187, startPoint y: 364, endPoint x: 168, endPoint y: 364, distance: 18.7
click at [168, 364] on div "August Updates: Expanding your storefront with parts Bold Italic Underline Bull…" at bounding box center [403, 214] width 488 height 668
click at [564, 59] on icon at bounding box center [565, 55] width 8 height 8
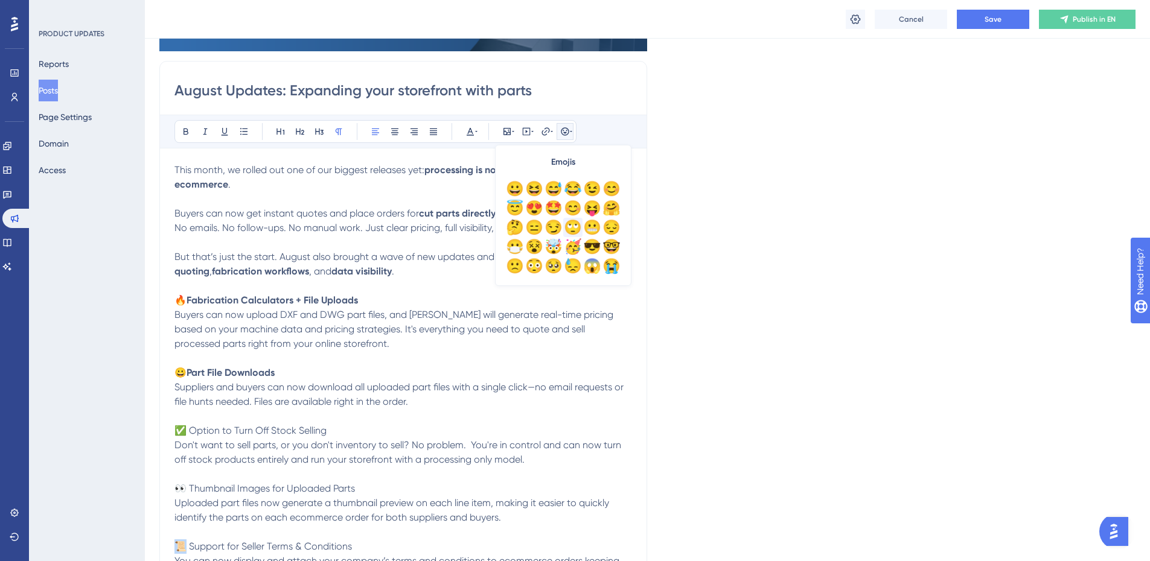
scroll to position [121, 0]
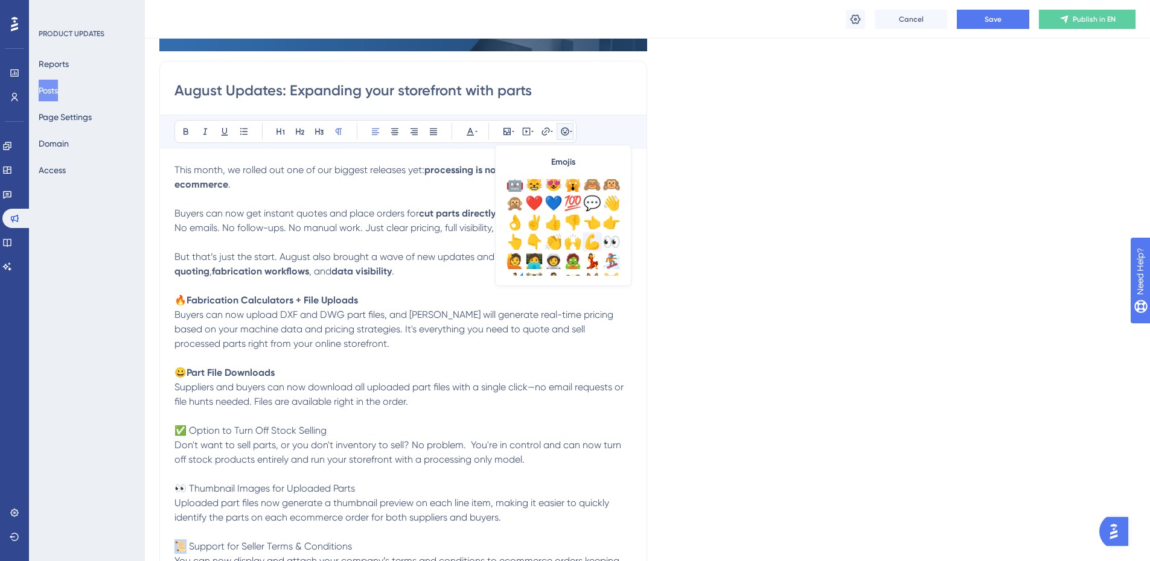
click at [587, 239] on div "💪" at bounding box center [591, 241] width 19 height 19
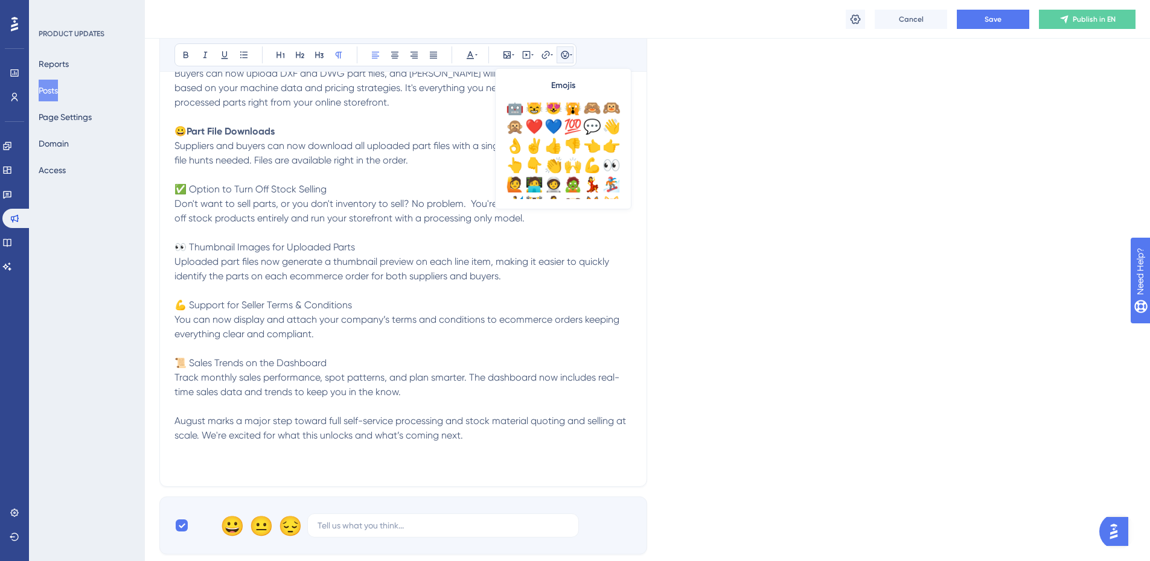
click at [186, 363] on span "📜 Sales Trends on the Dashboard" at bounding box center [250, 362] width 152 height 11
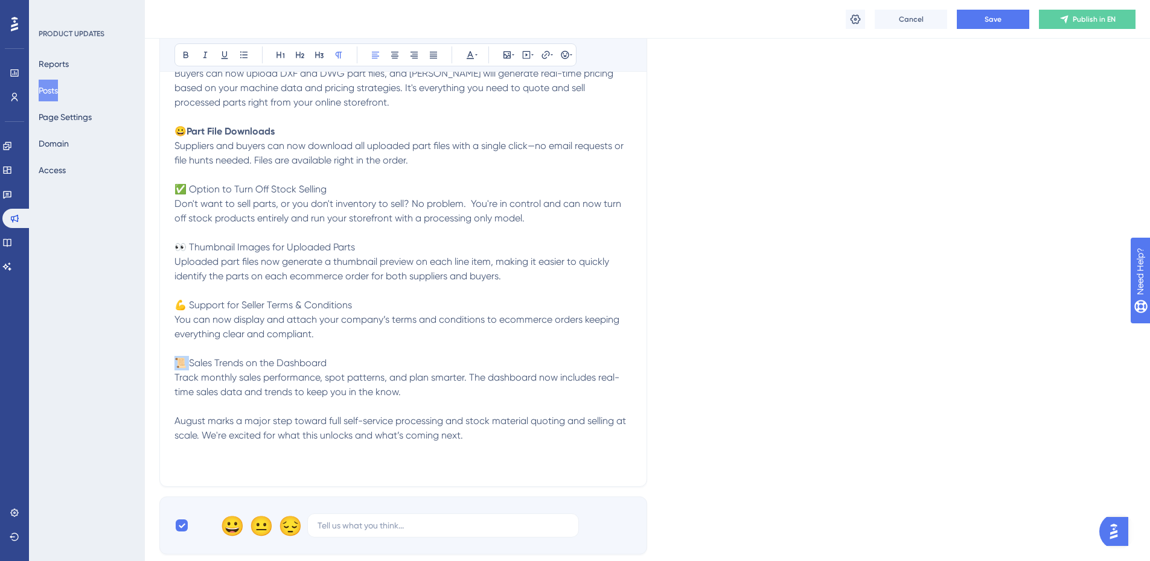
drag, startPoint x: 189, startPoint y: 363, endPoint x: 165, endPoint y: 363, distance: 23.5
click at [165, 363] on div "August Updates: Expanding your storefront with parts Bold Italic Underline Bull…" at bounding box center [403, 154] width 488 height 668
click at [566, 58] on icon at bounding box center [565, 55] width 10 height 10
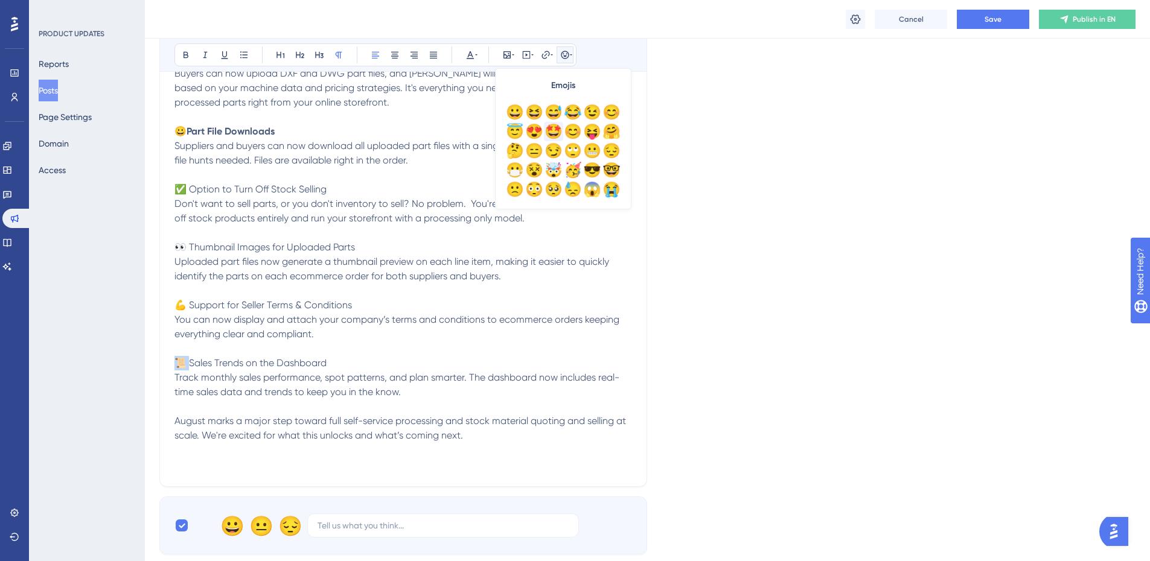
click at [557, 130] on div "🤩" at bounding box center [553, 131] width 19 height 19
click at [348, 385] on p "Track monthly sales performance, spot patterns, and plan smarter. The dashboard…" at bounding box center [403, 421] width 458 height 101
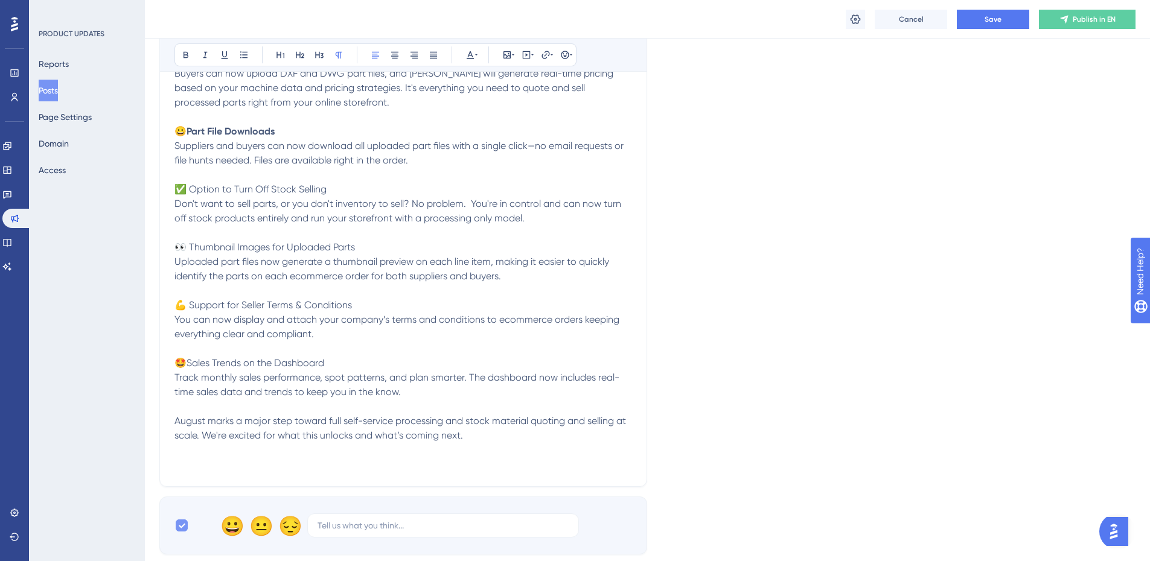
click at [187, 531] on div at bounding box center [182, 526] width 12 height 12
checkbox input "false"
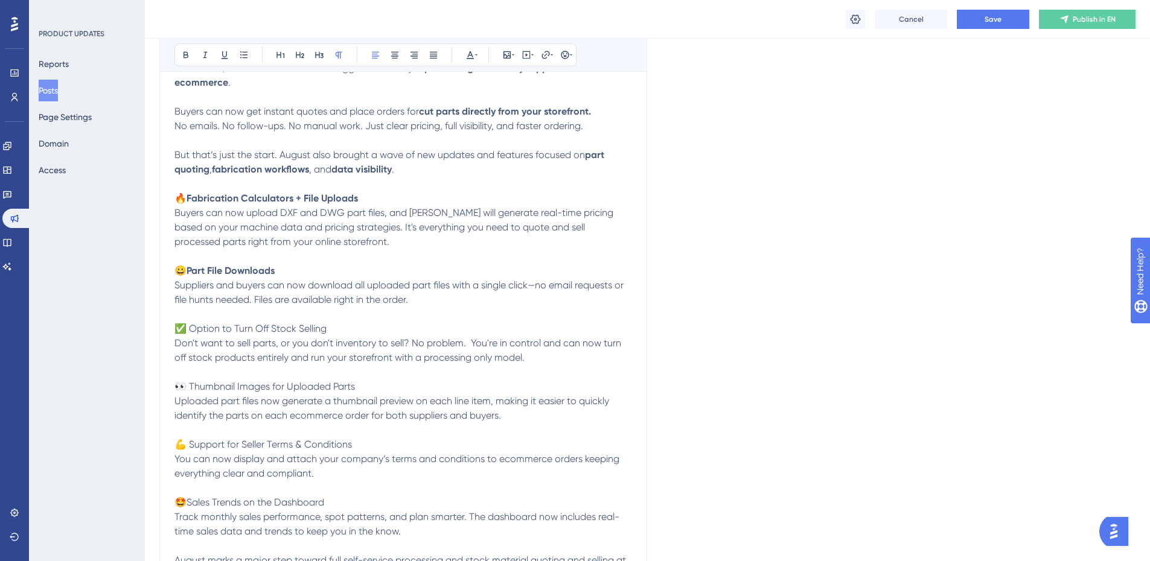
scroll to position [423, 0]
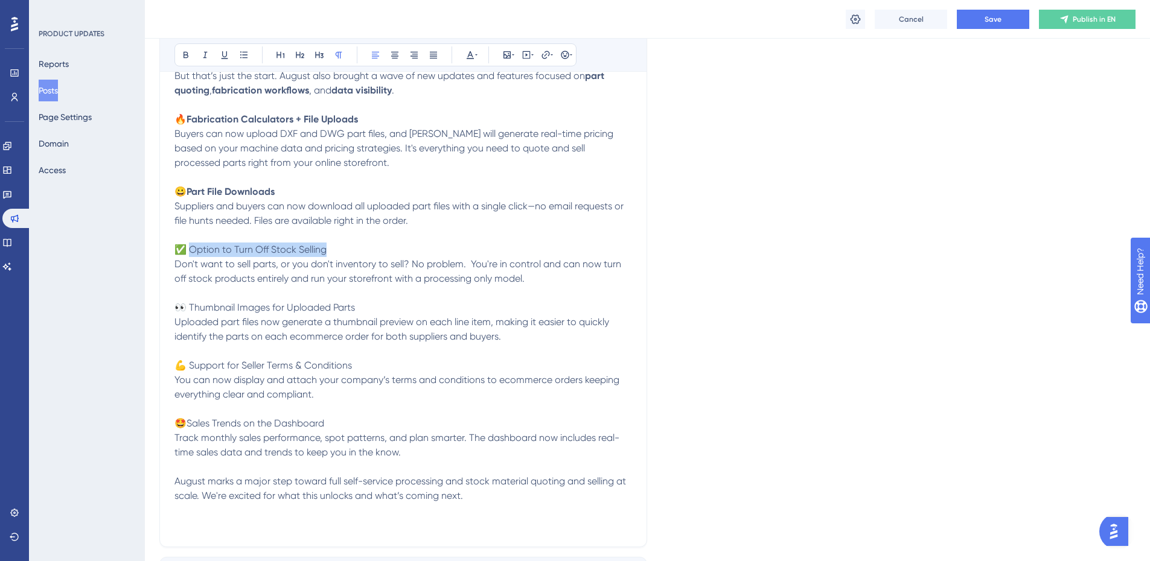
drag, startPoint x: 343, startPoint y: 254, endPoint x: 193, endPoint y: 255, distance: 150.3
click at [193, 255] on p "Suppliers and buyers can now download all uploaded part files with a single cli…" at bounding box center [403, 228] width 458 height 58
click at [327, 346] on p "Uploaded part files now generate a thumbnail preview on each line item, making …" at bounding box center [403, 344] width 458 height 58
drag, startPoint x: 369, startPoint y: 309, endPoint x: 191, endPoint y: 313, distance: 177.5
click at [191, 313] on p "Don't want to sell parts, or you don't inventory to sell? No problem. You're in…" at bounding box center [403, 286] width 458 height 58
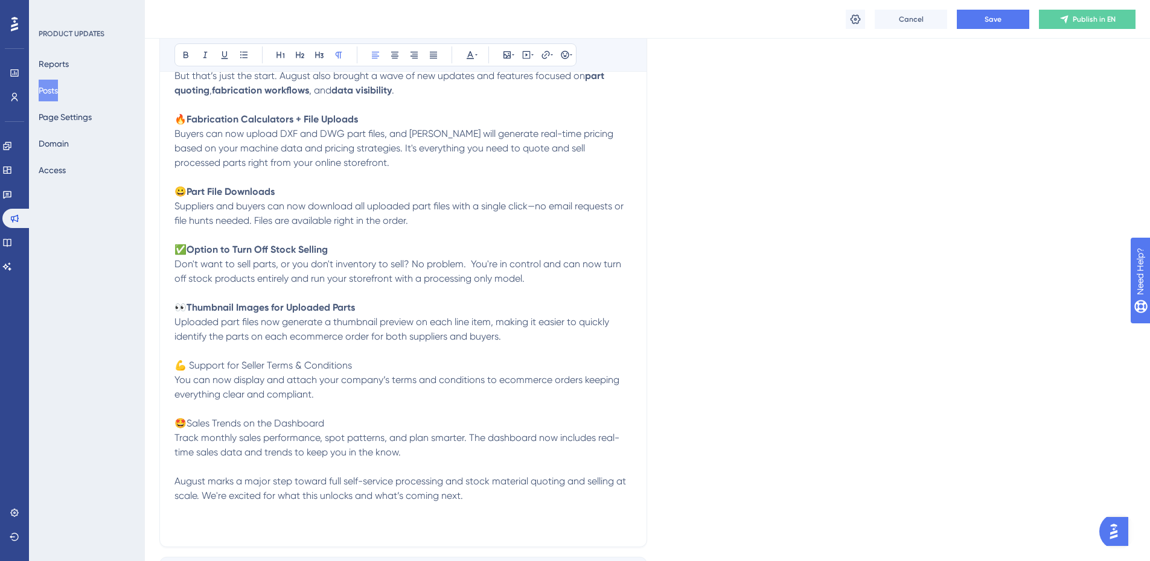
click at [355, 368] on p "Uploaded part files now generate a thumbnail preview on each line item, making …" at bounding box center [403, 344] width 458 height 58
drag, startPoint x: 330, startPoint y: 371, endPoint x: 191, endPoint y: 369, distance: 138.8
click at [191, 369] on p "Uploaded part files now generate a thumbnail preview on each line item, making …" at bounding box center [403, 344] width 458 height 58
click at [336, 431] on p "Track monthly sales performance, spot patterns, and plan smarter. The dashboard…" at bounding box center [403, 481] width 458 height 101
drag, startPoint x: 324, startPoint y: 423, endPoint x: 189, endPoint y: 426, distance: 134.6
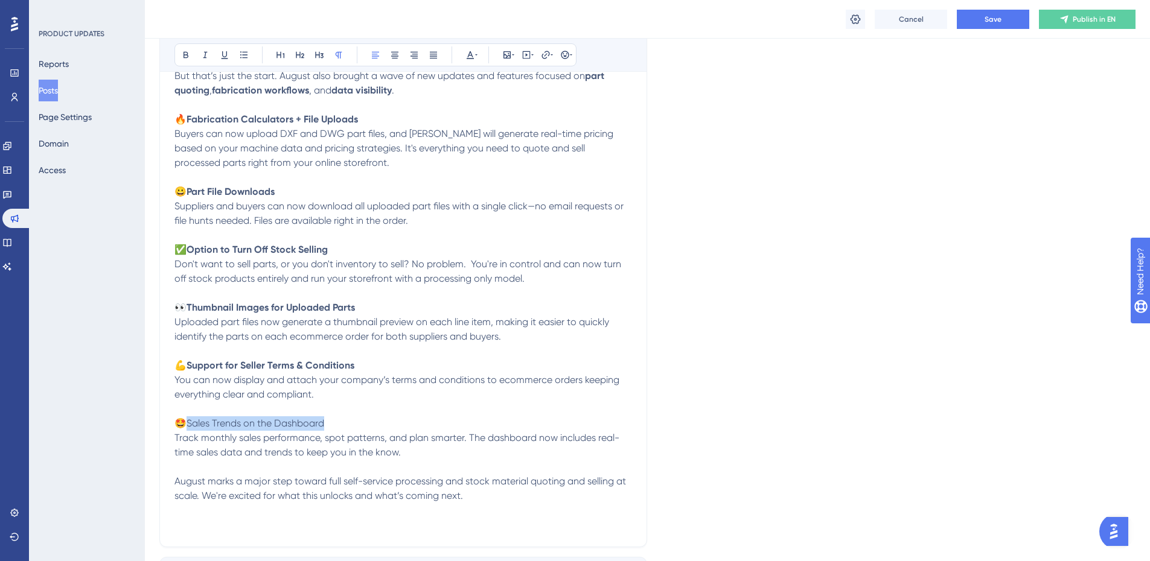
click at [189, 426] on p "🤩Sales Trends on the Dashboard" at bounding box center [403, 423] width 458 height 14
click at [179, 257] on p "Don't want to sell parts, or you don't inventory to sell? No problem. You're in…" at bounding box center [403, 286] width 458 height 58
click at [356, 265] on span "Don't want to sell parts, or you don't inventory to sell? No problem. You're in…" at bounding box center [398, 271] width 449 height 26
click at [467, 273] on span "Don't want to sell parts, or you don't inventory to sell? No problem. You're in…" at bounding box center [398, 271] width 449 height 26
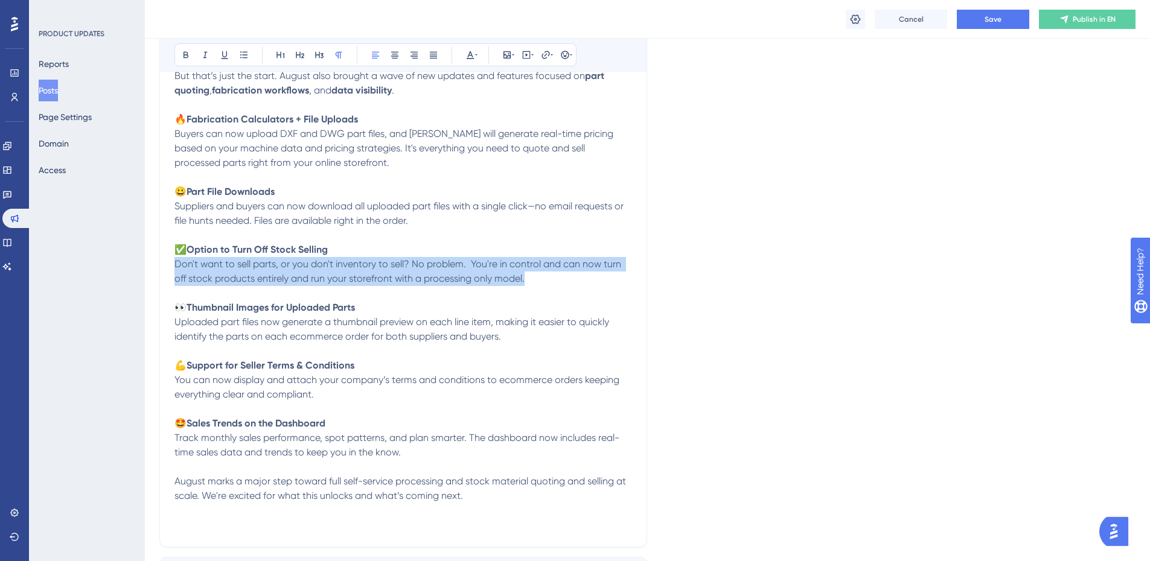
drag, startPoint x: 535, startPoint y: 277, endPoint x: 155, endPoint y: 271, distance: 380.3
click at [155, 271] on div "Performance Users Engagement Widgets Feedback Product Updates Knowledge Base AI…" at bounding box center [647, 219] width 1005 height 1285
click at [307, 263] on span "Don't want to sell parts, or you don't inventory to sell? No problem. You're in…" at bounding box center [398, 271] width 449 height 26
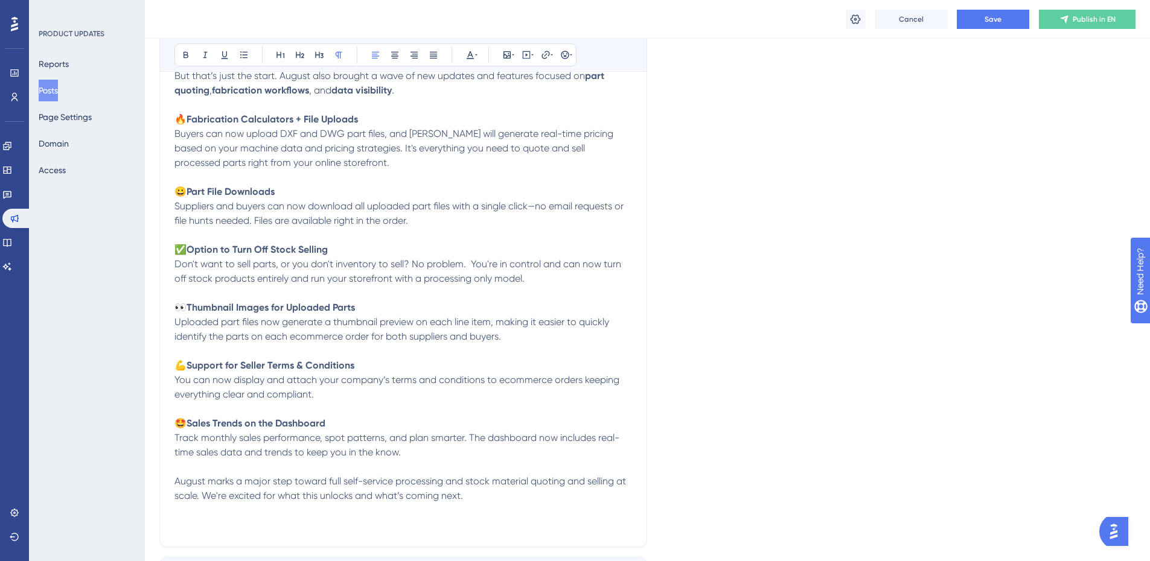
click at [388, 261] on span "Don't want to sell parts, or you don't inventory to sell? No problem. You're in…" at bounding box center [398, 271] width 449 height 26
drag, startPoint x: 409, startPoint y: 265, endPoint x: 252, endPoint y: 270, distance: 156.4
click at [252, 270] on span "Don't want to sell parts, or you don't inventory to sell? No problem. You're in…" at bounding box center [398, 271] width 449 height 26
drag, startPoint x: 287, startPoint y: 313, endPoint x: 331, endPoint y: 361, distance: 65.4
click at [287, 313] on strong "Thumbnail Images for Uploaded Parts" at bounding box center [271, 307] width 168 height 11
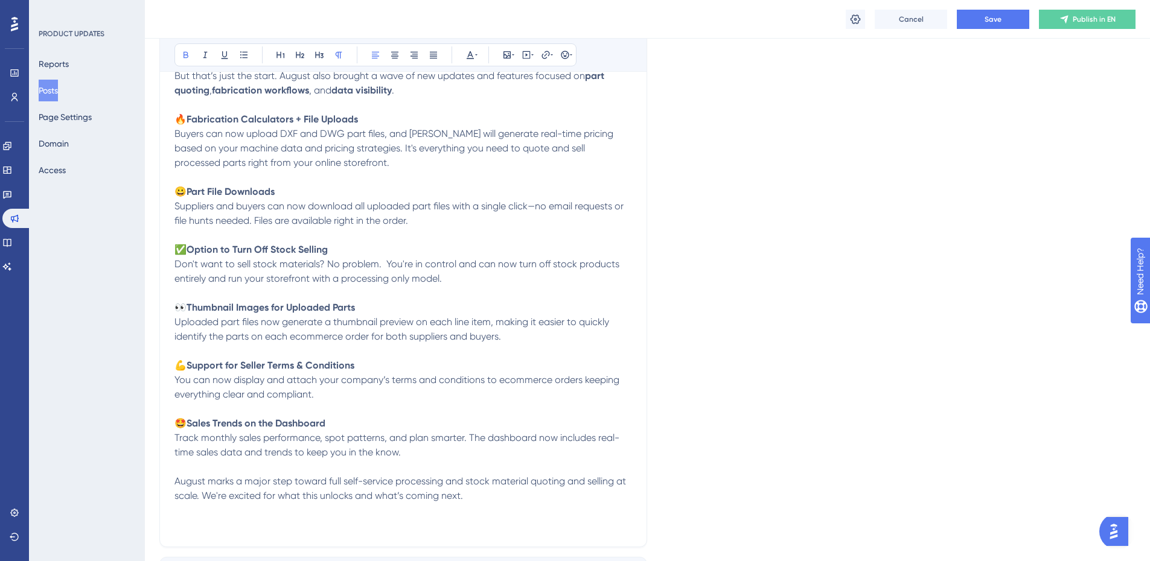
click at [324, 378] on span "You can now display and attach your company’s terms and conditions to ecommerce…" at bounding box center [397, 387] width 447 height 26
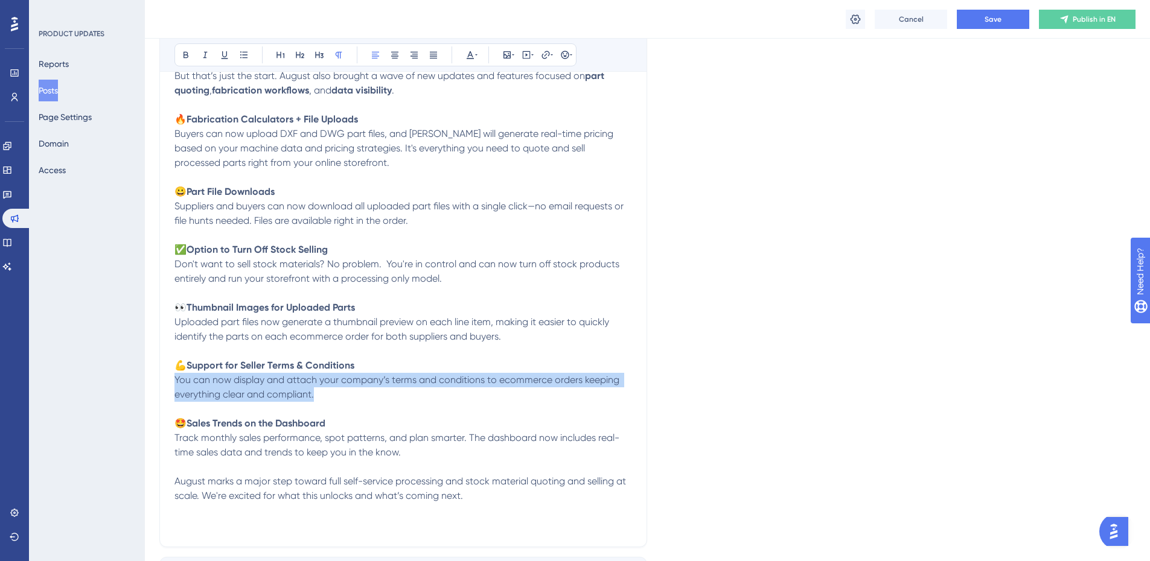
drag, startPoint x: 281, startPoint y: 397, endPoint x: 136, endPoint y: 381, distance: 145.6
click at [145, 381] on div "Performance Users Engagement Widgets Feedback Product Updates Knowledge Base AI…" at bounding box center [647, 219] width 1005 height 1285
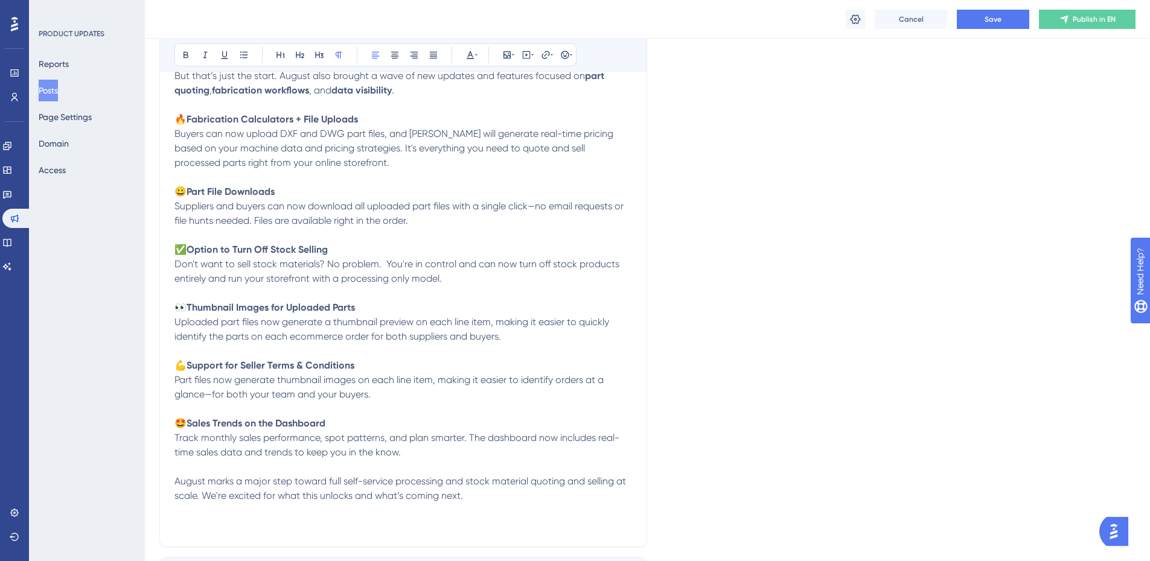
click at [211, 391] on span "Part files now generate thumbnail images on each line item, making it easier to…" at bounding box center [390, 387] width 432 height 26
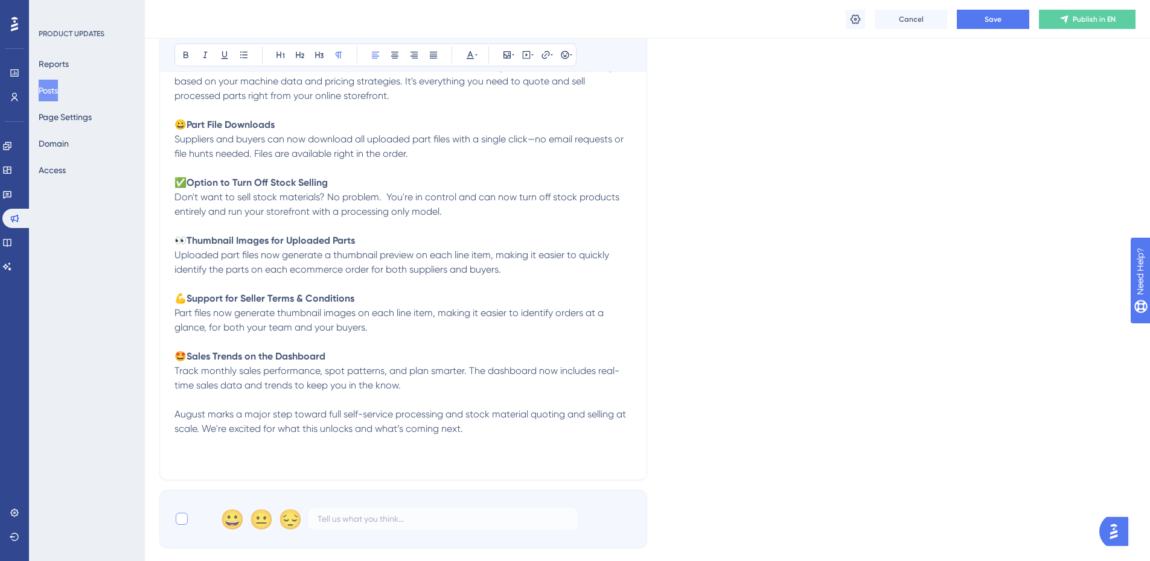
scroll to position [604, 0]
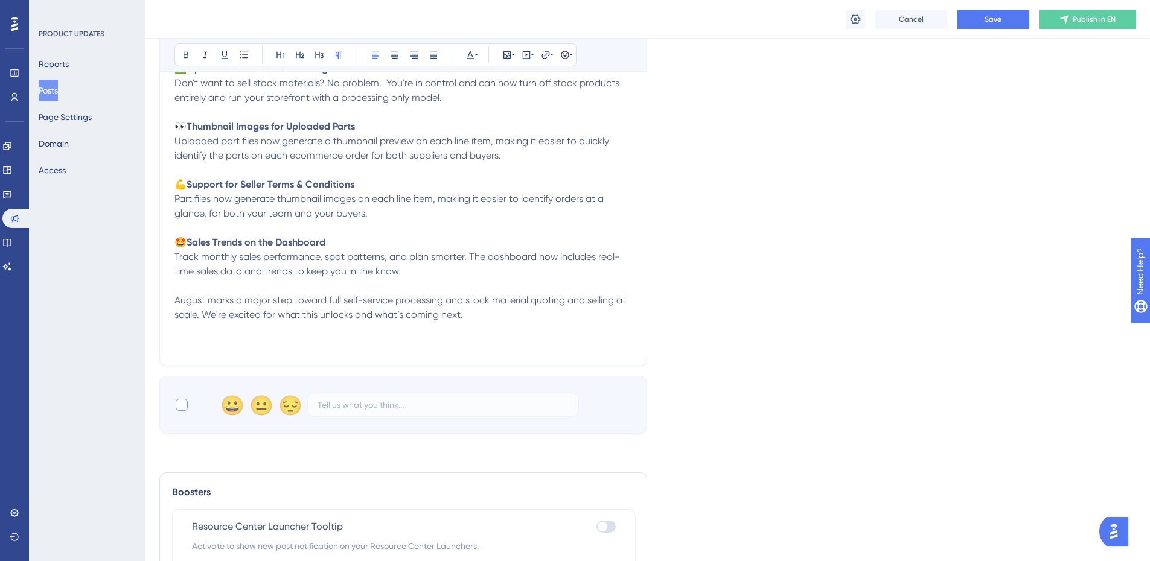
drag, startPoint x: 347, startPoint y: 219, endPoint x: 385, endPoint y: 208, distance: 39.5
click at [347, 219] on span "Part files now generate thumbnail images on each line item, making it easier to…" at bounding box center [390, 206] width 432 height 26
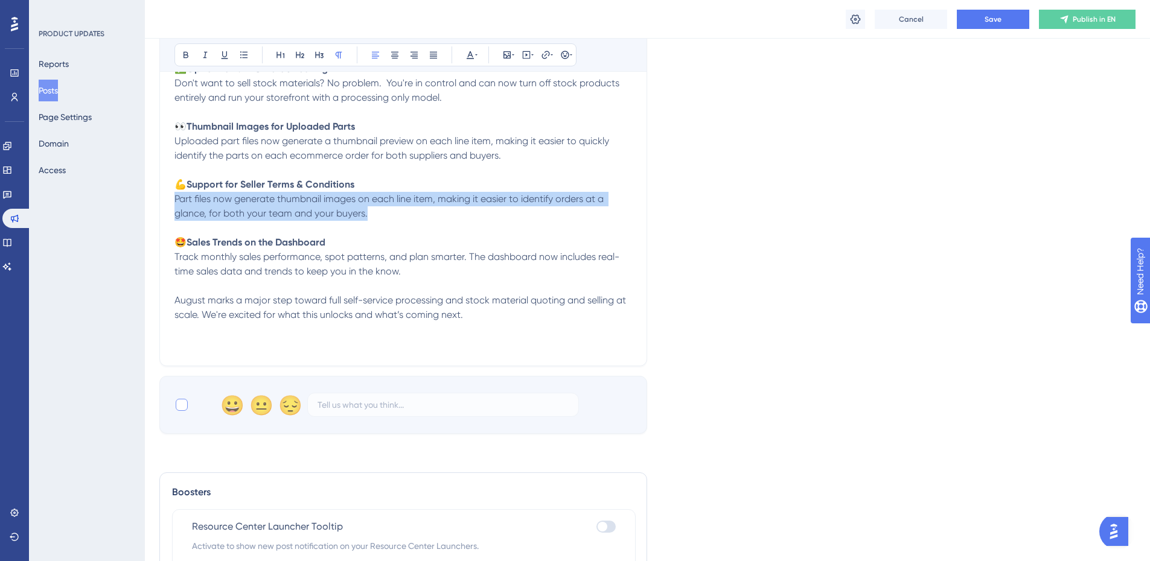
drag, startPoint x: 375, startPoint y: 209, endPoint x: 166, endPoint y: 203, distance: 209.6
click at [166, 203] on div "August Updates: Expanding your storefront with parts Bold Italic Underline Bull…" at bounding box center [403, 33] width 488 height 668
copy span "Part files now generate thumbnail images on each line item, making it easier to…"
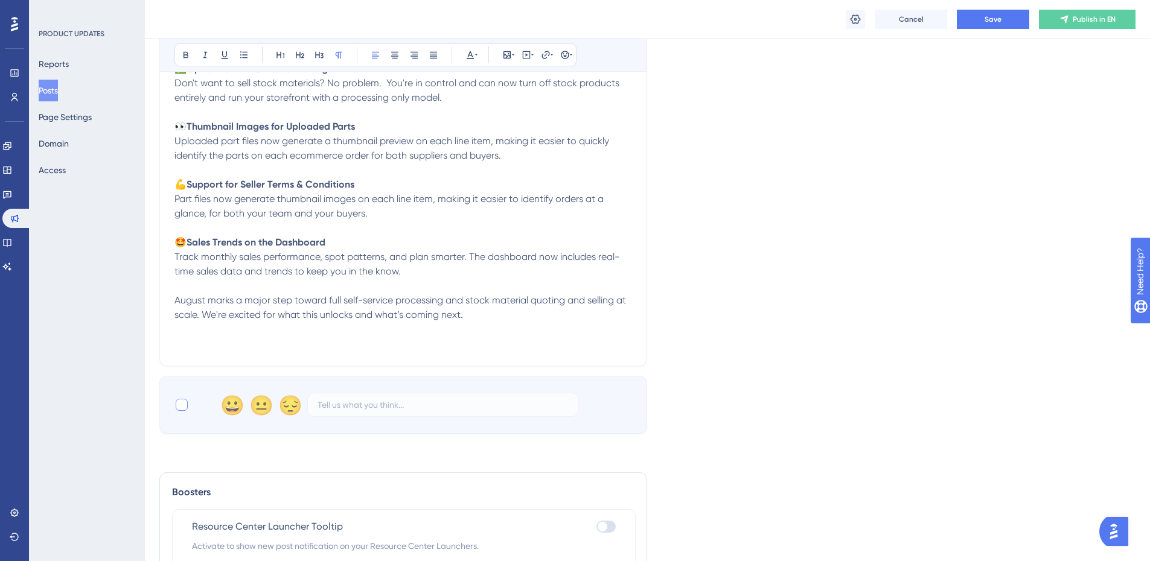
click at [264, 156] on span "Uploaded part files now generate a thumbnail preview on each line item, making …" at bounding box center [392, 148] width 437 height 26
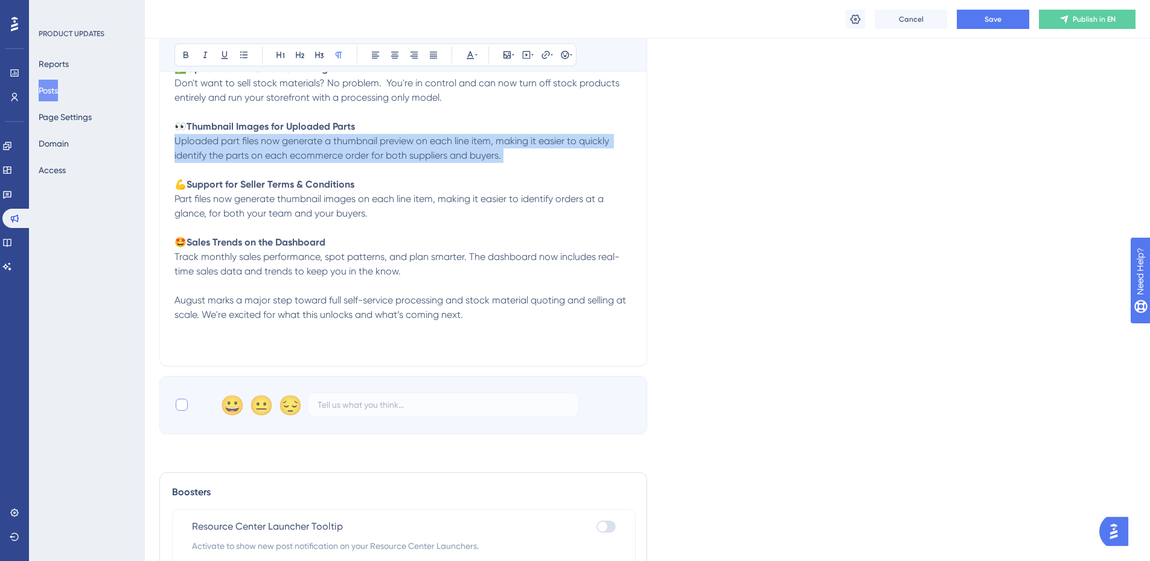
click at [264, 156] on span "Uploaded part files now generate a thumbnail preview on each line item, making …" at bounding box center [392, 148] width 437 height 26
click at [319, 150] on span "Uploaded part files now generate a thumbnail preview on each line item, making …" at bounding box center [392, 148] width 437 height 26
drag, startPoint x: 505, startPoint y: 155, endPoint x: 162, endPoint y: 147, distance: 342.9
click at [162, 147] on div "August Updates: Expanding your storefront with parts Bold Italic Underline Bull…" at bounding box center [403, 33] width 488 height 668
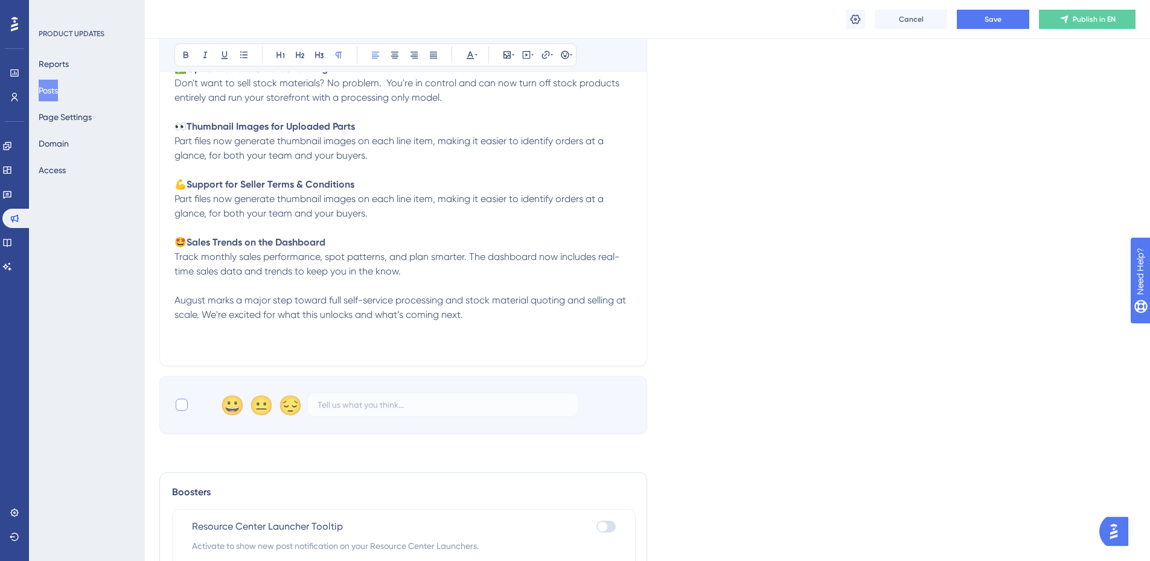
click at [368, 223] on p at bounding box center [403, 228] width 458 height 14
click at [413, 278] on p "Track monthly sales performance, spot patterns, and plan smarter. The dashboard…" at bounding box center [403, 300] width 458 height 101
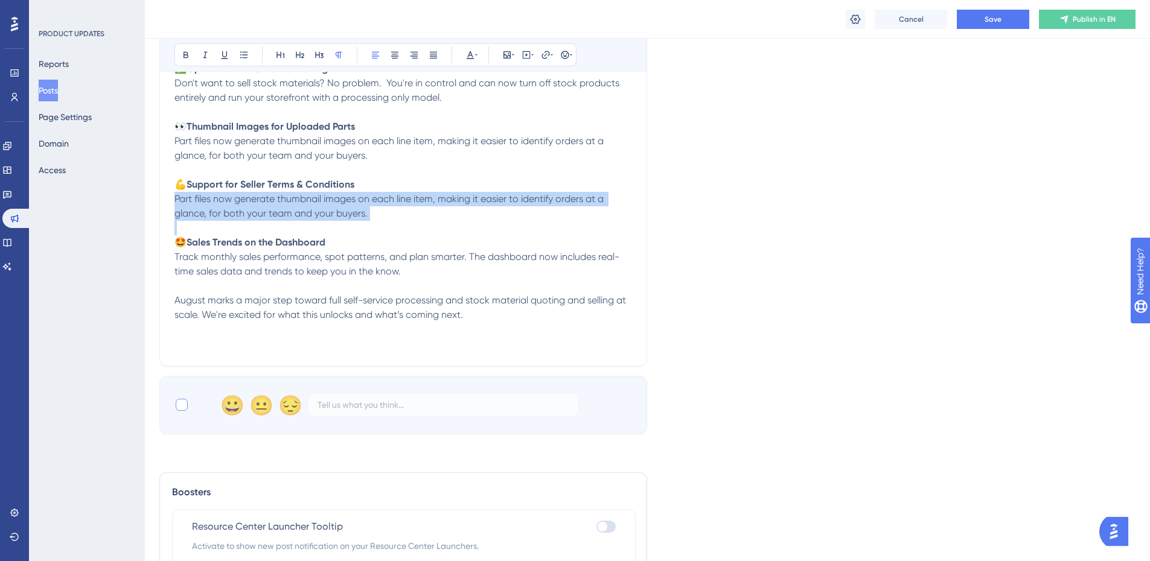
drag, startPoint x: 372, startPoint y: 222, endPoint x: 160, endPoint y: 201, distance: 213.5
click at [160, 201] on div "August Updates: Expanding your storefront with parts Bold Italic Underline Bull…" at bounding box center [403, 33] width 488 height 668
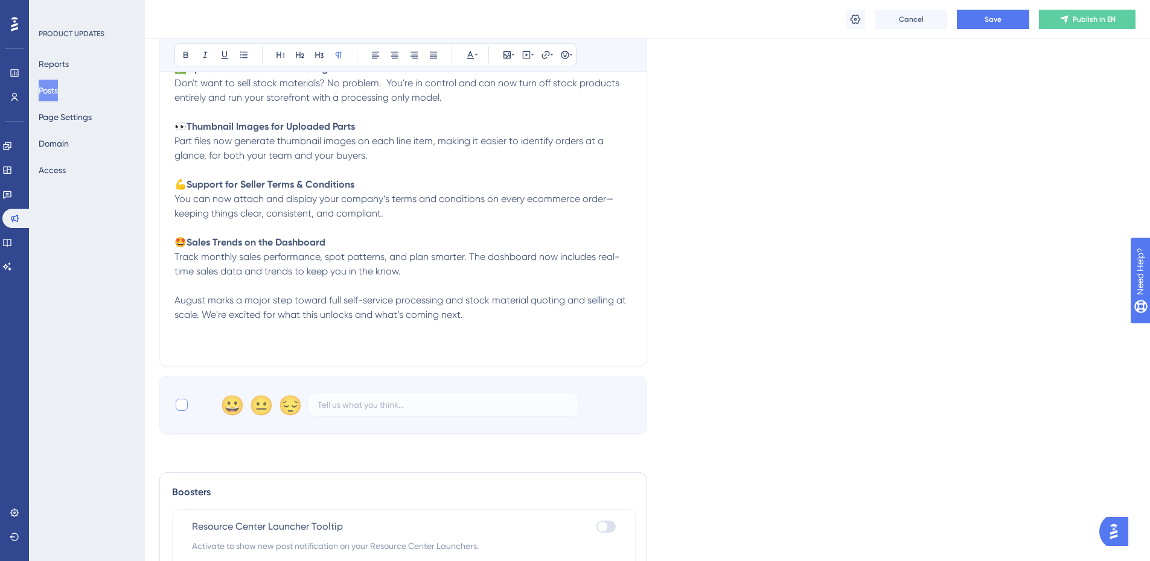
click at [512, 299] on span "August marks a major step toward full self-service processing and stock materia…" at bounding box center [401, 308] width 454 height 26
click at [441, 286] on p "Track monthly sales performance, spot patterns, and plan smarter. The dashboard…" at bounding box center [403, 300] width 458 height 101
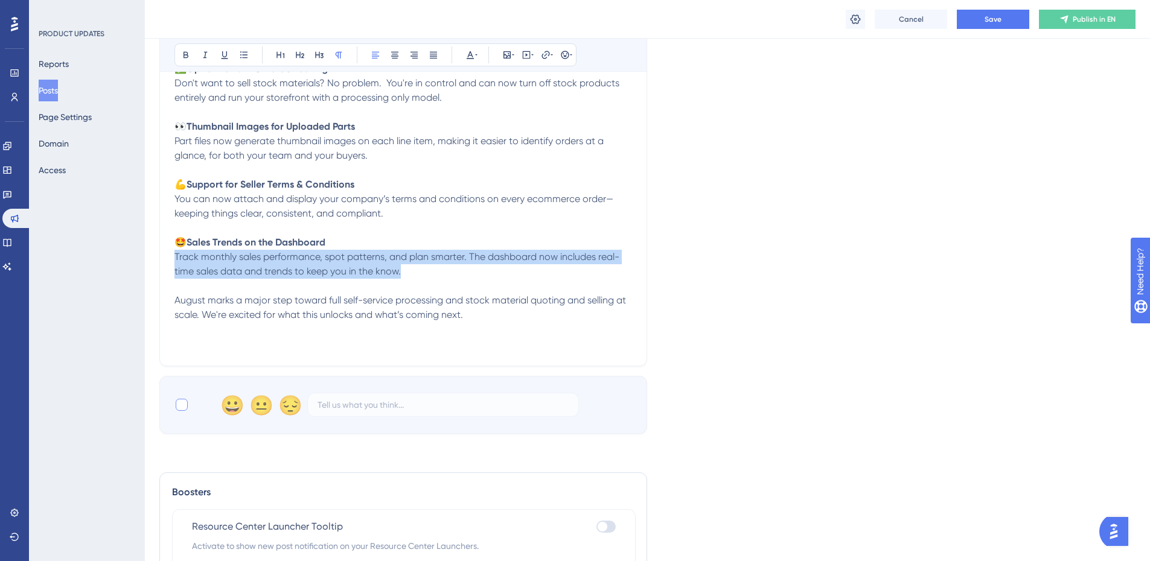
drag, startPoint x: 414, startPoint y: 269, endPoint x: 153, endPoint y: 261, distance: 260.9
click at [153, 261] on div "Performance Users Engagement Widgets Feedback Product Updates Knowledge Base AI…" at bounding box center [647, 38] width 1005 height 1285
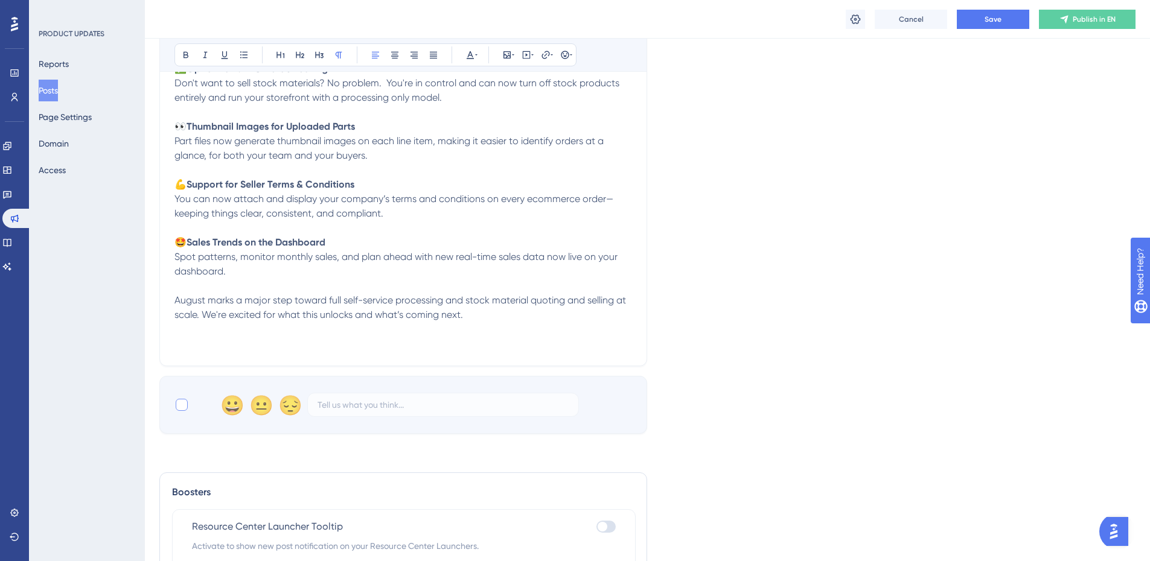
click at [401, 333] on p "Spot patterns, monitor monthly sales, and plan ahead with new real-time sales d…" at bounding box center [403, 300] width 458 height 101
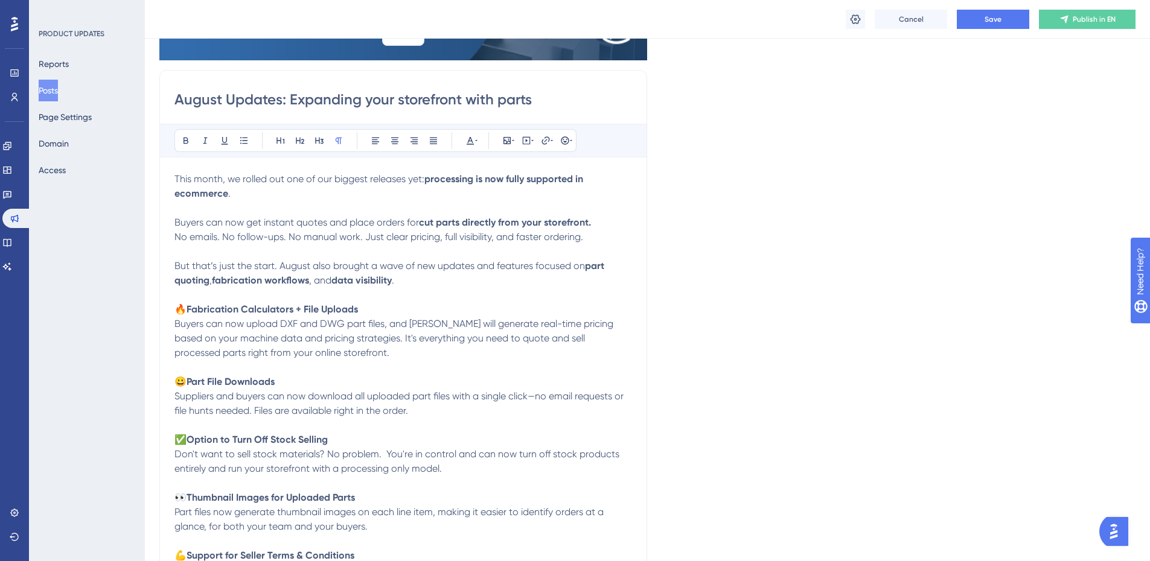
scroll to position [0, 0]
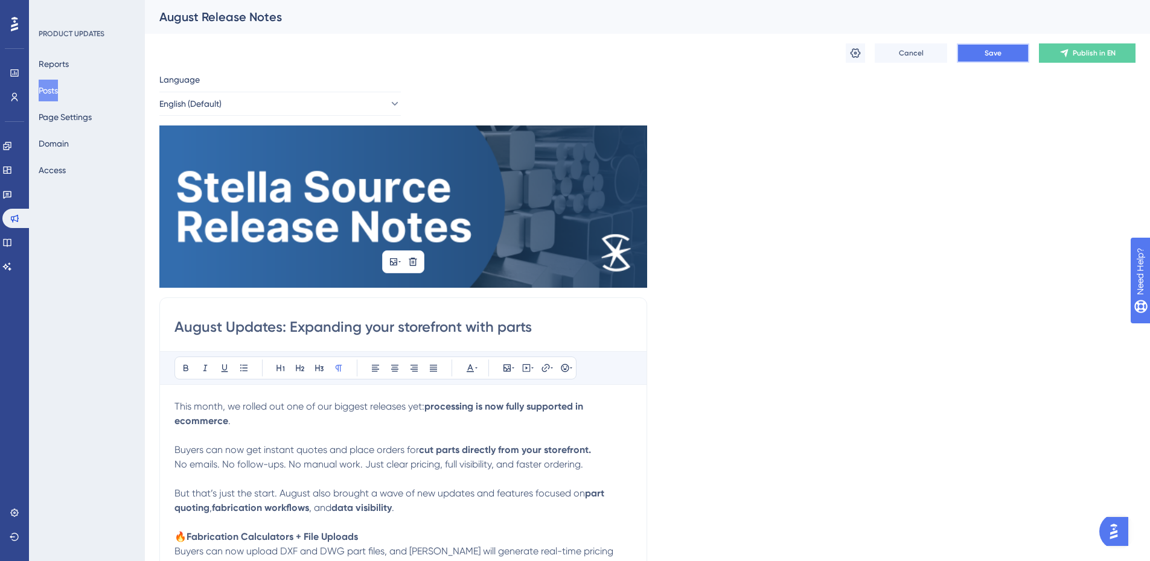
click at [991, 52] on span "Save" at bounding box center [992, 53] width 17 height 10
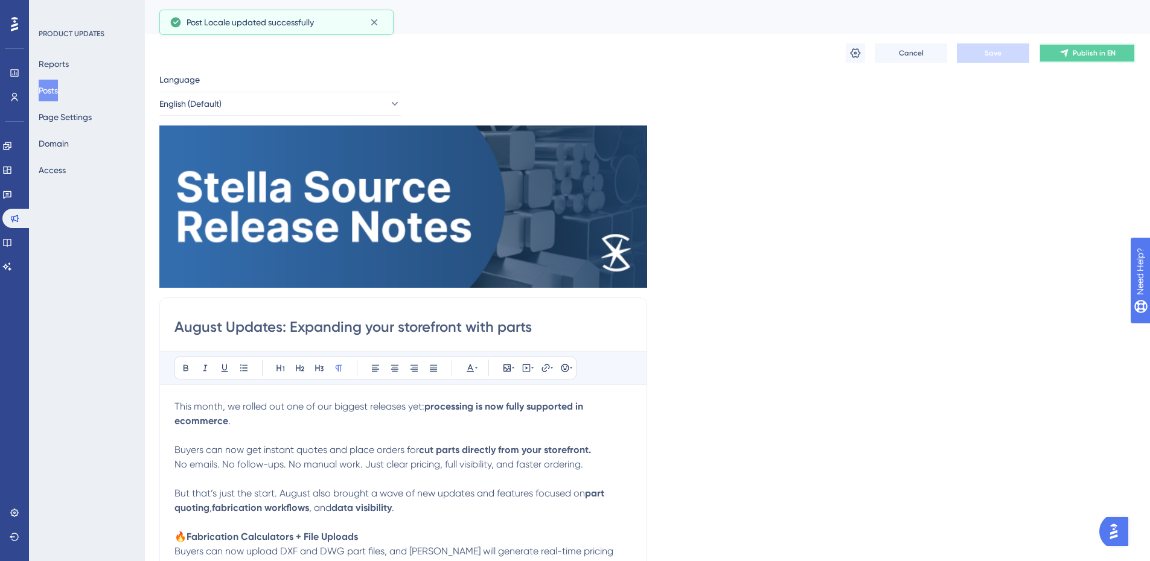
click at [1080, 55] on span "Publish in EN" at bounding box center [1094, 53] width 43 height 10
